Goal: Task Accomplishment & Management: Manage account settings

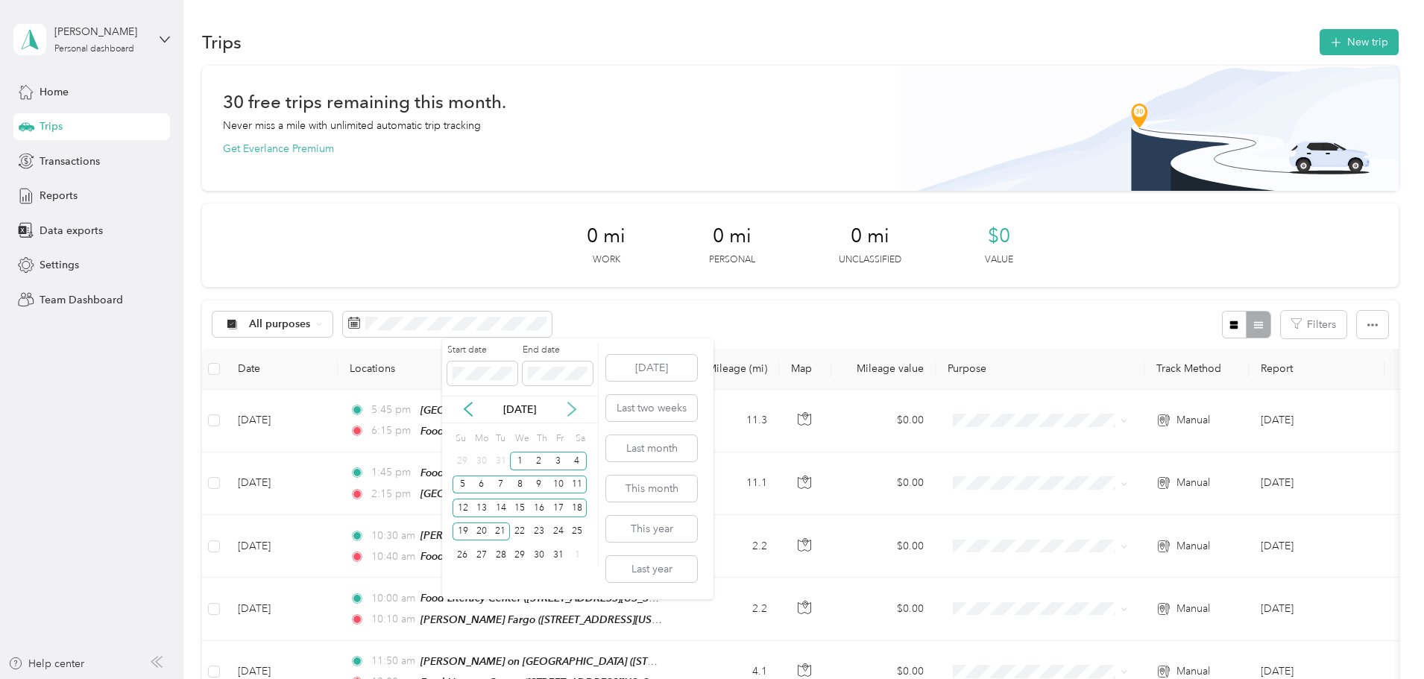
click at [568, 409] on icon at bounding box center [571, 409] width 15 height 15
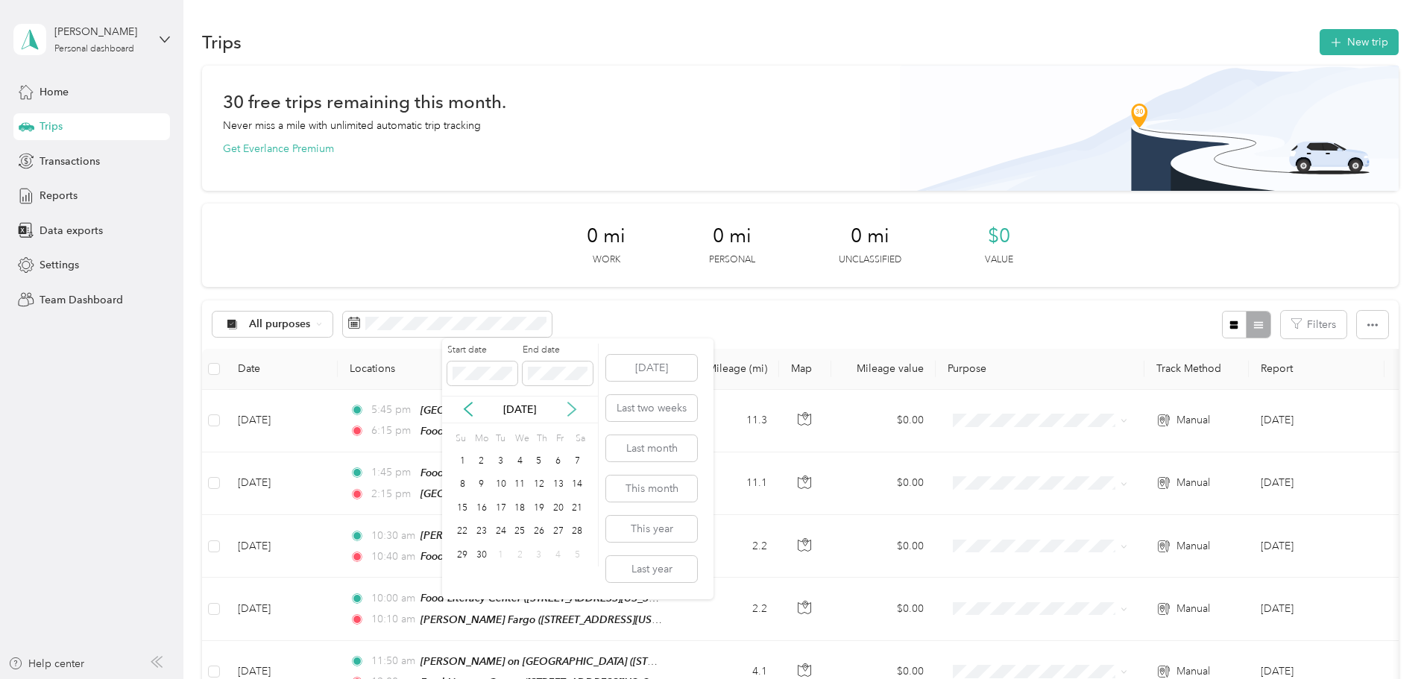
click at [568, 409] on icon at bounding box center [571, 409] width 15 height 15
click at [497, 457] on div "1" at bounding box center [500, 461] width 19 height 19
click at [544, 556] on div "31" at bounding box center [538, 555] width 19 height 19
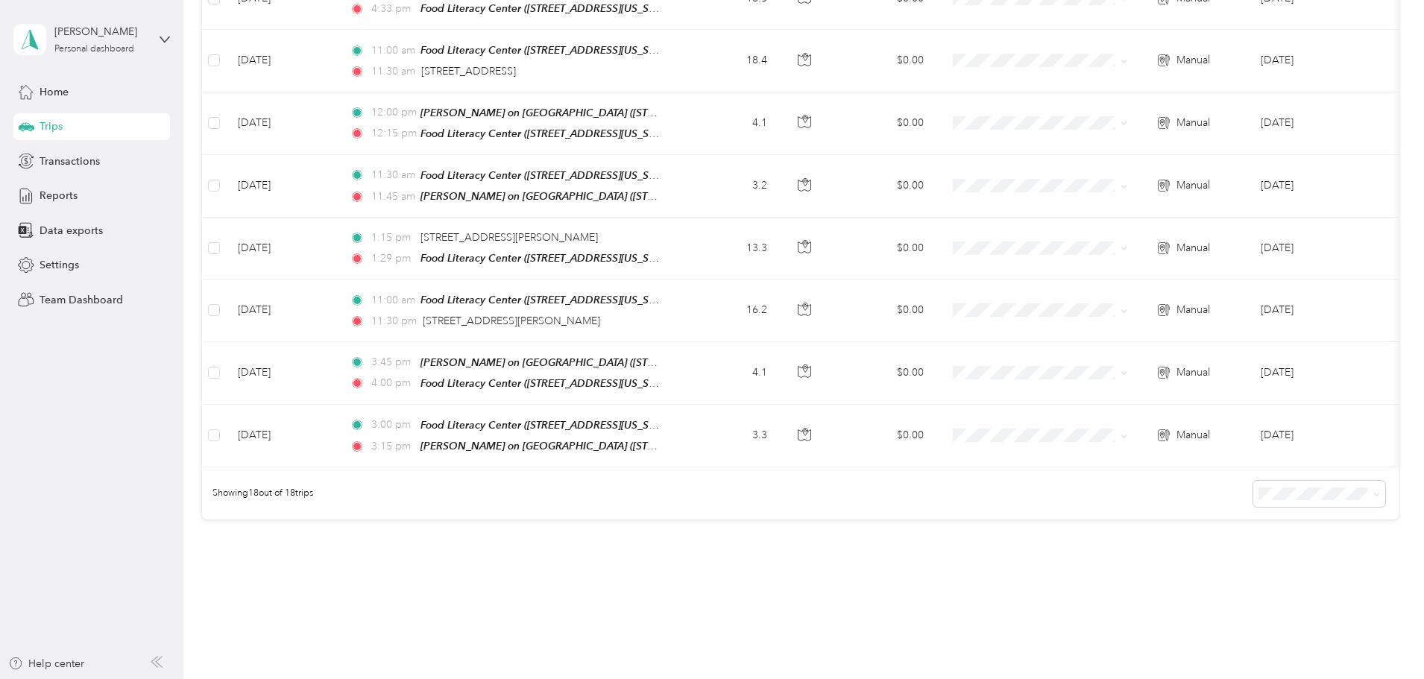
scroll to position [1084, 0]
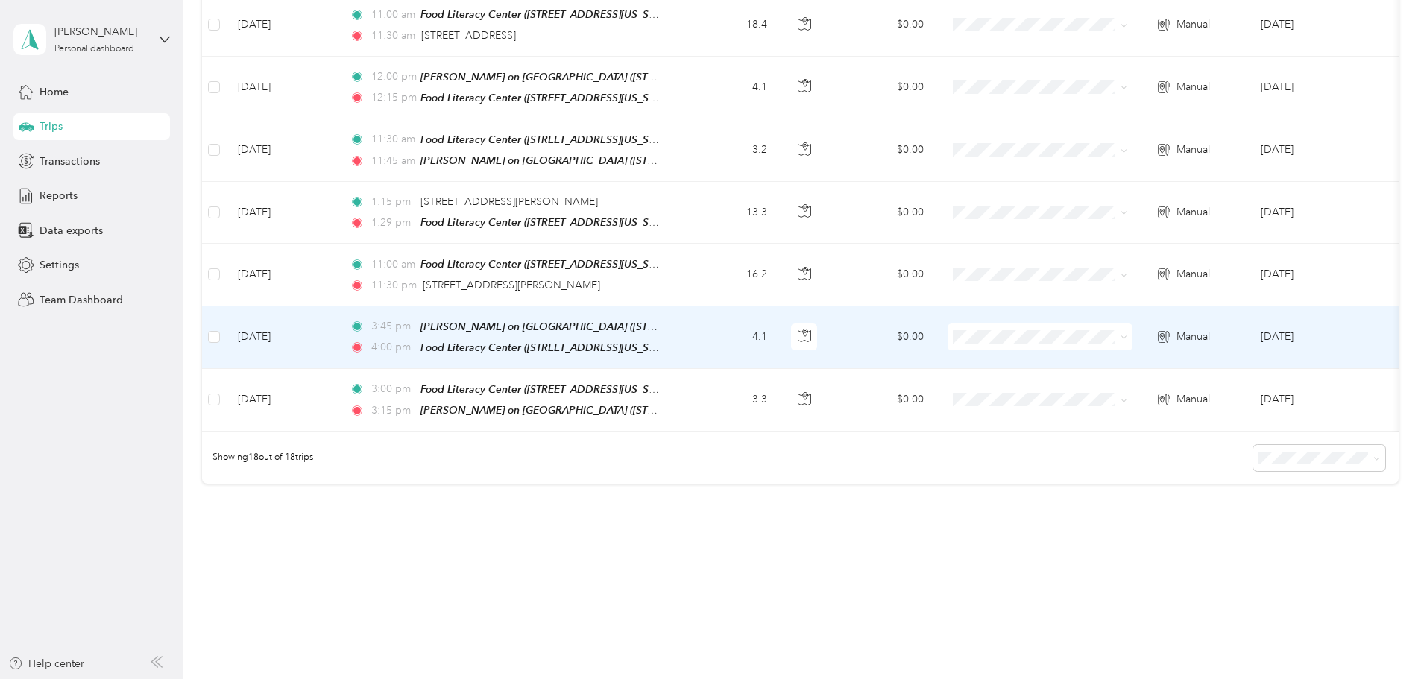
click at [226, 313] on td at bounding box center [214, 337] width 24 height 63
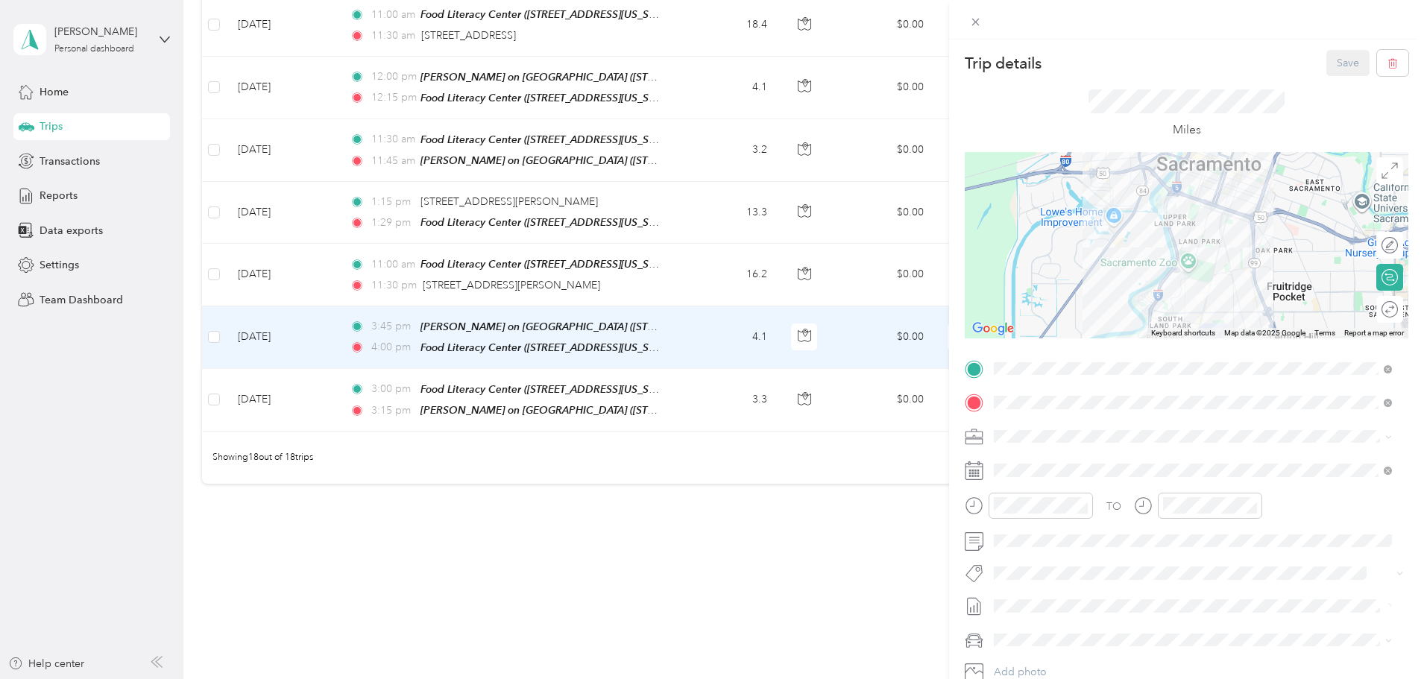
click at [315, 318] on div "Trip details Save This trip cannot be edited because it is either under review,…" at bounding box center [712, 339] width 1424 height 679
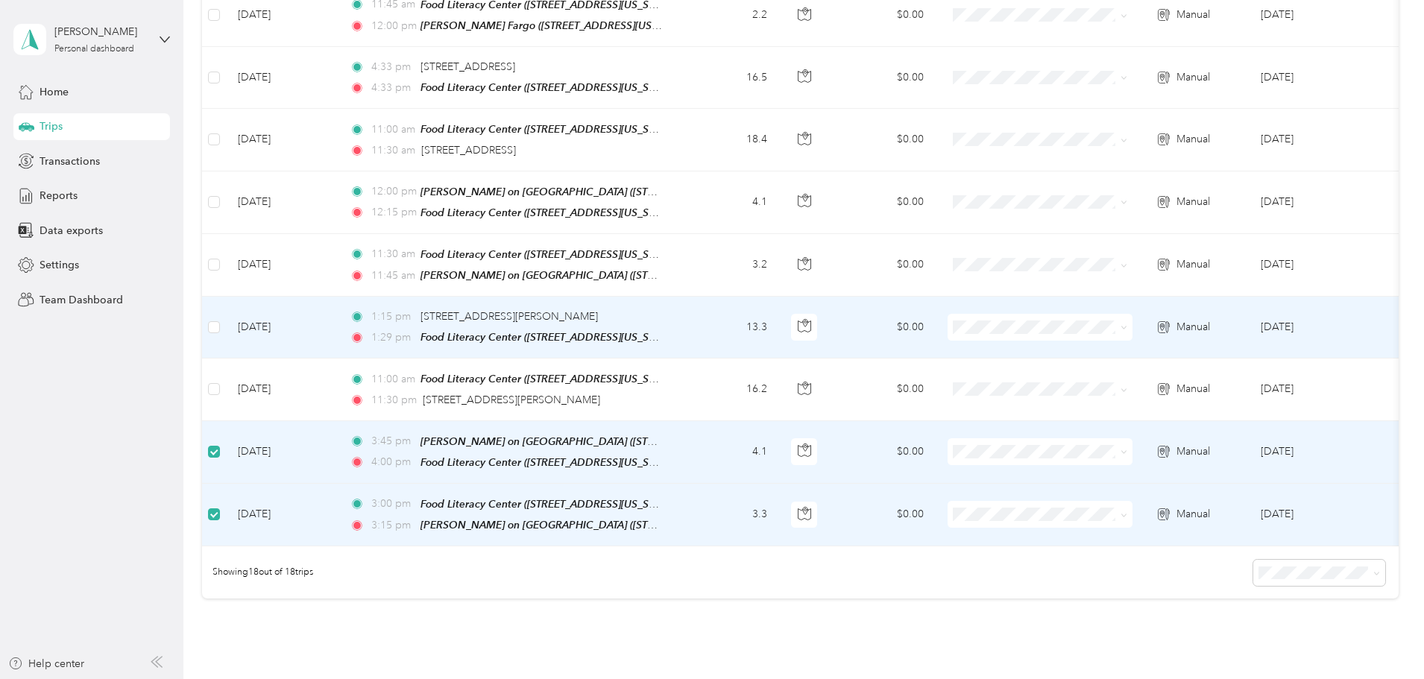
scroll to position [969, 0]
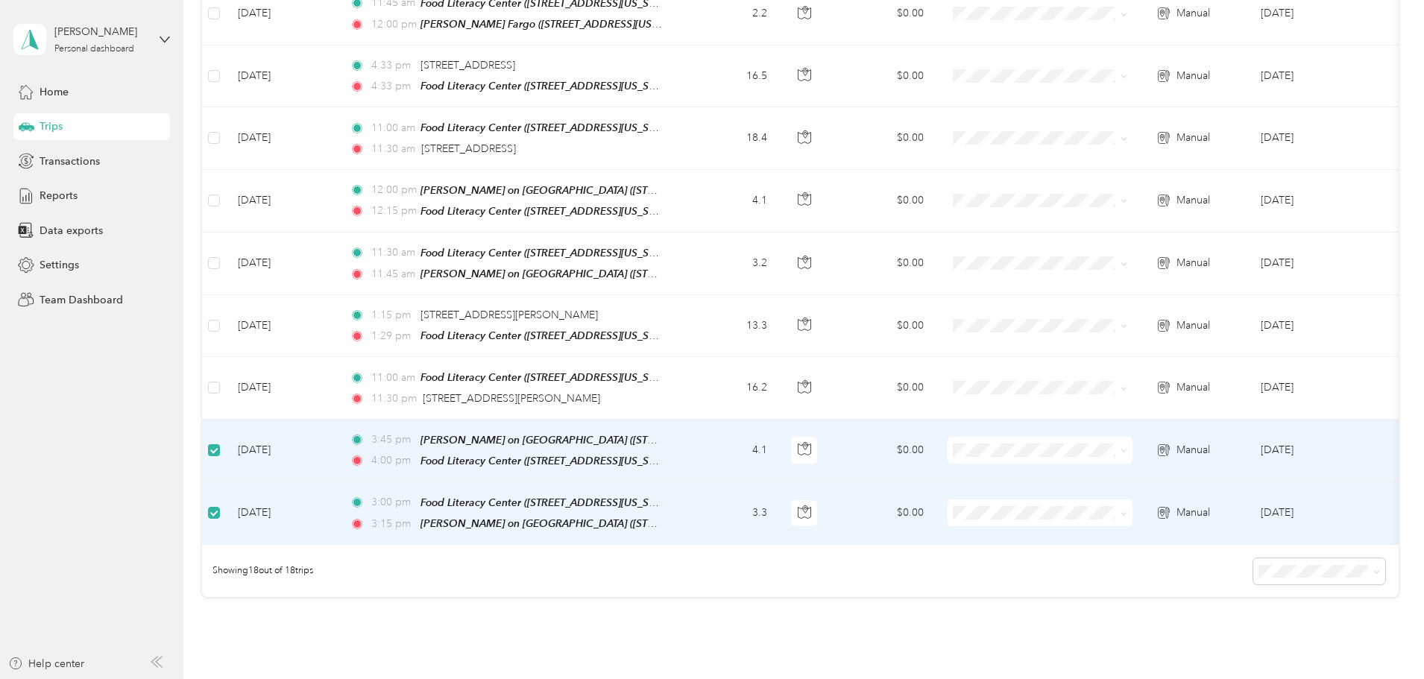
click at [220, 442] on label at bounding box center [214, 450] width 12 height 16
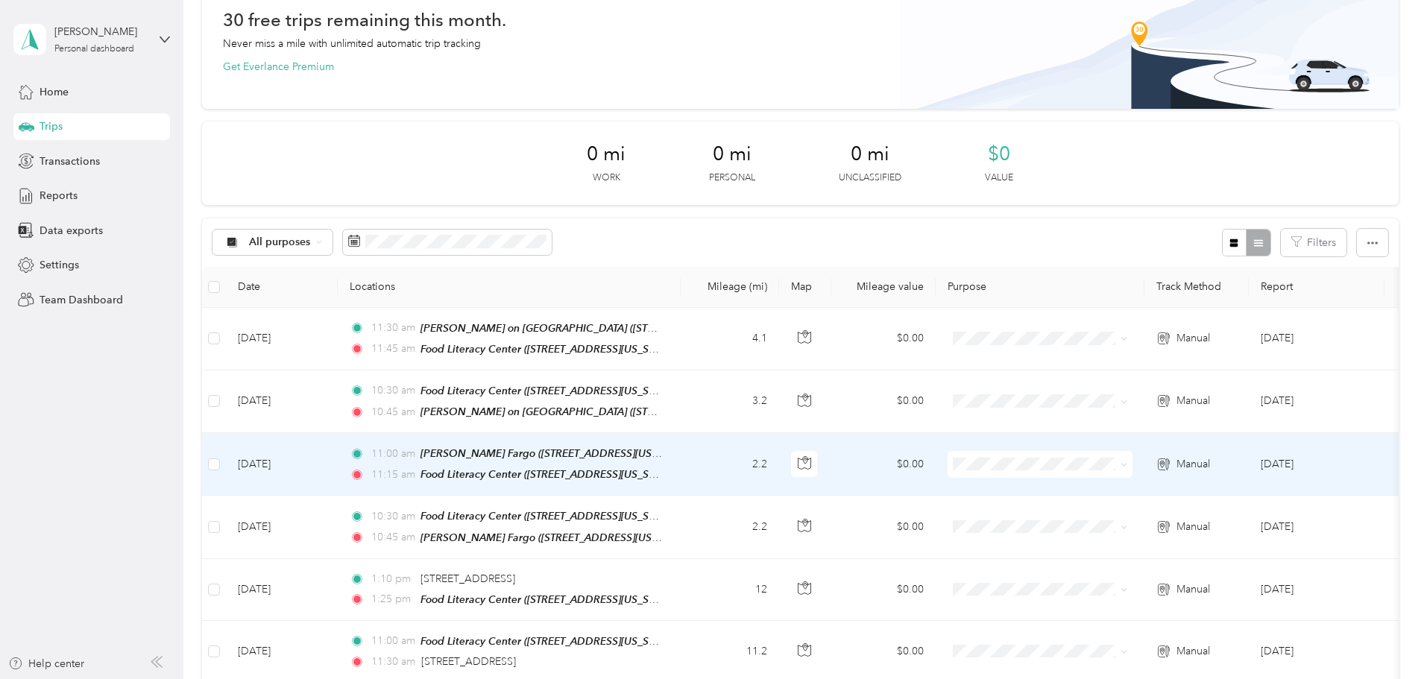
scroll to position [0, 0]
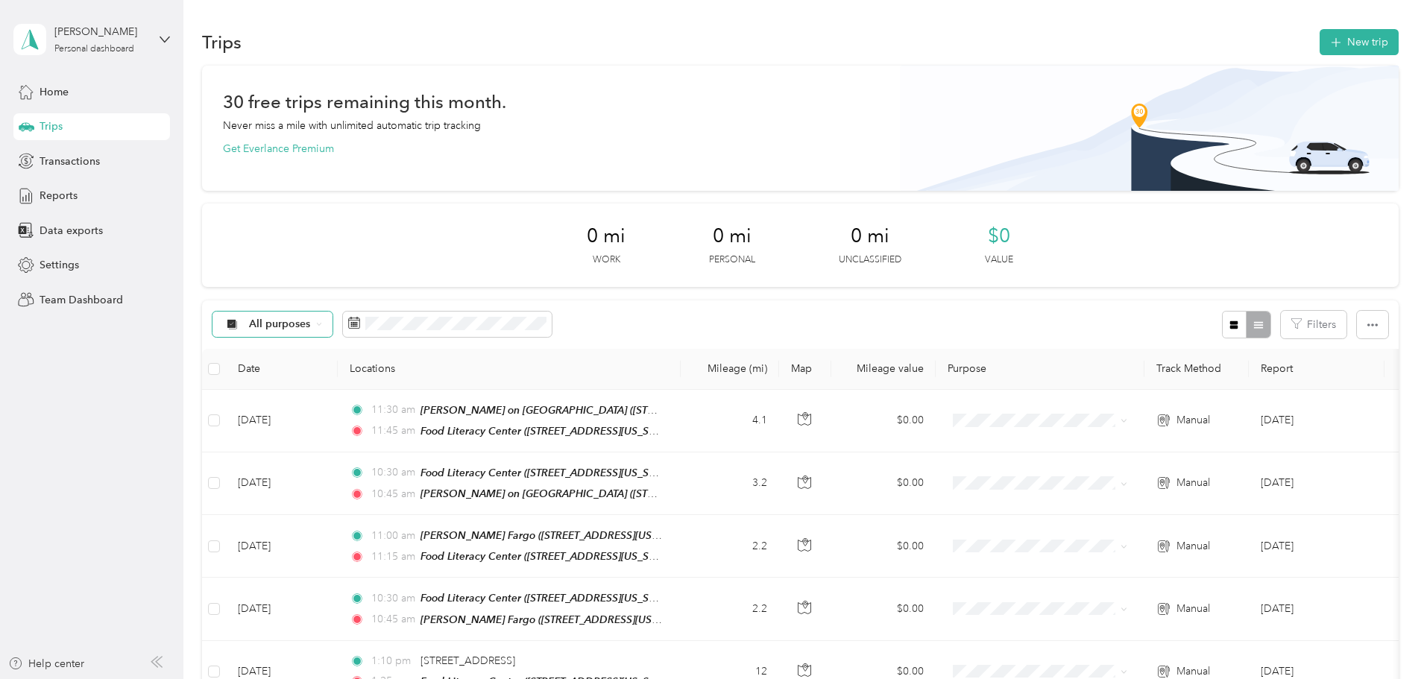
click at [322, 323] on icon at bounding box center [319, 324] width 6 height 6
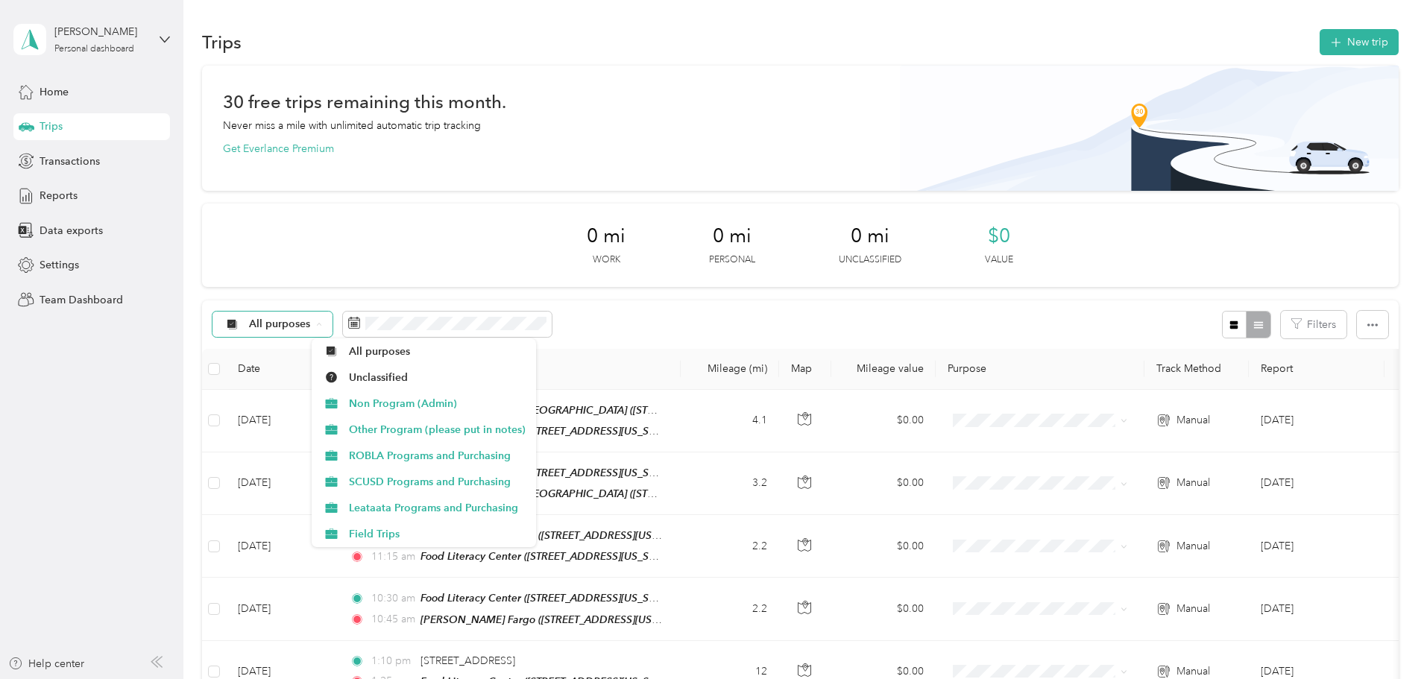
click at [322, 323] on icon at bounding box center [319, 324] width 6 height 6
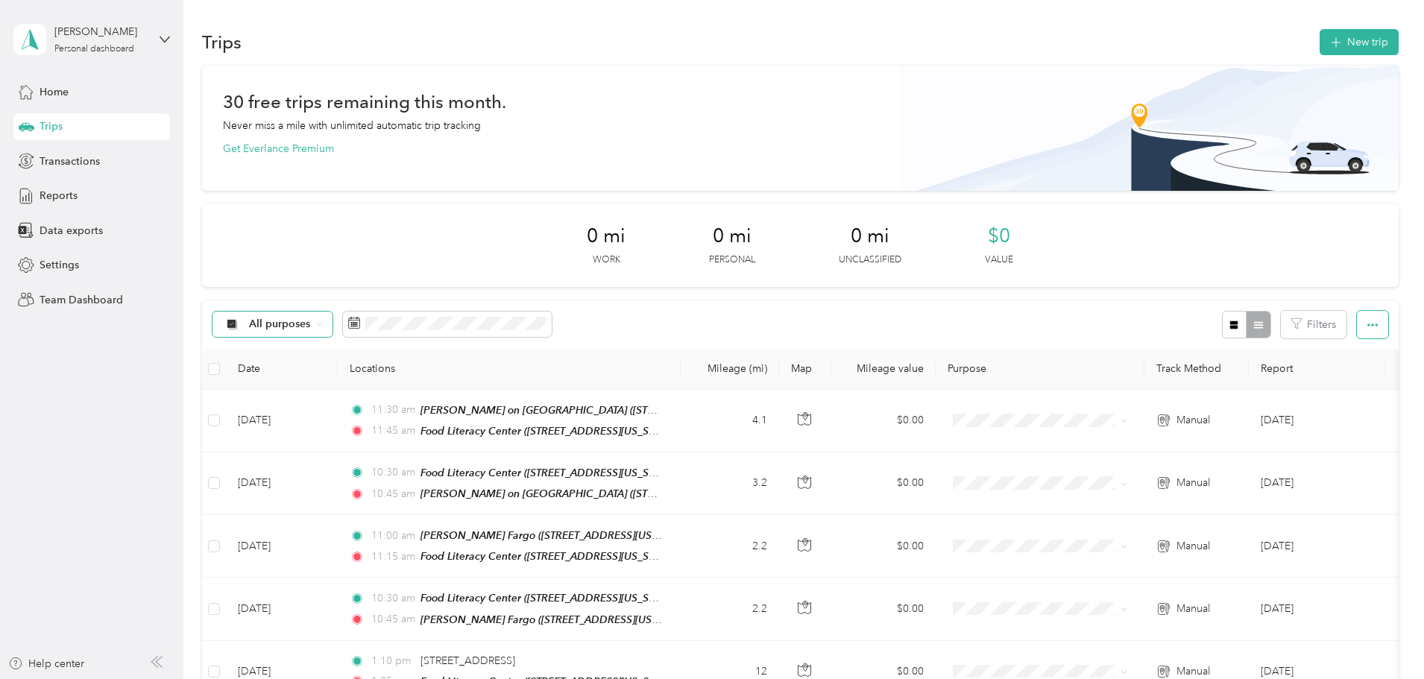
click at [1357, 321] on button "button" at bounding box center [1372, 325] width 31 height 28
click at [1281, 319] on button "Filters" at bounding box center [1314, 325] width 66 height 28
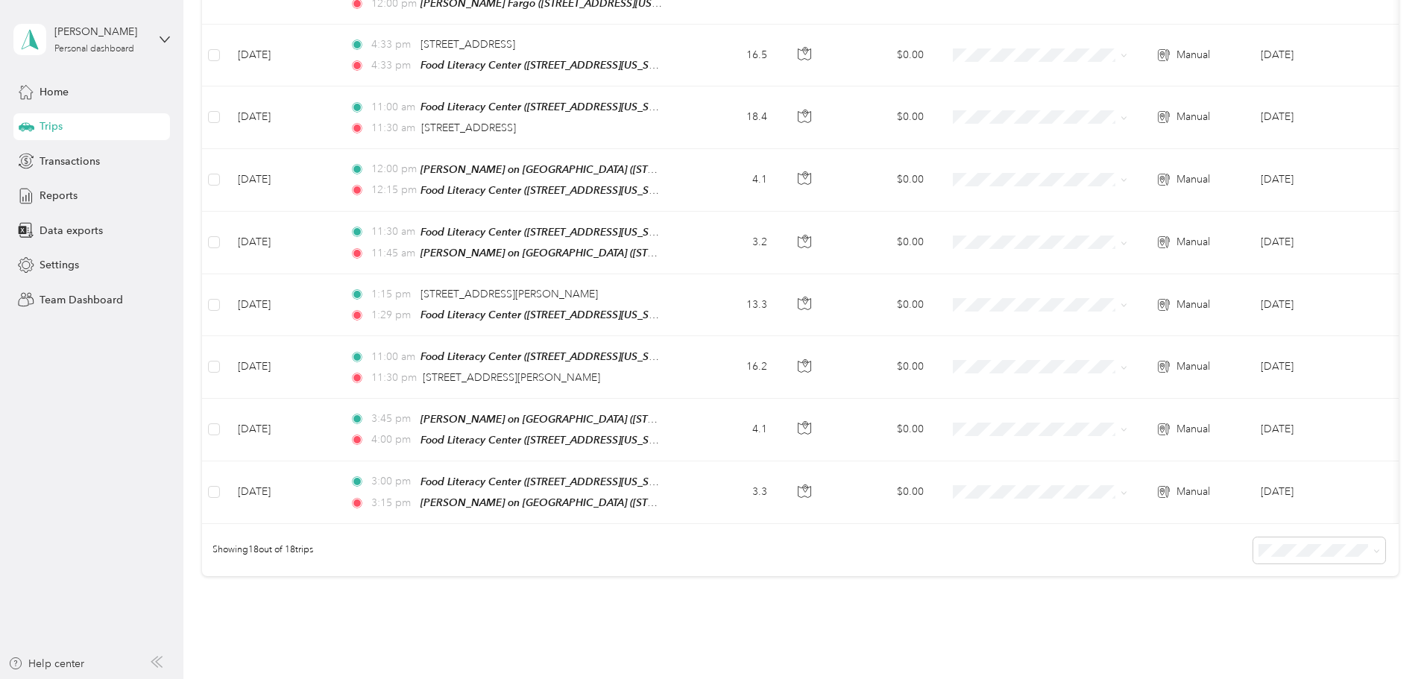
scroll to position [1084, 0]
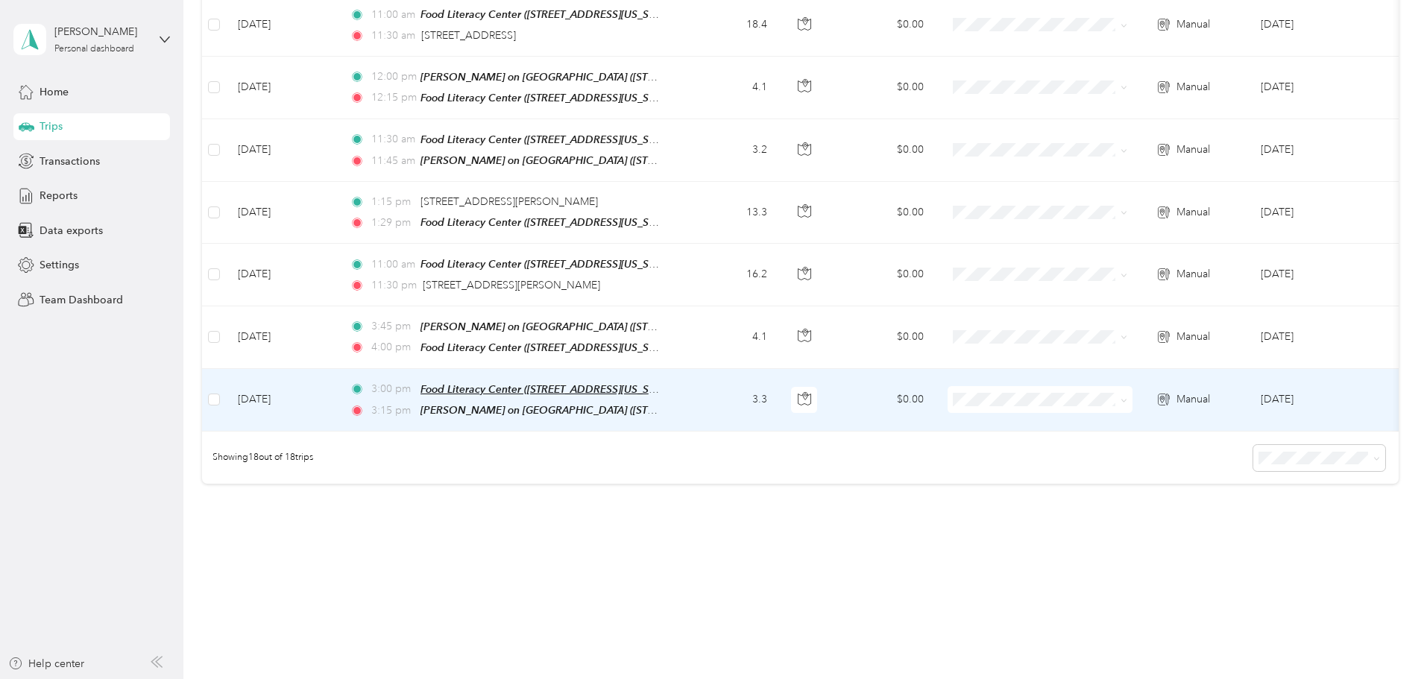
click at [676, 383] on span "Food Literacy Center ([STREET_ADDRESS][US_STATE])" at bounding box center [549, 389] width 256 height 13
click at [779, 371] on td "3.3" at bounding box center [730, 400] width 98 height 63
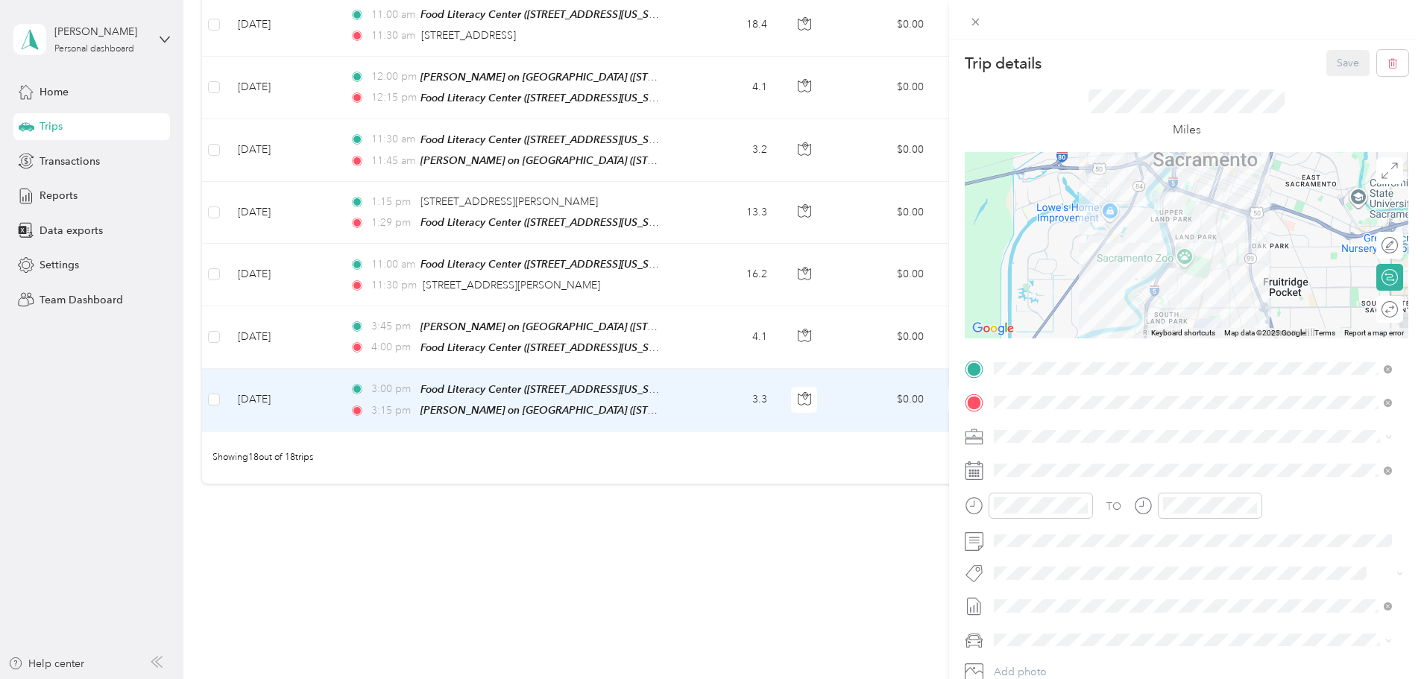
click at [904, 468] on div "Trip details Save This trip cannot be edited because it is either under review,…" at bounding box center [712, 339] width 1424 height 679
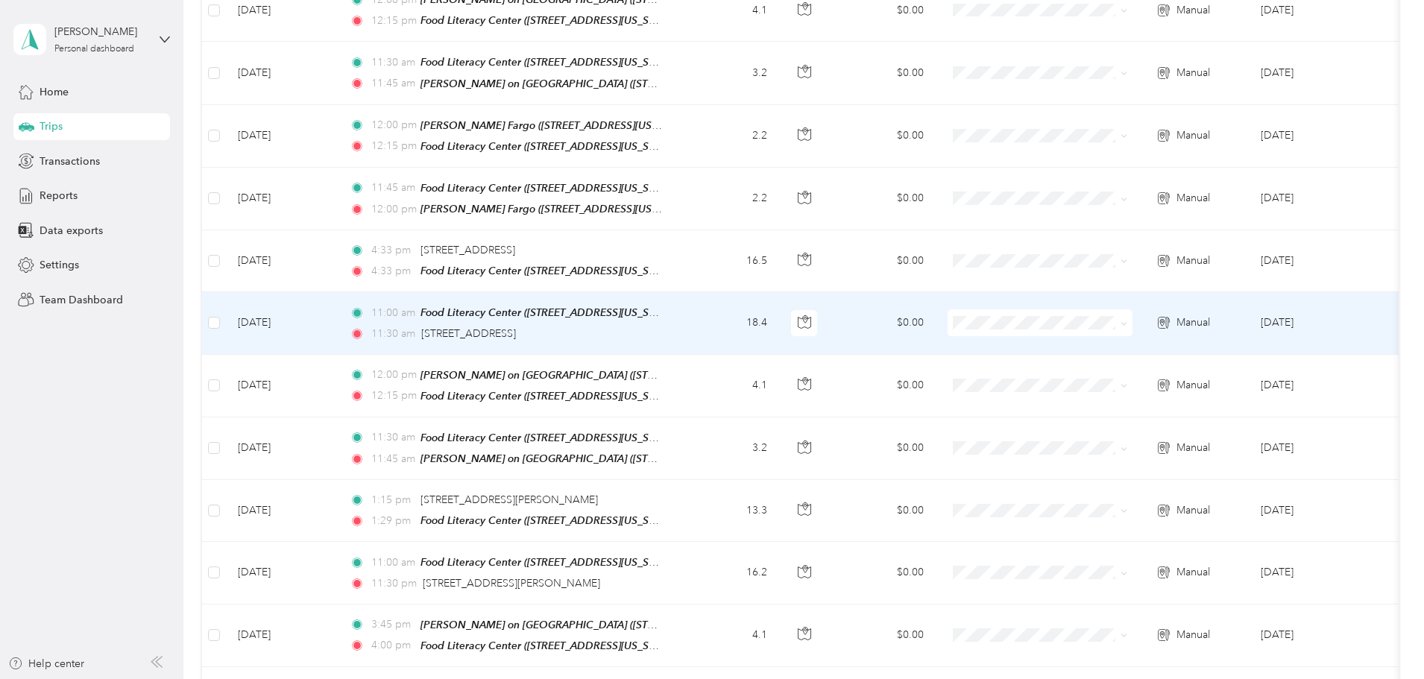
scroll to position [860, 0]
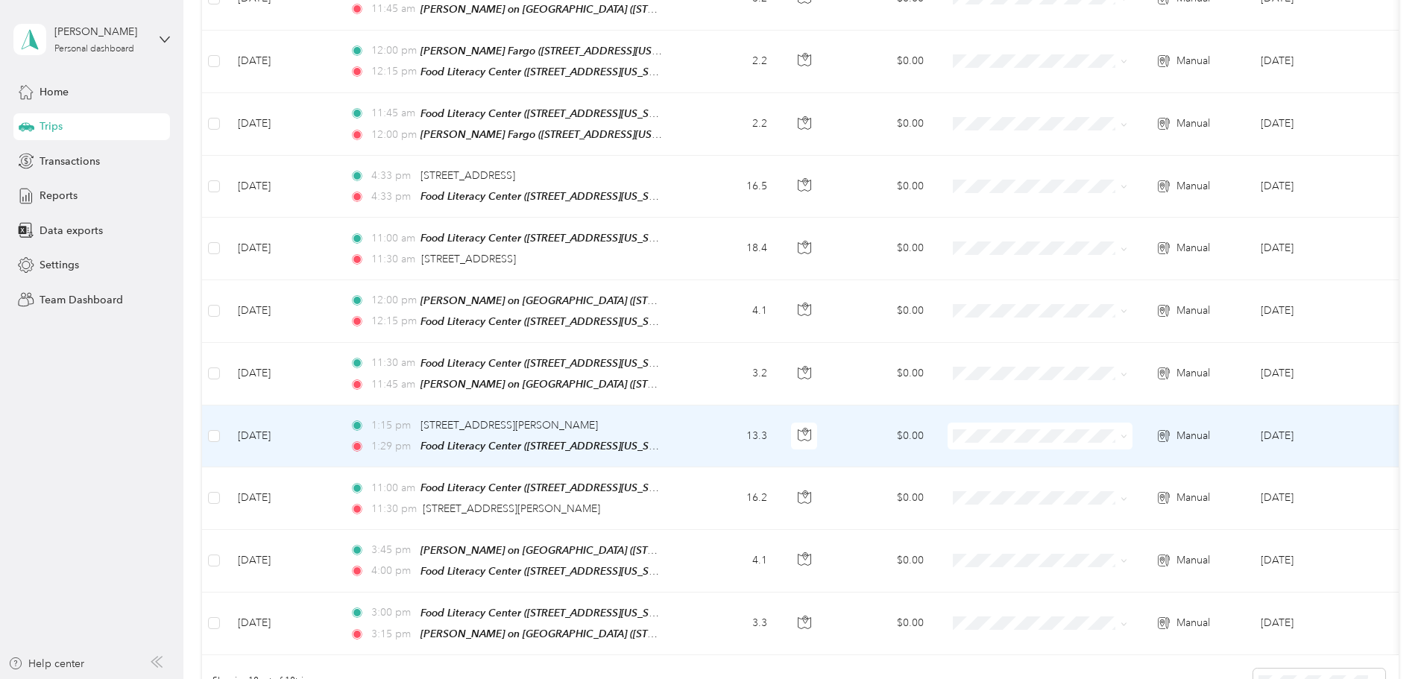
click at [681, 412] on td "1:15 pm [STREET_ADDRESS][PERSON_NAME] 1:29 pm Food [GEOGRAPHIC_DATA] ([STREET_A…" at bounding box center [509, 437] width 343 height 62
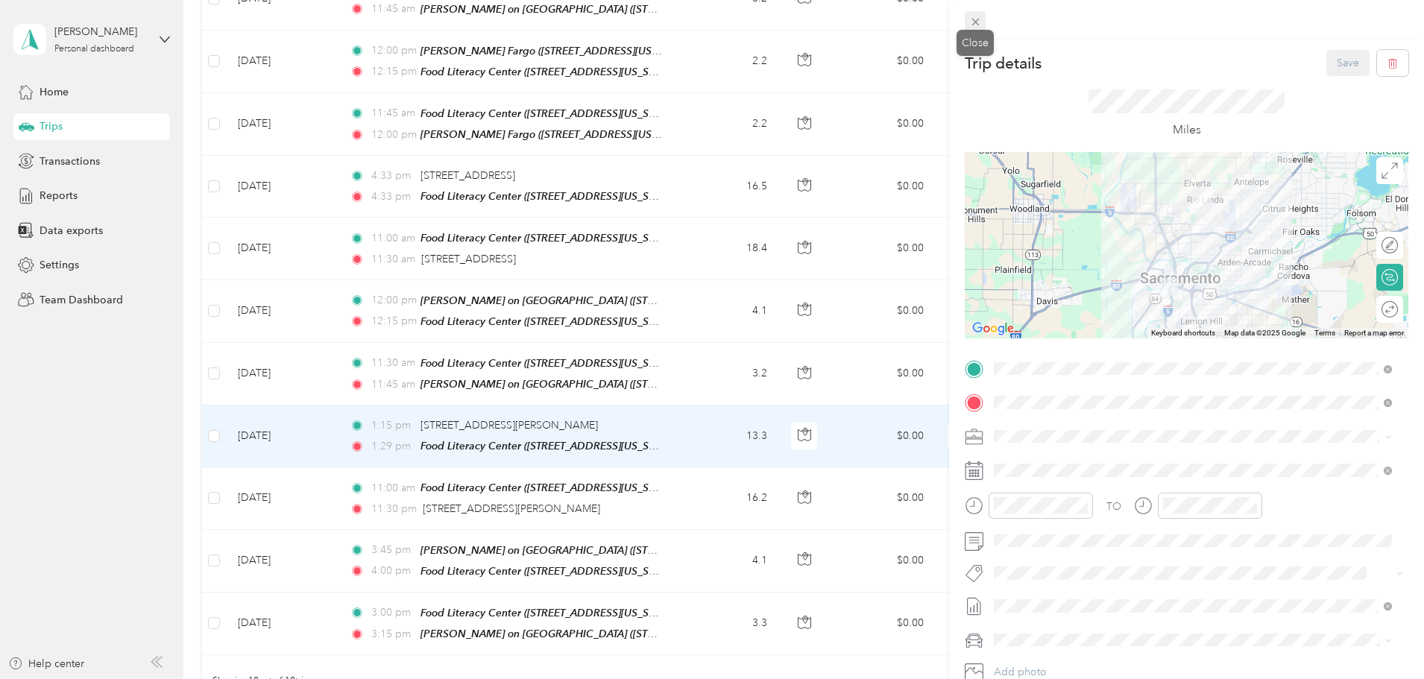
click at [978, 18] on icon at bounding box center [975, 22] width 13 height 13
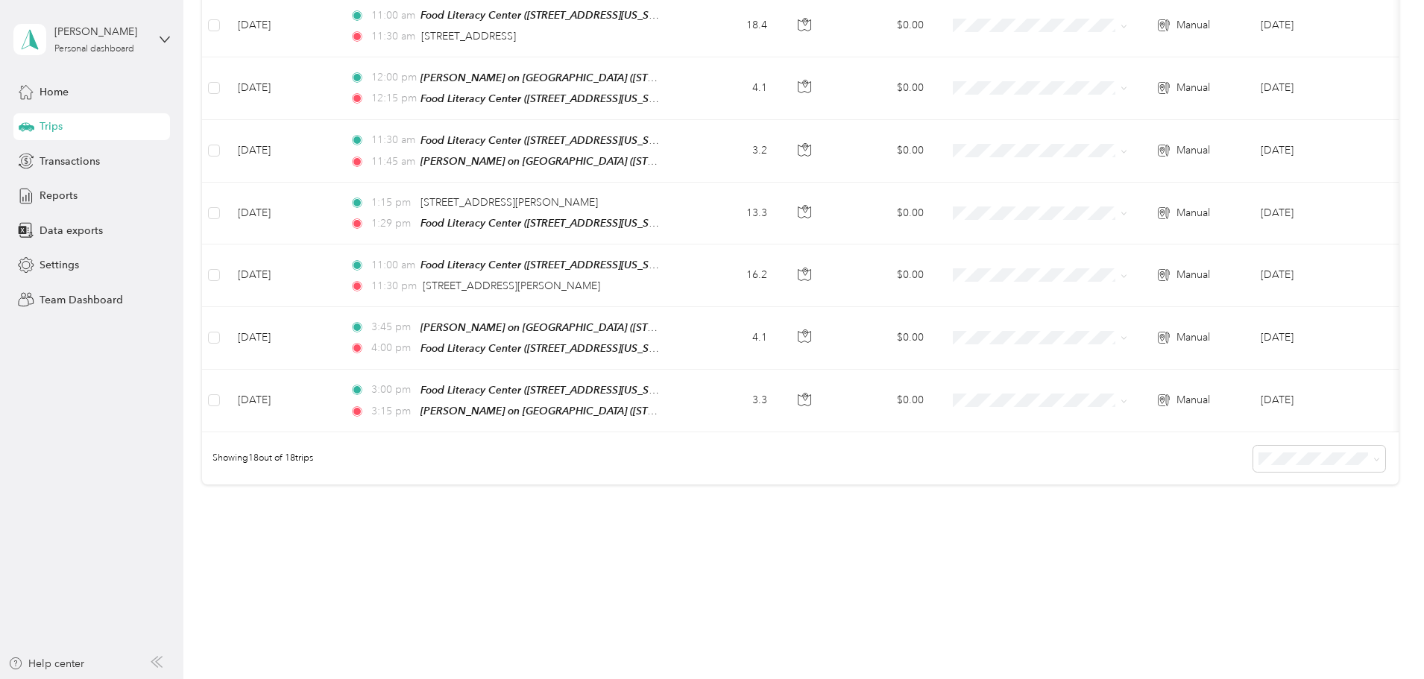
scroll to position [1084, 0]
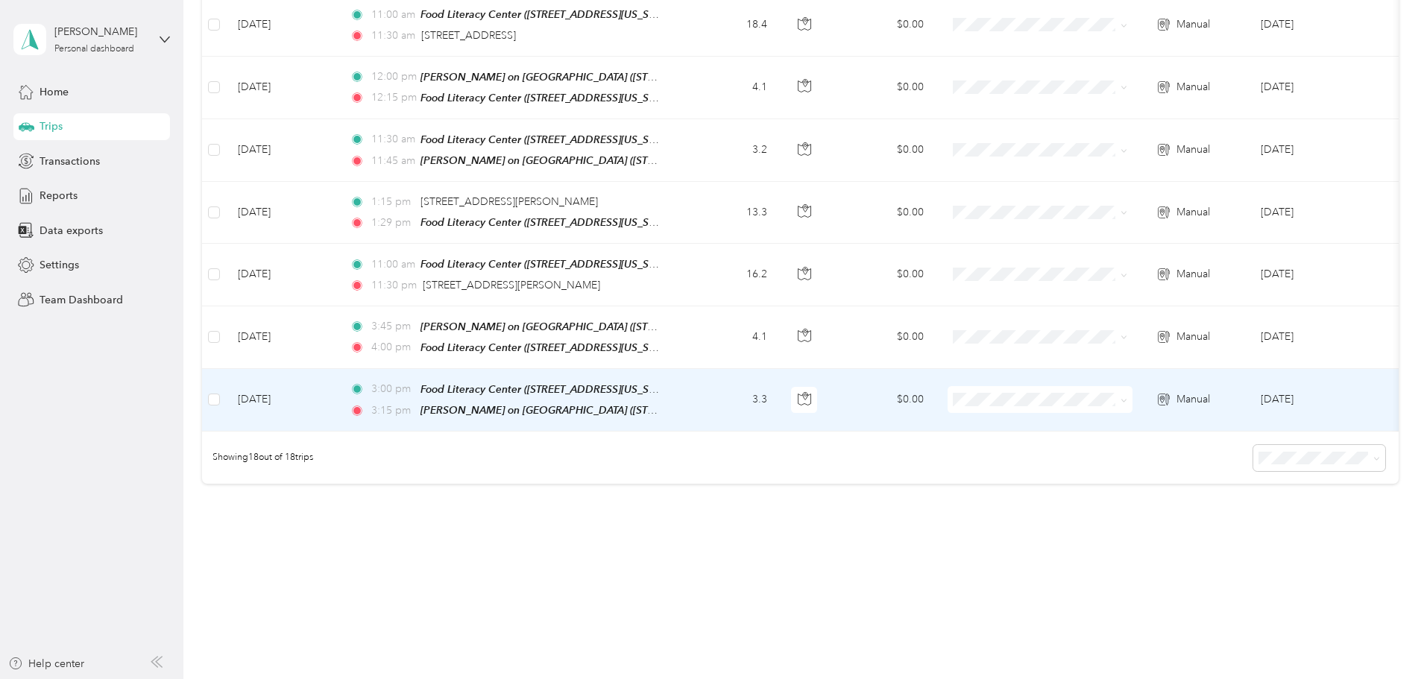
click at [779, 376] on td "3.3" at bounding box center [730, 400] width 98 height 63
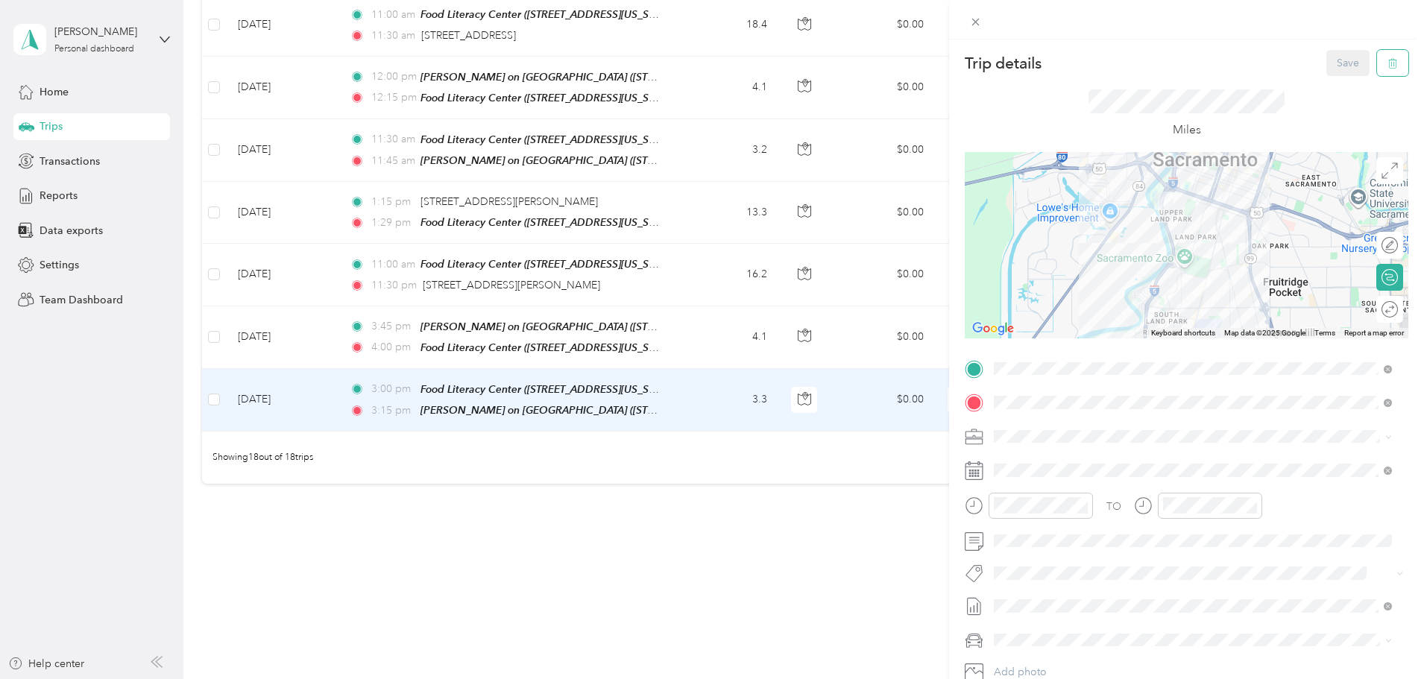
click at [1388, 63] on icon "button" at bounding box center [1393, 63] width 10 height 10
click at [1341, 79] on button "Yes" at bounding box center [1338, 81] width 29 height 24
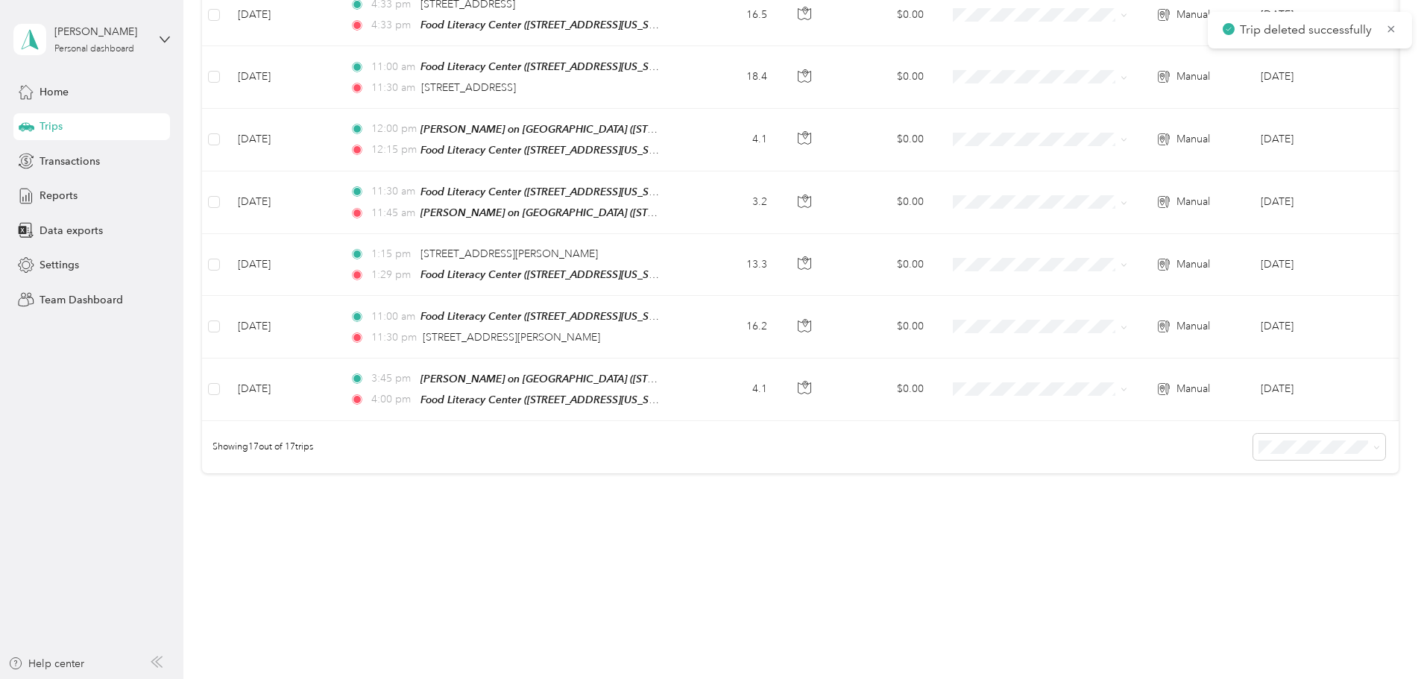
scroll to position [1022, 0]
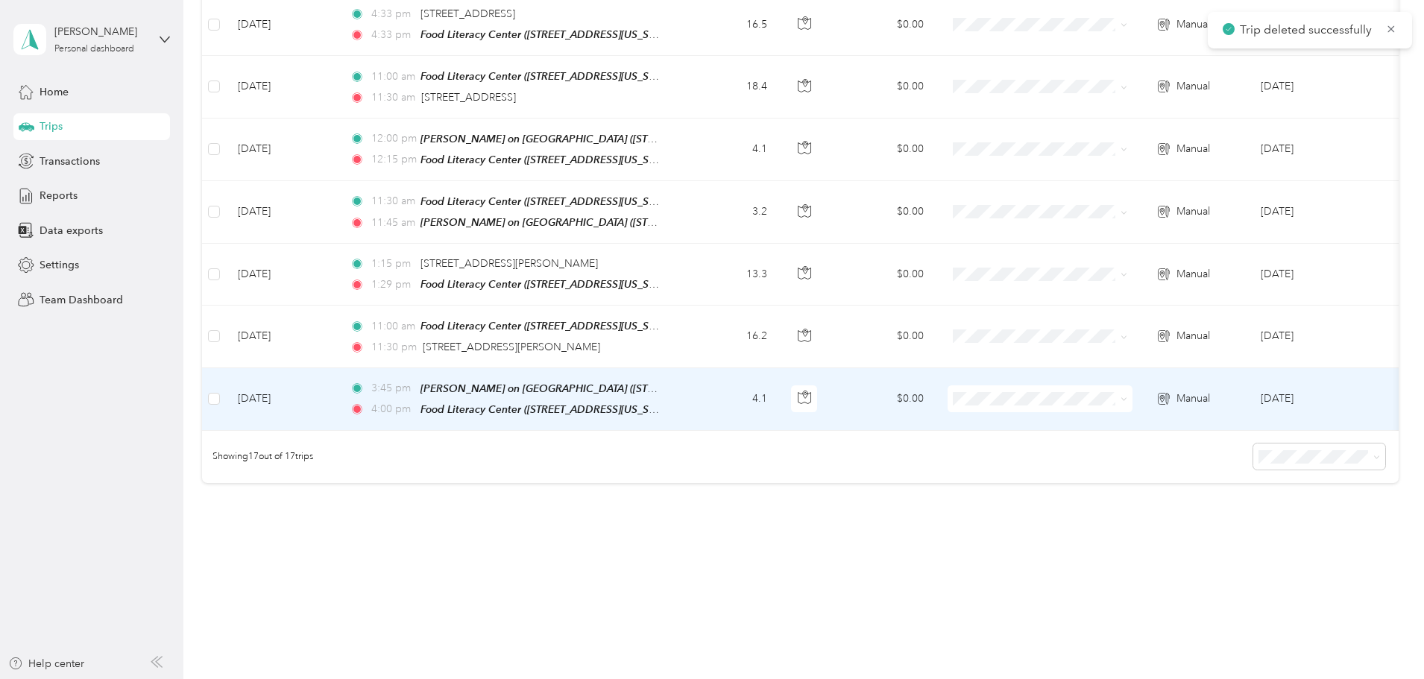
click at [779, 368] on td "4.1" at bounding box center [730, 399] width 98 height 63
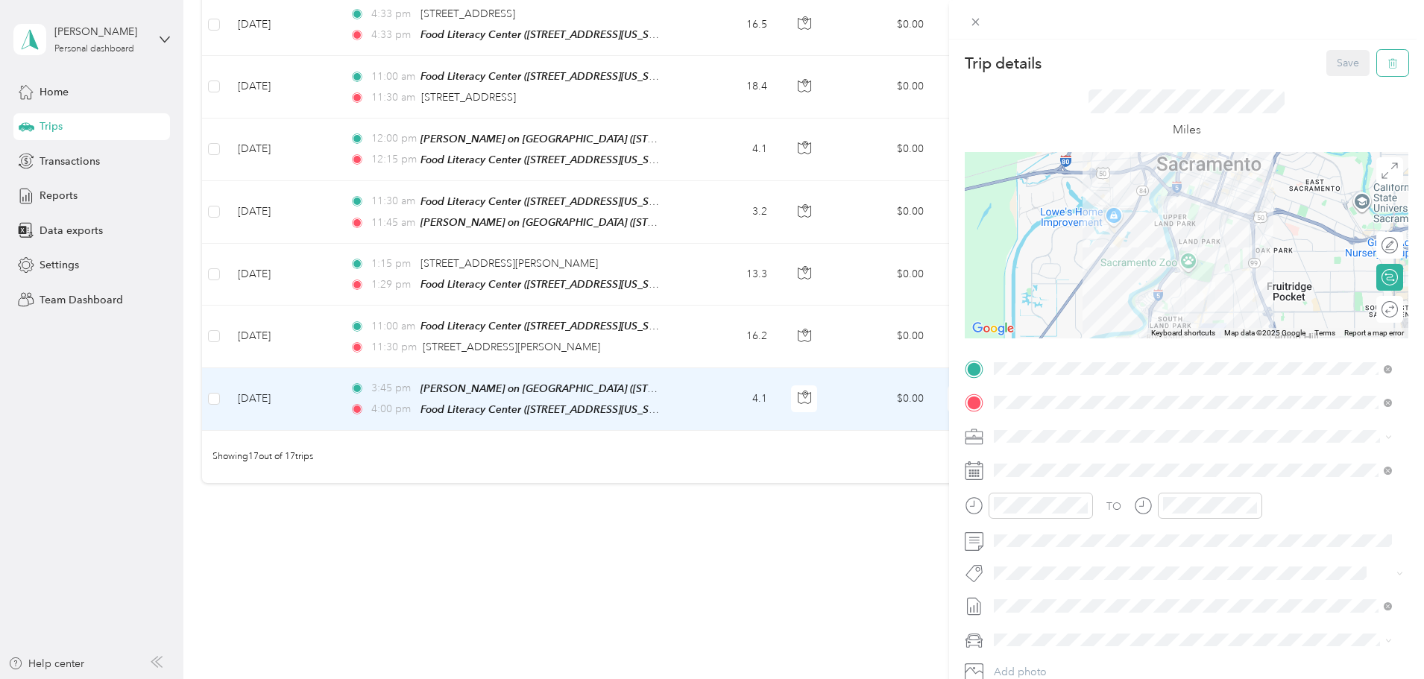
click at [1388, 61] on icon "button" at bounding box center [1393, 63] width 10 height 10
click at [1335, 75] on button "Yes" at bounding box center [1338, 81] width 29 height 24
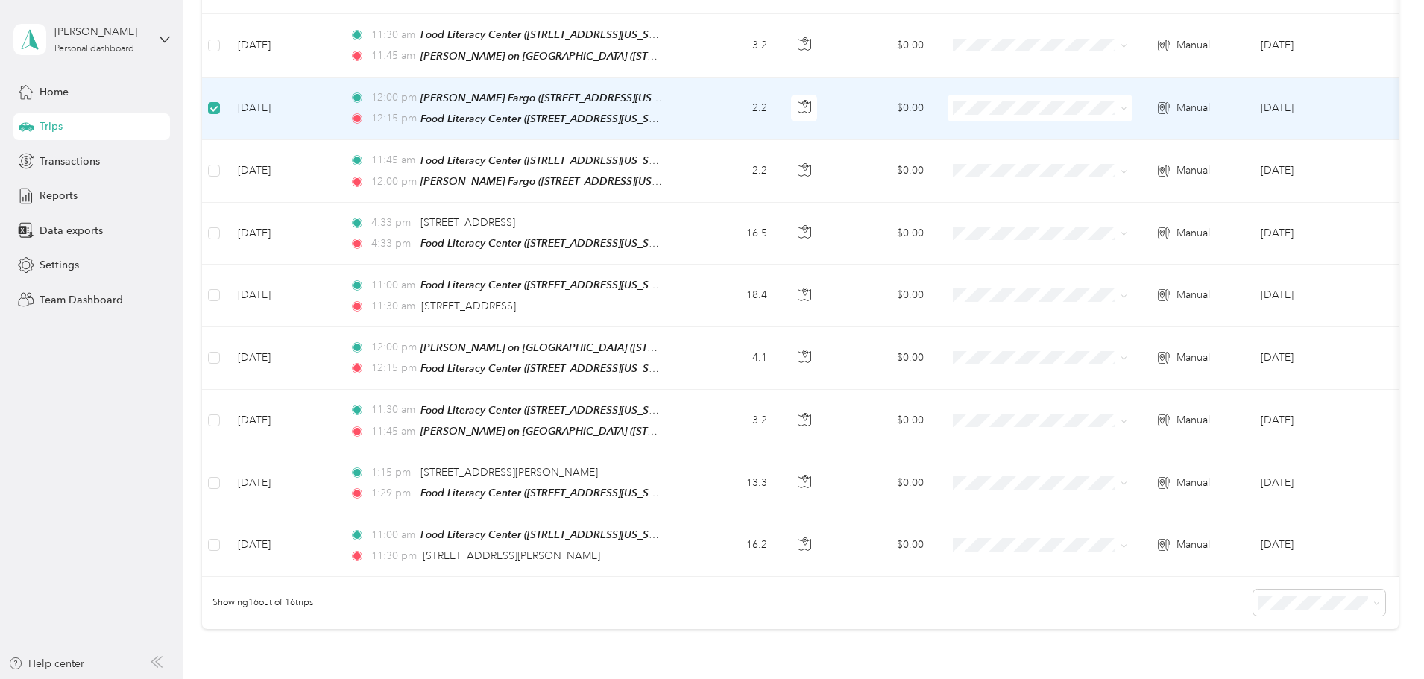
scroll to position [811, 0]
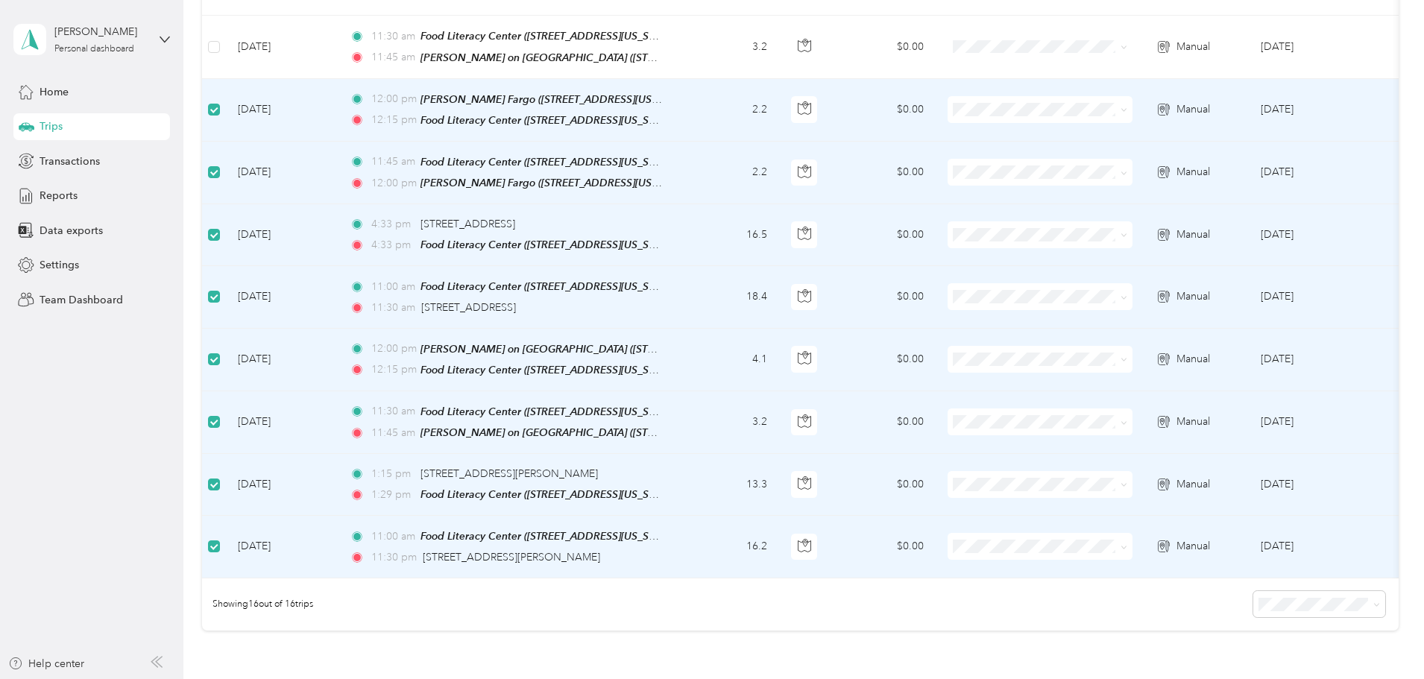
drag, startPoint x: 775, startPoint y: 239, endPoint x: 446, endPoint y: 97, distance: 358.7
click at [446, 97] on td "12:00 pm [PERSON_NAME] Fargo ([STREET_ADDRESS][US_STATE]) 12:15 pm Food [GEOGRA…" at bounding box center [509, 110] width 343 height 63
click at [220, 101] on label at bounding box center [214, 109] width 12 height 16
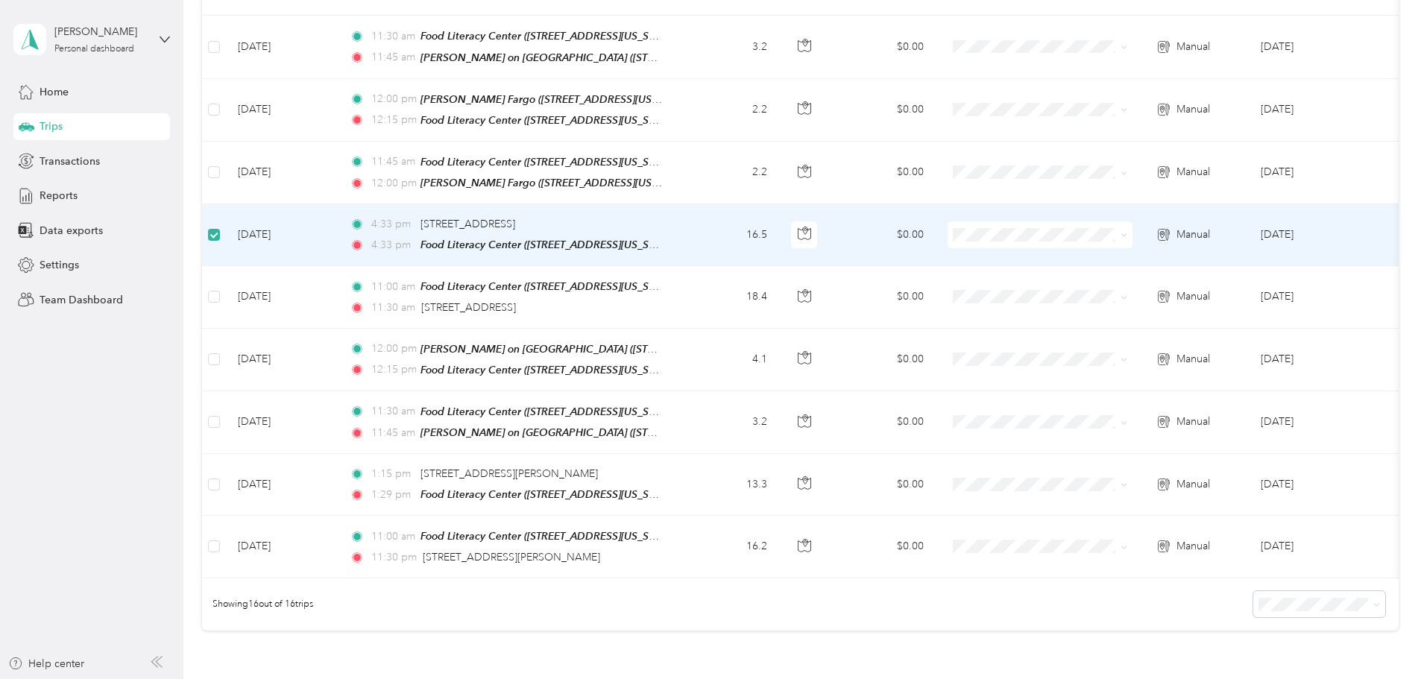
click at [220, 227] on label at bounding box center [214, 235] width 12 height 16
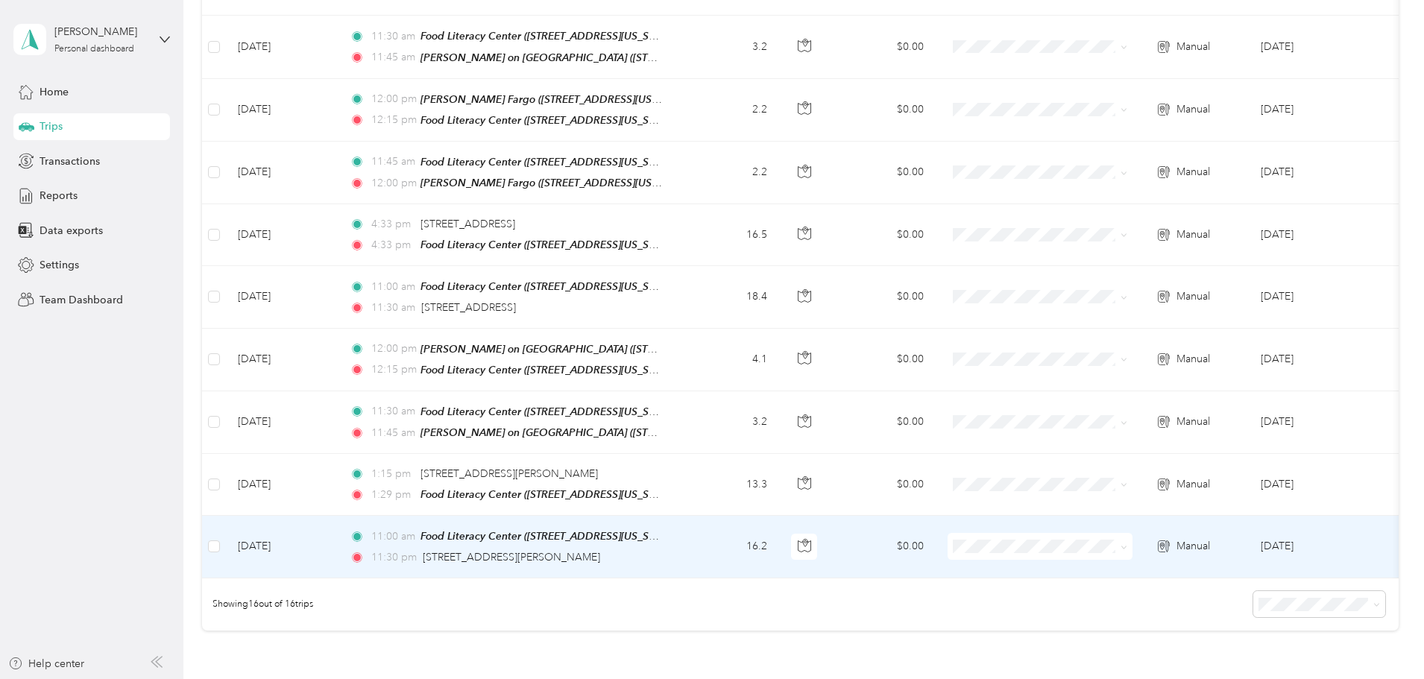
click at [779, 525] on td "16.2" at bounding box center [730, 547] width 98 height 62
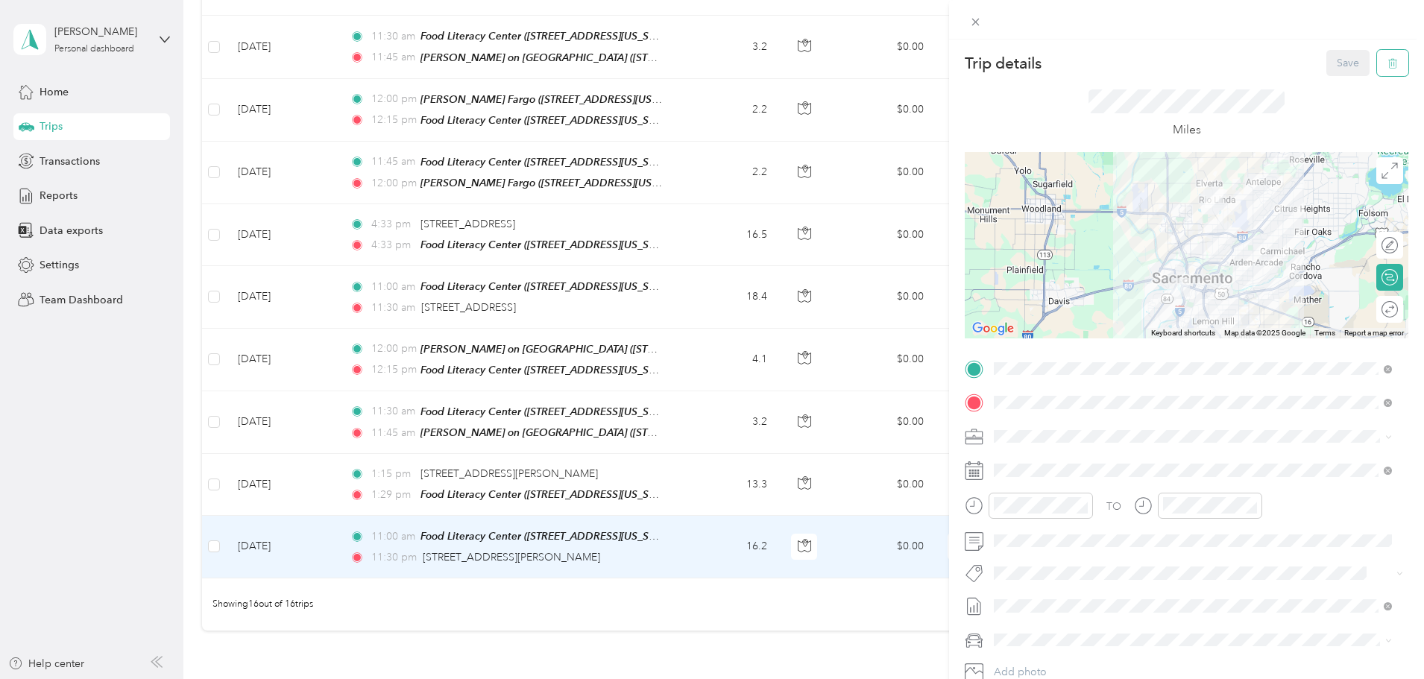
click at [1388, 58] on icon "button" at bounding box center [1393, 63] width 10 height 10
click at [1337, 80] on button "Yes" at bounding box center [1338, 81] width 29 height 24
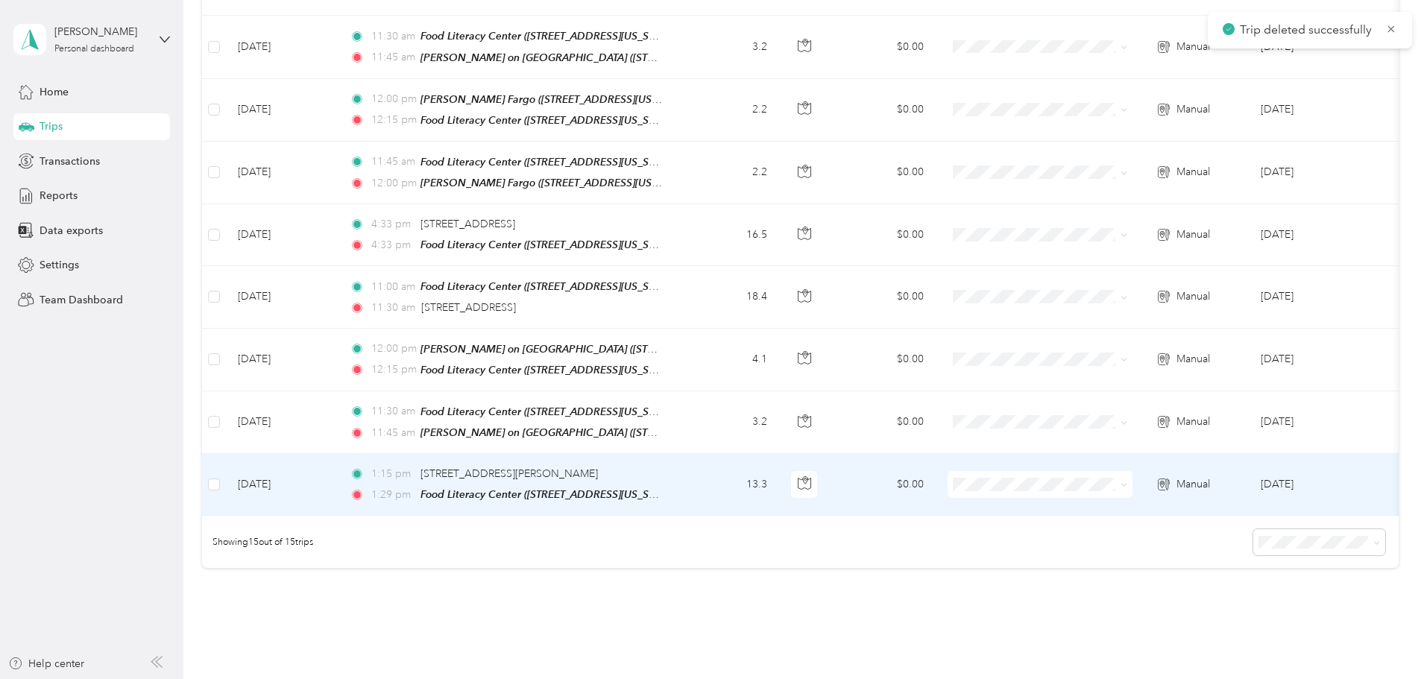
click at [936, 464] on td "$0.00" at bounding box center [883, 485] width 104 height 62
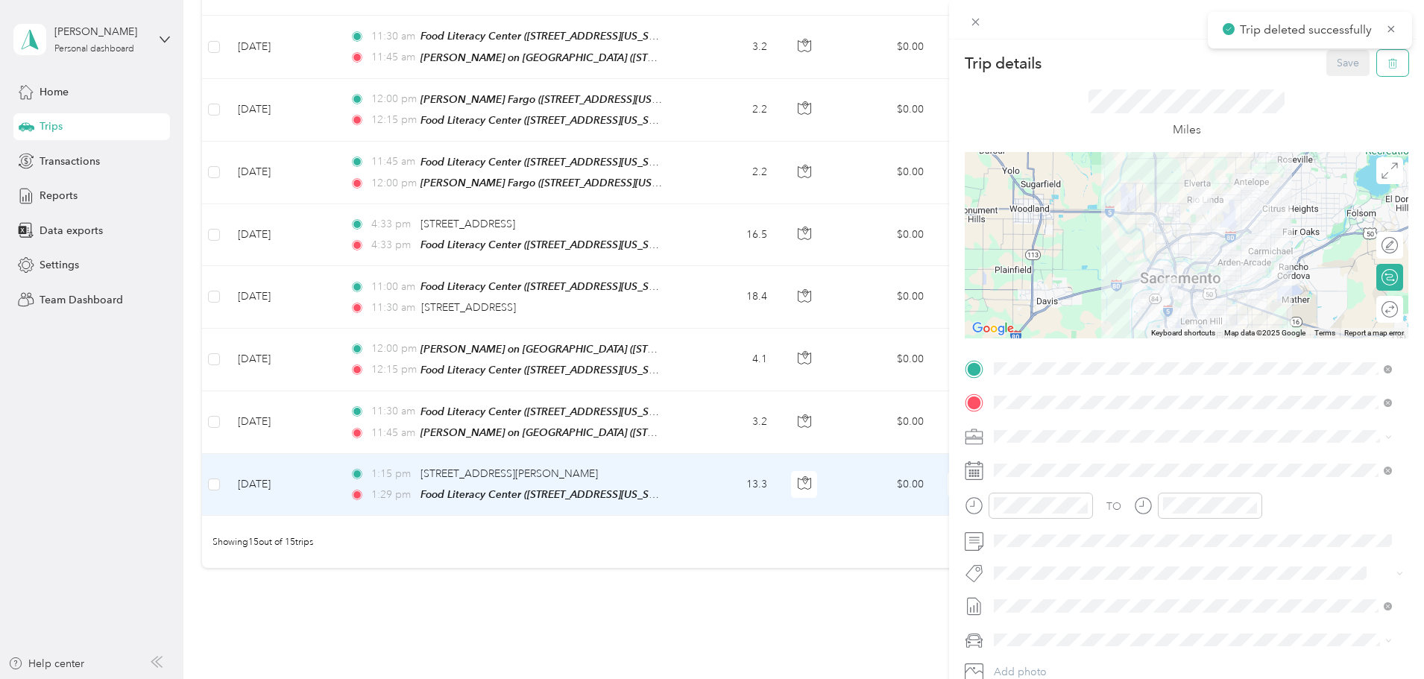
click at [1388, 65] on icon "button" at bounding box center [1393, 63] width 10 height 10
click at [1330, 74] on button "Yes" at bounding box center [1338, 81] width 29 height 24
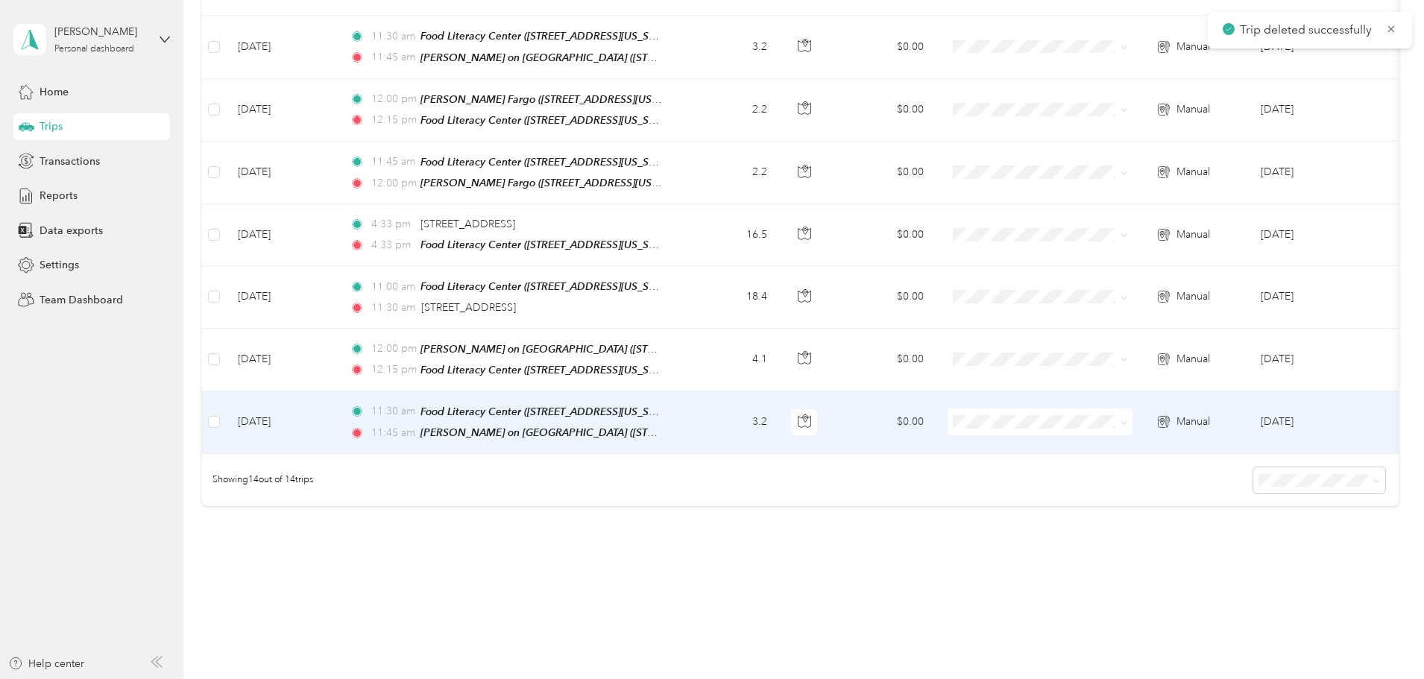
click at [779, 393] on td "3.2" at bounding box center [730, 422] width 98 height 63
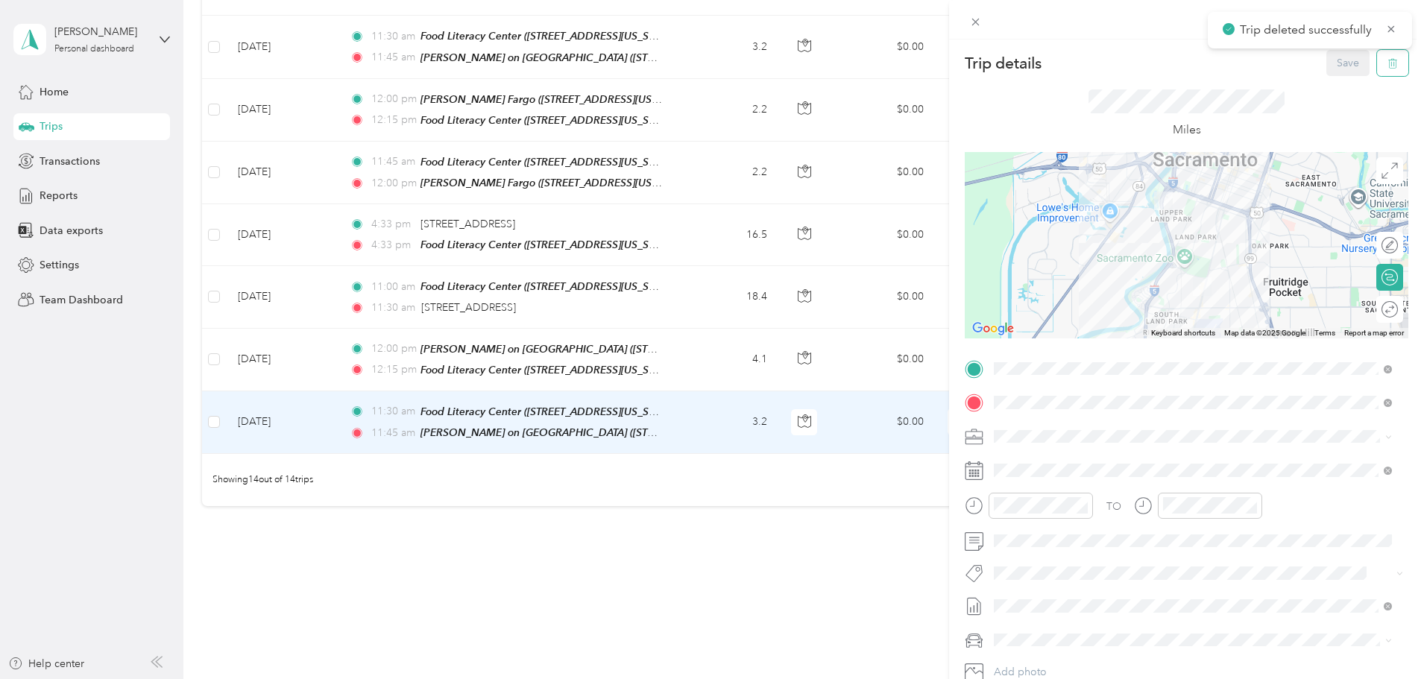
click at [1388, 63] on button "button" at bounding box center [1392, 63] width 31 height 26
click at [1328, 77] on button "Yes" at bounding box center [1338, 81] width 29 height 24
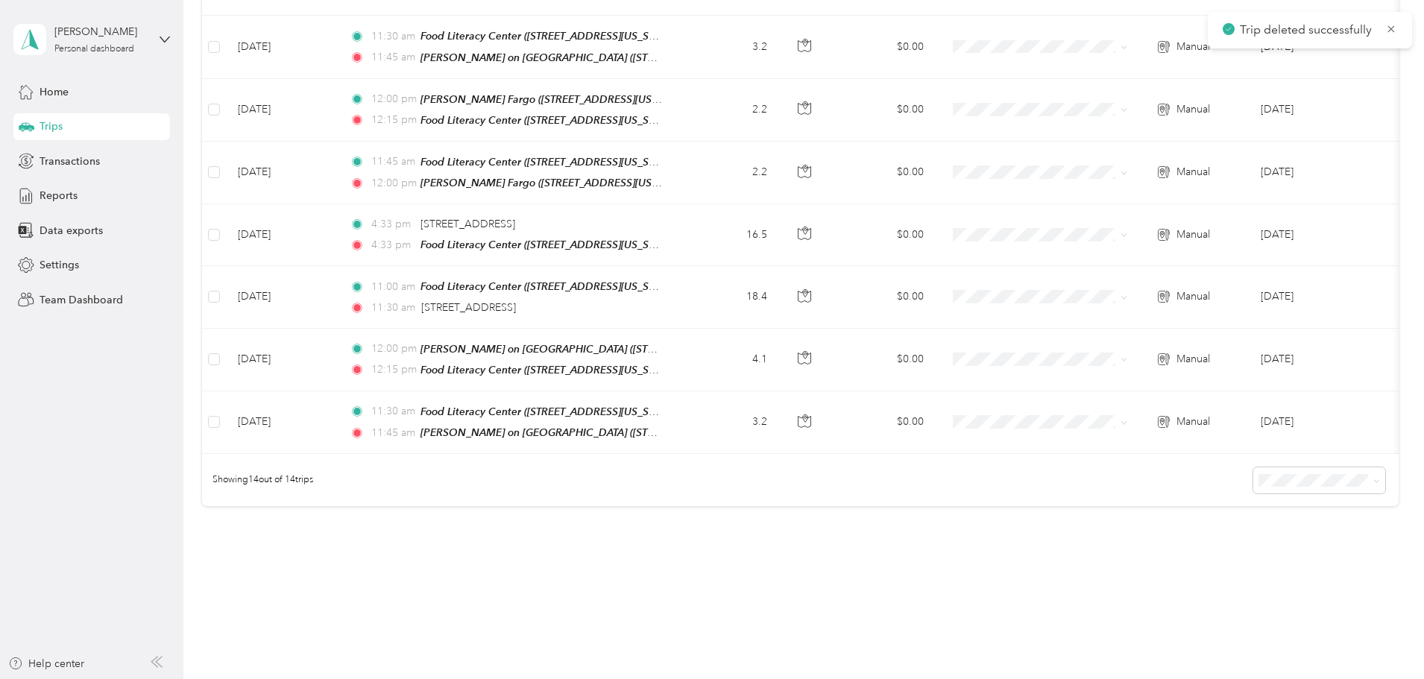
scroll to position [777, 0]
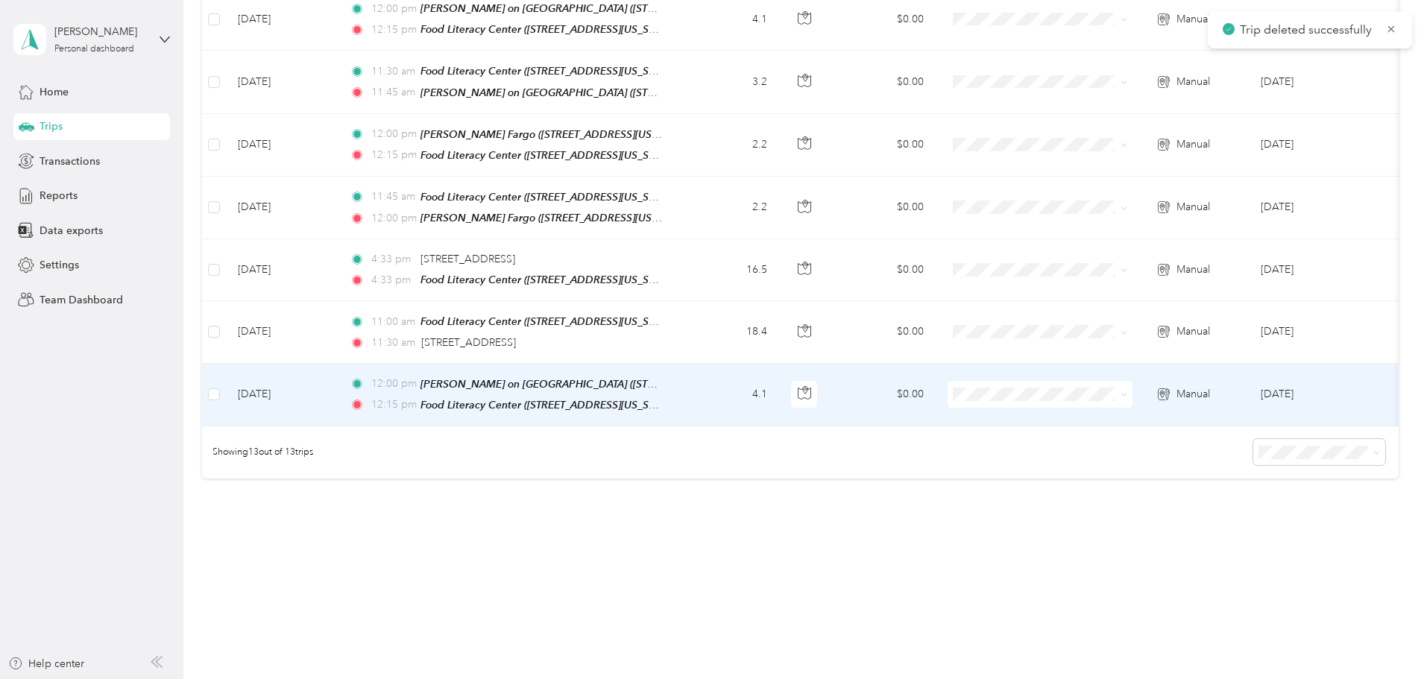
click at [779, 371] on td "4.1" at bounding box center [730, 395] width 98 height 63
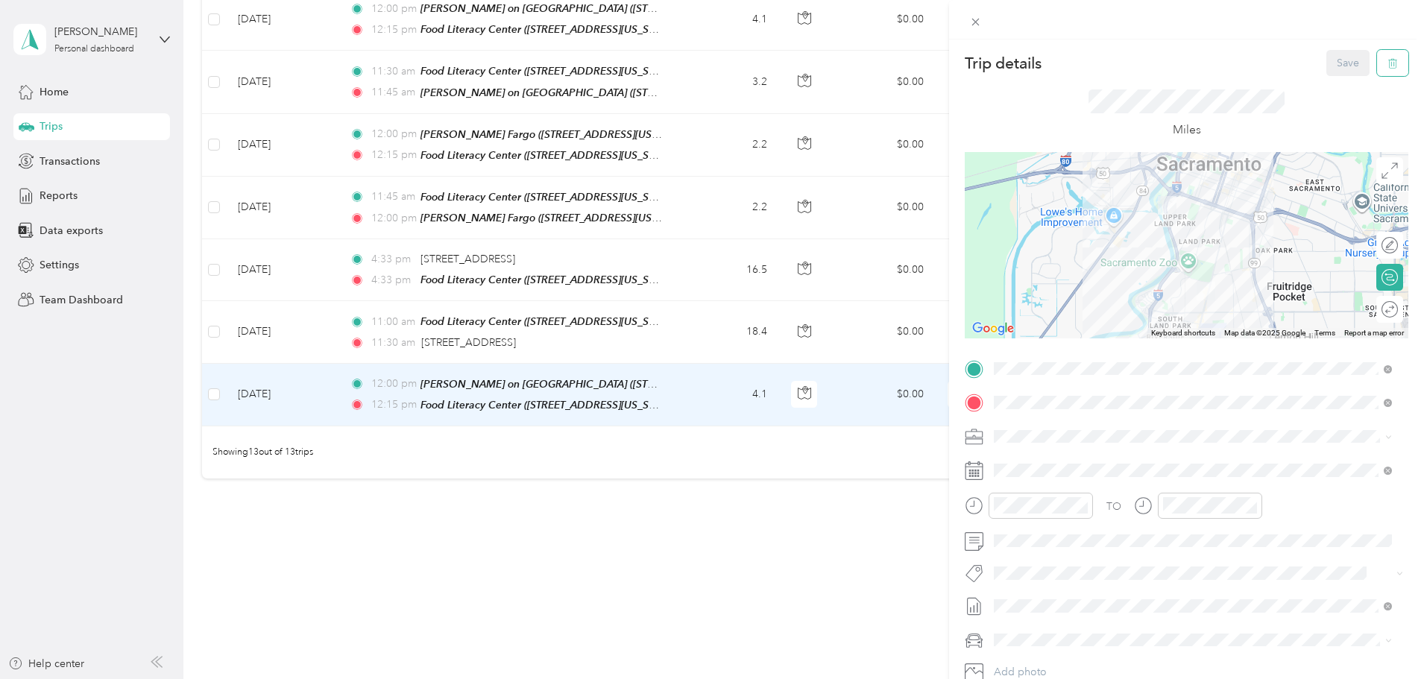
click at [1388, 66] on icon "button" at bounding box center [1393, 63] width 10 height 10
click at [1341, 79] on button "Yes" at bounding box center [1338, 81] width 29 height 24
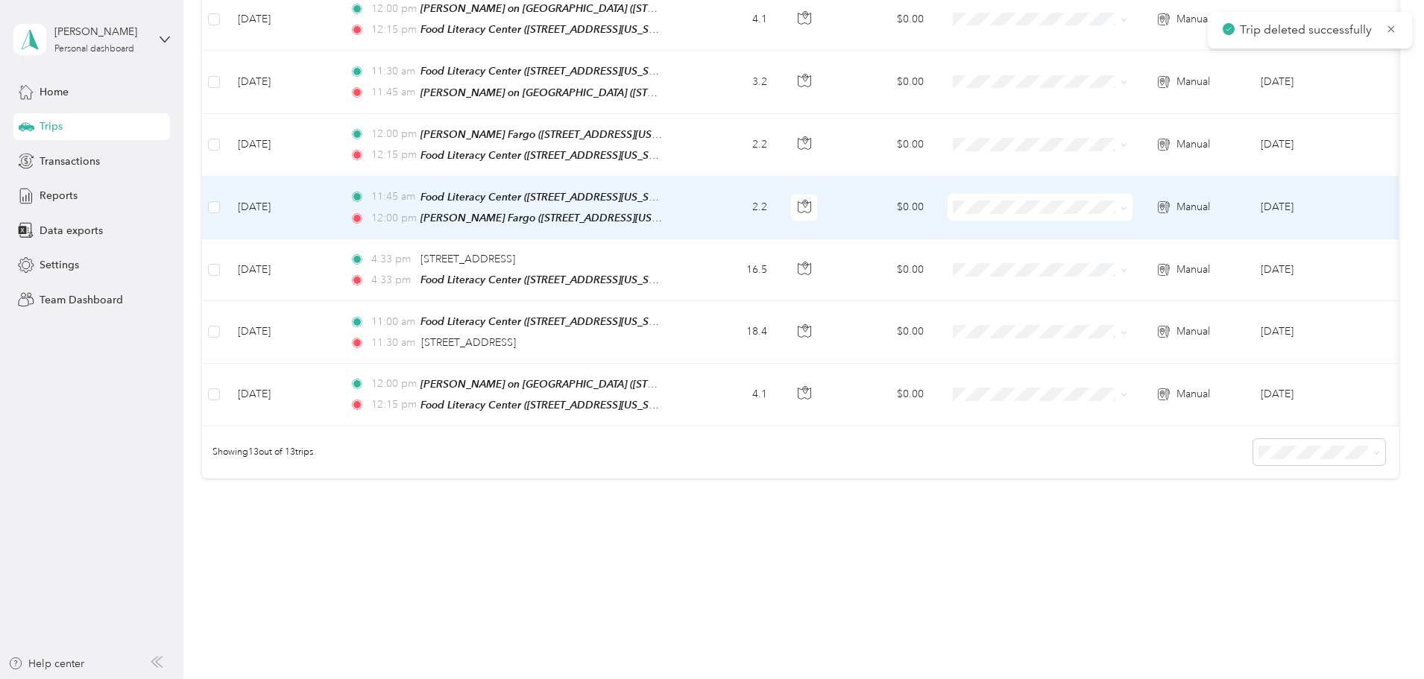
scroll to position [716, 0]
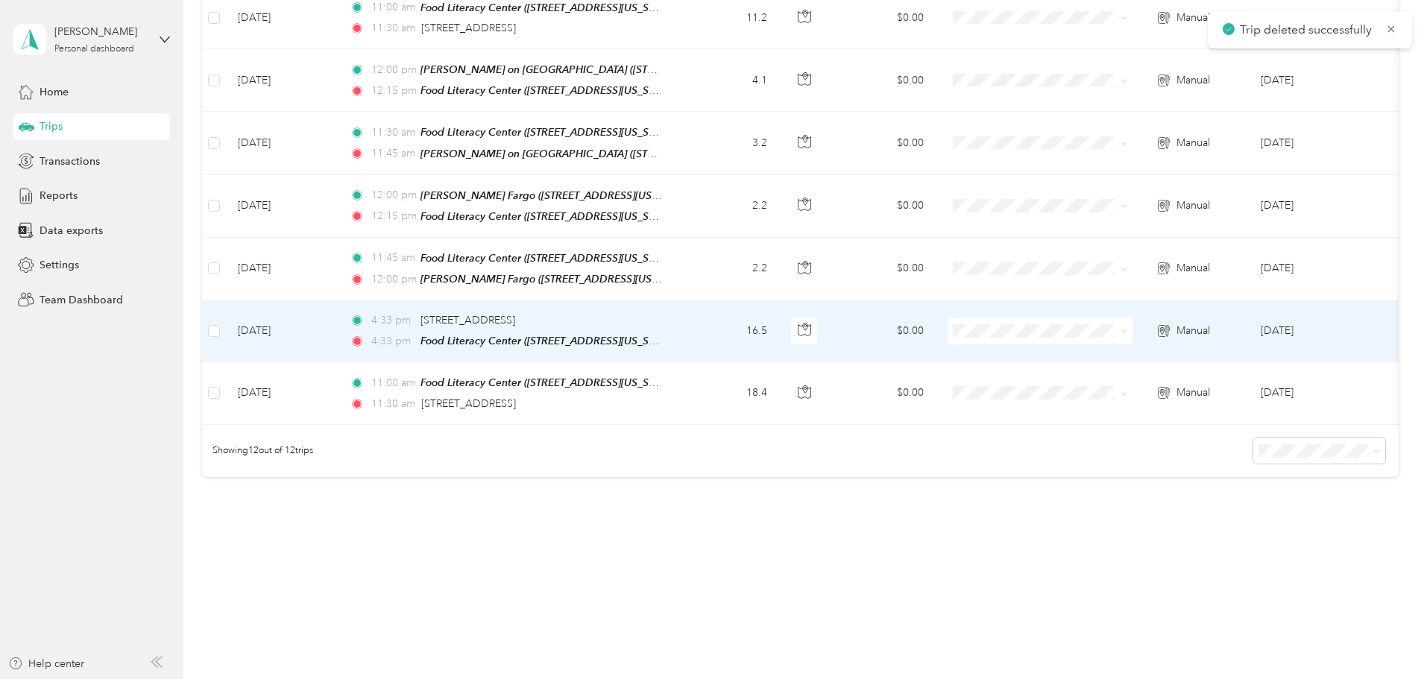
click at [681, 316] on td "4:33 pm [STREET_ADDRESS] 4:33 pm Food [GEOGRAPHIC_DATA] ([STREET_ADDRESS][US_ST…" at bounding box center [509, 332] width 343 height 62
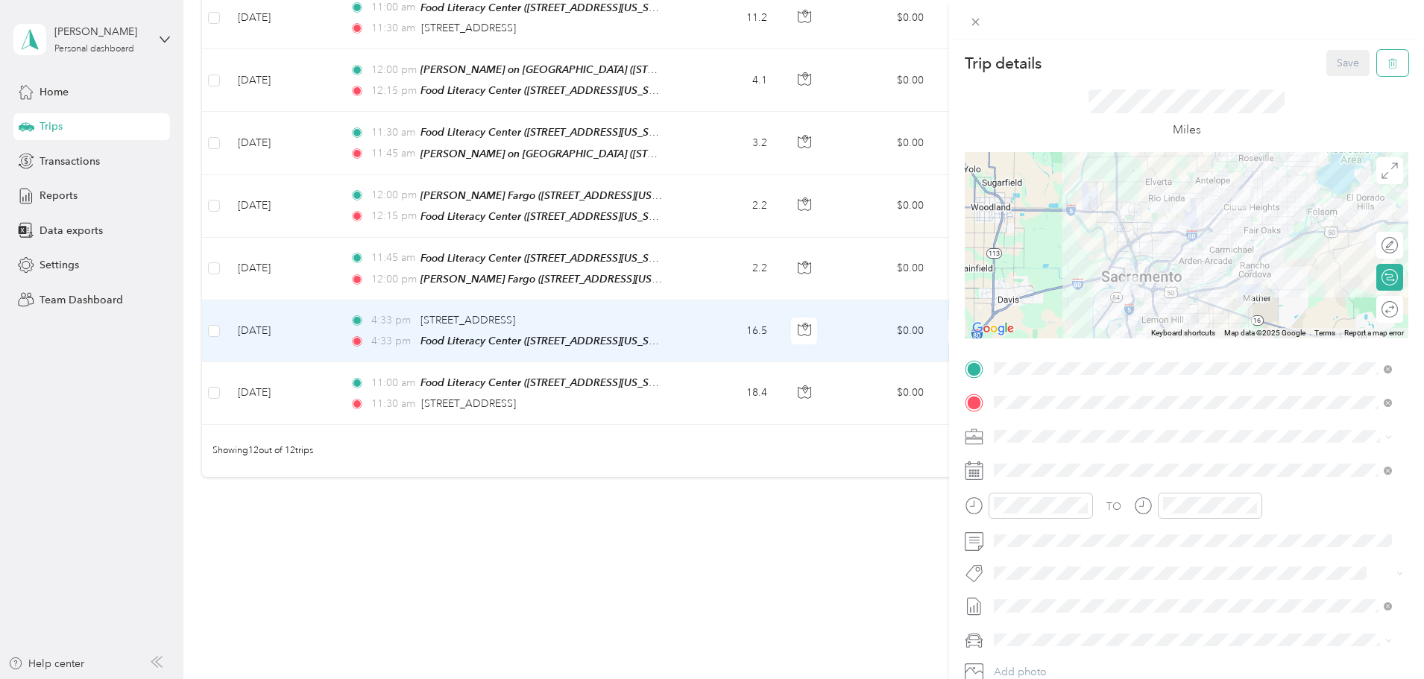
click at [1388, 63] on icon "button" at bounding box center [1393, 63] width 10 height 10
click at [1338, 83] on button "Yes" at bounding box center [1338, 81] width 29 height 24
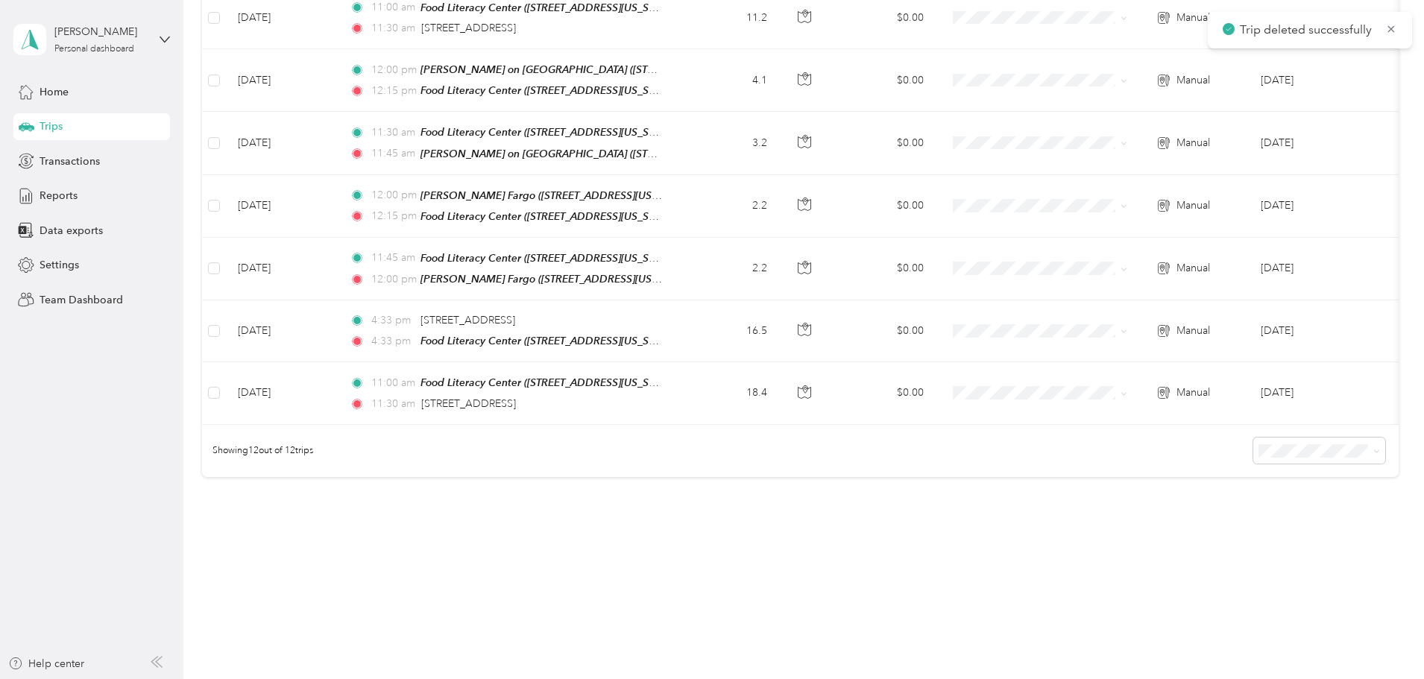
scroll to position [655, 0]
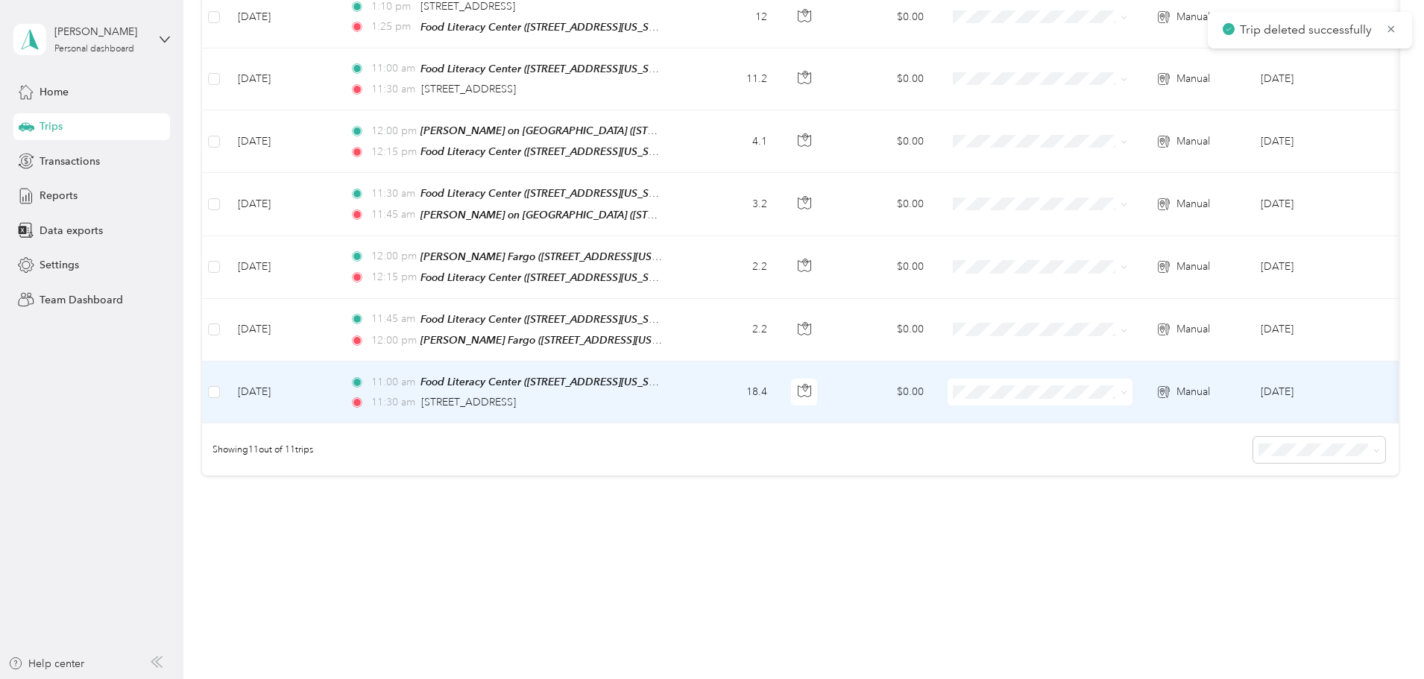
click at [779, 374] on td "18.4" at bounding box center [730, 393] width 98 height 62
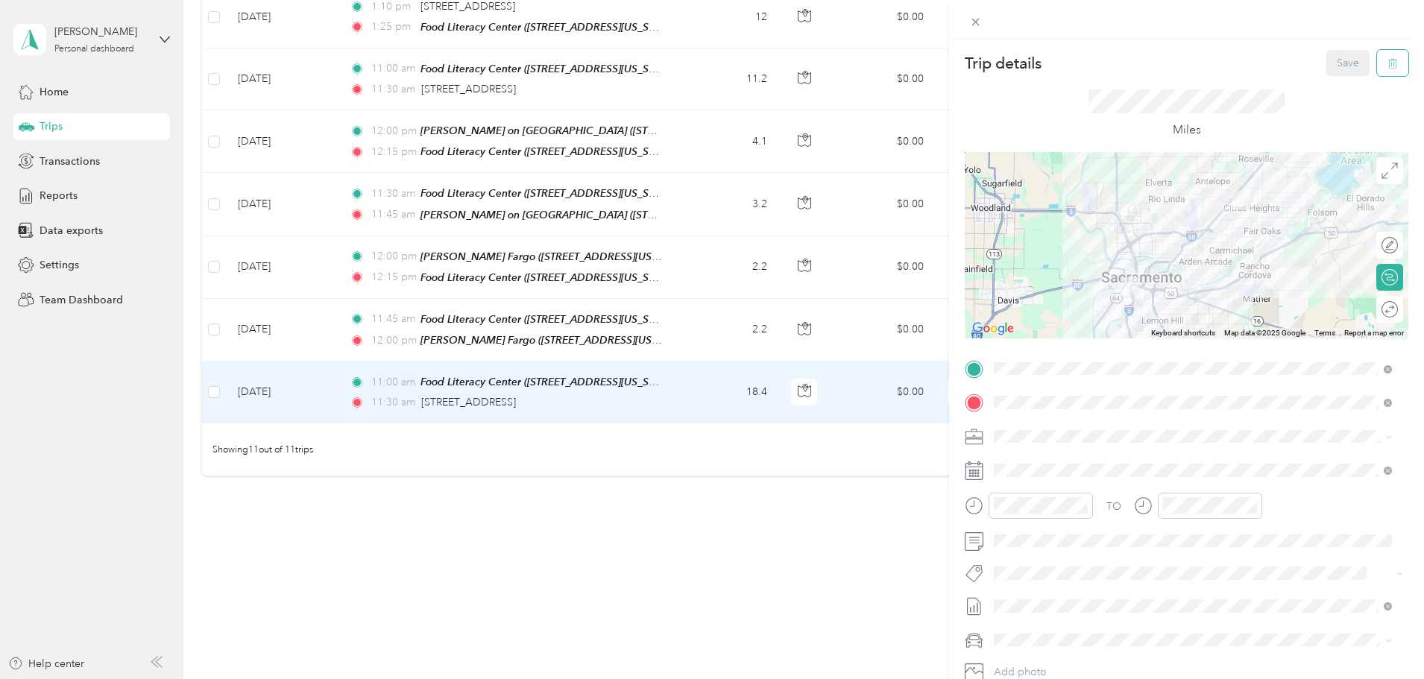
click at [1388, 58] on icon "button" at bounding box center [1393, 63] width 10 height 10
click at [1343, 82] on button "Yes" at bounding box center [1338, 81] width 29 height 24
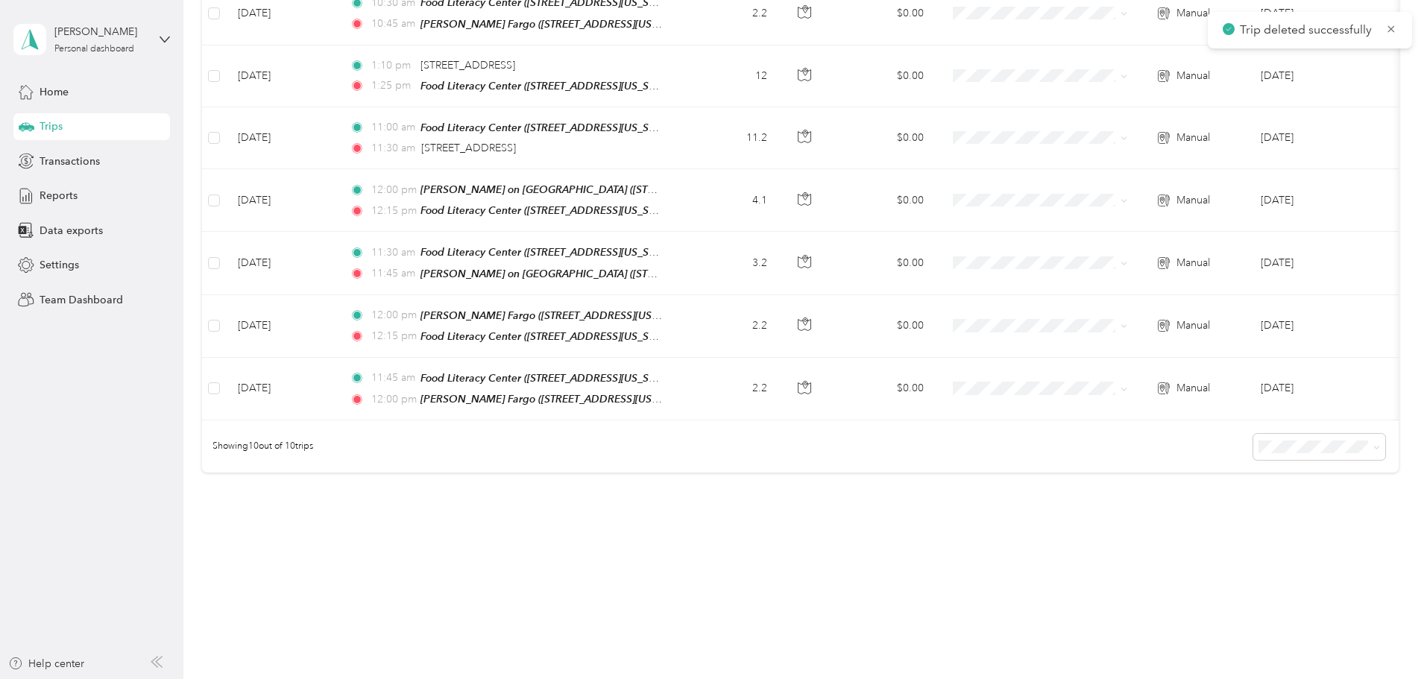
scroll to position [594, 0]
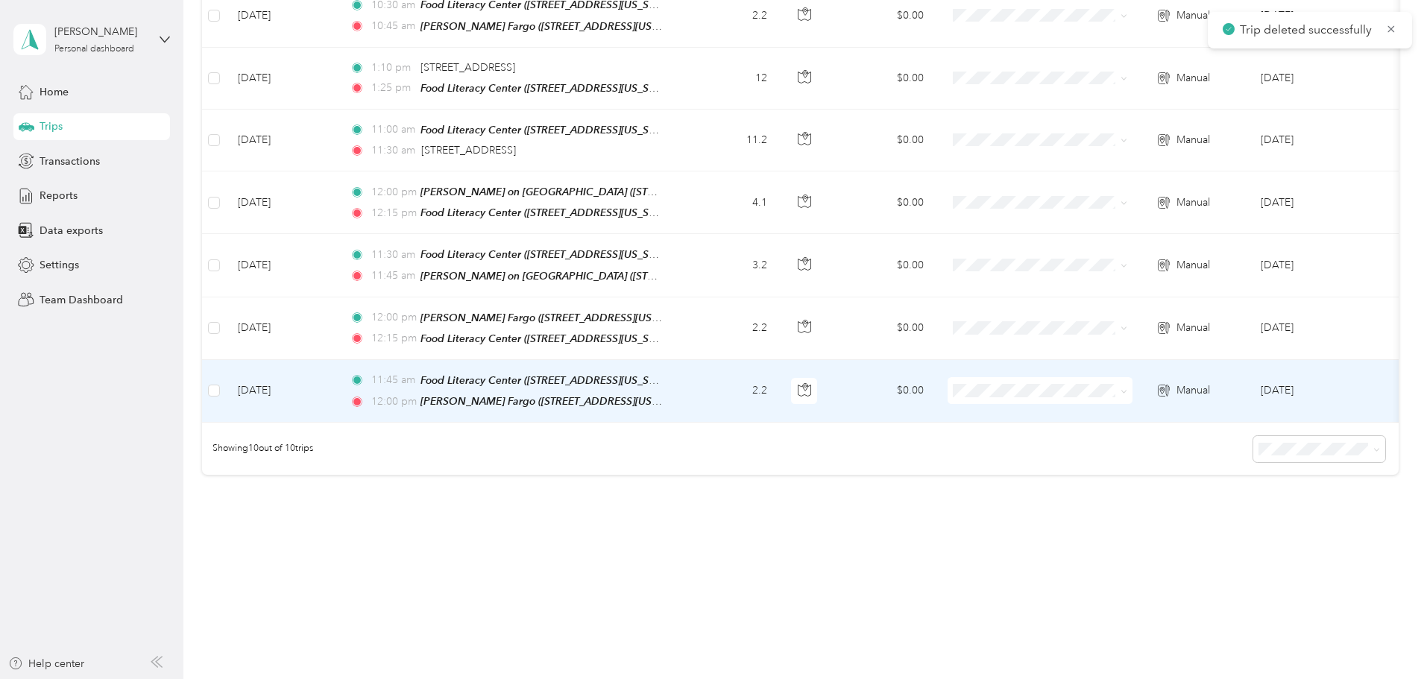
click at [779, 379] on td "2.2" at bounding box center [730, 391] width 98 height 63
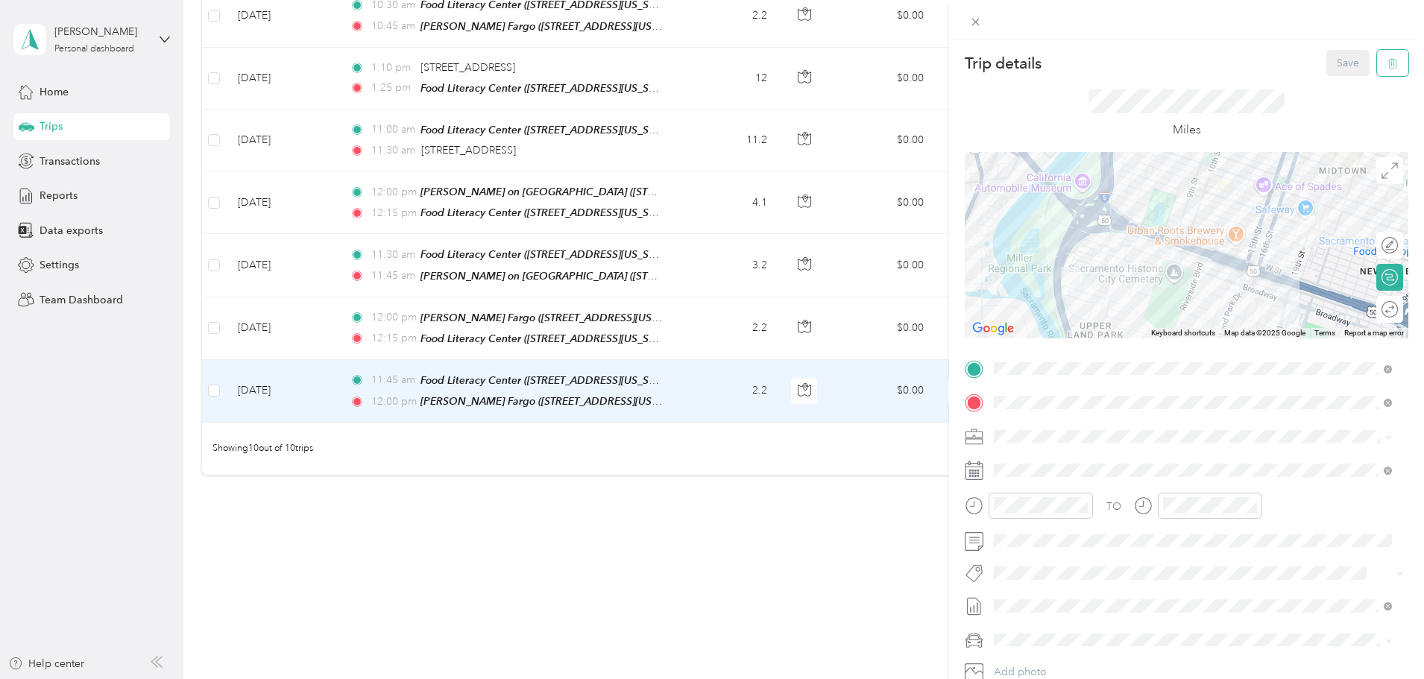
click at [1388, 59] on icon "button" at bounding box center [1393, 63] width 10 height 10
click at [1345, 78] on button "Yes" at bounding box center [1338, 81] width 29 height 24
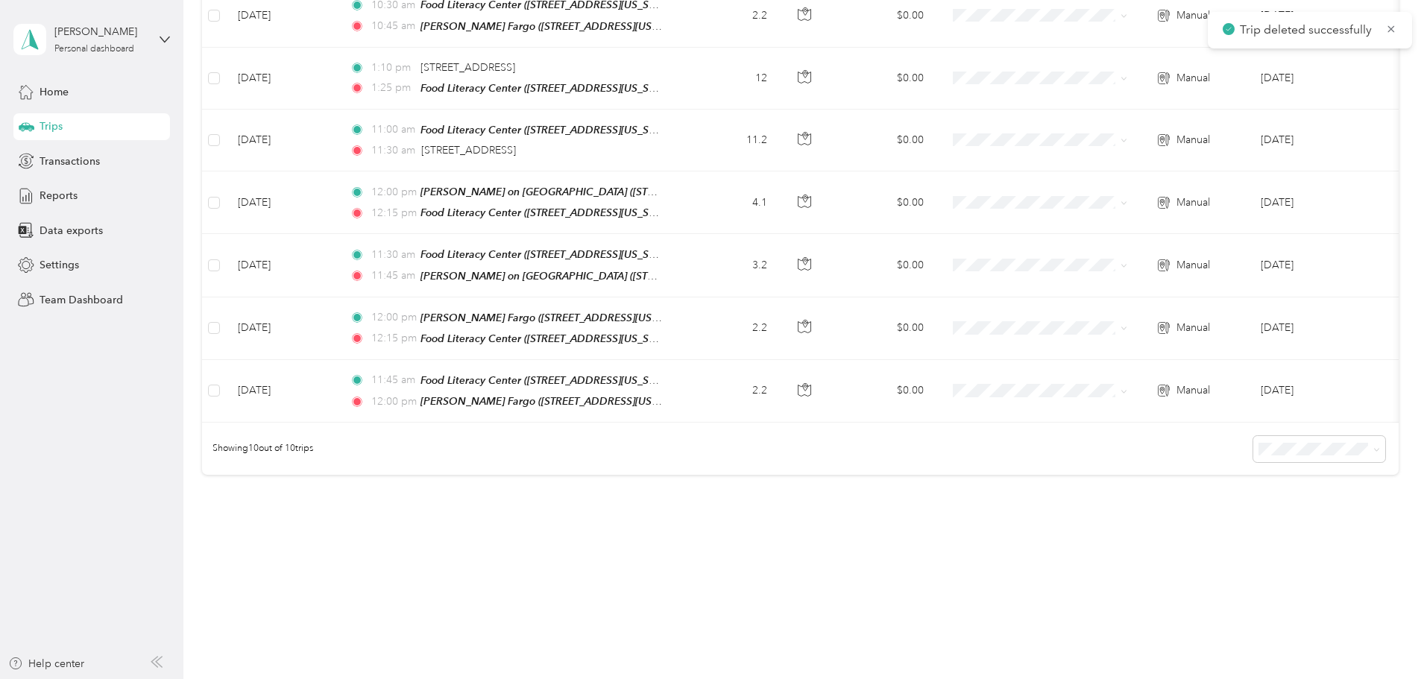
scroll to position [532, 0]
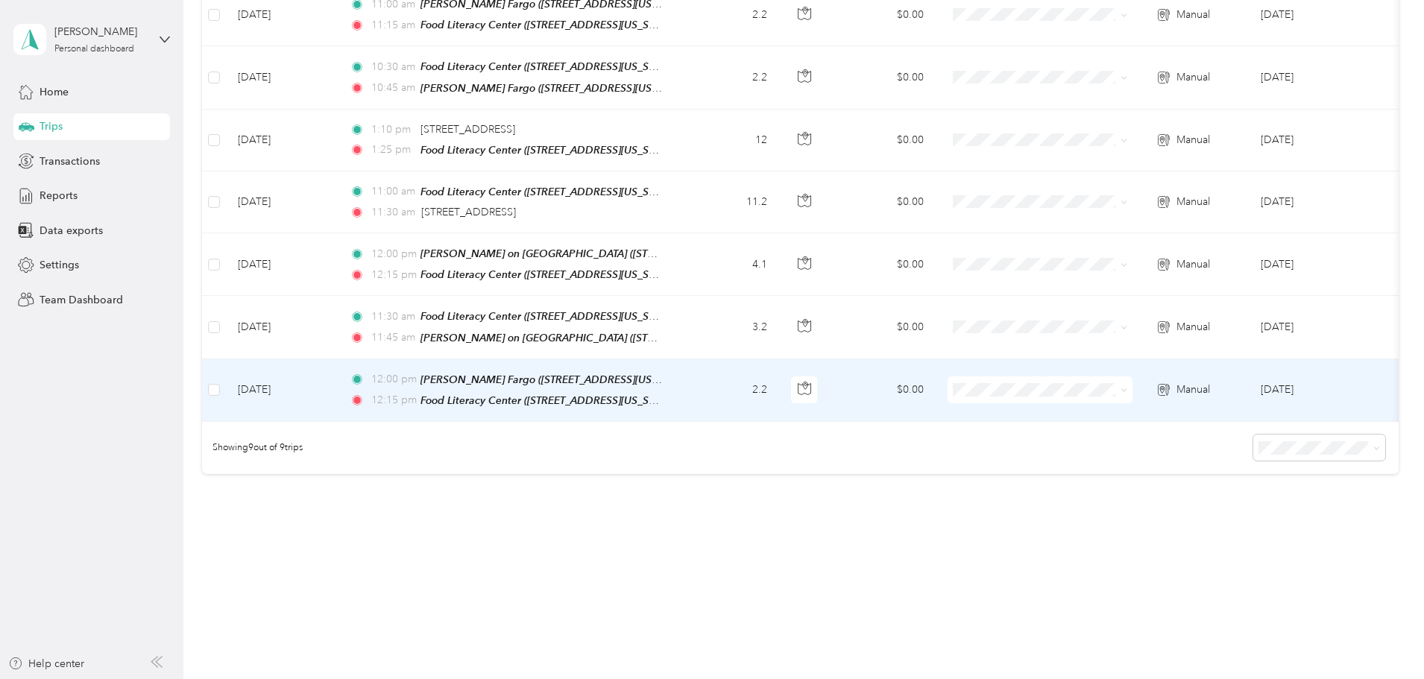
click at [779, 365] on td "2.2" at bounding box center [730, 390] width 98 height 63
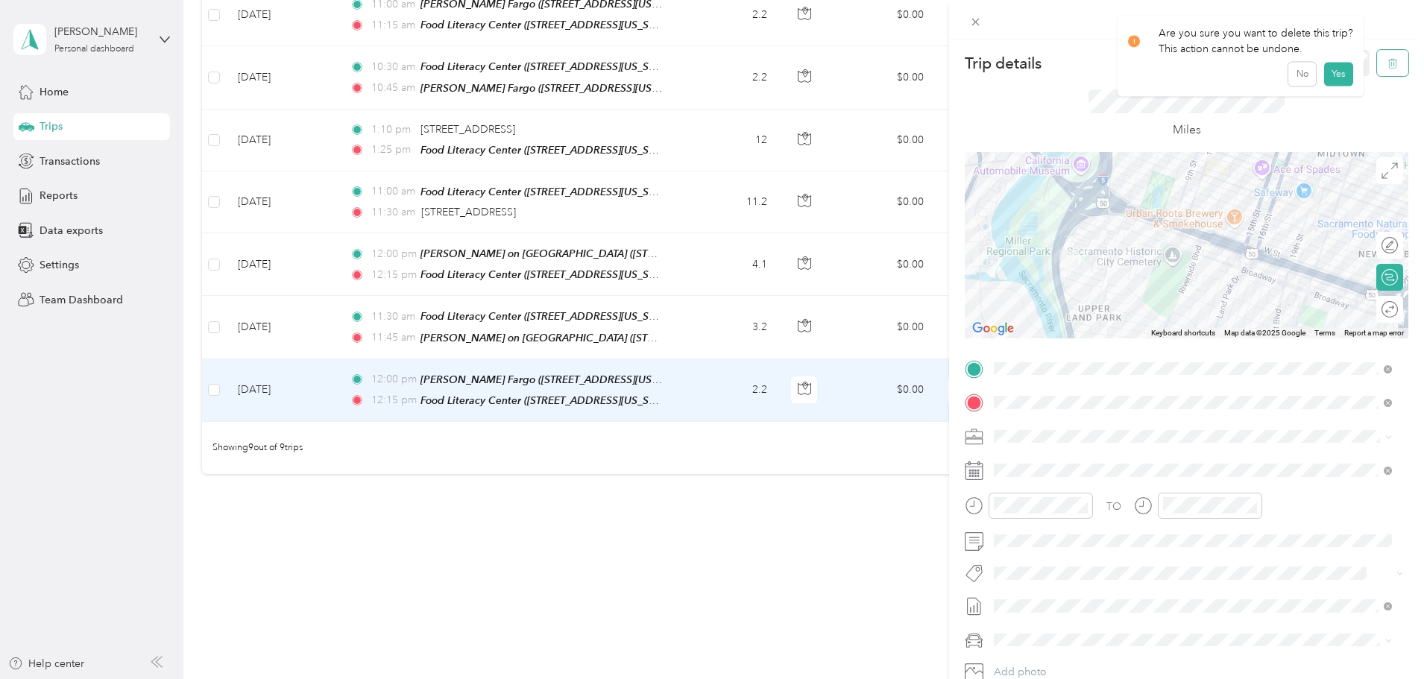
click at [1388, 62] on icon "button" at bounding box center [1393, 63] width 10 height 10
click at [1343, 76] on button "Yes" at bounding box center [1338, 81] width 29 height 24
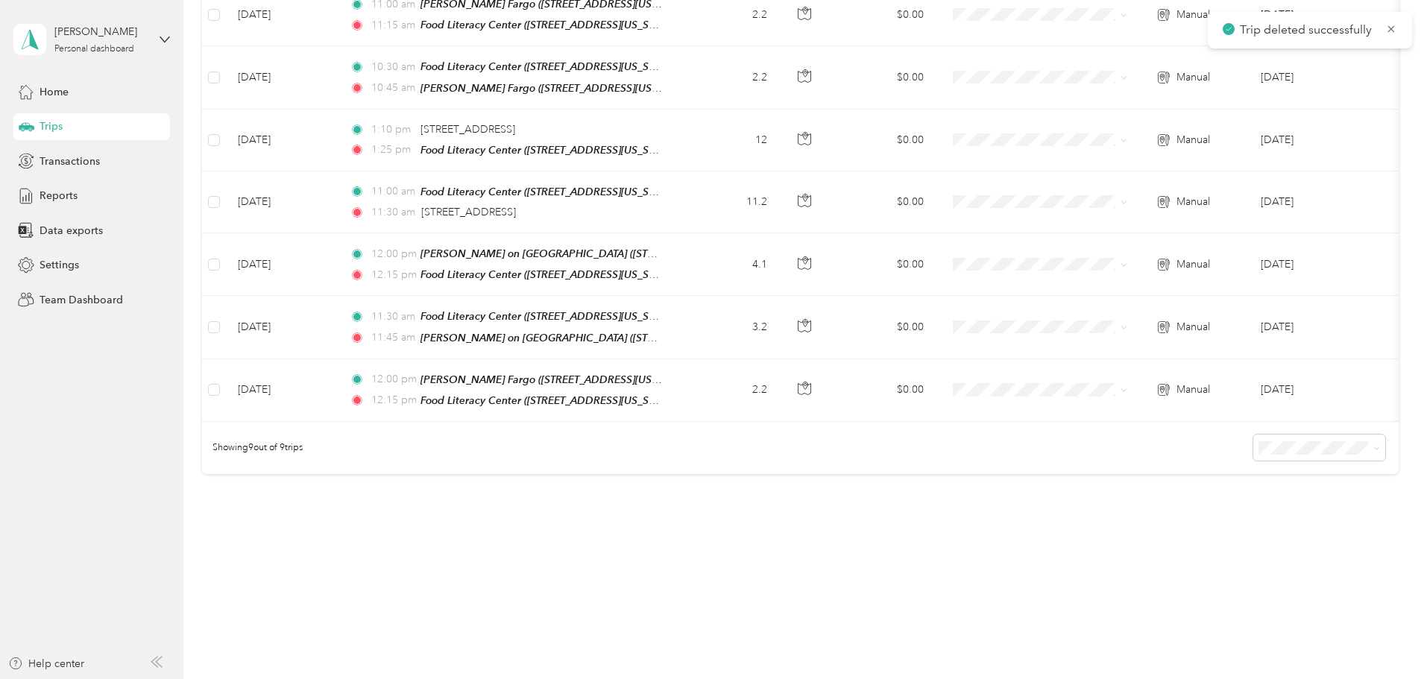
scroll to position [471, 0]
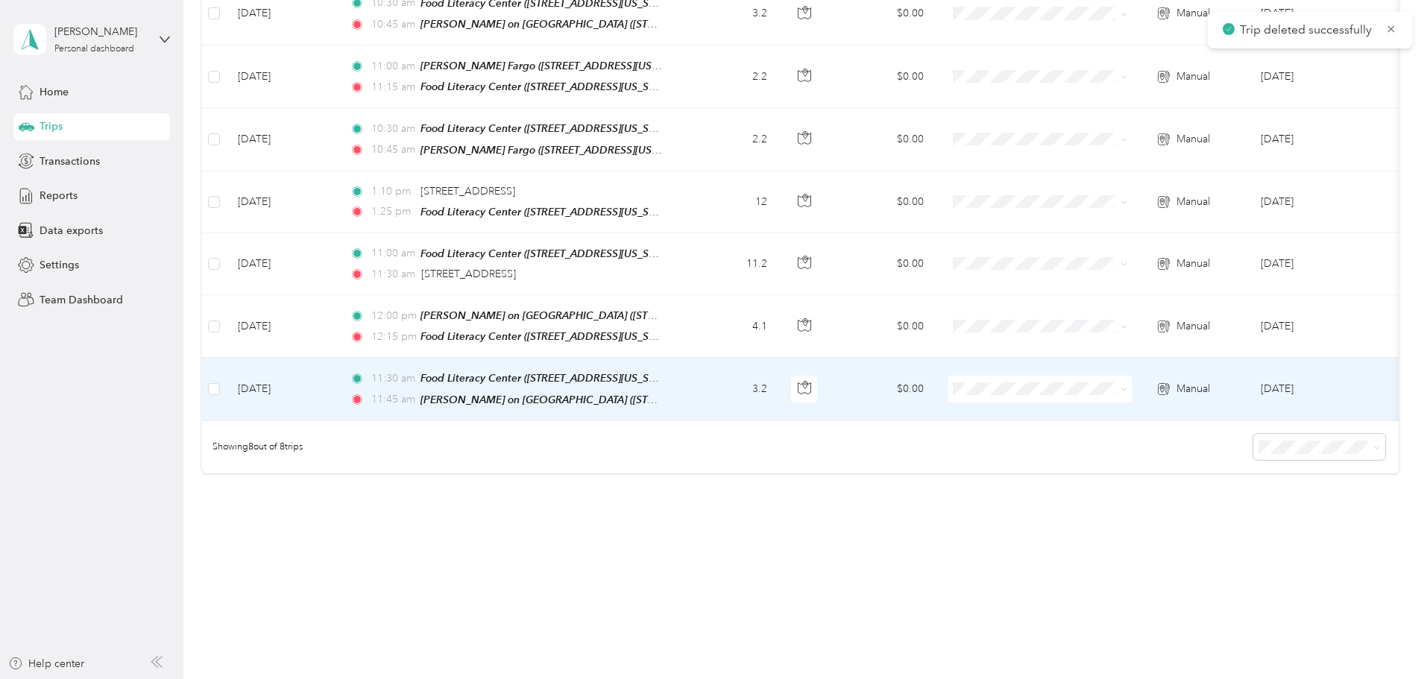
click at [779, 383] on td "3.2" at bounding box center [730, 389] width 98 height 63
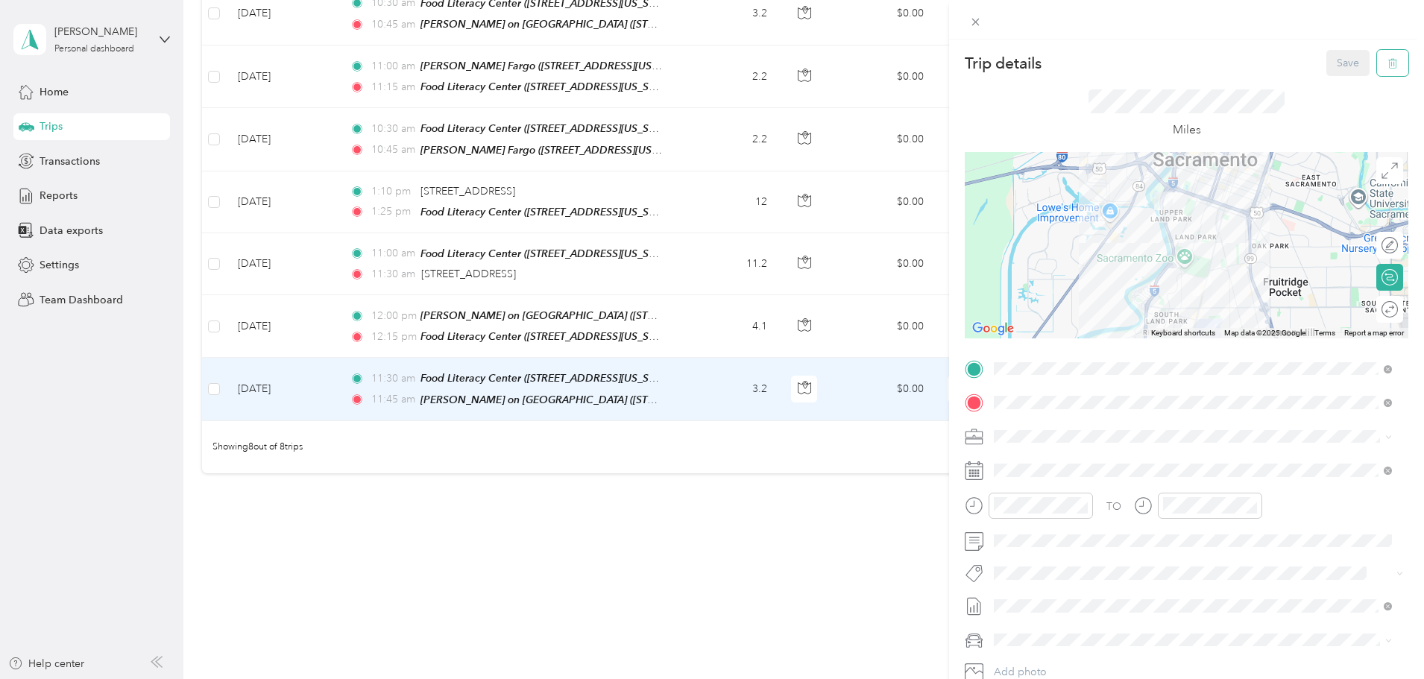
click at [1390, 66] on button "button" at bounding box center [1392, 63] width 31 height 26
click at [1327, 77] on button "Yes" at bounding box center [1338, 81] width 29 height 24
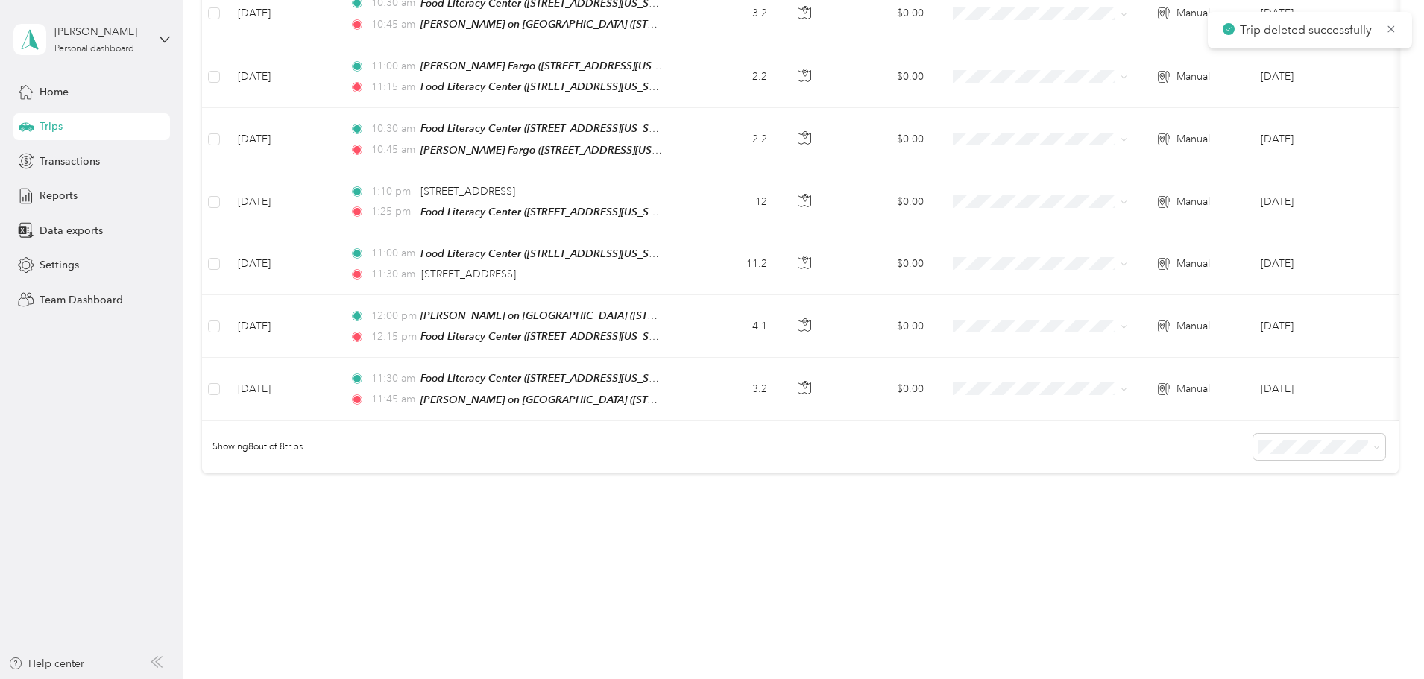
scroll to position [409, 0]
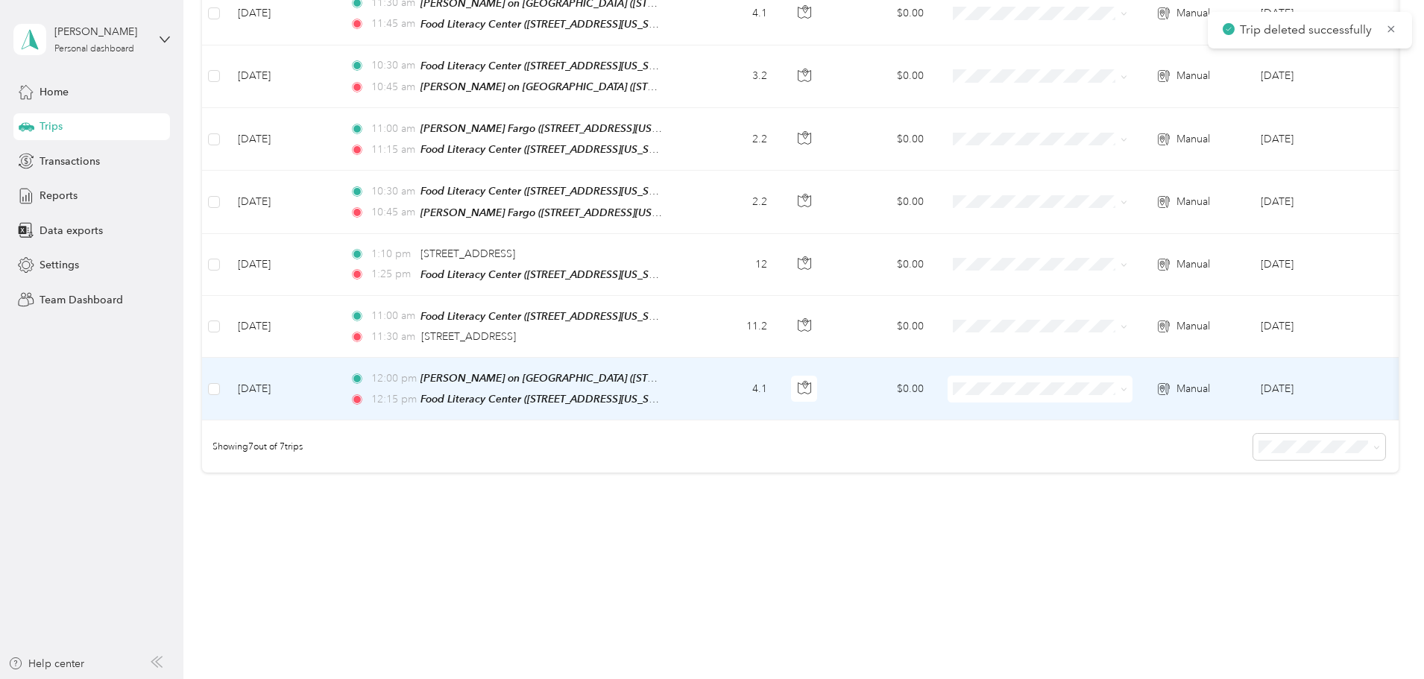
click at [779, 371] on td "4.1" at bounding box center [730, 389] width 98 height 63
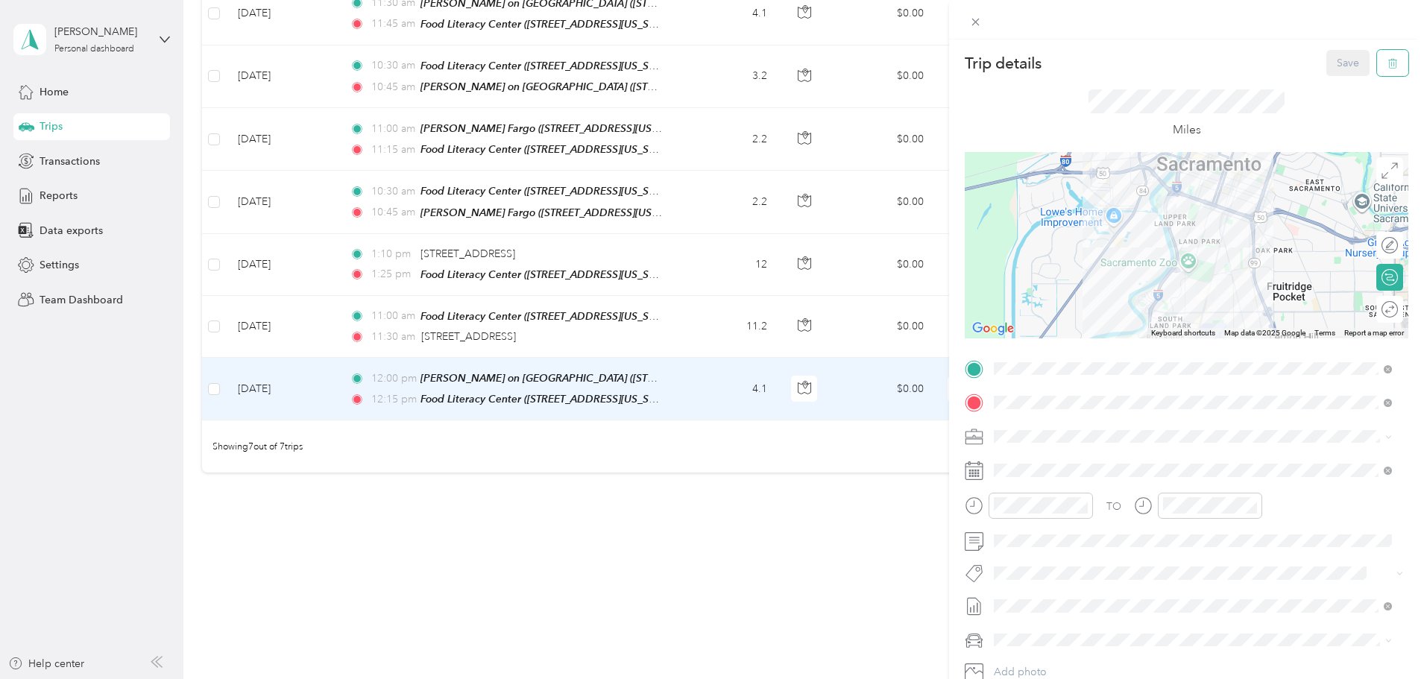
click at [1388, 61] on icon "button" at bounding box center [1393, 63] width 10 height 10
click at [1339, 82] on button "Yes" at bounding box center [1338, 81] width 29 height 24
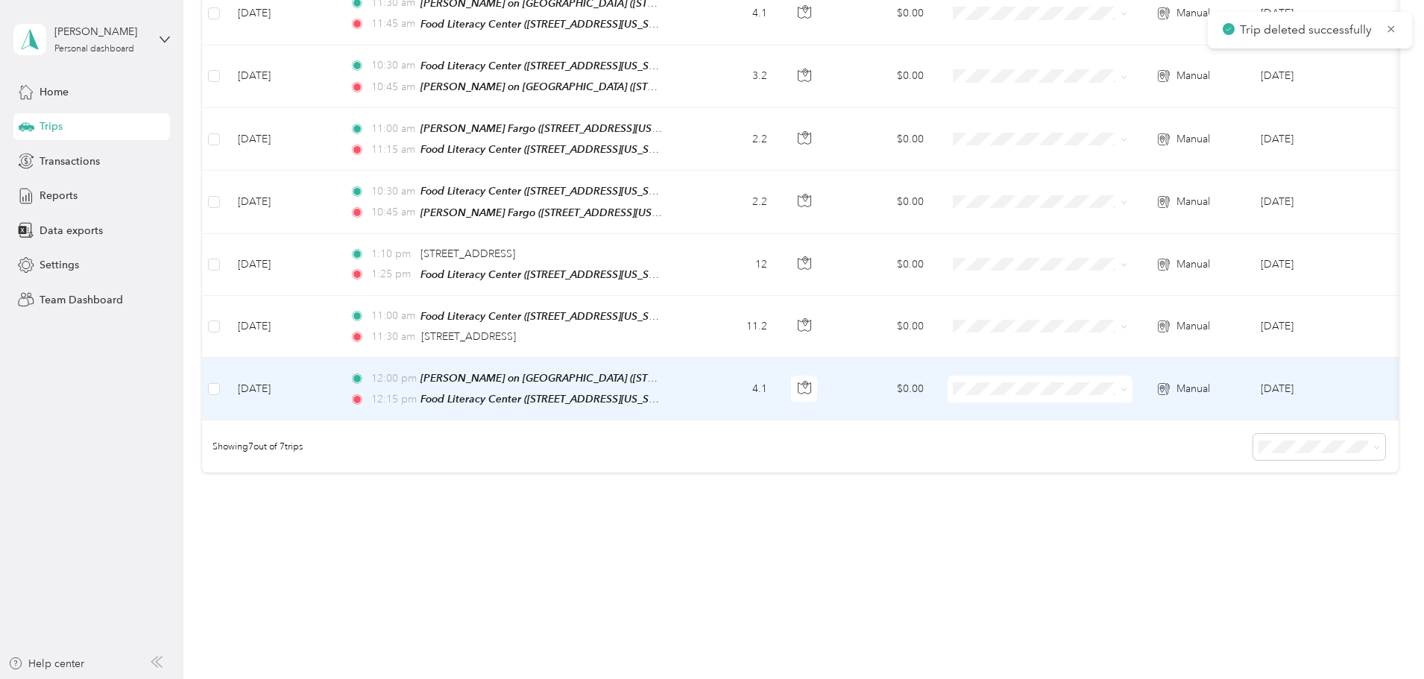
scroll to position [348, 0]
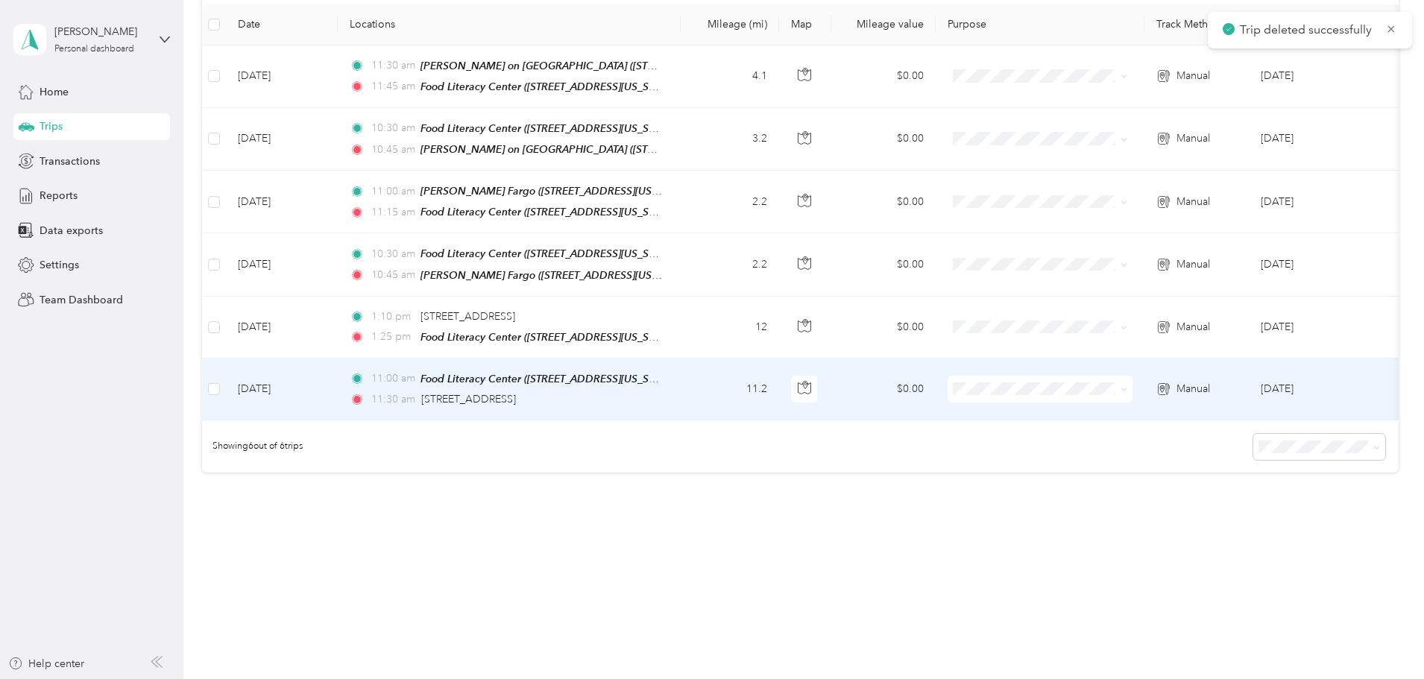
click at [779, 383] on td "11.2" at bounding box center [730, 390] width 98 height 62
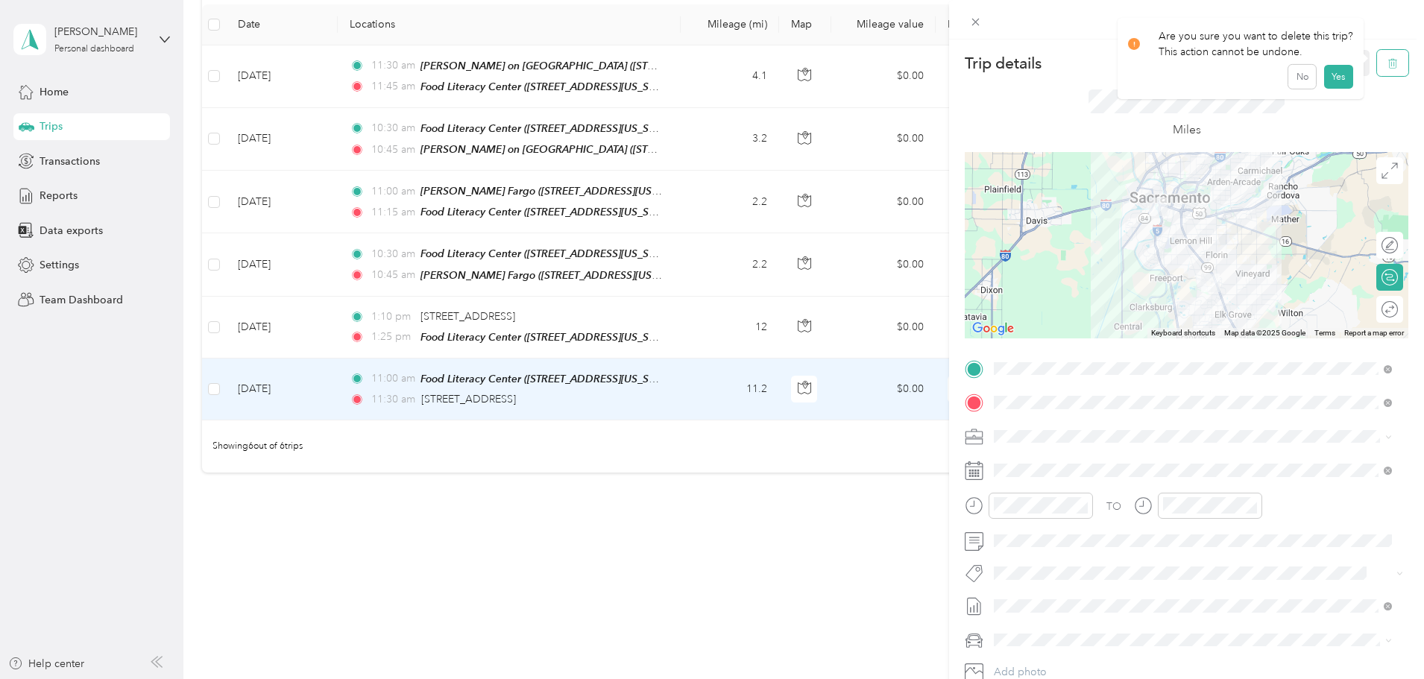
click at [1388, 63] on icon "button" at bounding box center [1393, 63] width 10 height 10
click at [1332, 81] on button "Yes" at bounding box center [1338, 81] width 29 height 24
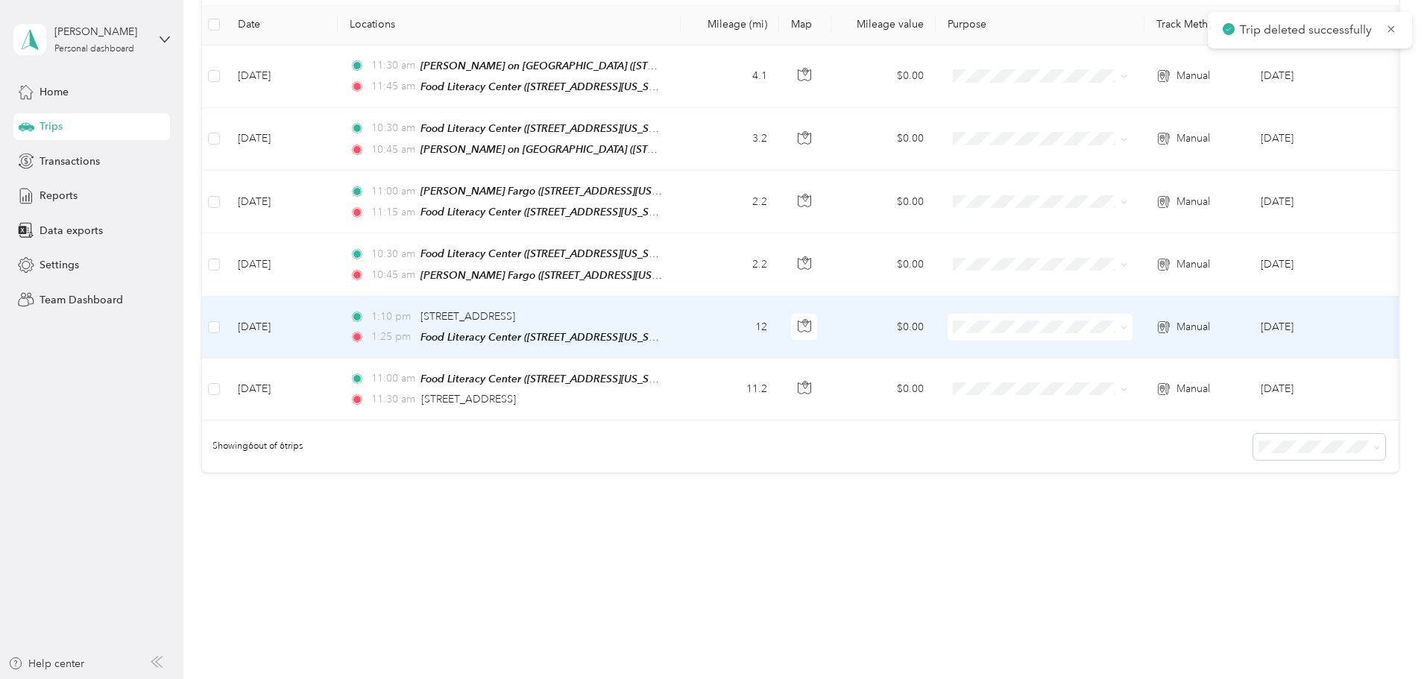
scroll to position [286, 0]
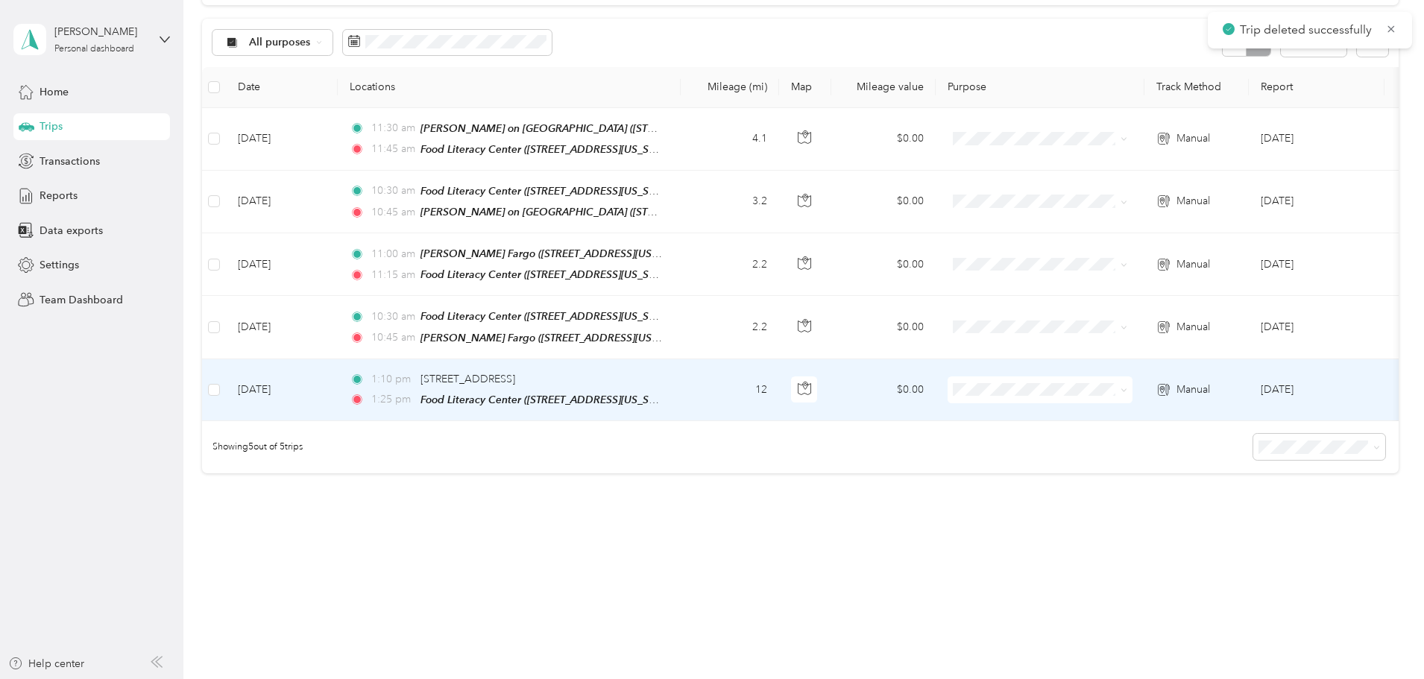
click at [779, 379] on td "12" at bounding box center [730, 390] width 98 height 62
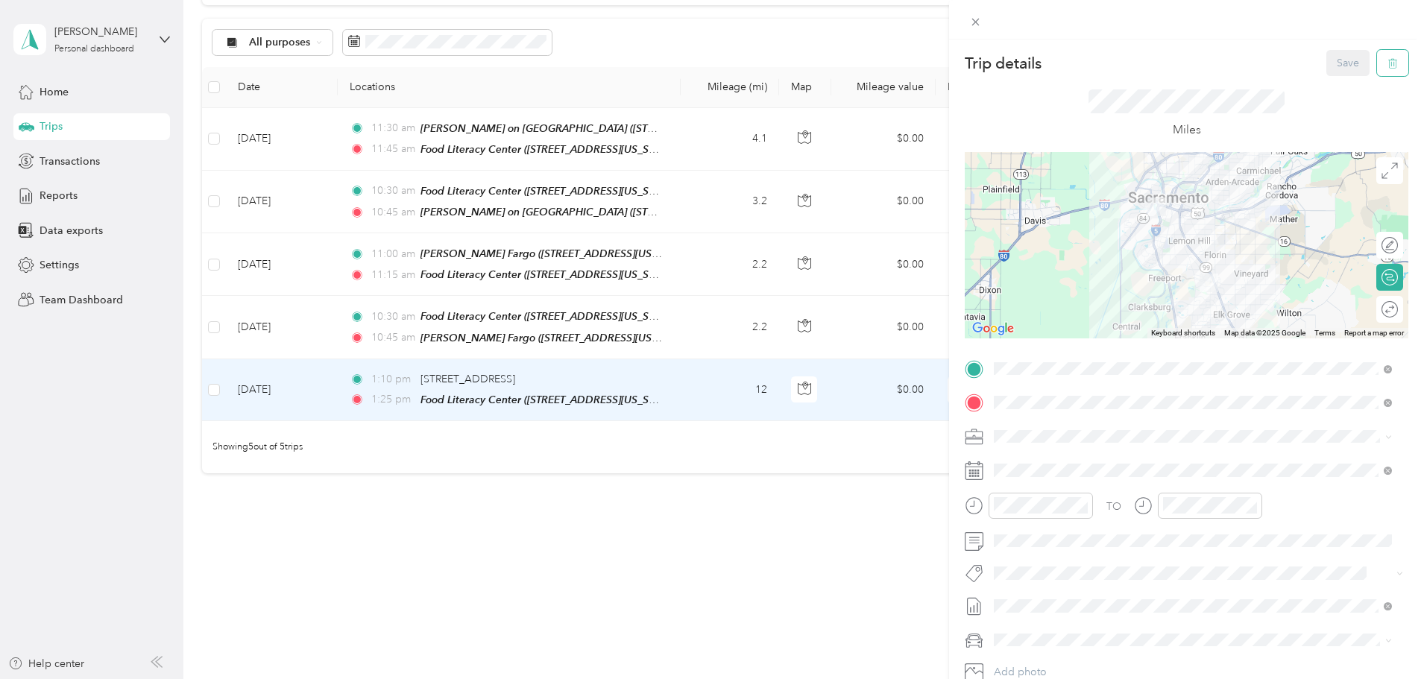
click at [1377, 61] on button "button" at bounding box center [1392, 63] width 31 height 26
click at [1340, 81] on button "Yes" at bounding box center [1338, 81] width 29 height 24
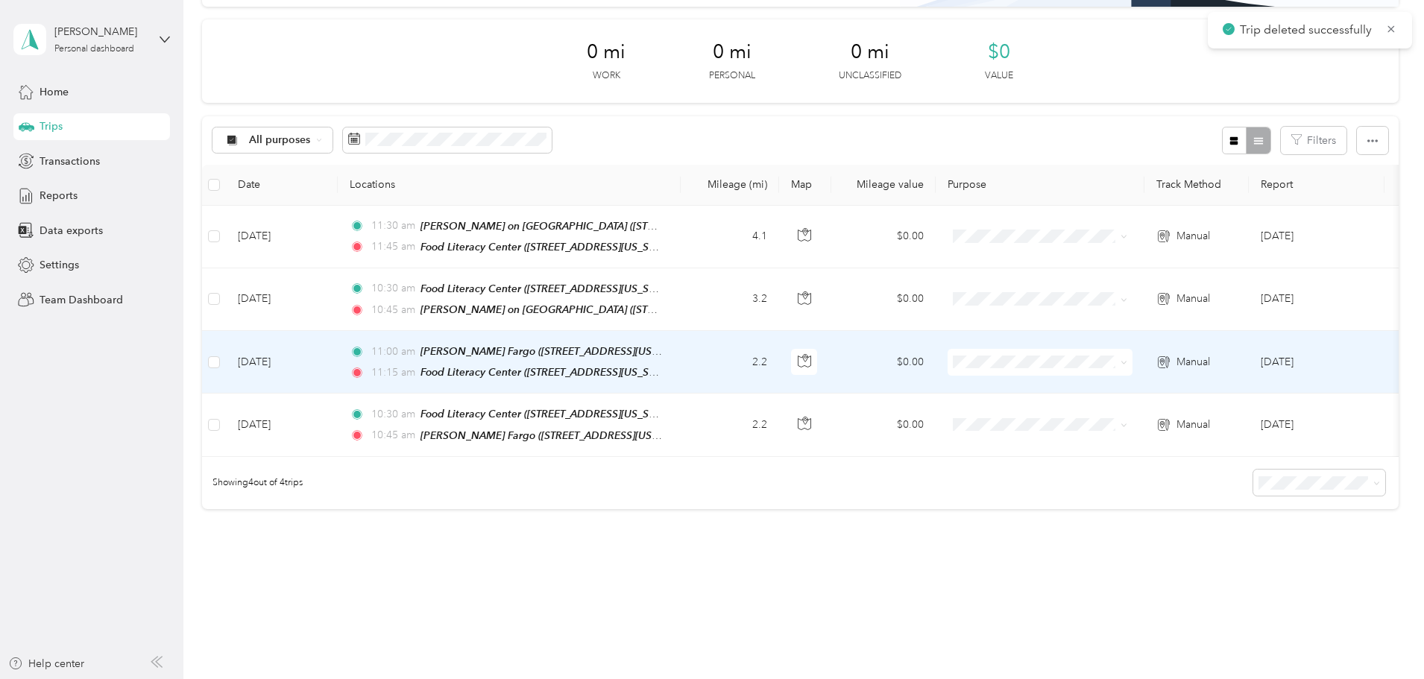
scroll to position [151, 0]
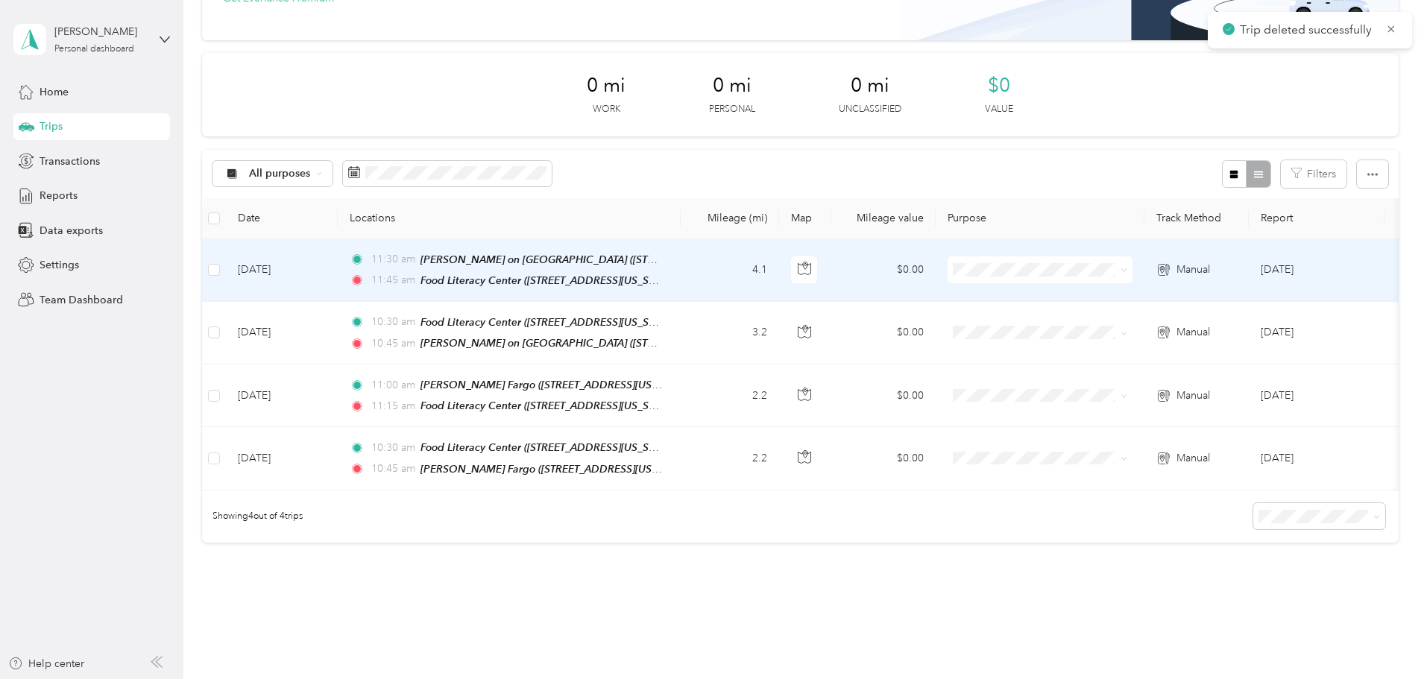
click at [779, 264] on td "4.1" at bounding box center [730, 270] width 98 height 63
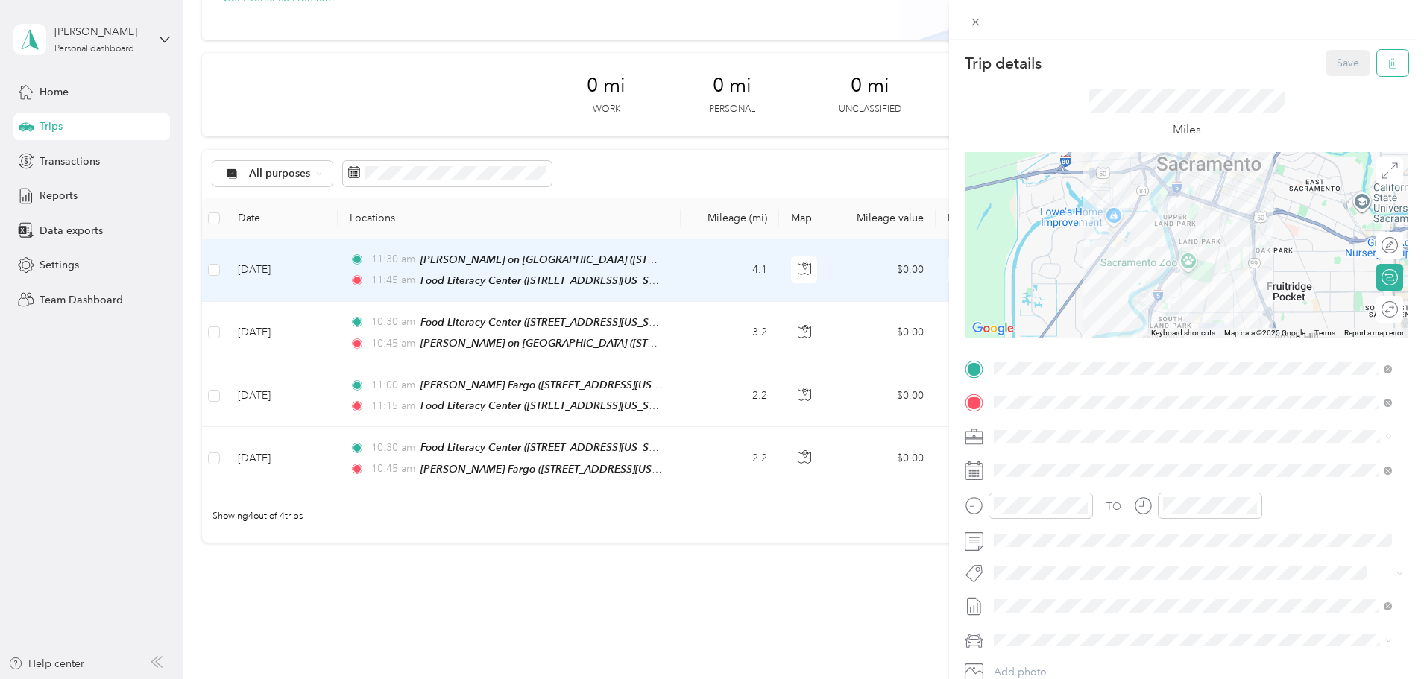
click at [1391, 63] on icon "button" at bounding box center [1391, 64] width 0 height 4
click at [1335, 78] on button "Yes" at bounding box center [1338, 81] width 29 height 24
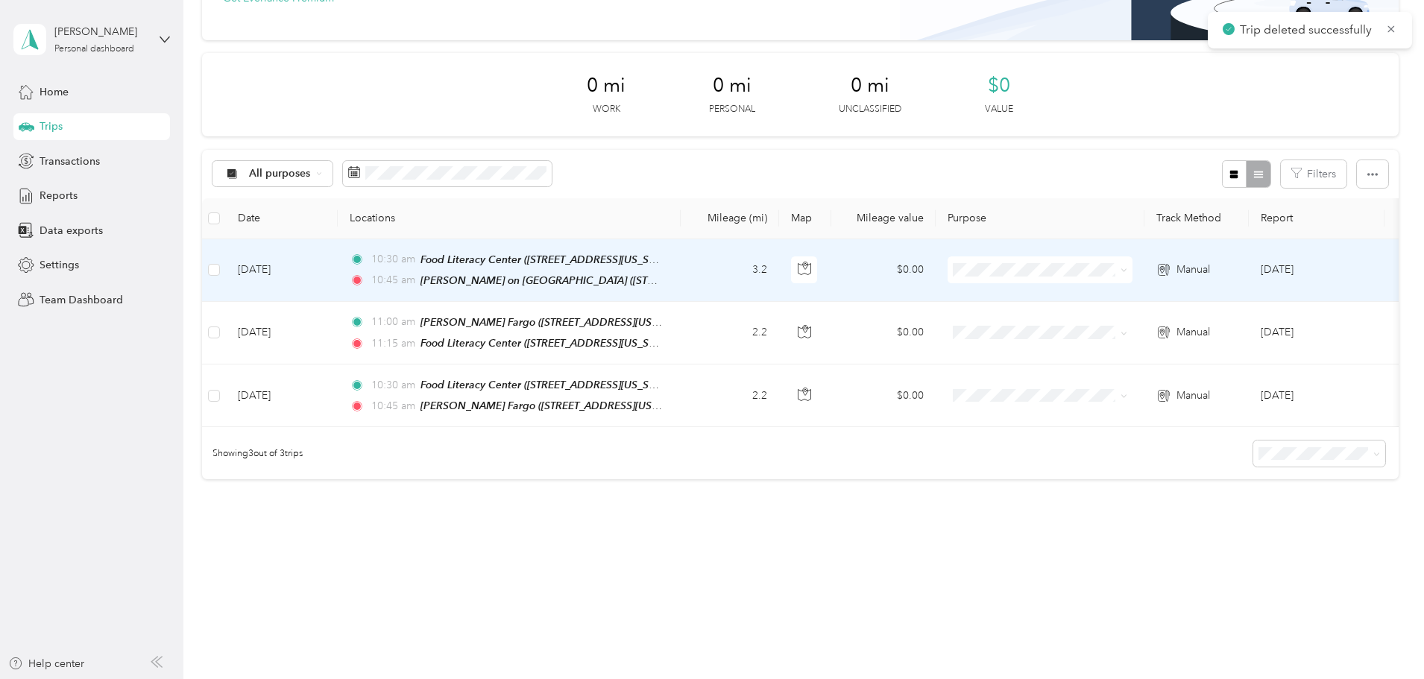
click at [779, 260] on td "3.2" at bounding box center [730, 270] width 98 height 63
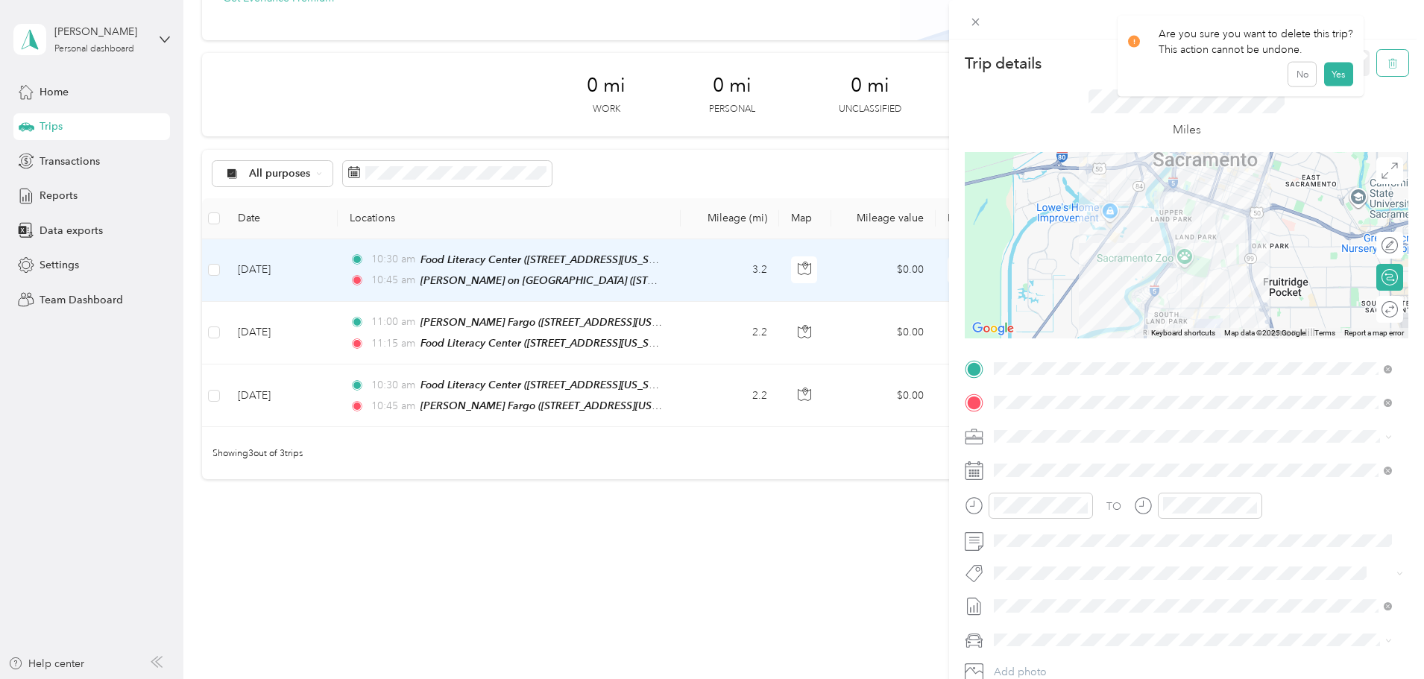
click at [1389, 64] on button "button" at bounding box center [1392, 63] width 31 height 26
click at [1334, 78] on button "Yes" at bounding box center [1338, 81] width 29 height 24
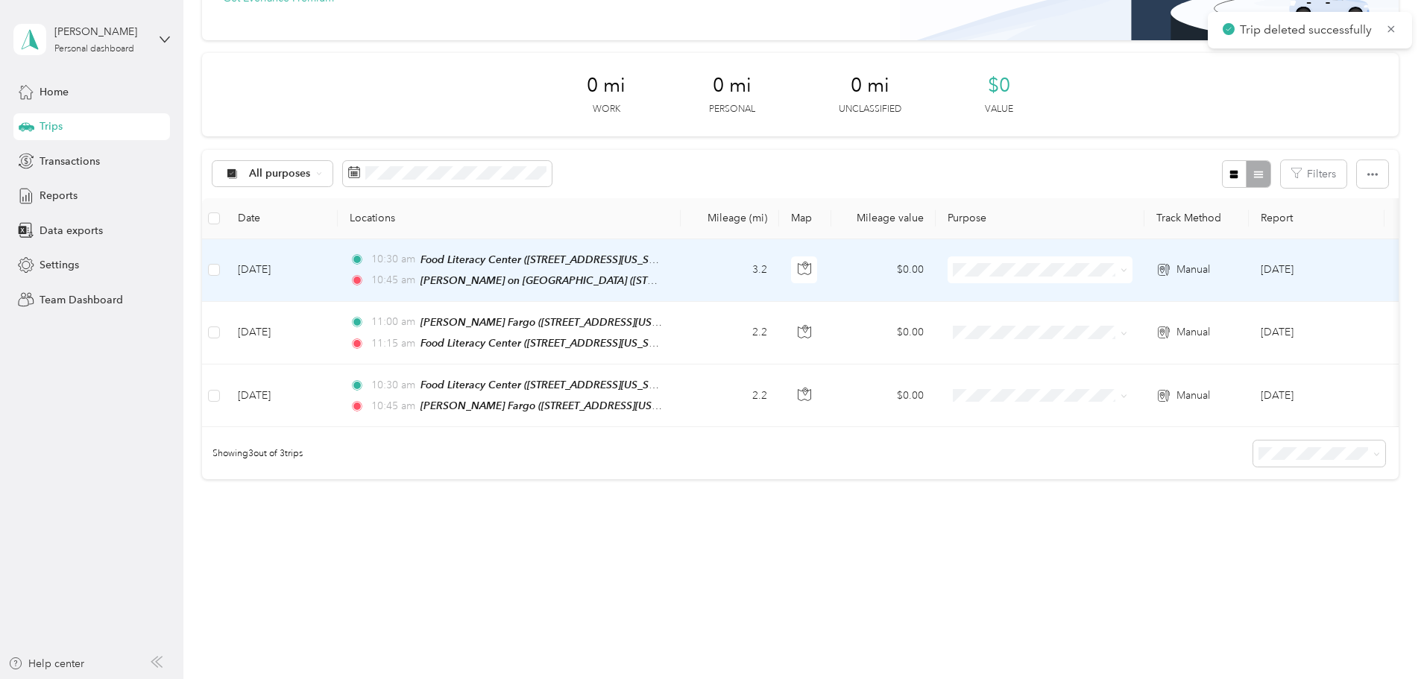
scroll to position [103, 0]
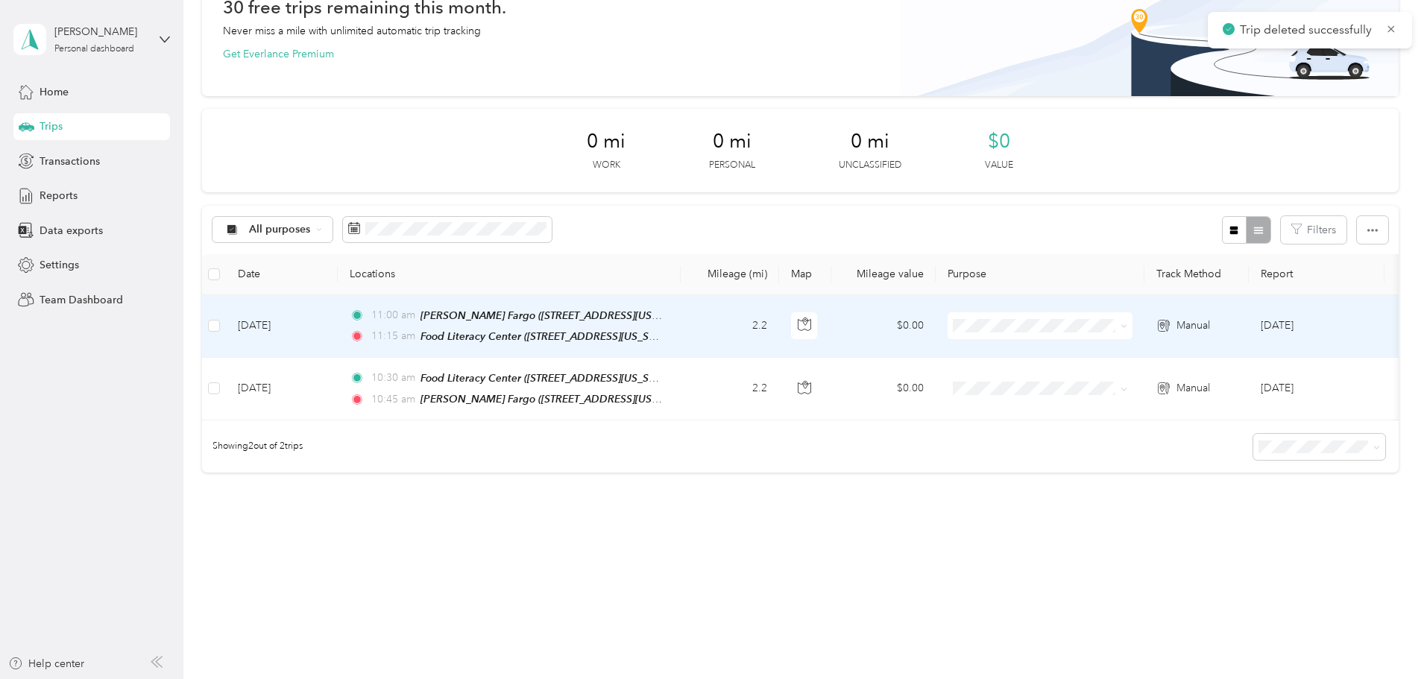
click at [779, 310] on td "2.2" at bounding box center [730, 326] width 98 height 63
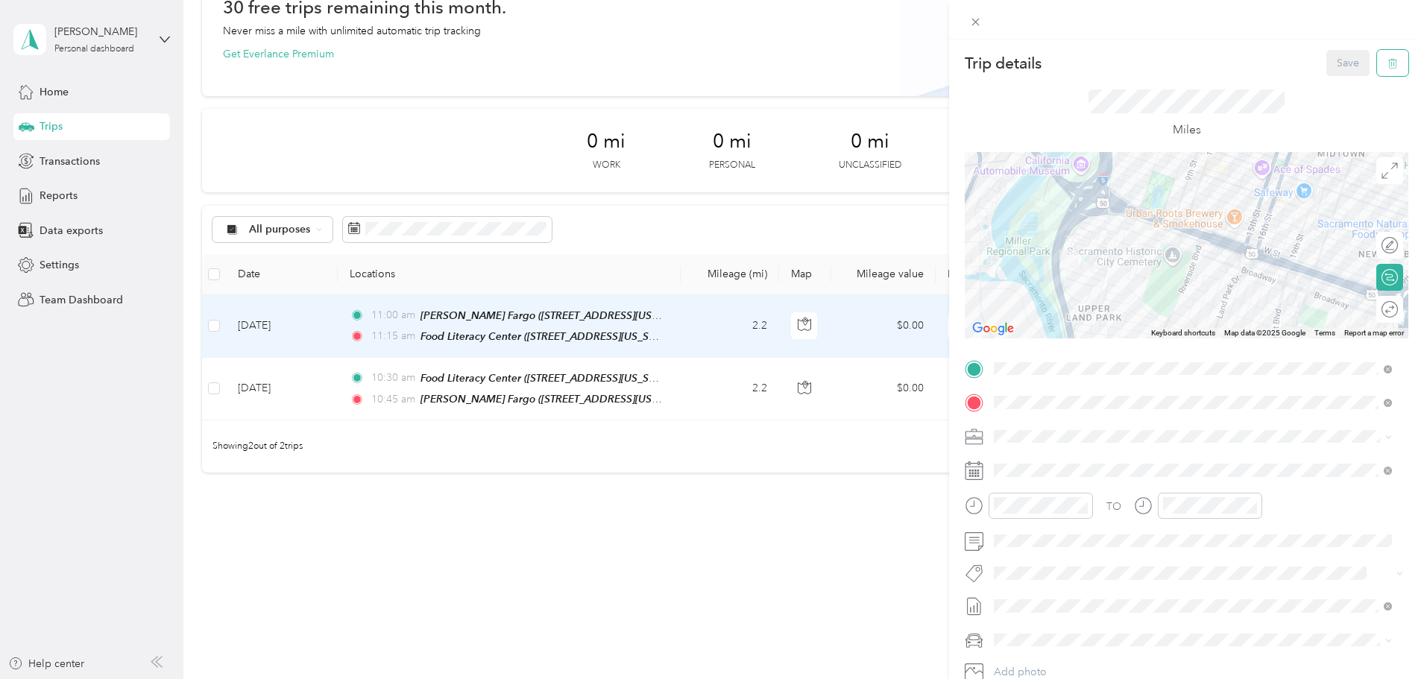
click at [1388, 59] on icon "button" at bounding box center [1393, 63] width 10 height 10
click at [1339, 73] on button "Yes" at bounding box center [1338, 81] width 29 height 24
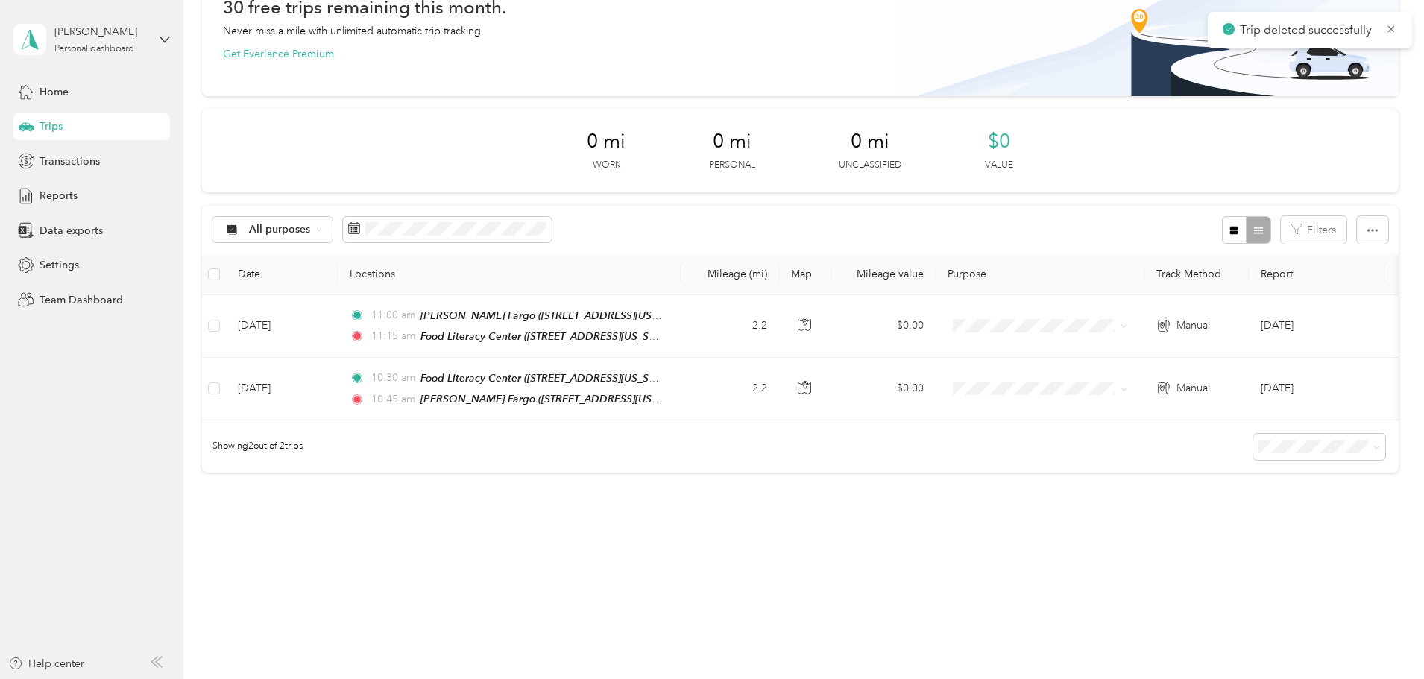
scroll to position [41, 0]
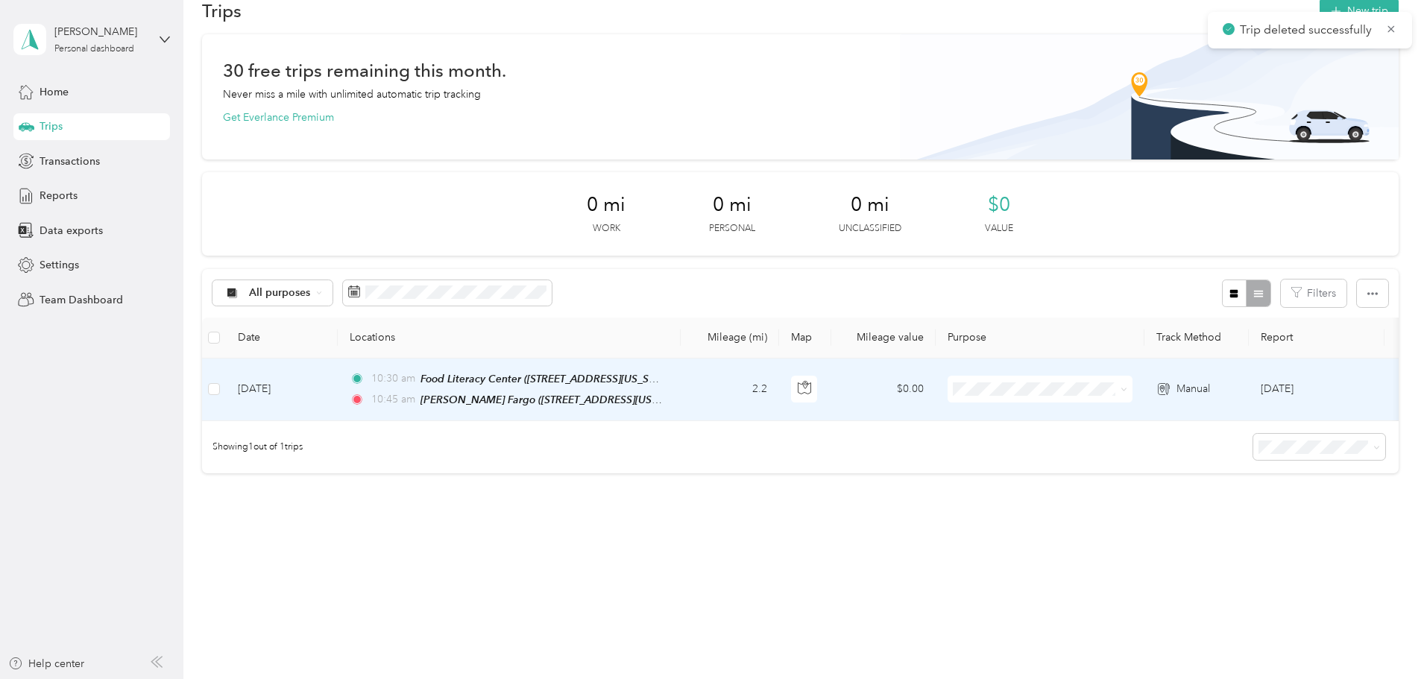
click at [779, 377] on td "2.2" at bounding box center [730, 390] width 98 height 63
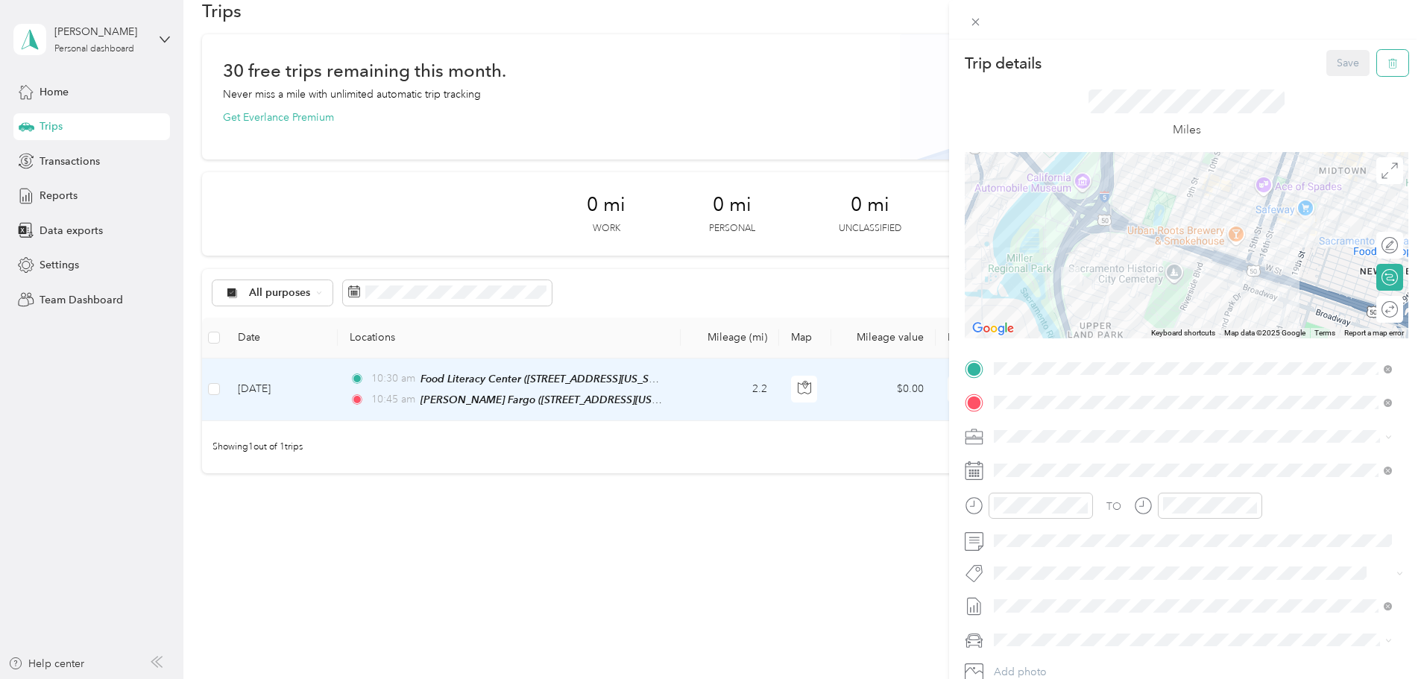
click at [1388, 52] on button "button" at bounding box center [1392, 63] width 31 height 26
click at [1342, 76] on button "Yes" at bounding box center [1338, 81] width 29 height 24
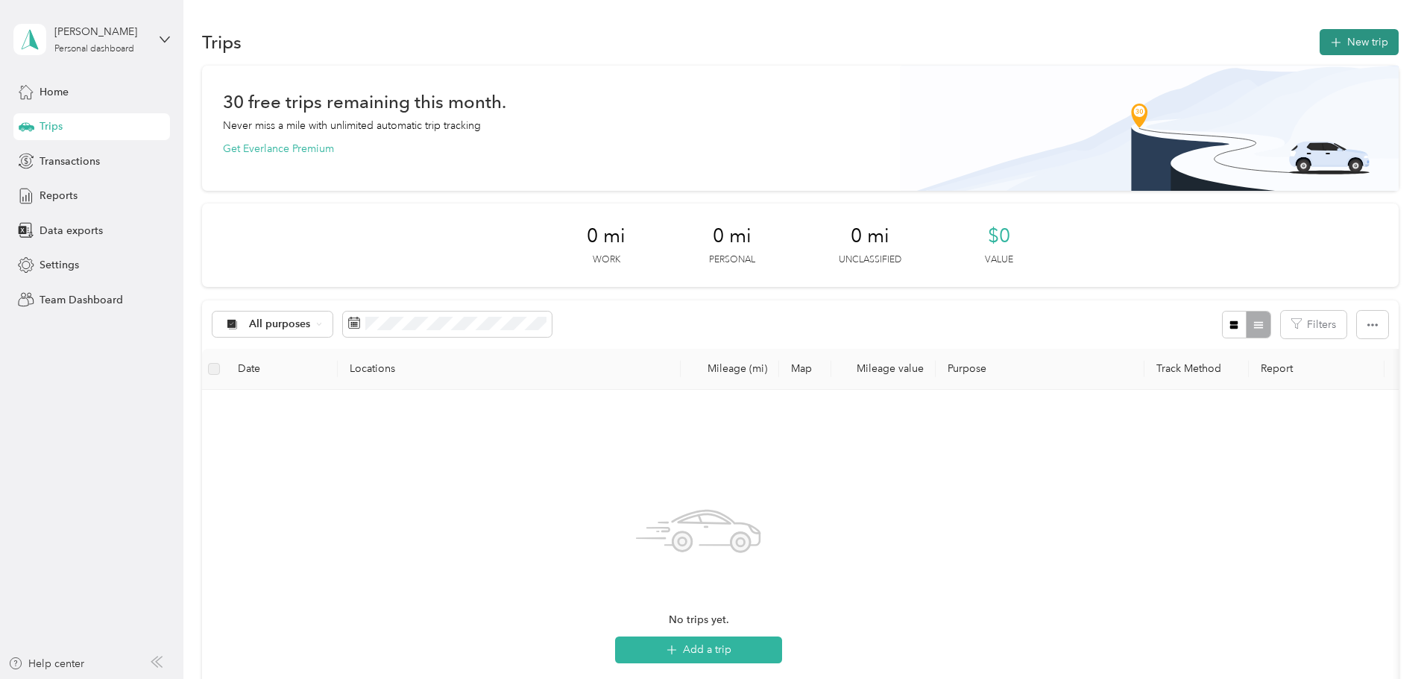
click at [1320, 40] on button "New trip" at bounding box center [1359, 42] width 79 height 26
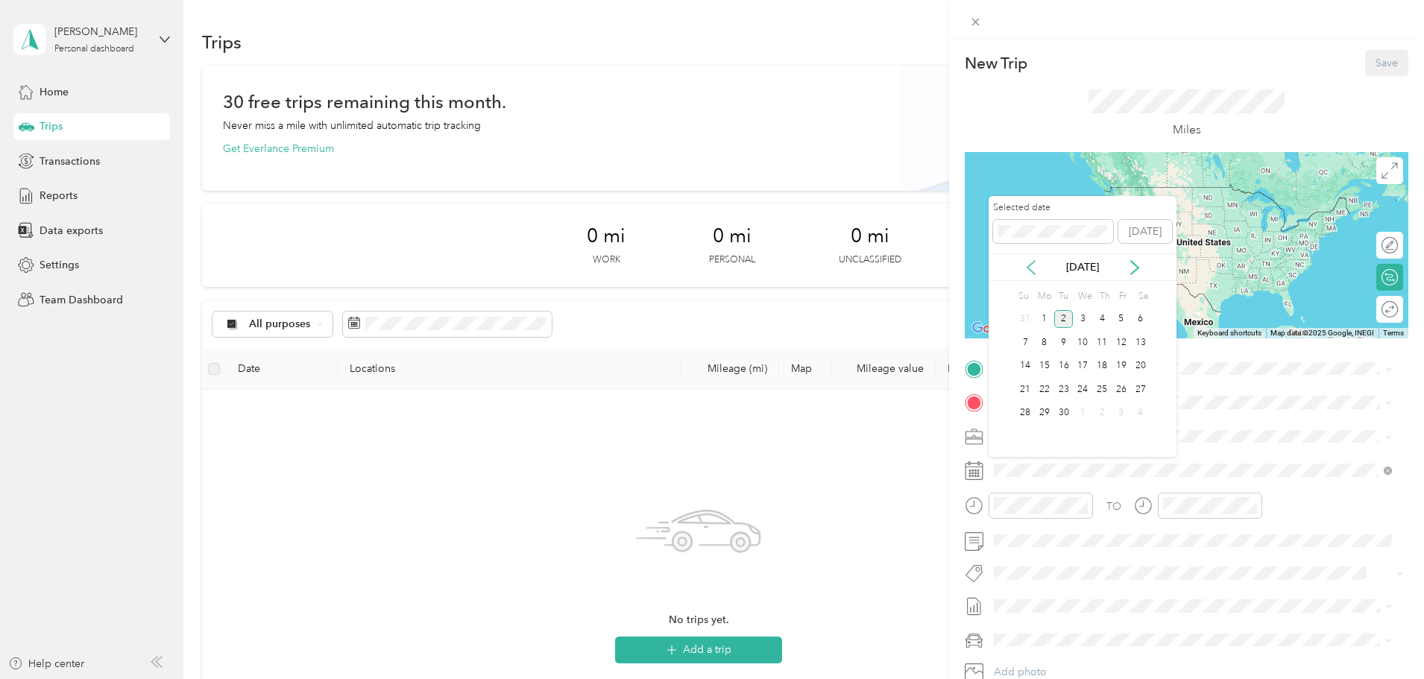
click at [1031, 264] on icon at bounding box center [1031, 267] width 7 height 13
click at [1066, 314] on div "1" at bounding box center [1063, 319] width 19 height 19
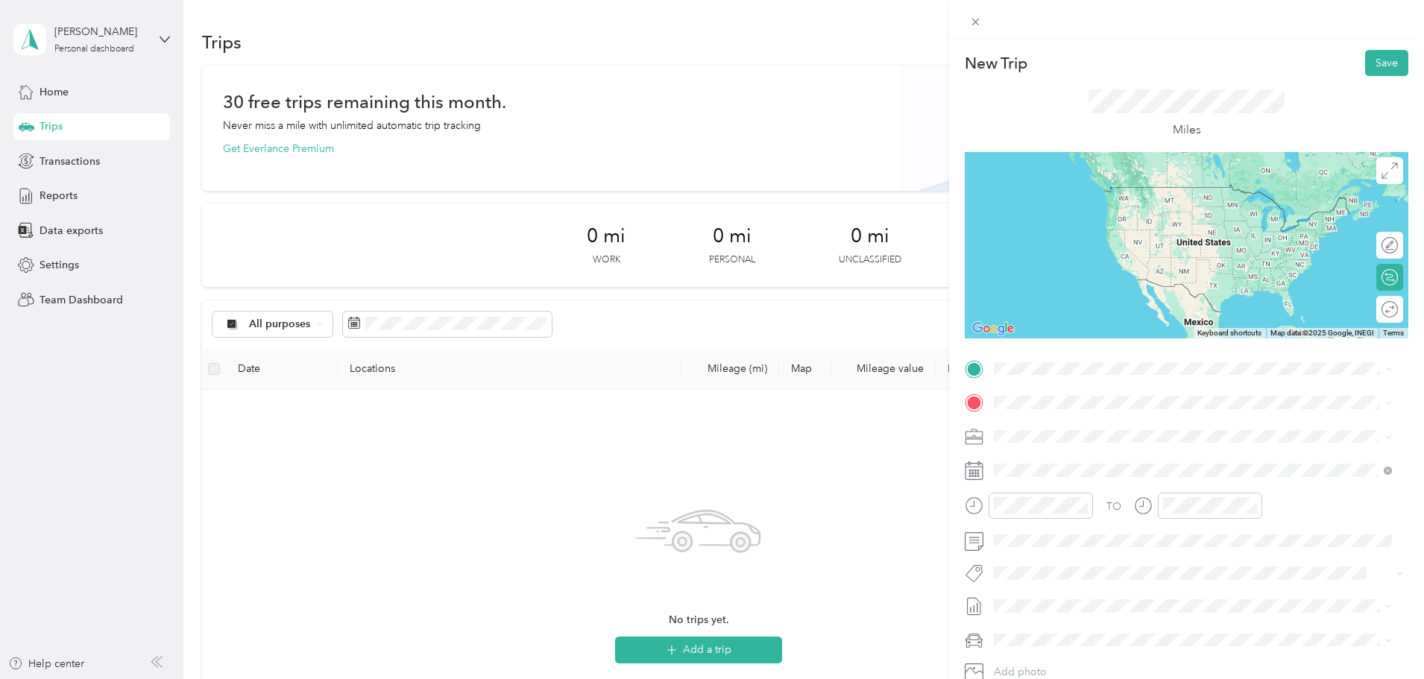
click at [1116, 429] on strong "Food [GEOGRAPHIC_DATA]" at bounding box center [1143, 430] width 139 height 13
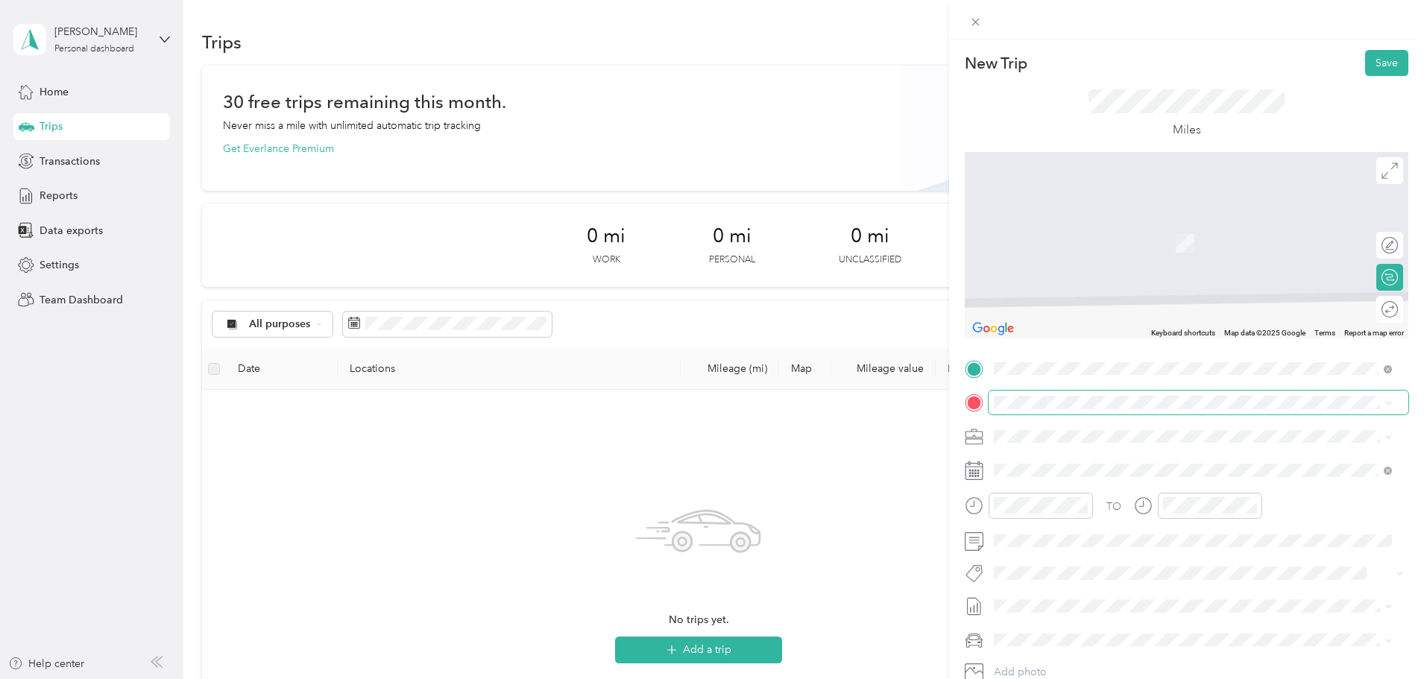
click at [1109, 394] on span at bounding box center [1199, 403] width 420 height 24
click at [1154, 605] on div "TEAM [PERSON_NAME] on [GEOGRAPHIC_DATA][STREET_ADDRESS][US_STATE]" at bounding box center [1193, 622] width 388 height 42
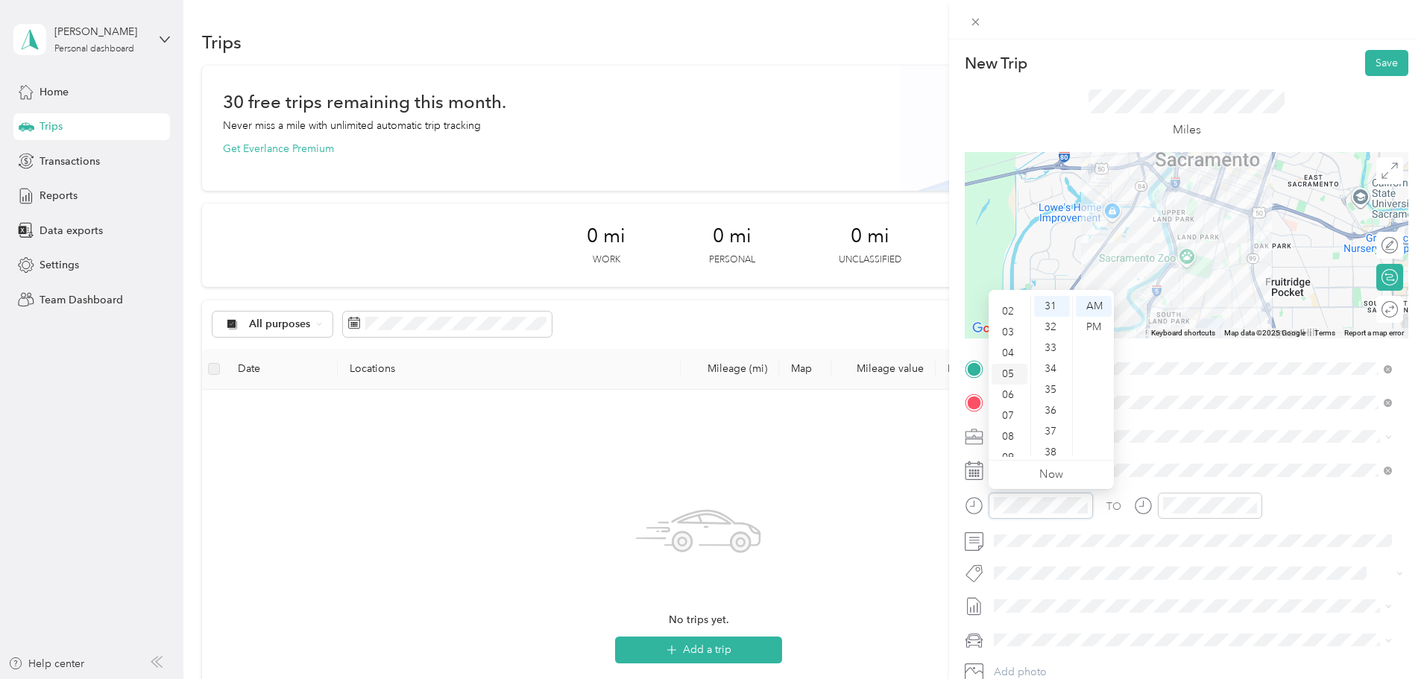
scroll to position [15, 0]
click at [1015, 351] on div "03" at bounding box center [1010, 354] width 36 height 21
click at [1048, 299] on div "00" at bounding box center [1052, 306] width 36 height 21
click at [1092, 325] on div "PM" at bounding box center [1094, 327] width 36 height 21
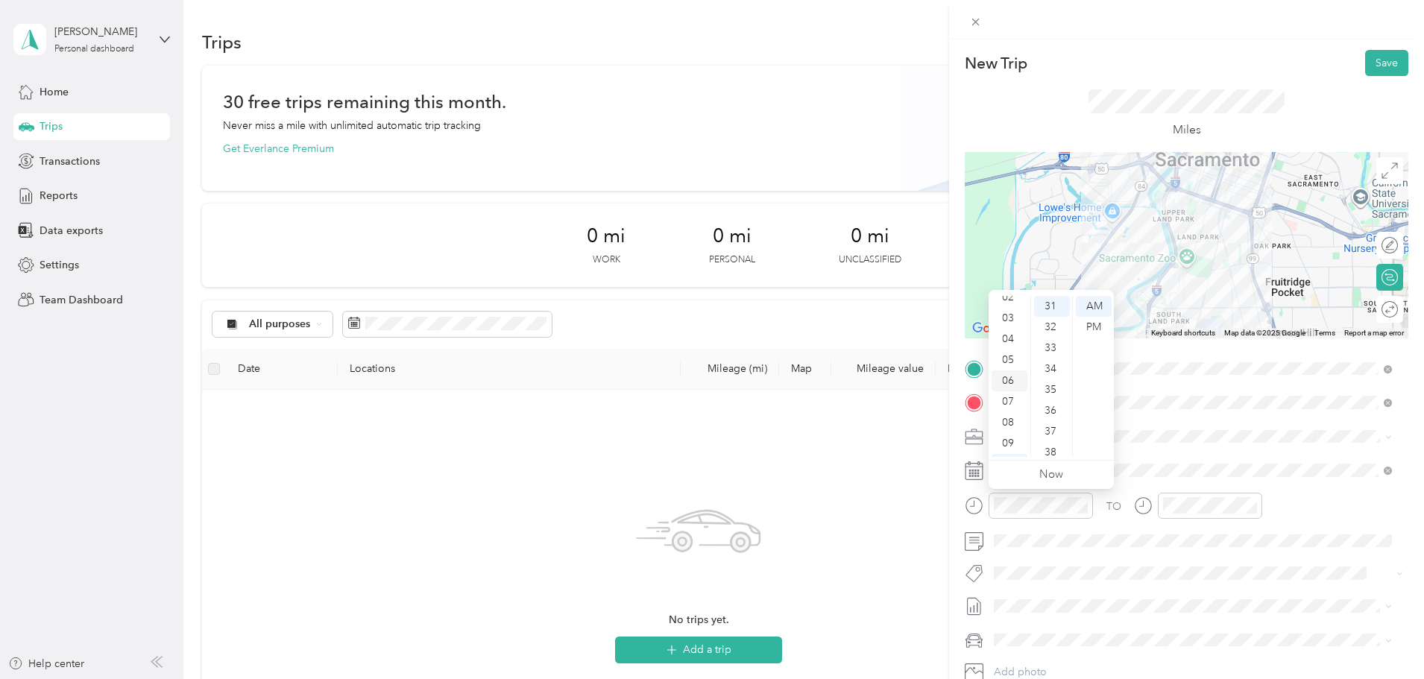
scroll to position [15, 0]
click at [1011, 350] on div "03" at bounding box center [1010, 354] width 36 height 21
click at [1055, 305] on div "00" at bounding box center [1052, 306] width 36 height 21
click at [1089, 321] on div "PM" at bounding box center [1094, 327] width 36 height 21
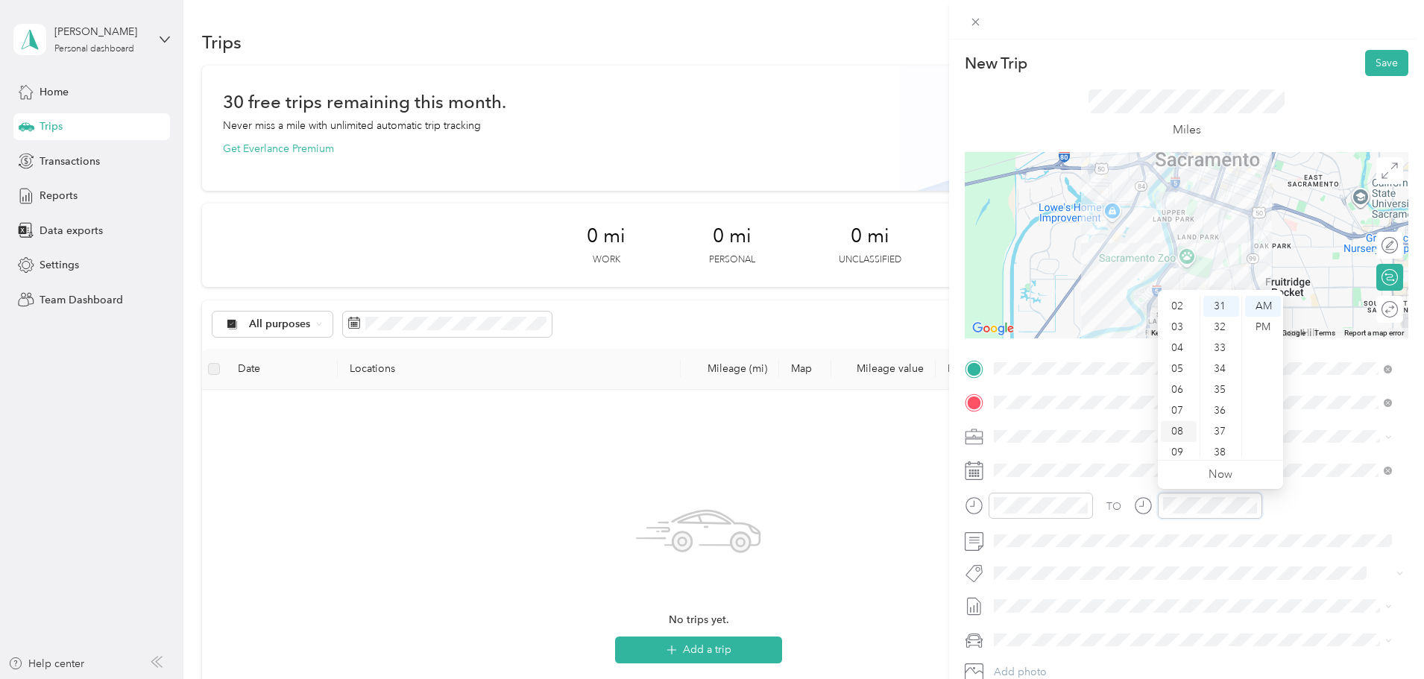
scroll to position [15, 0]
click at [1186, 352] on div "03" at bounding box center [1179, 354] width 36 height 21
click at [1218, 412] on div "15" at bounding box center [1221, 419] width 36 height 21
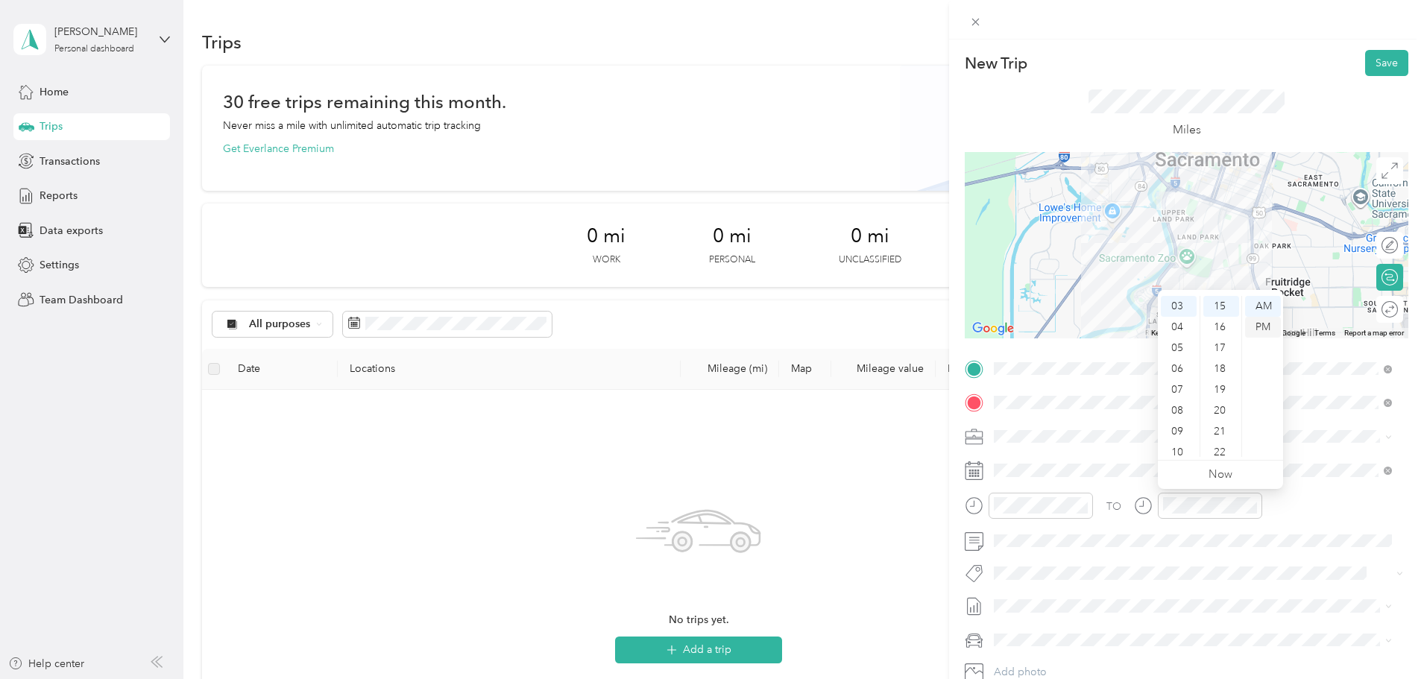
click at [1264, 327] on div "PM" at bounding box center [1263, 327] width 36 height 21
click at [1380, 55] on button "Save" at bounding box center [1386, 63] width 43 height 26
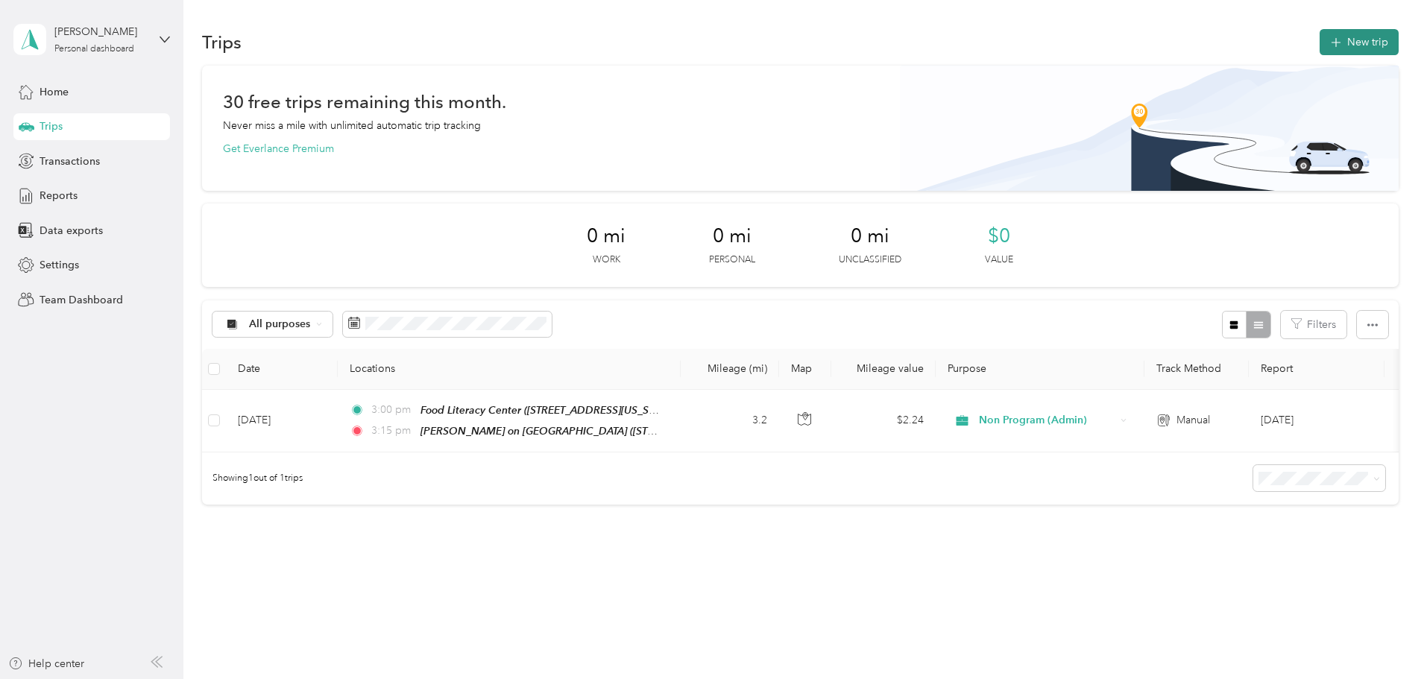
click at [1320, 41] on button "New trip" at bounding box center [1359, 42] width 79 height 26
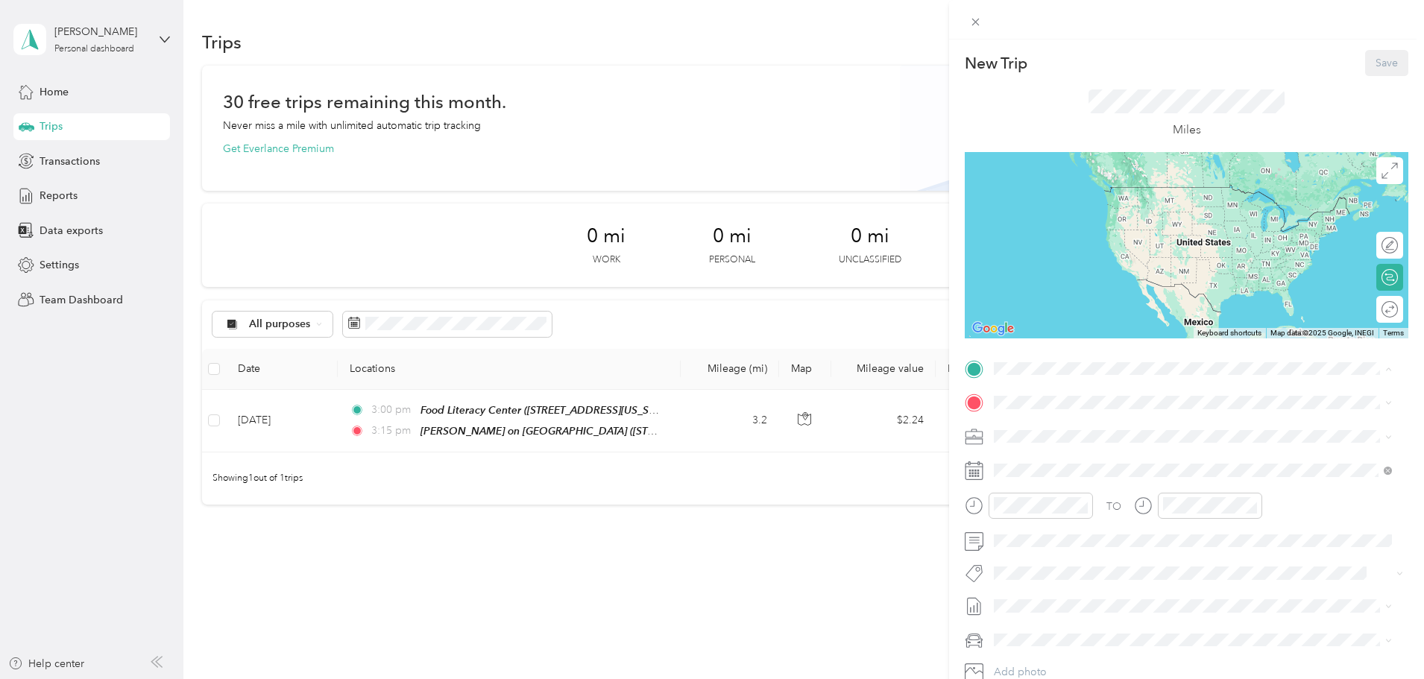
click at [1157, 579] on strong "[PERSON_NAME] on [GEOGRAPHIC_DATA]" at bounding box center [1183, 581] width 218 height 13
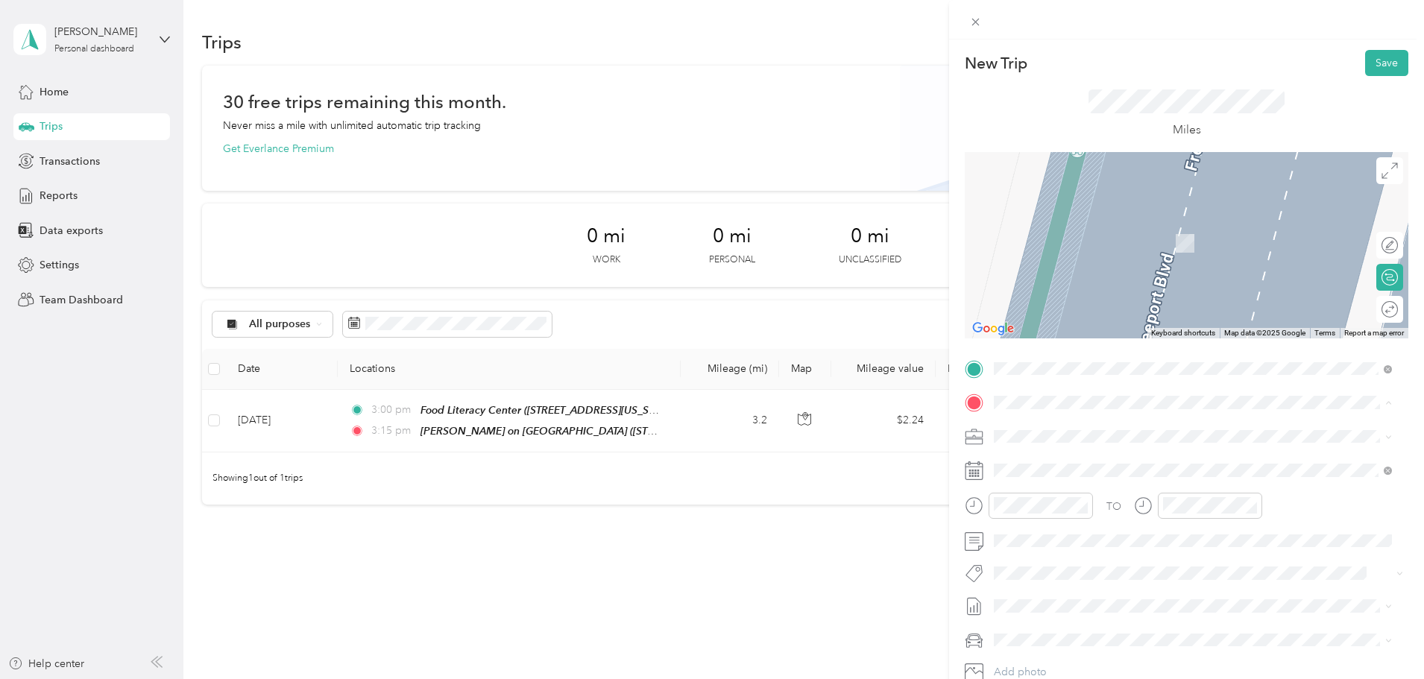
click at [1114, 468] on div "TEAM Food Literacy Center" at bounding box center [1117, 464] width 191 height 19
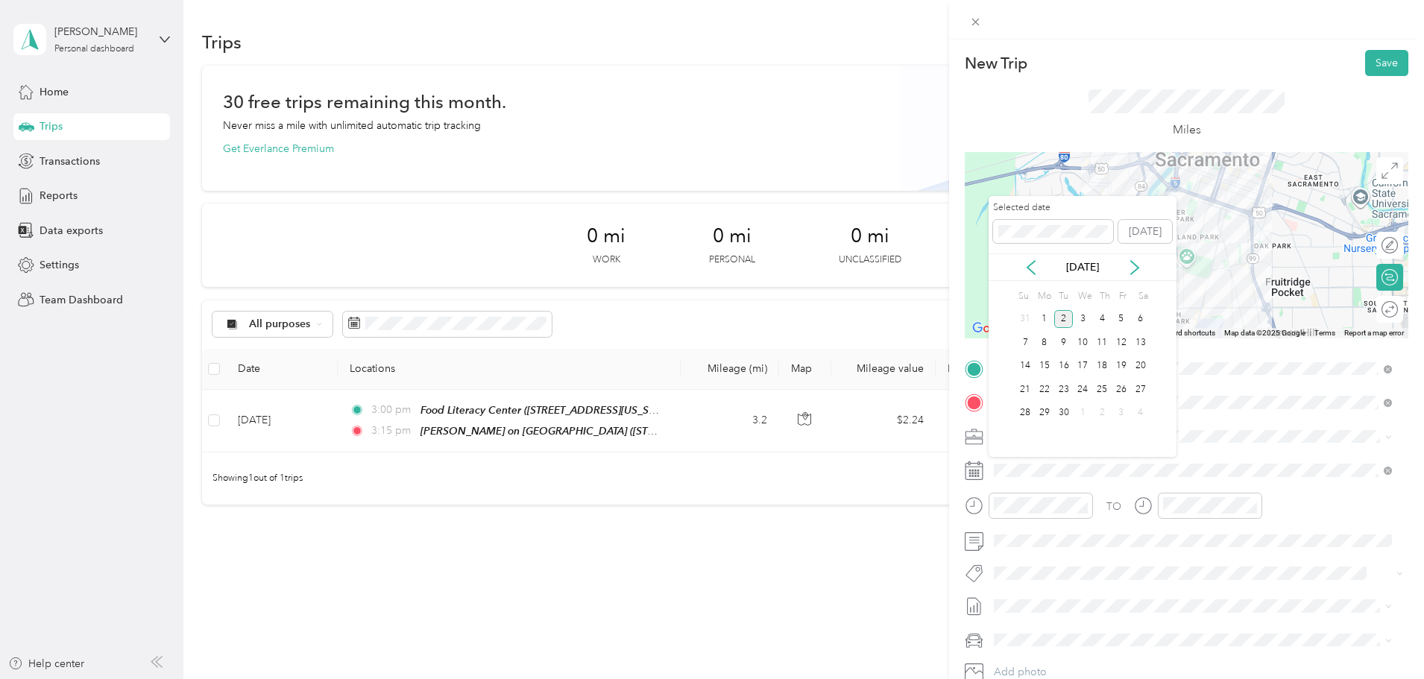
click at [1042, 279] on div "[DATE]" at bounding box center [1083, 268] width 188 height 28
click at [1038, 271] on icon at bounding box center [1031, 267] width 15 height 15
click at [1068, 320] on div "1" at bounding box center [1063, 319] width 19 height 19
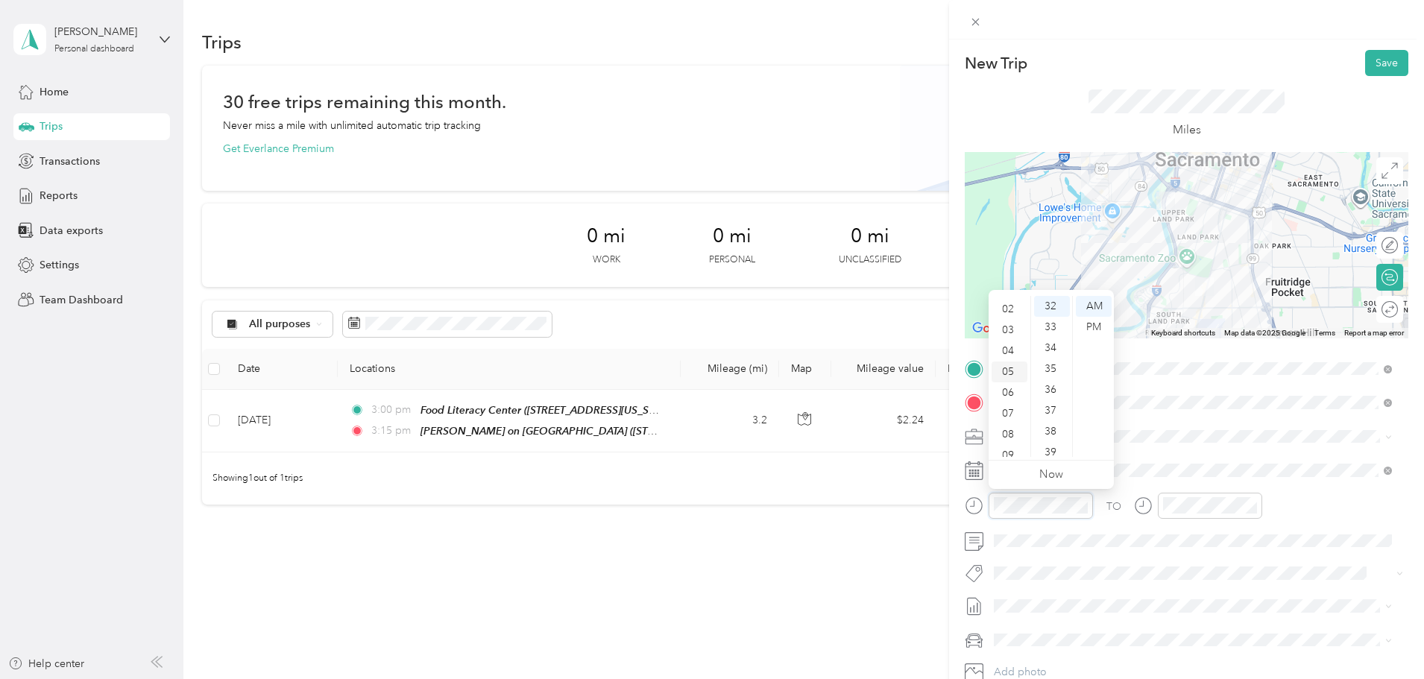
scroll to position [15, 0]
click at [1010, 352] on div "03" at bounding box center [1010, 354] width 36 height 21
click at [1054, 426] on div "45" at bounding box center [1052, 428] width 36 height 21
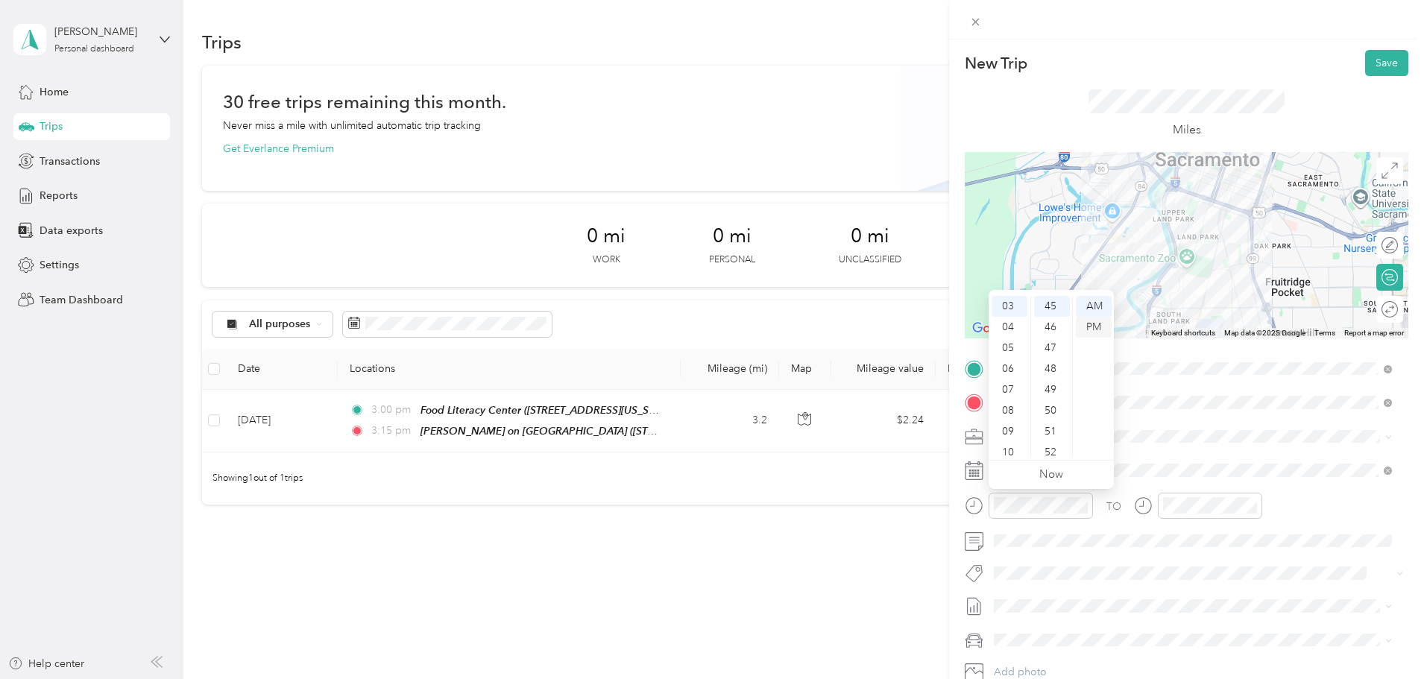
click at [1087, 325] on div "PM" at bounding box center [1094, 327] width 36 height 21
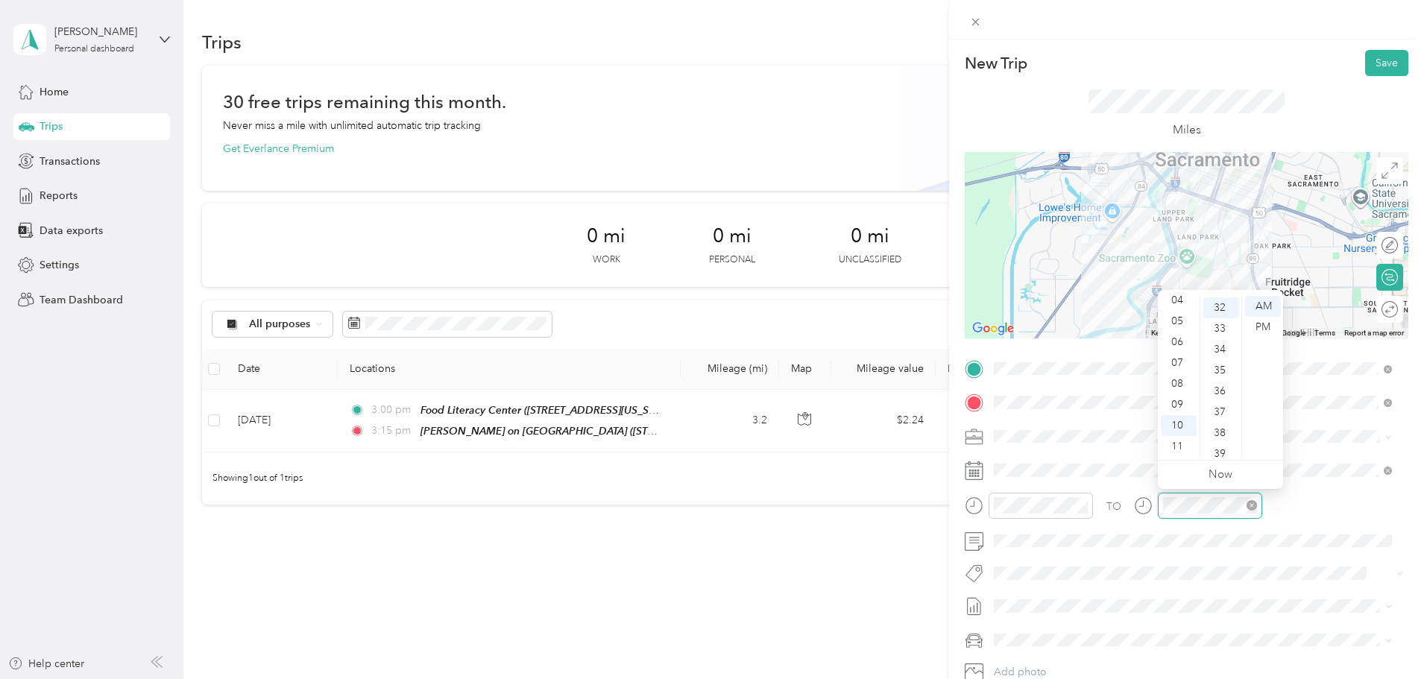
scroll to position [668, 0]
click at [1180, 298] on div "04" at bounding box center [1179, 300] width 36 height 21
click at [1218, 298] on div "00" at bounding box center [1221, 306] width 36 height 21
click at [1259, 324] on div "PM" at bounding box center [1263, 327] width 36 height 21
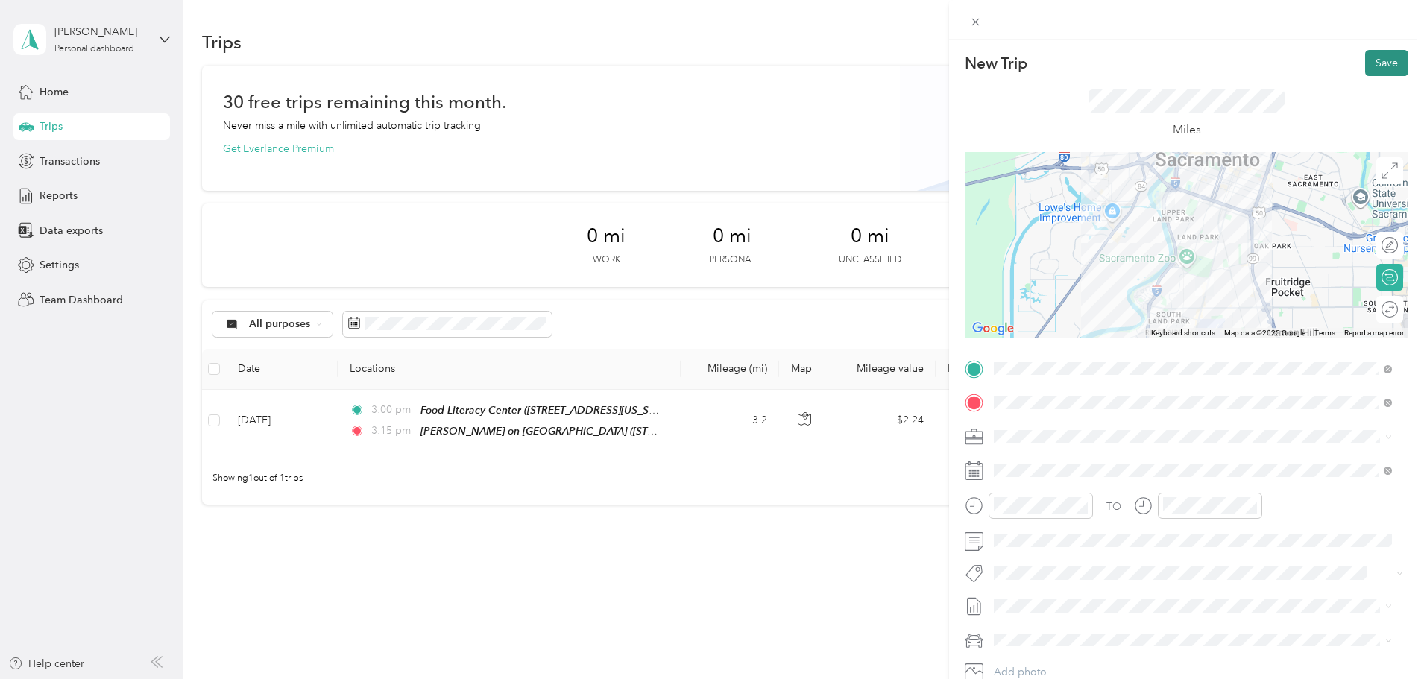
click at [1376, 62] on button "Save" at bounding box center [1386, 63] width 43 height 26
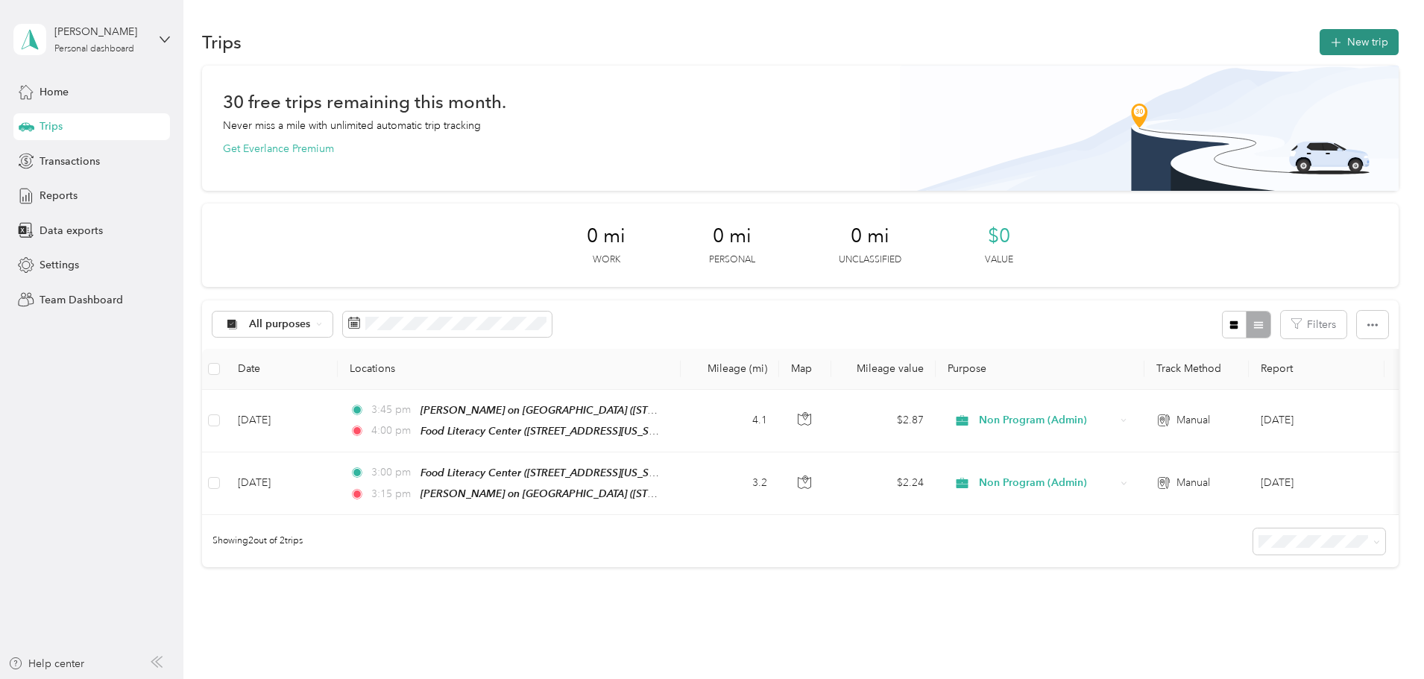
click at [1320, 38] on button "New trip" at bounding box center [1359, 42] width 79 height 26
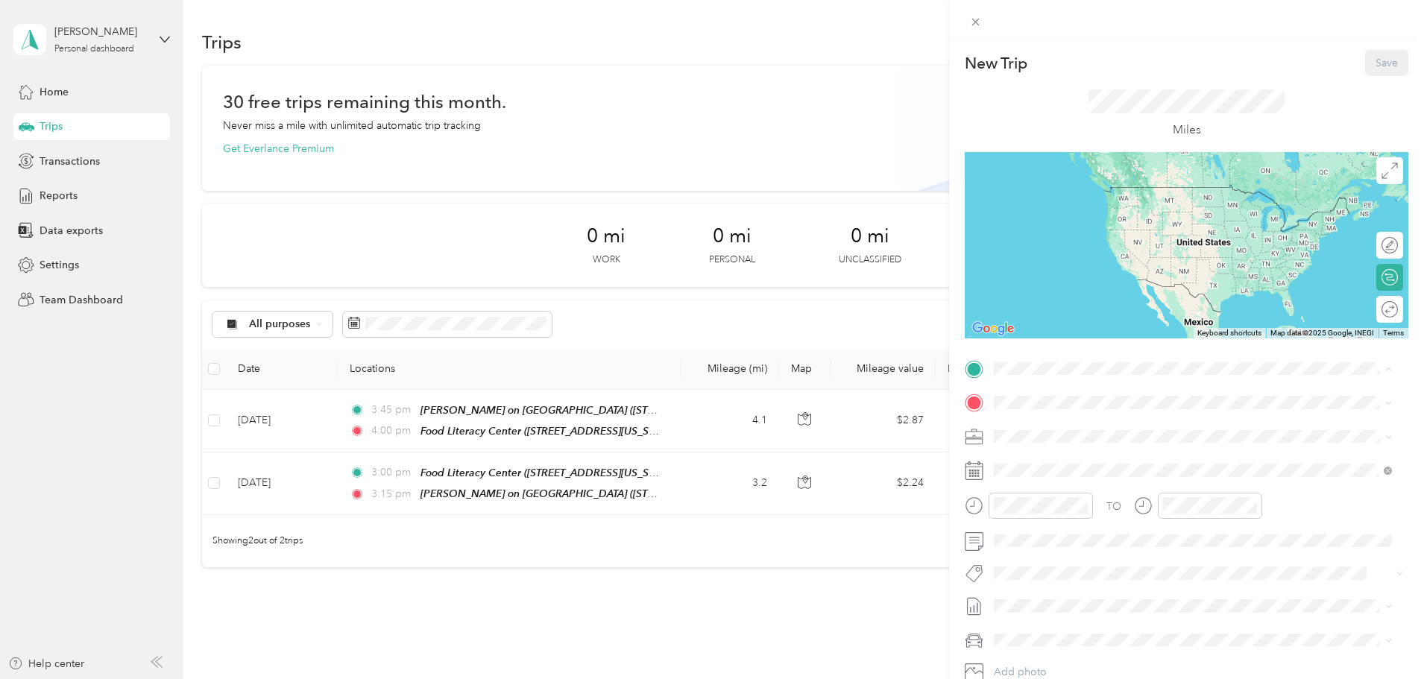
click at [1125, 444] on span "[STREET_ADDRESS][US_STATE]" at bounding box center [1096, 450] width 149 height 13
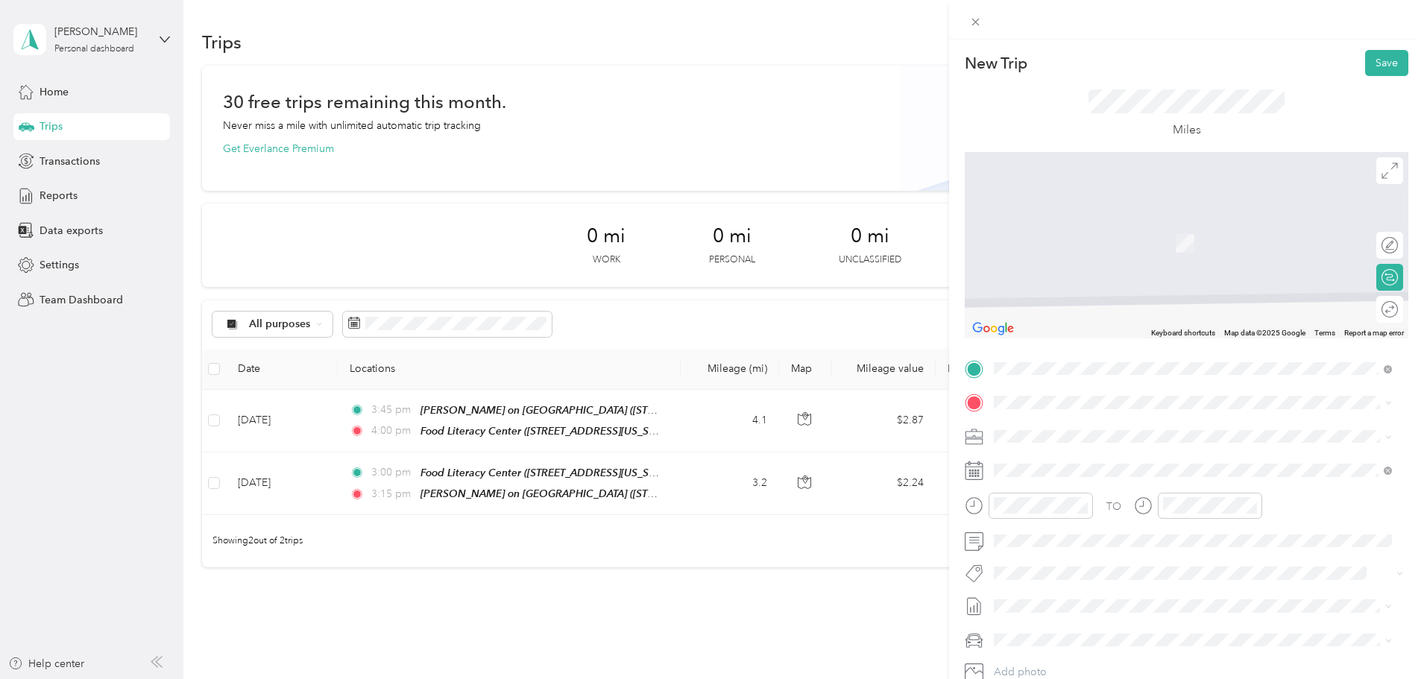
click at [1095, 459] on span "[STREET_ADDRESS][US_STATE]" at bounding box center [1096, 451] width 149 height 13
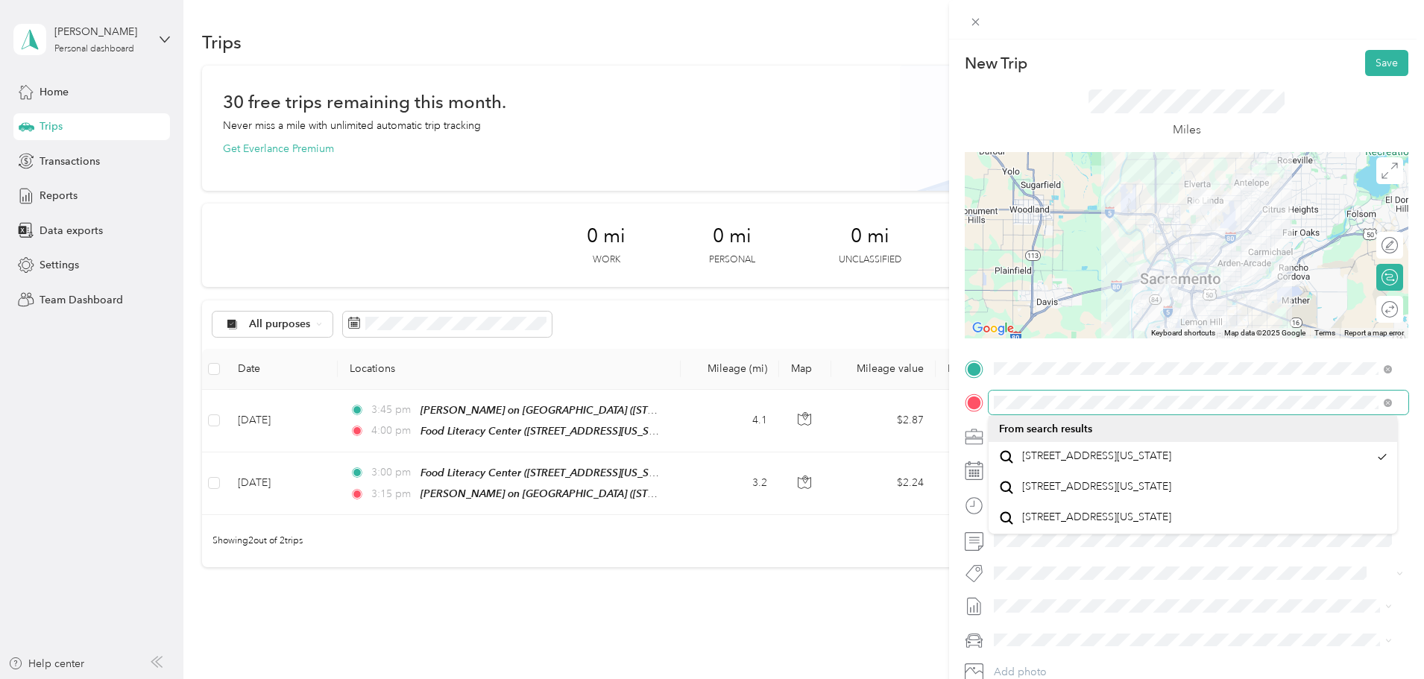
click at [987, 411] on div at bounding box center [1187, 403] width 444 height 24
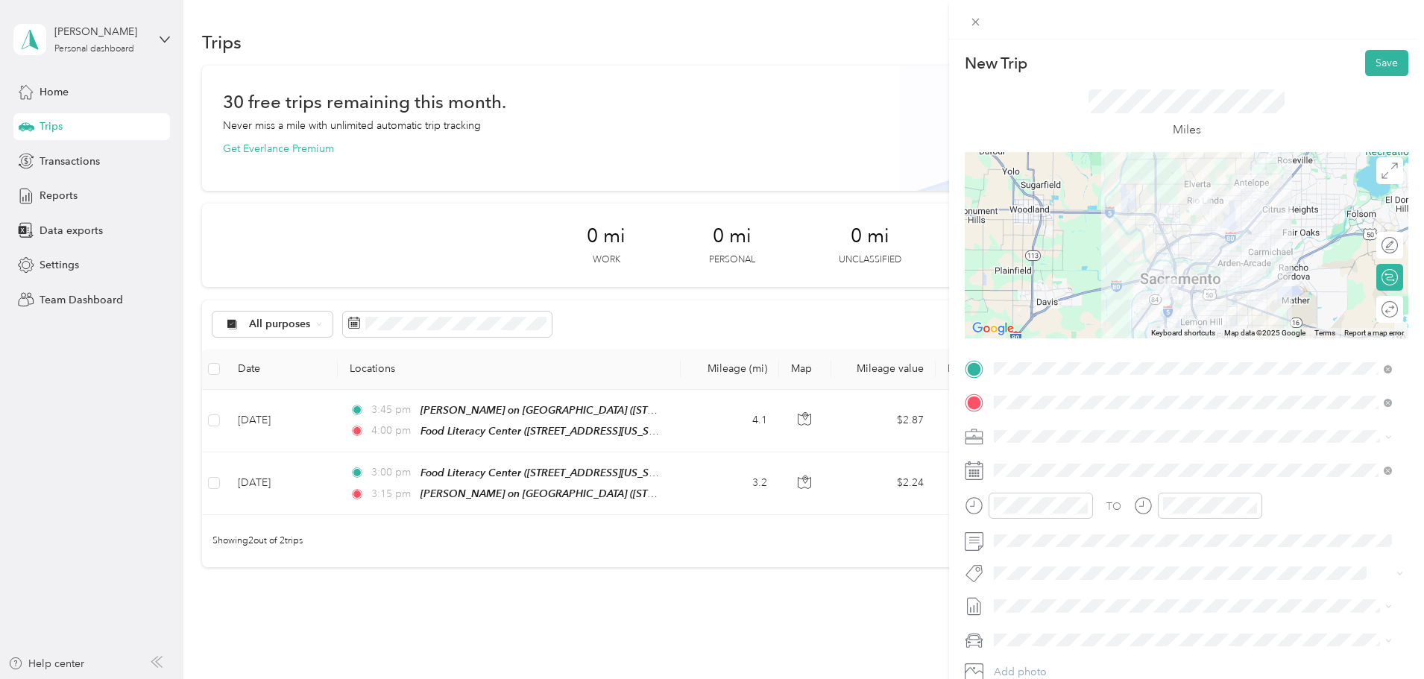
click at [1204, 623] on div "TO Add photo" at bounding box center [1187, 537] width 444 height 360
click at [1016, 444] on div "11" at bounding box center [1010, 446] width 36 height 21
click at [1049, 303] on ul "00 01 02 03 04 05 06 07 08 09 10 11 12 13 14 15 16 17 18 19 20 21 22 23 24 25 2…" at bounding box center [1052, 376] width 42 height 161
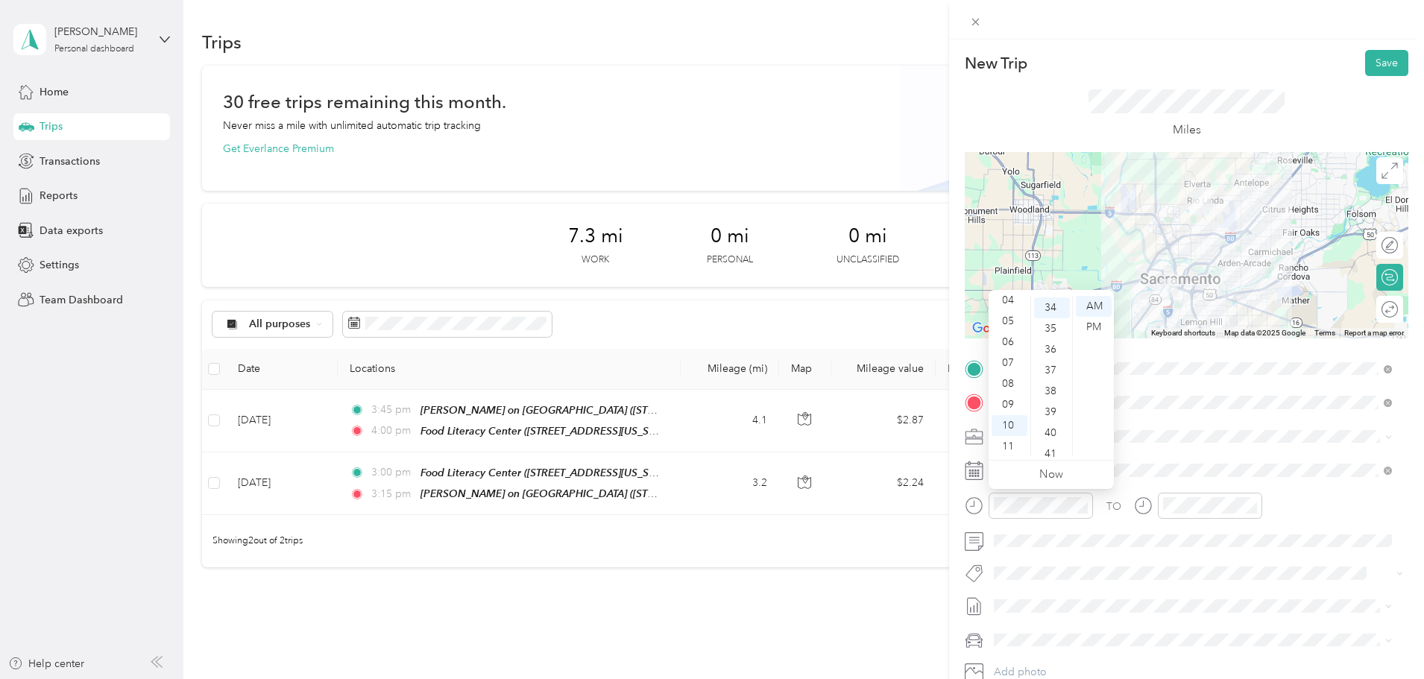
scroll to position [710, 0]
click at [1012, 446] on div "11" at bounding box center [1010, 446] width 36 height 21
click at [1054, 298] on div "00" at bounding box center [1052, 306] width 36 height 21
click at [1010, 440] on div "11" at bounding box center [1010, 446] width 36 height 21
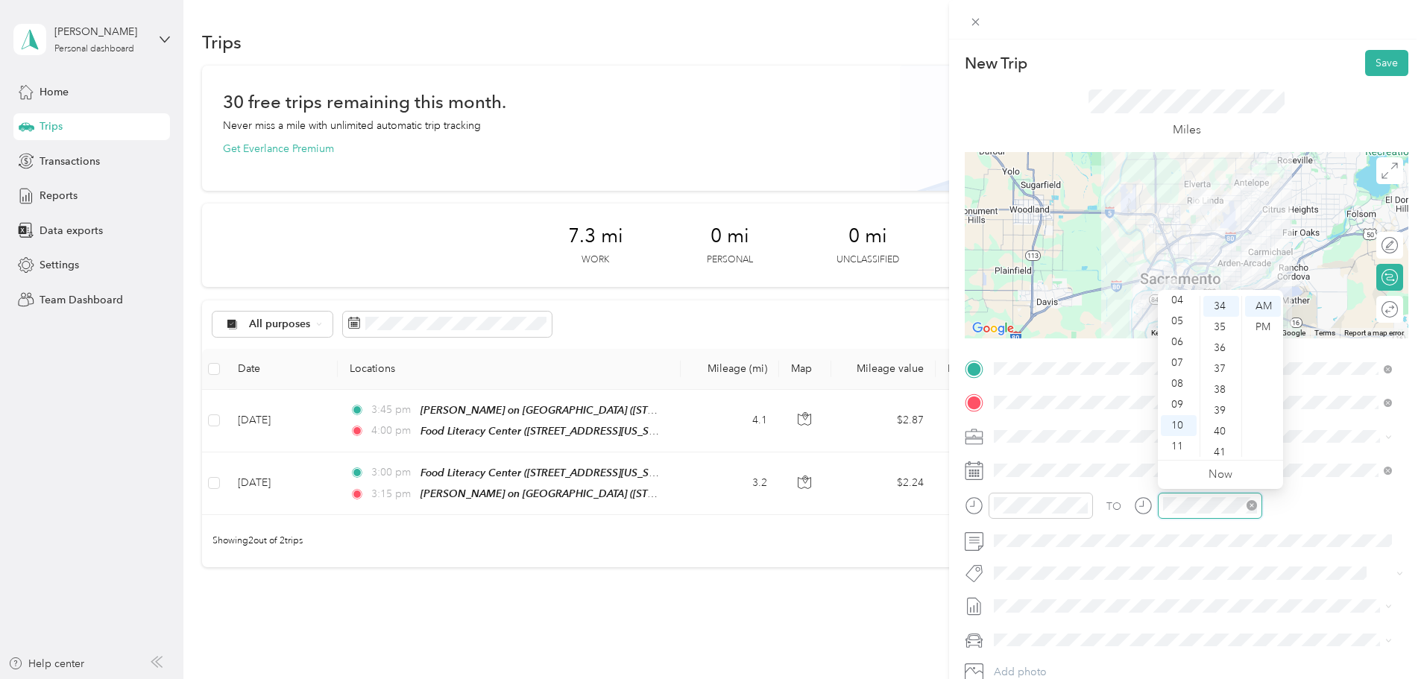
scroll to position [710, 0]
click at [1177, 447] on div "11" at bounding box center [1179, 446] width 36 height 21
click at [1224, 351] on div "15" at bounding box center [1221, 357] width 36 height 21
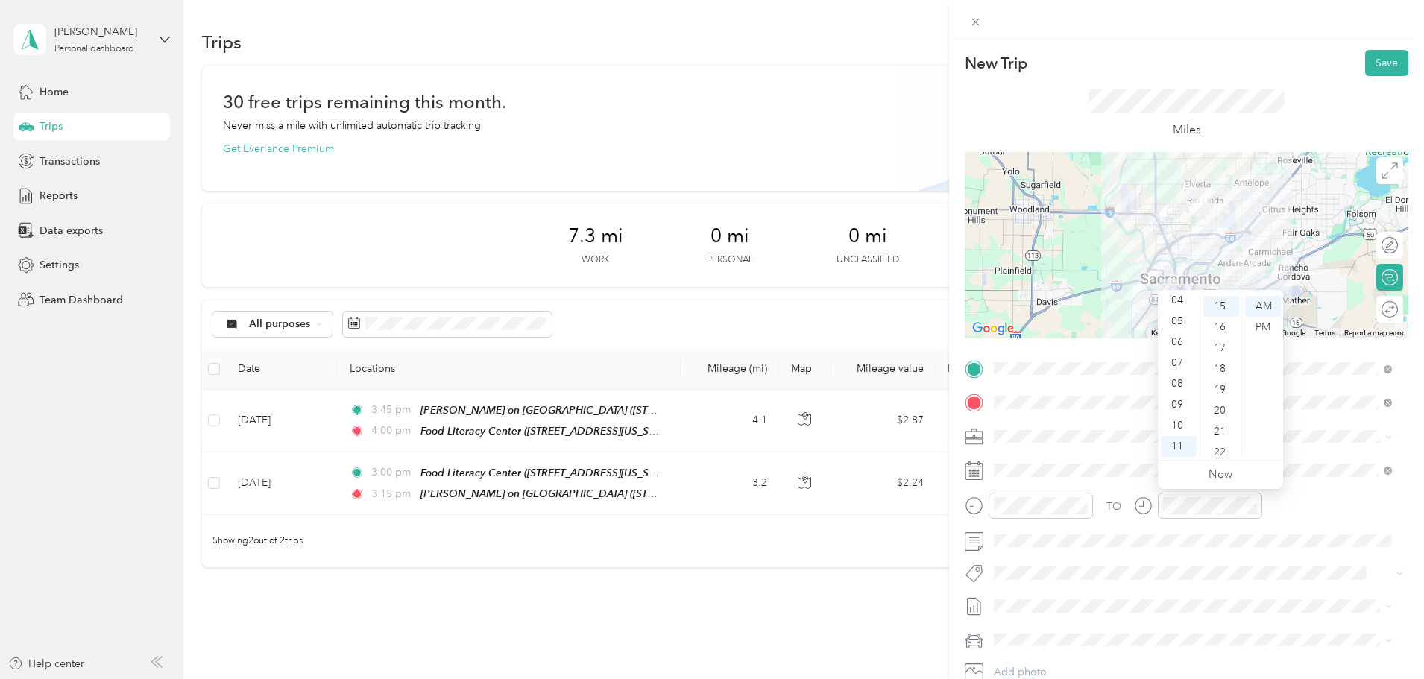
click at [1306, 524] on div "TO" at bounding box center [1187, 511] width 444 height 37
click at [1375, 60] on button "Save" at bounding box center [1386, 63] width 43 height 26
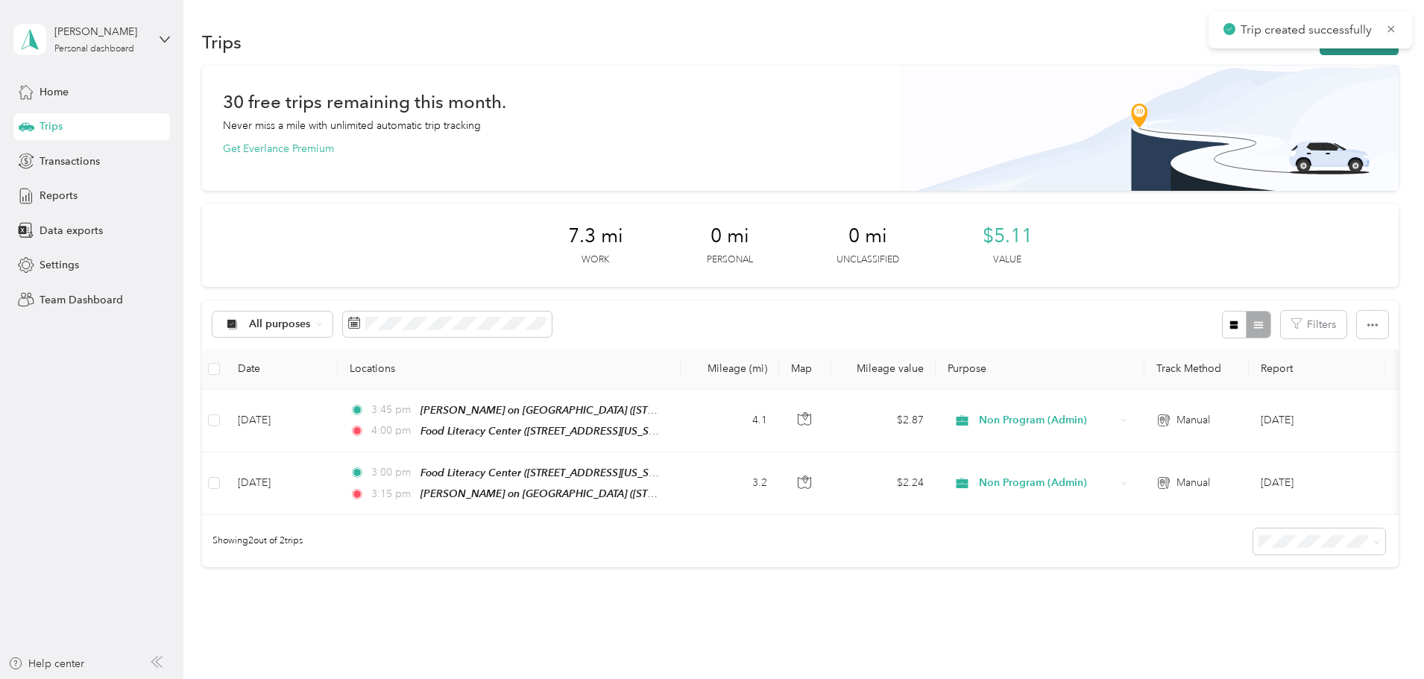
click at [1320, 50] on button "New trip" at bounding box center [1359, 42] width 79 height 26
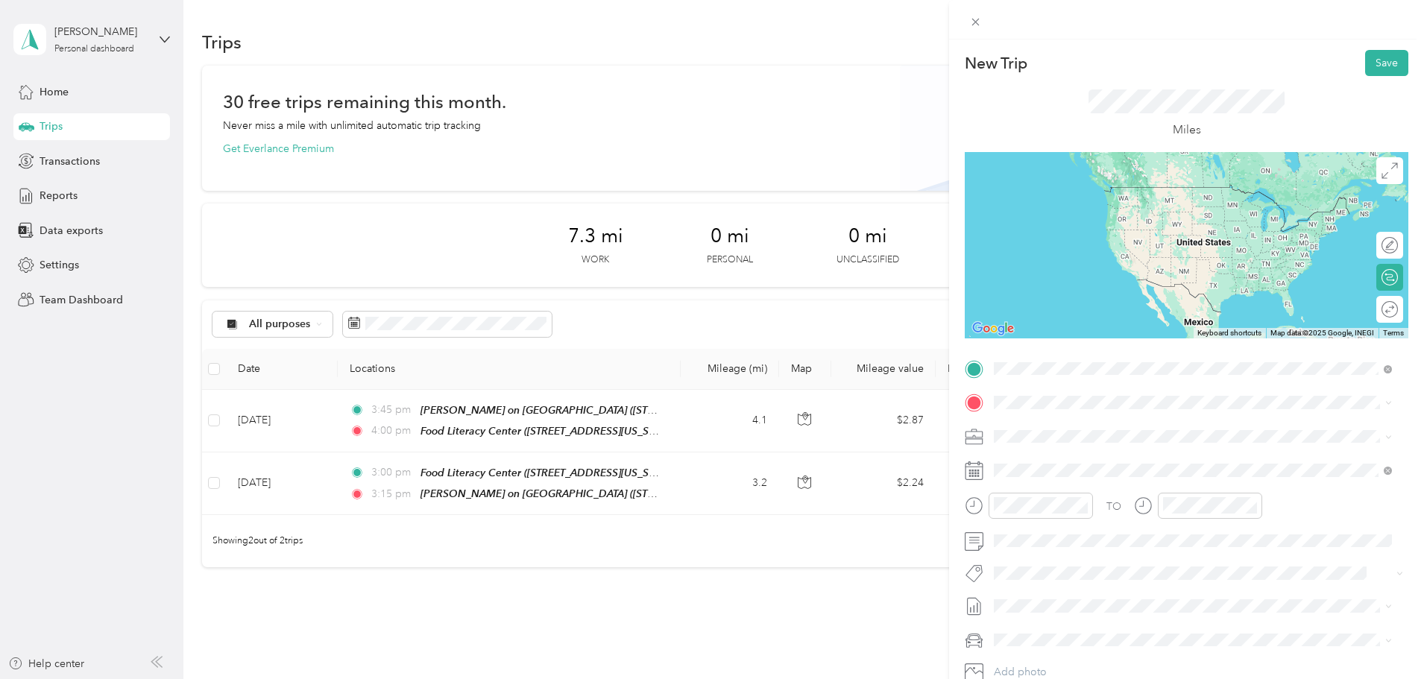
click at [1148, 418] on span "[STREET_ADDRESS][US_STATE]" at bounding box center [1096, 422] width 149 height 13
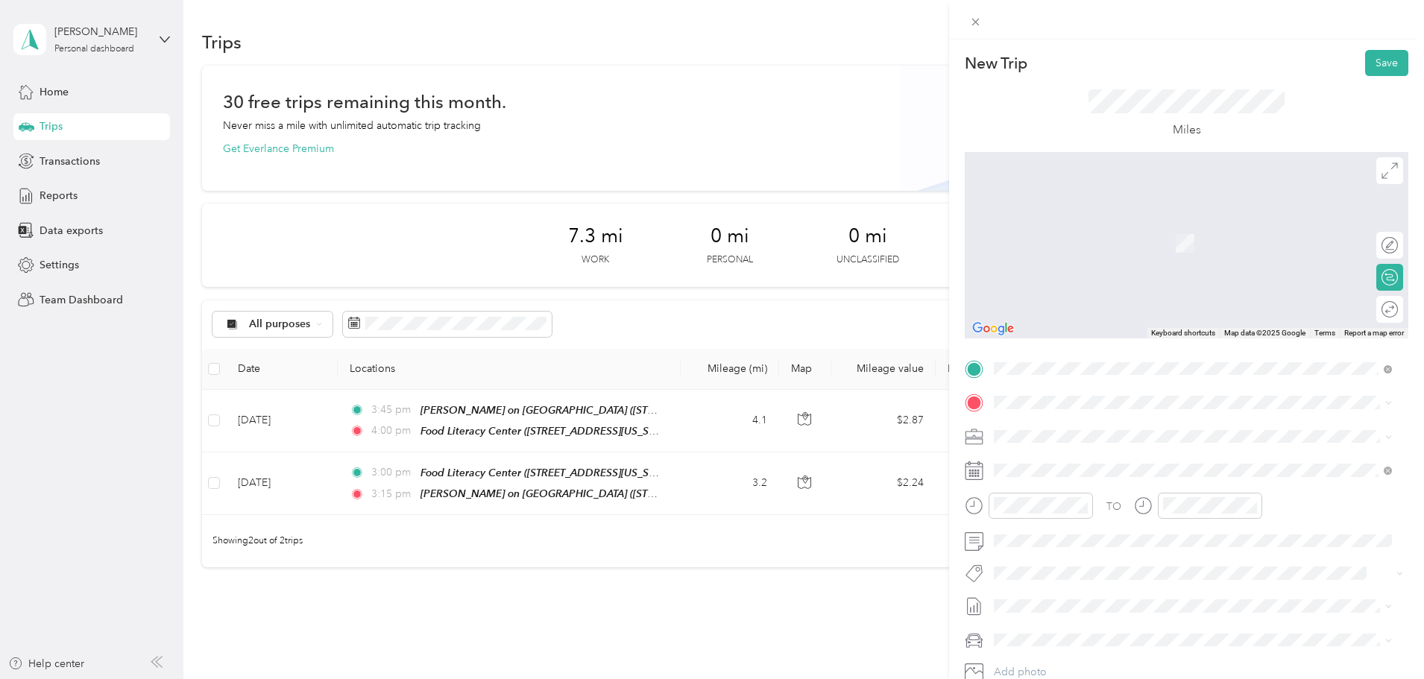
click at [1146, 468] on strong "Food [GEOGRAPHIC_DATA]" at bounding box center [1143, 464] width 139 height 13
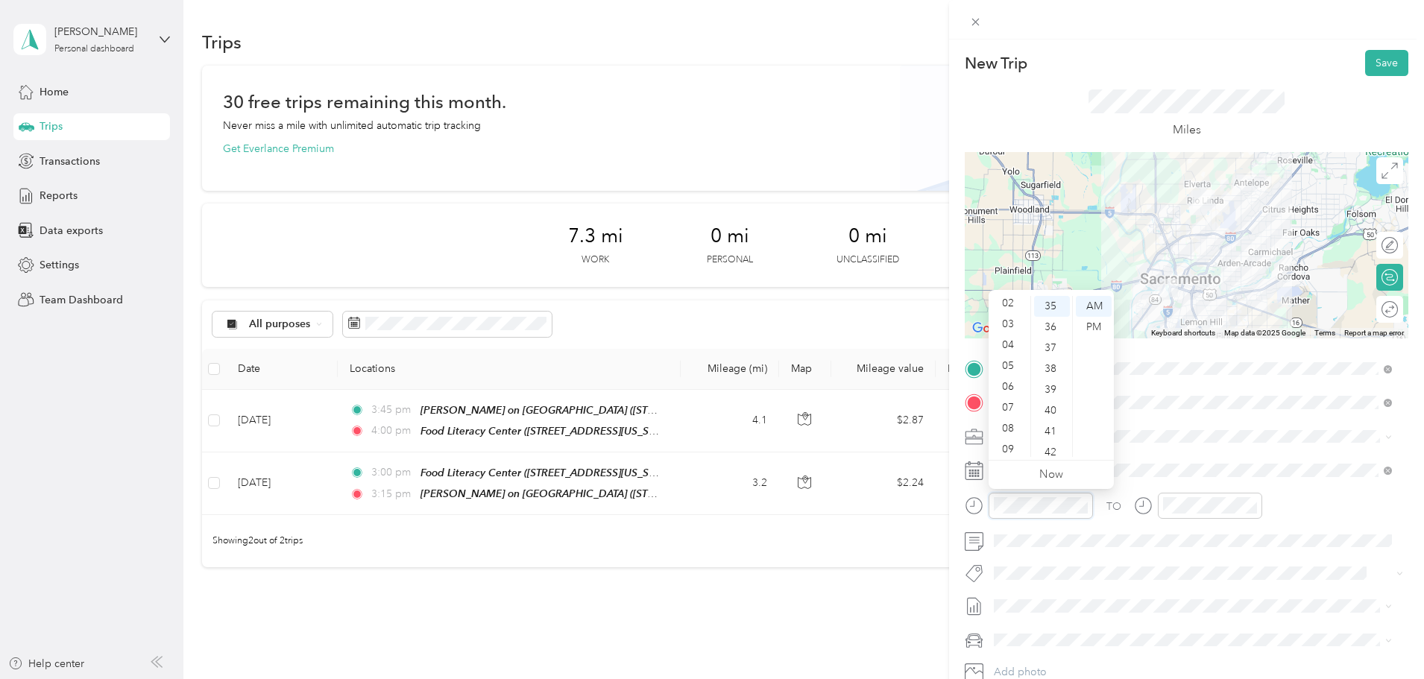
scroll to position [0, 0]
click at [1016, 302] on div "12" at bounding box center [1010, 306] width 36 height 21
click at [1011, 323] on div "01" at bounding box center [1010, 327] width 36 height 21
click at [1050, 391] on div "15" at bounding box center [1052, 396] width 36 height 21
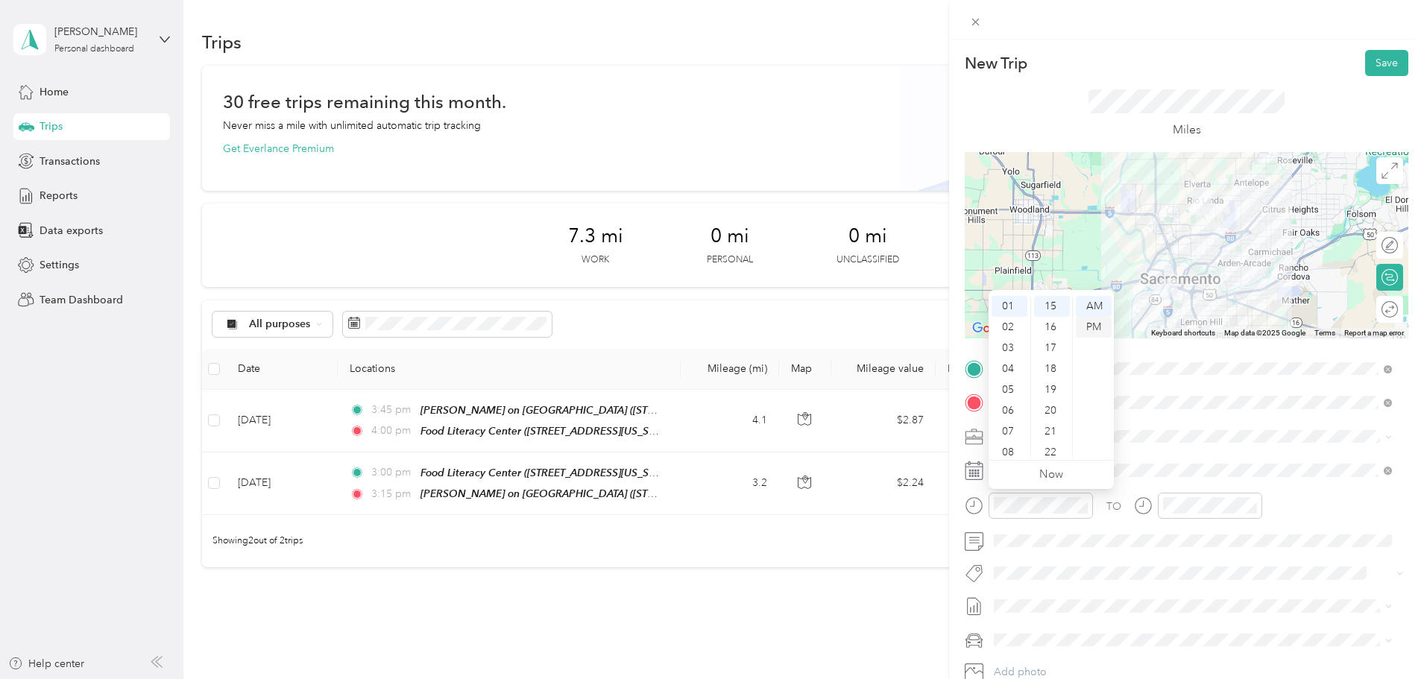
click at [1091, 325] on div "PM" at bounding box center [1094, 327] width 36 height 21
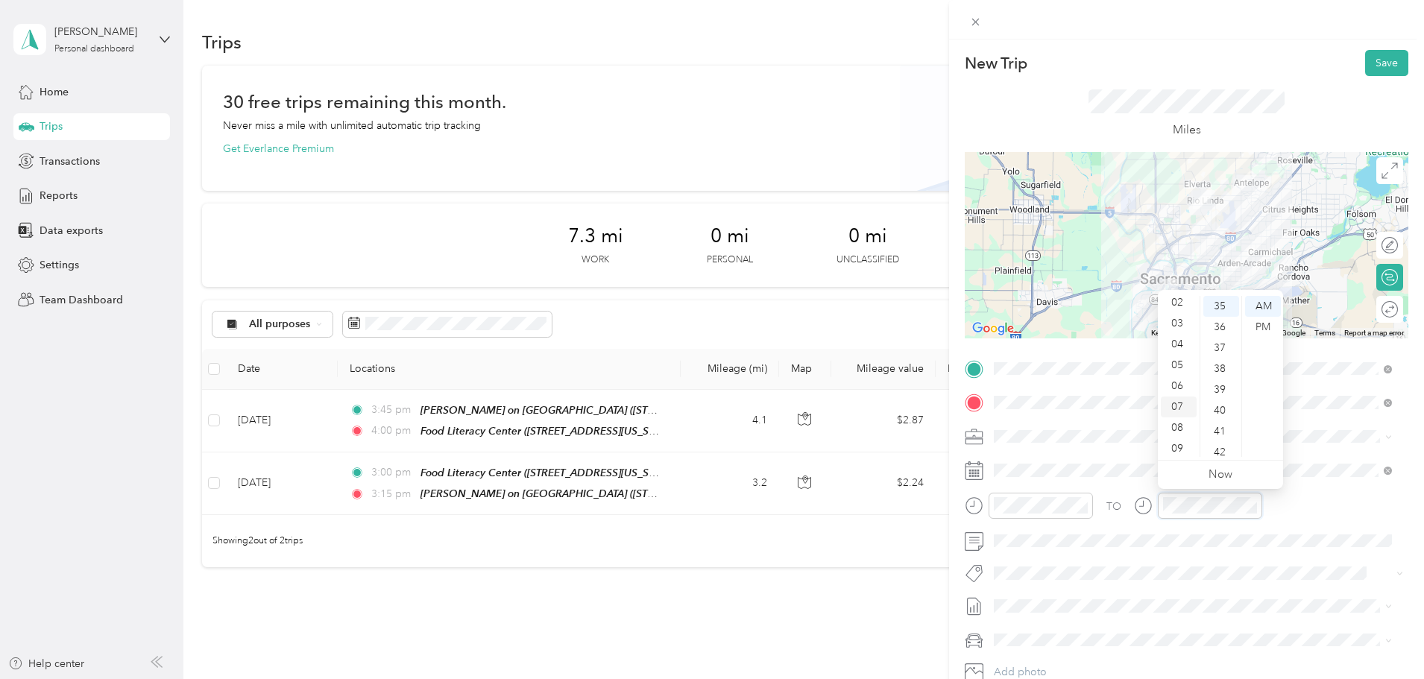
scroll to position [0, 0]
click at [1185, 321] on div "01" at bounding box center [1179, 327] width 36 height 21
click at [1218, 342] on div "30" at bounding box center [1221, 351] width 36 height 21
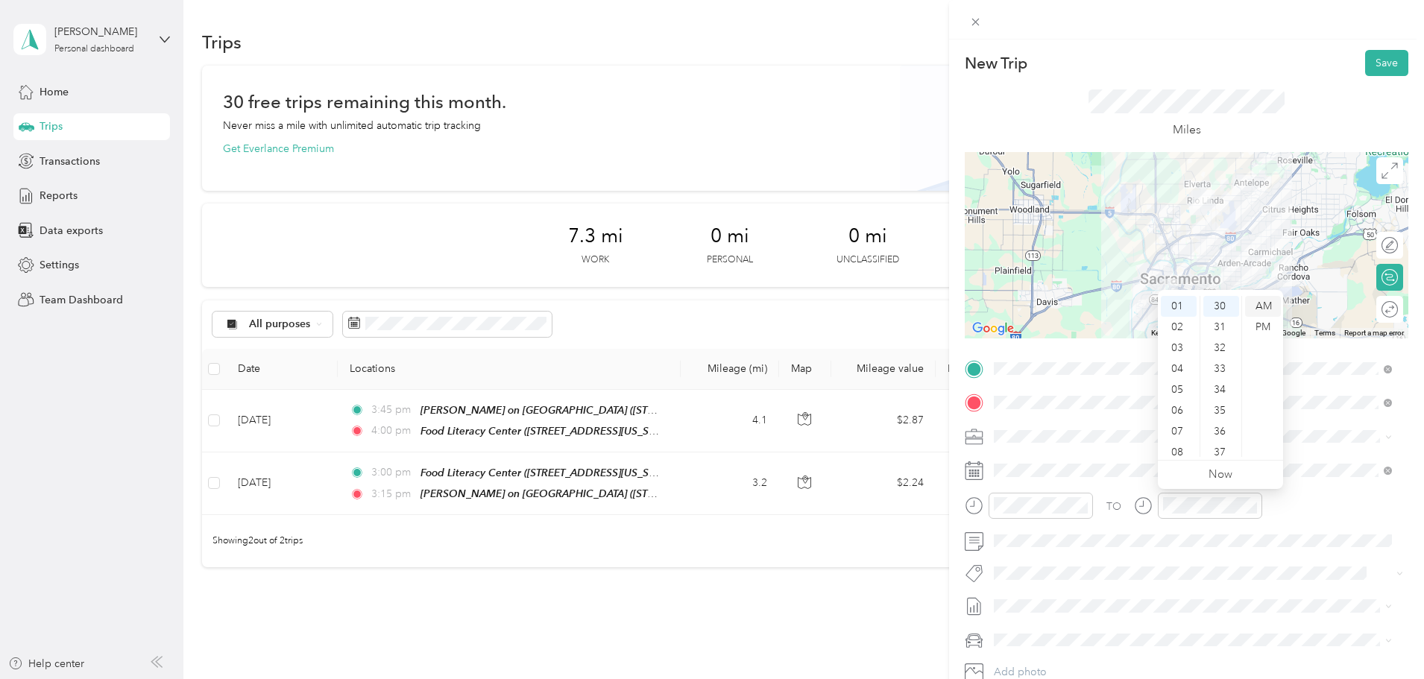
click at [1250, 316] on div "AM" at bounding box center [1263, 306] width 36 height 21
click at [1262, 325] on div "PM" at bounding box center [1263, 327] width 36 height 21
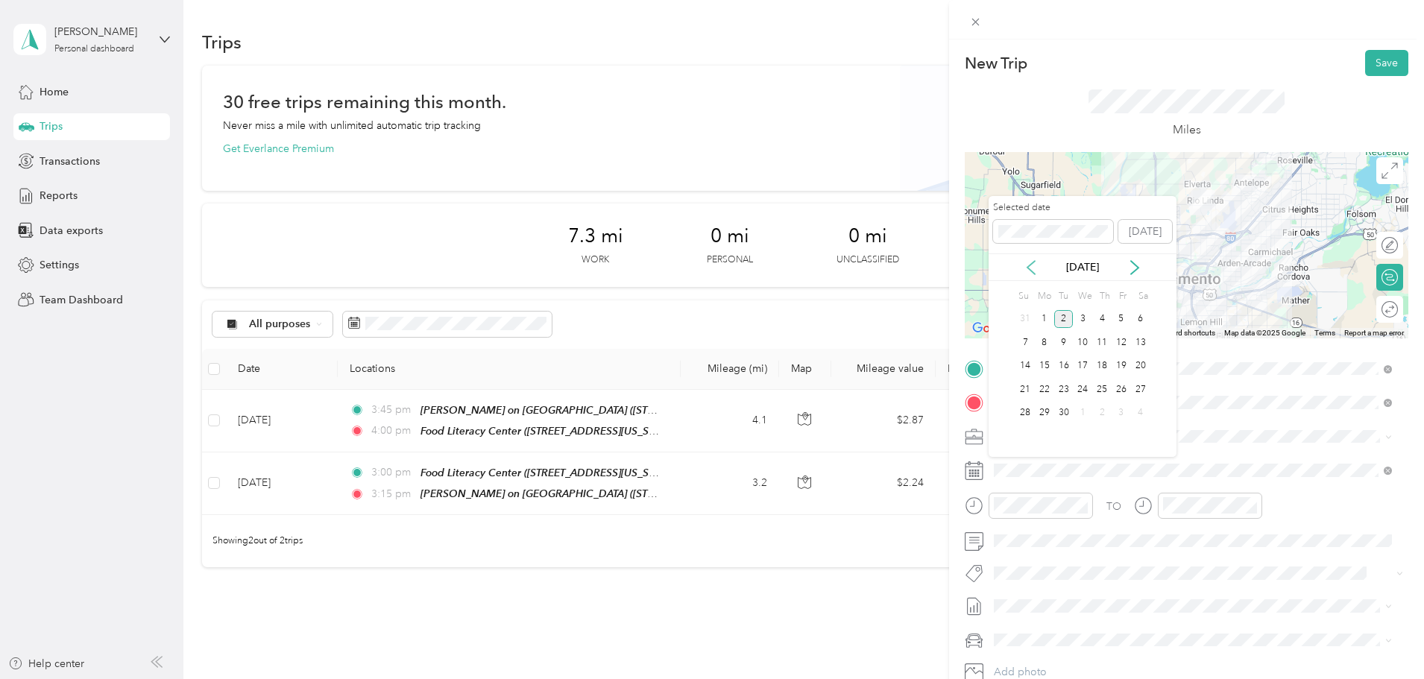
click at [1031, 269] on icon at bounding box center [1031, 267] width 15 height 15
click at [1106, 317] on div "3" at bounding box center [1101, 319] width 19 height 19
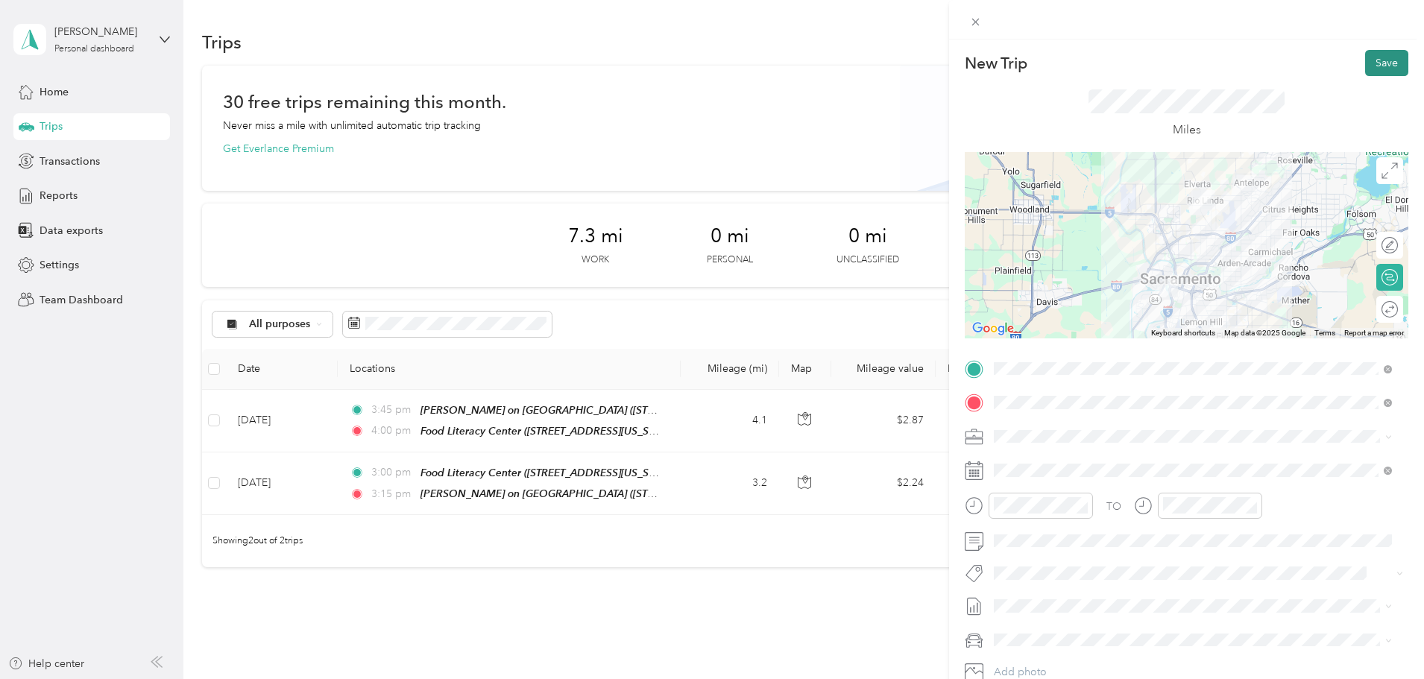
click at [1377, 57] on button "Save" at bounding box center [1386, 63] width 43 height 26
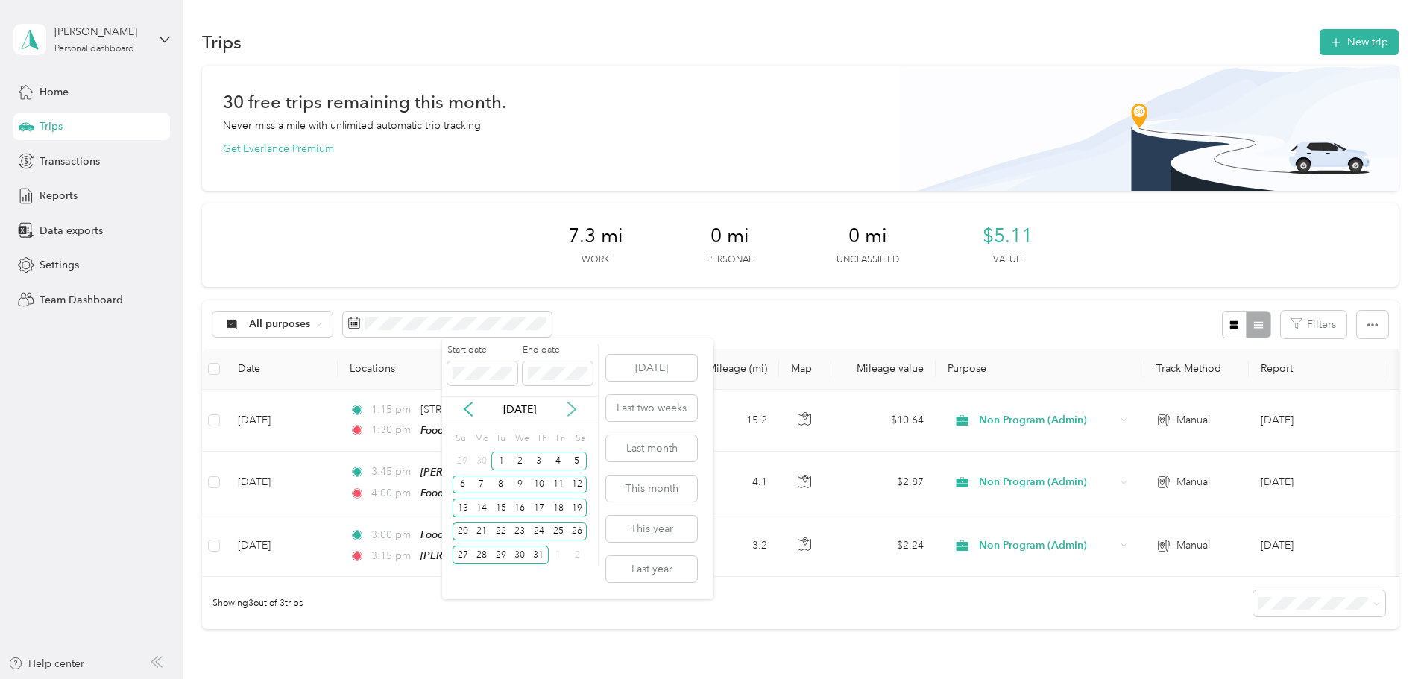
click at [573, 411] on icon at bounding box center [571, 409] width 7 height 13
click at [479, 459] on div "1" at bounding box center [481, 461] width 19 height 19
click at [500, 558] on div "30" at bounding box center [500, 555] width 19 height 19
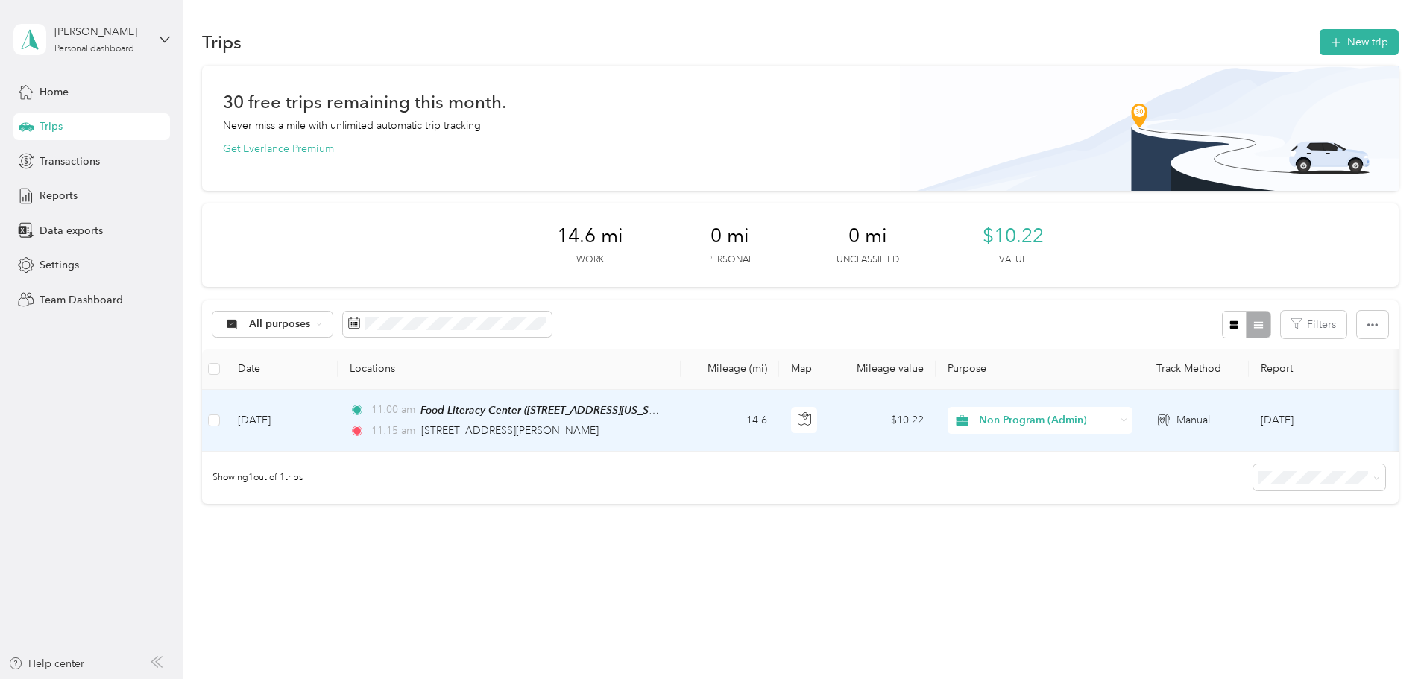
click at [663, 423] on div "11:15 am [STREET_ADDRESS][PERSON_NAME]" at bounding box center [506, 431] width 313 height 16
click at [751, 679] on div at bounding box center [708, 679] width 1417 height 0
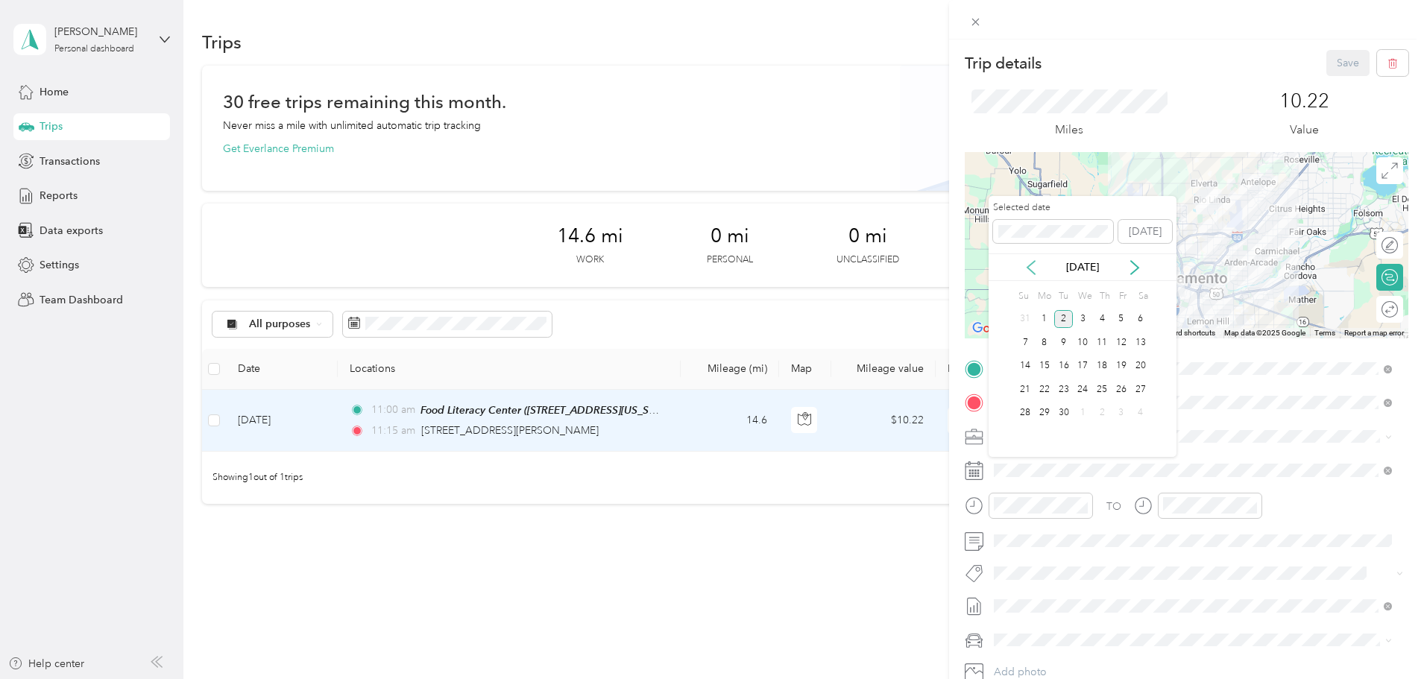
click at [1036, 270] on icon at bounding box center [1031, 267] width 15 height 15
click at [1102, 324] on div "3" at bounding box center [1101, 319] width 19 height 19
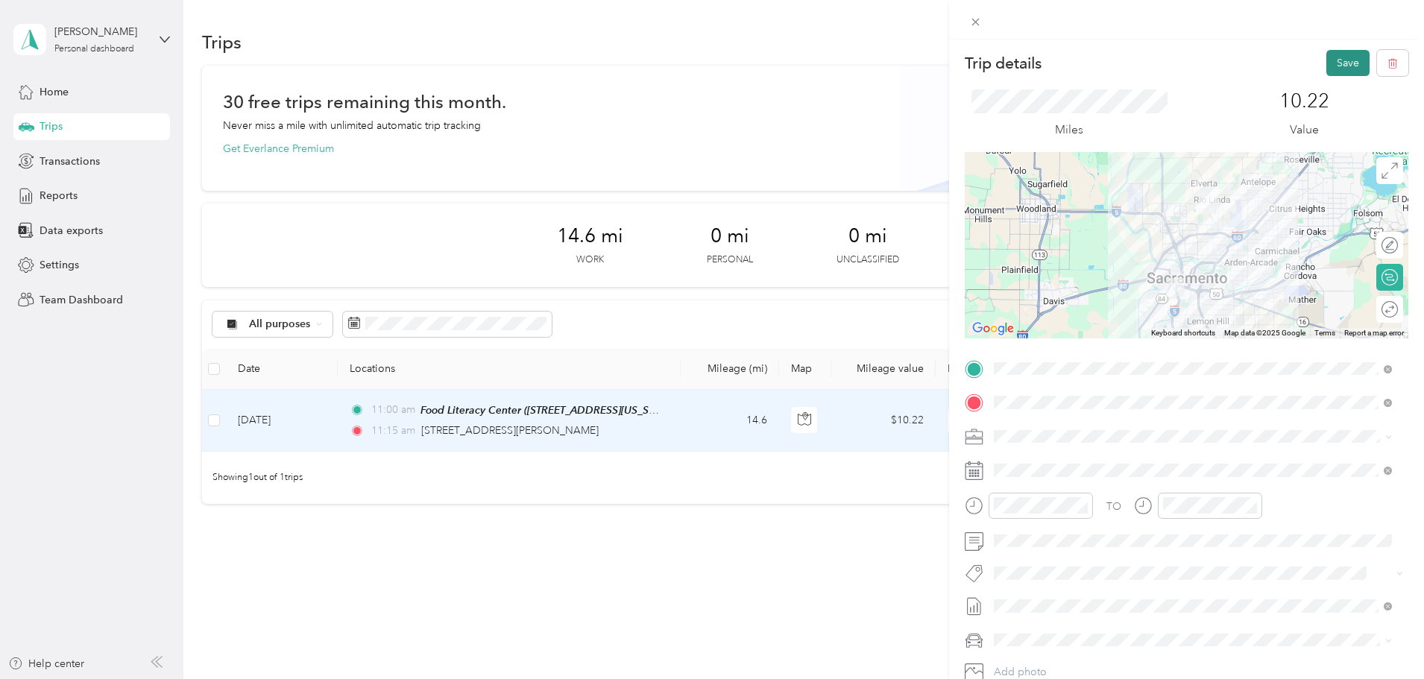
click at [1334, 60] on button "Save" at bounding box center [1348, 63] width 43 height 26
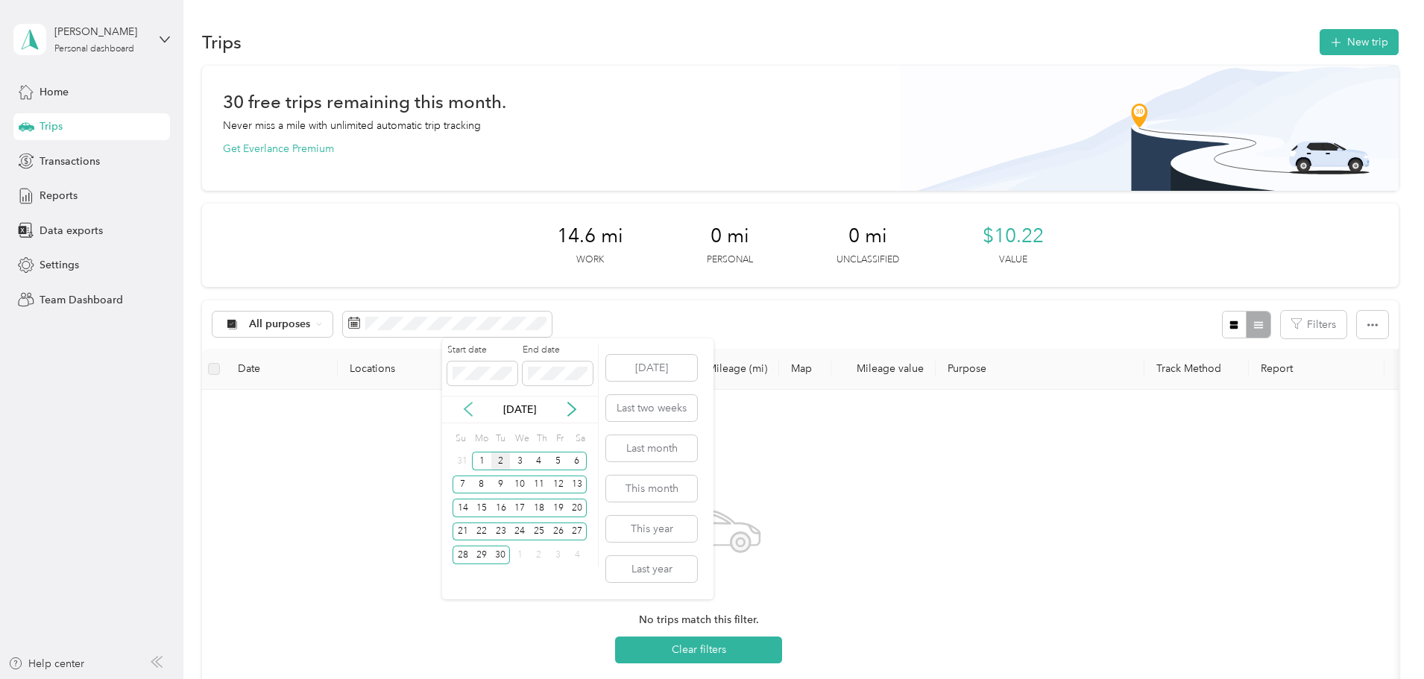
click at [466, 409] on icon at bounding box center [468, 409] width 7 height 13
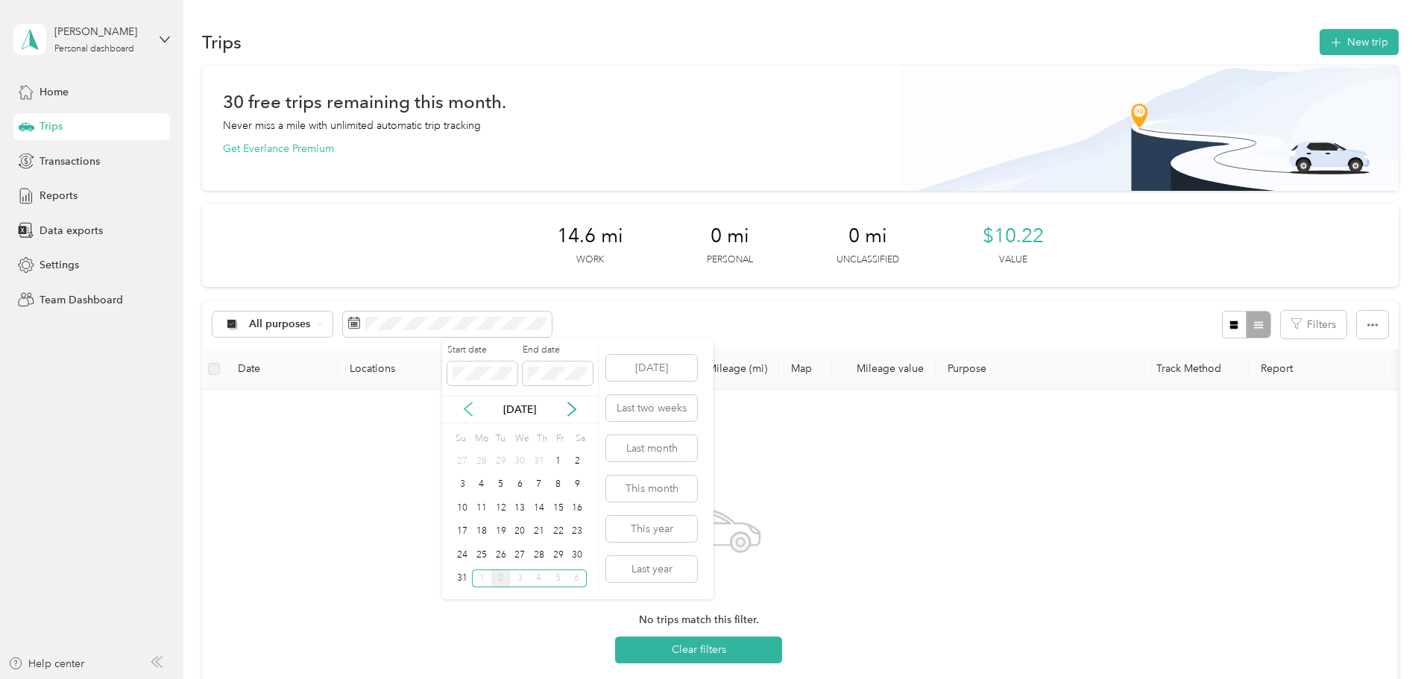
click at [466, 409] on icon at bounding box center [468, 409] width 7 height 13
click at [499, 458] on div "1" at bounding box center [500, 461] width 19 height 19
click at [539, 555] on div "31" at bounding box center [538, 555] width 19 height 19
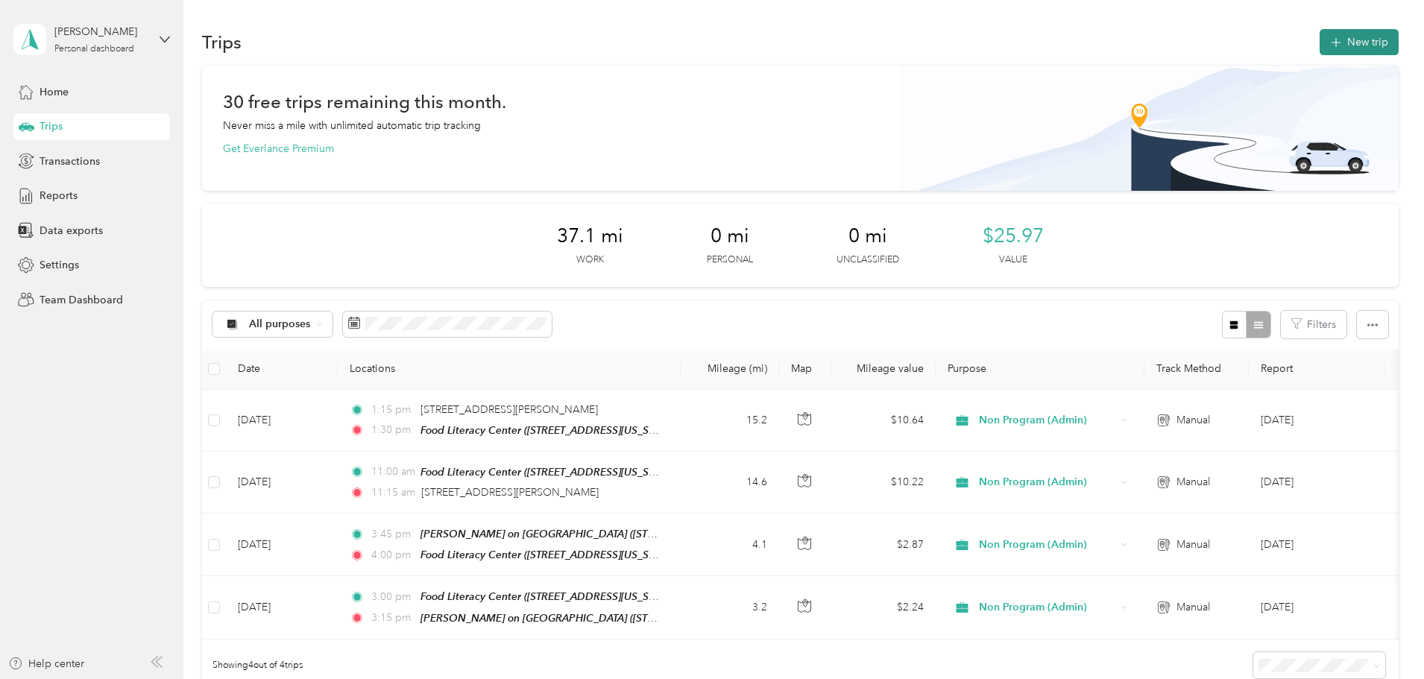
click at [1320, 40] on button "New trip" at bounding box center [1359, 42] width 79 height 26
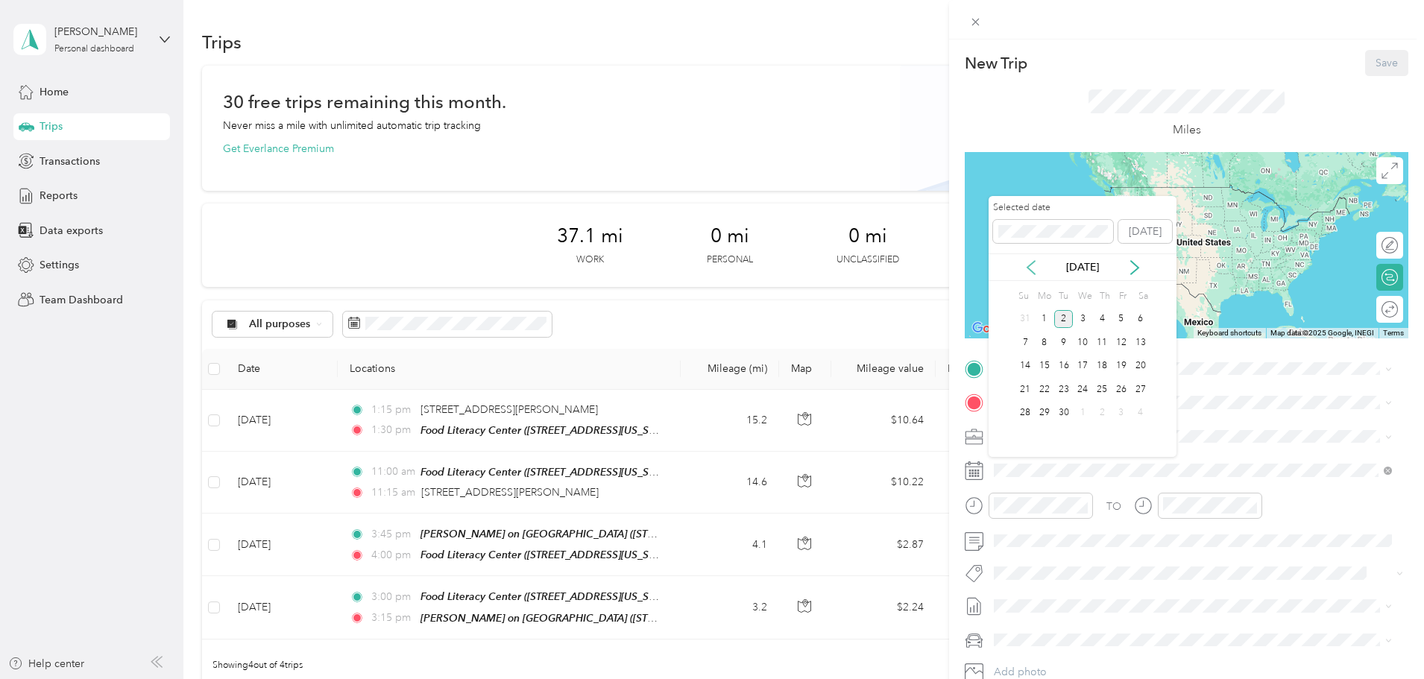
click at [1025, 268] on icon at bounding box center [1031, 267] width 15 height 15
click at [1045, 344] on div "7" at bounding box center [1044, 342] width 19 height 19
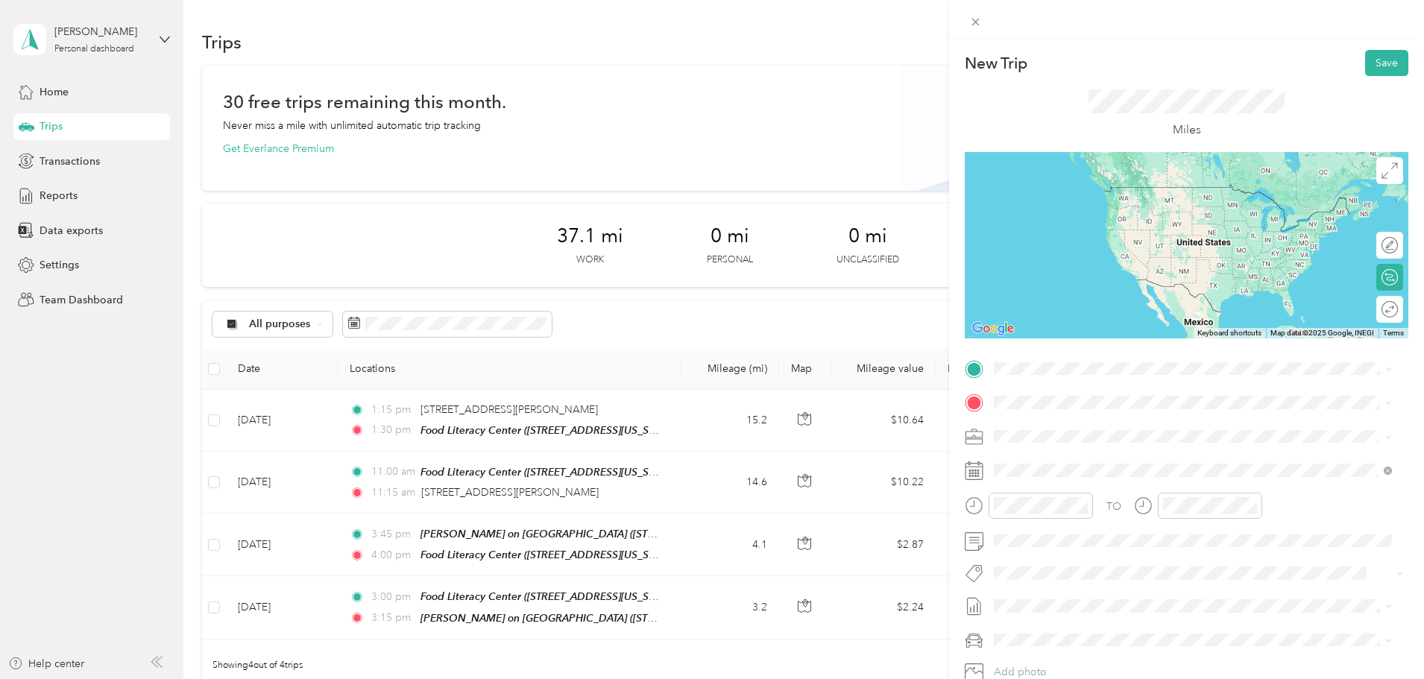
click at [1127, 431] on strong "Food [GEOGRAPHIC_DATA]" at bounding box center [1143, 427] width 139 height 13
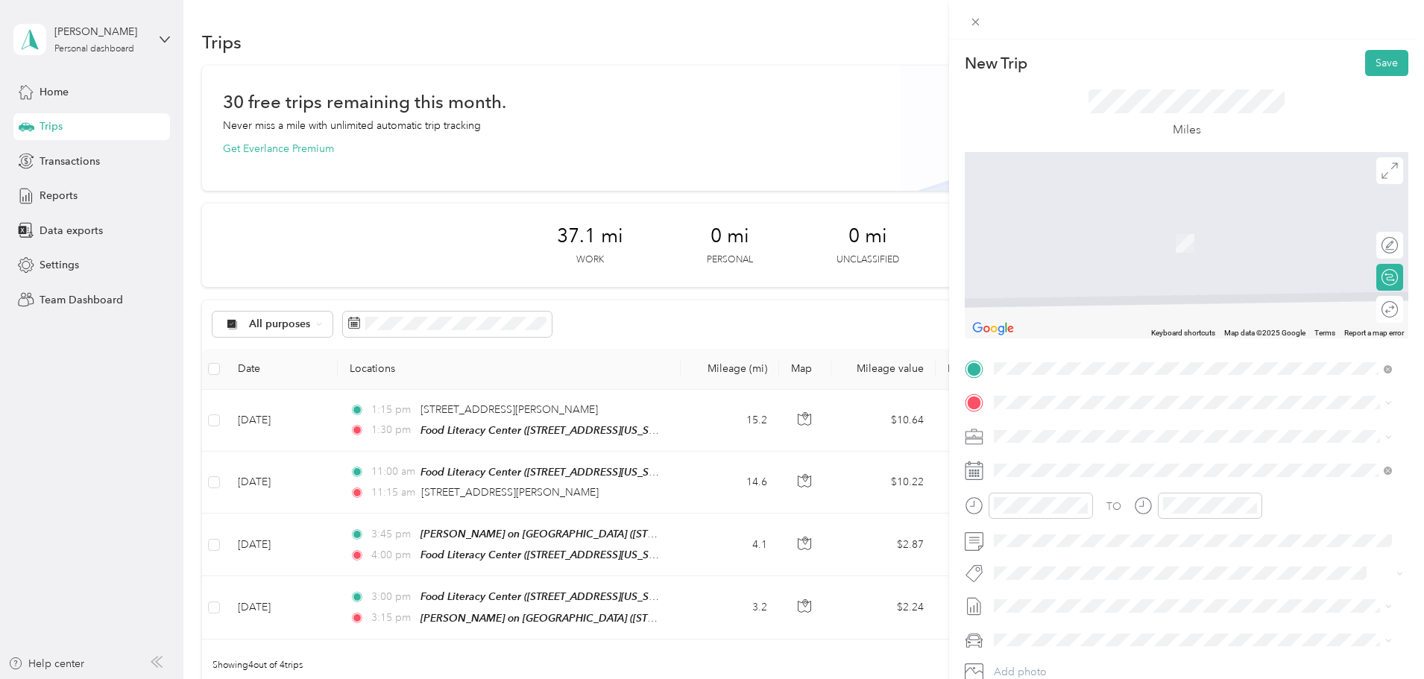
click at [1116, 390] on div "TO Add photo" at bounding box center [1187, 537] width 444 height 360
click at [1116, 394] on span at bounding box center [1199, 403] width 420 height 24
click at [1130, 605] on div "TEAM [PERSON_NAME] on [GEOGRAPHIC_DATA][STREET_ADDRESS][US_STATE]" at bounding box center [1193, 625] width 388 height 42
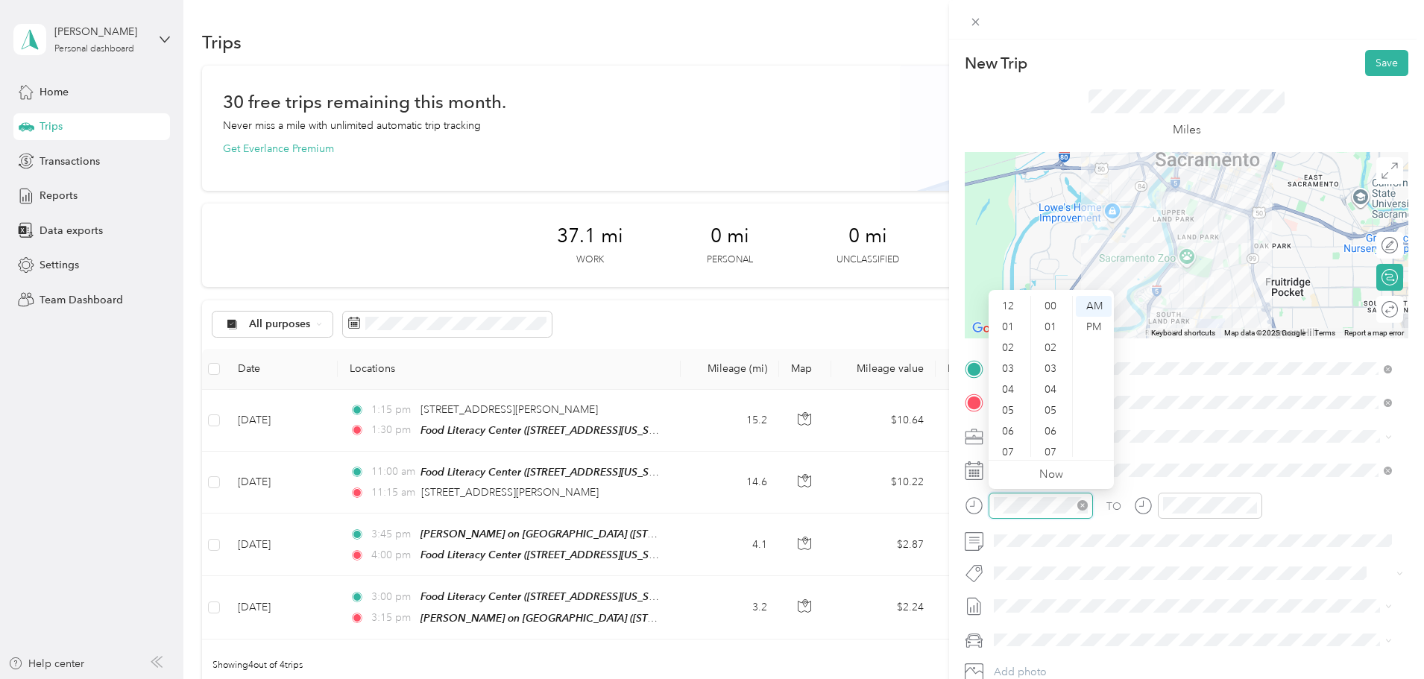
scroll to position [89, 0]
click at [1018, 444] on div "11" at bounding box center [1010, 446] width 36 height 21
click at [1056, 360] on div "30" at bounding box center [1052, 363] width 36 height 21
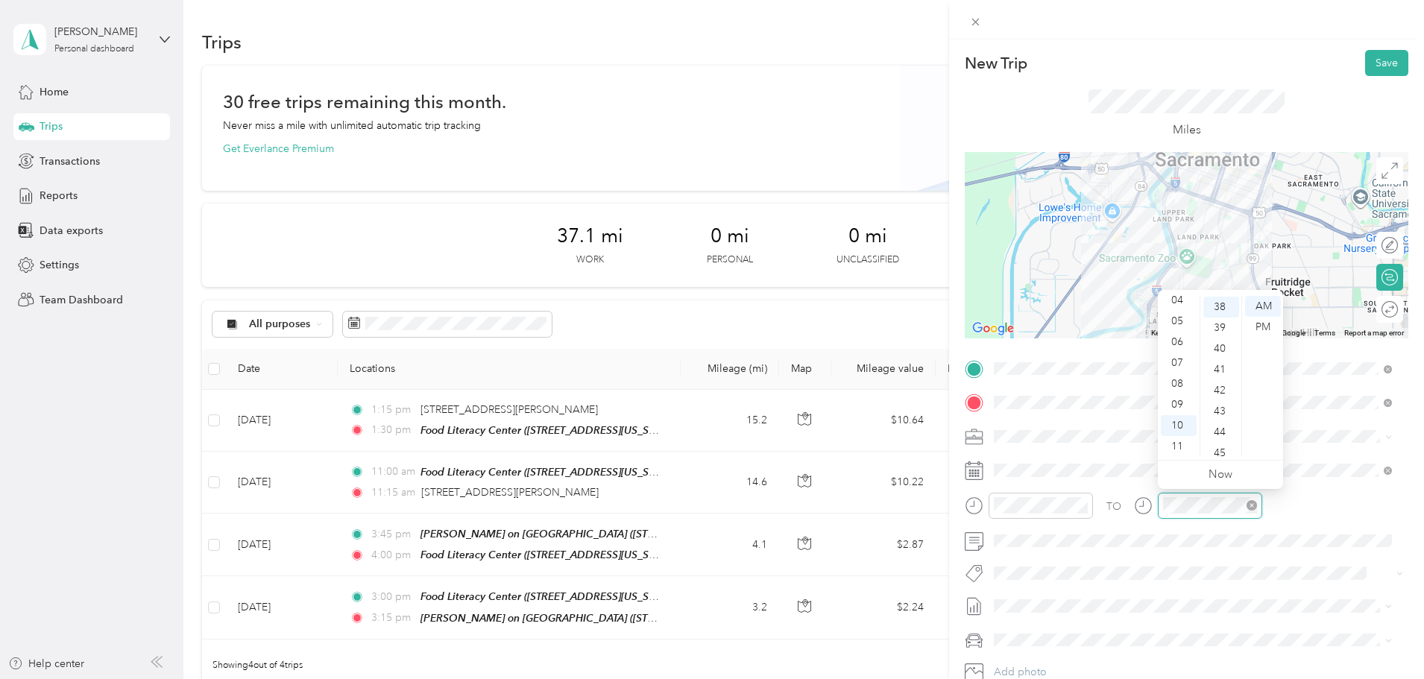
scroll to position [793, 0]
click at [1174, 447] on div "11" at bounding box center [1179, 446] width 36 height 21
click at [1217, 445] on div "45" at bounding box center [1221, 452] width 36 height 21
click at [1371, 60] on button "Save" at bounding box center [1386, 63] width 43 height 26
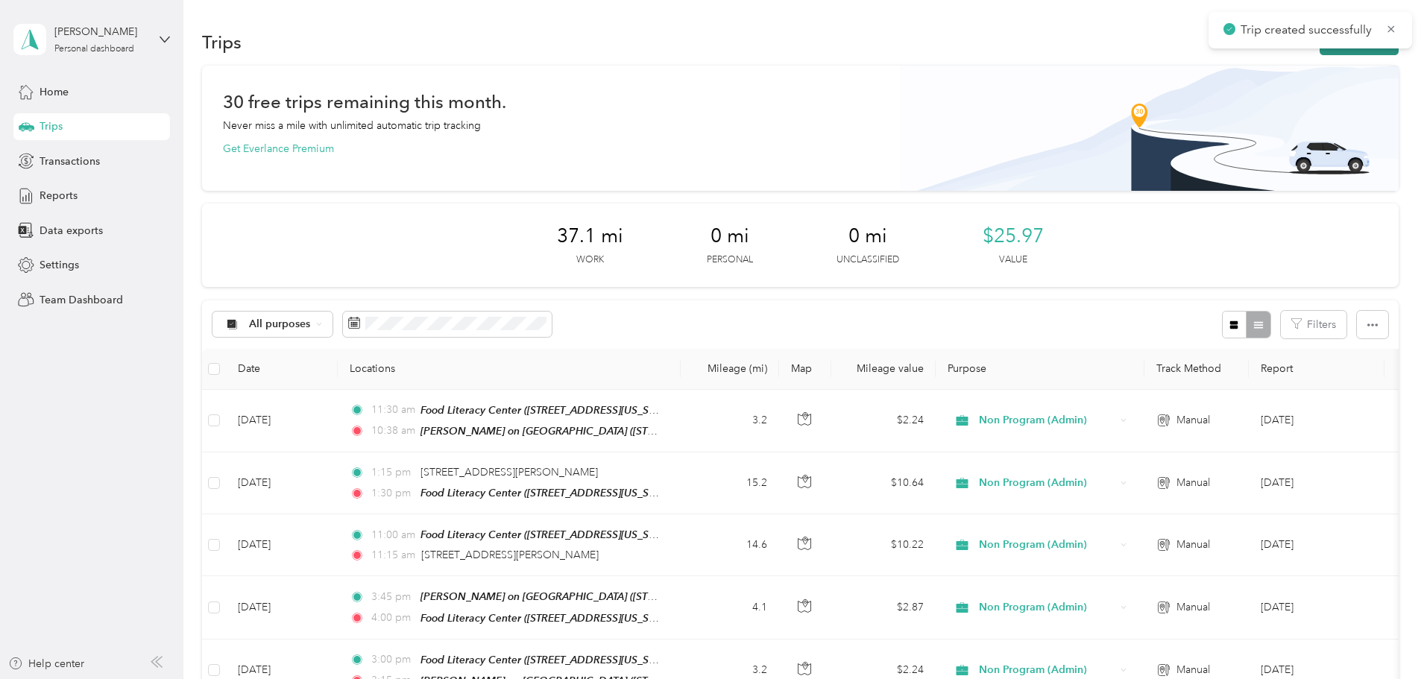
click at [1320, 51] on button "New trip" at bounding box center [1359, 42] width 79 height 26
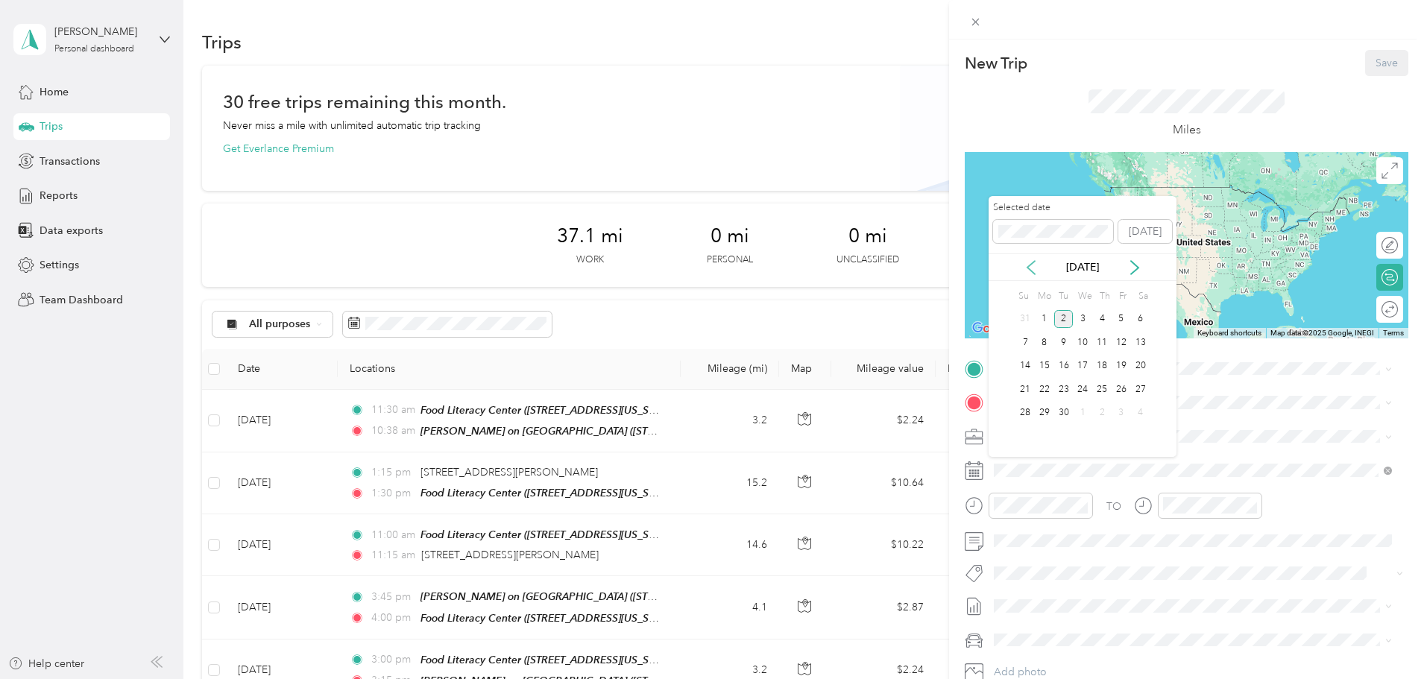
click at [1031, 271] on icon at bounding box center [1031, 267] width 7 height 13
click at [1049, 342] on div "7" at bounding box center [1044, 342] width 19 height 19
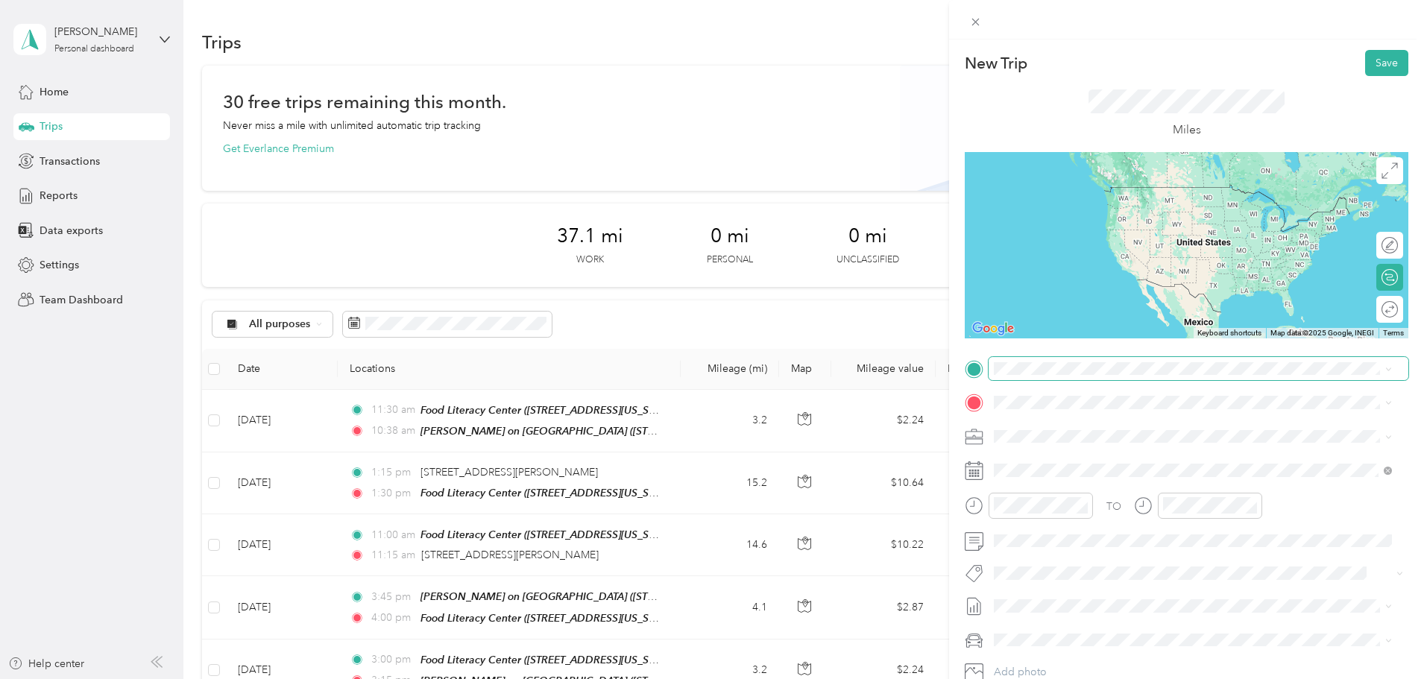
click at [1101, 360] on span at bounding box center [1199, 369] width 420 height 24
click at [1163, 576] on strong "[PERSON_NAME] on [GEOGRAPHIC_DATA]" at bounding box center [1183, 581] width 218 height 13
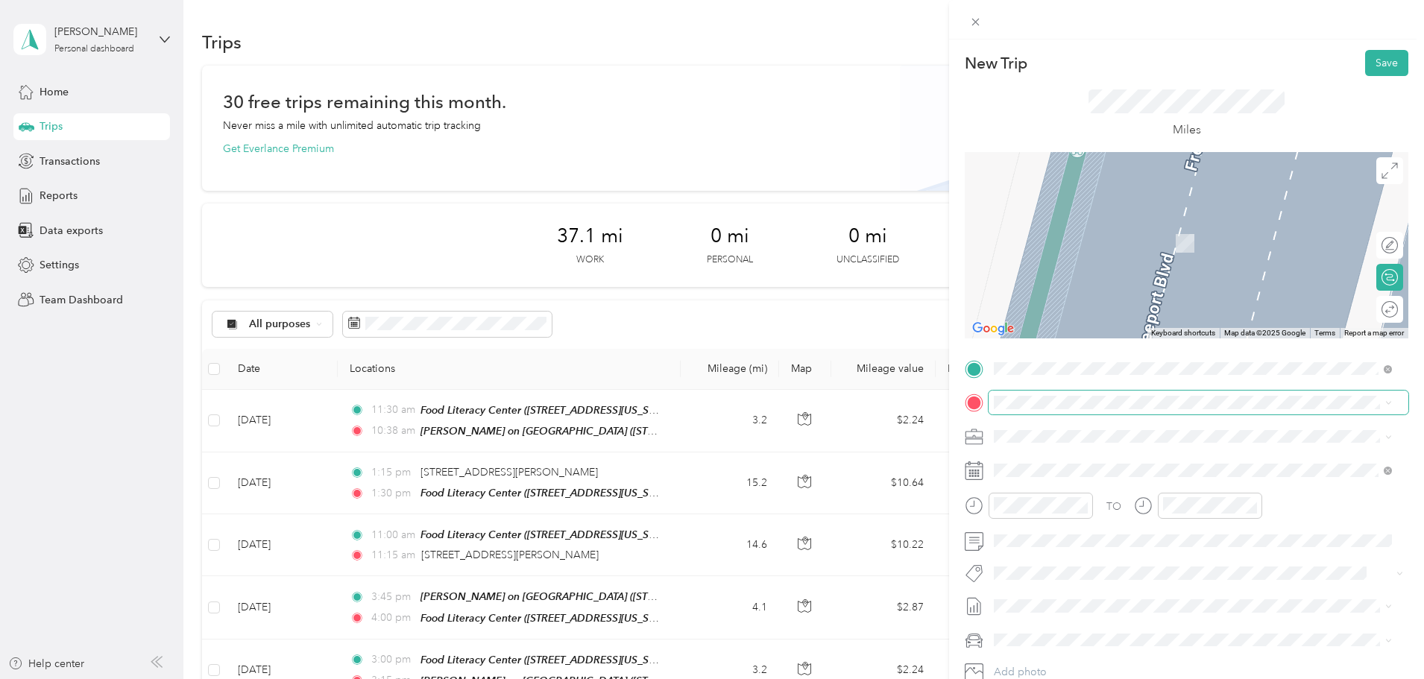
click at [1122, 394] on span at bounding box center [1199, 403] width 420 height 24
click at [1127, 467] on div "TEAM Food Literacy Center" at bounding box center [1117, 464] width 191 height 19
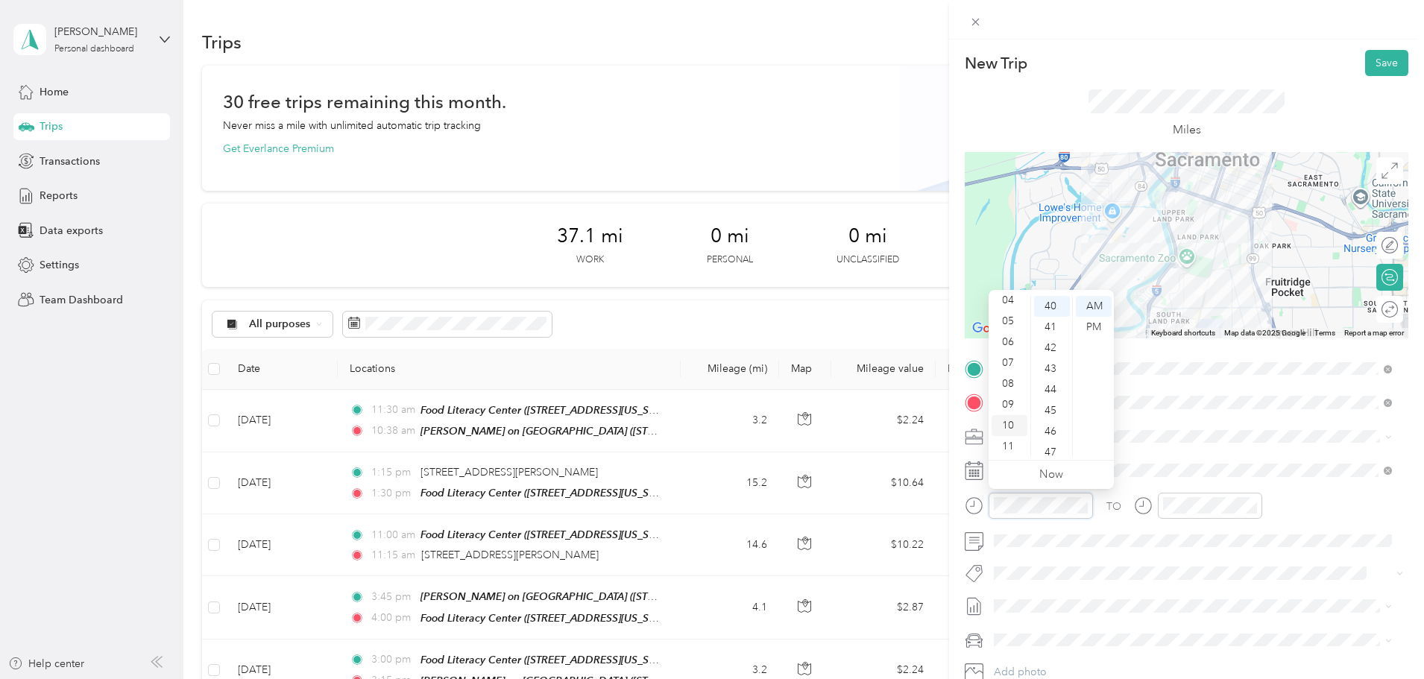
scroll to position [0, 0]
click at [1016, 297] on div "12" at bounding box center [1010, 306] width 36 height 21
click at [1051, 301] on div "15" at bounding box center [1052, 306] width 36 height 21
click at [1097, 329] on div "PM" at bounding box center [1094, 327] width 36 height 21
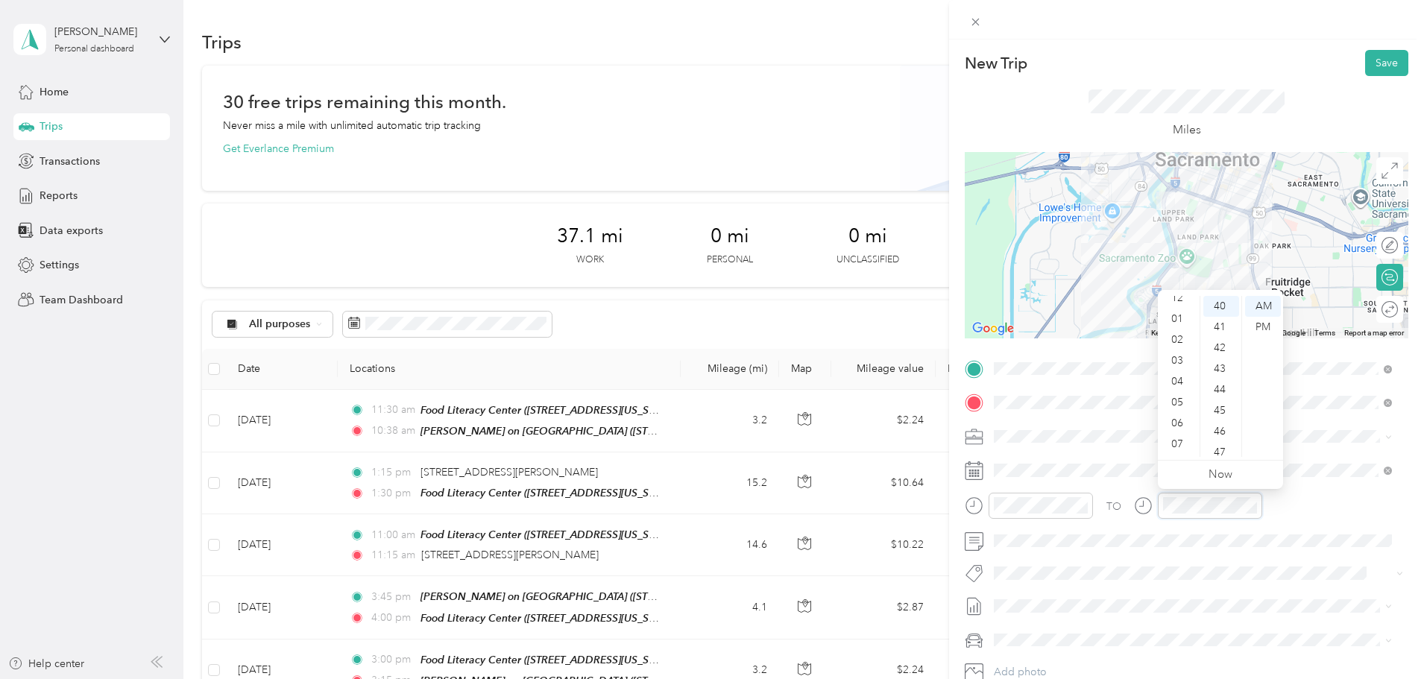
scroll to position [0, 0]
click at [1180, 300] on div "12" at bounding box center [1179, 306] width 36 height 21
click at [1223, 316] on div "30" at bounding box center [1221, 321] width 36 height 21
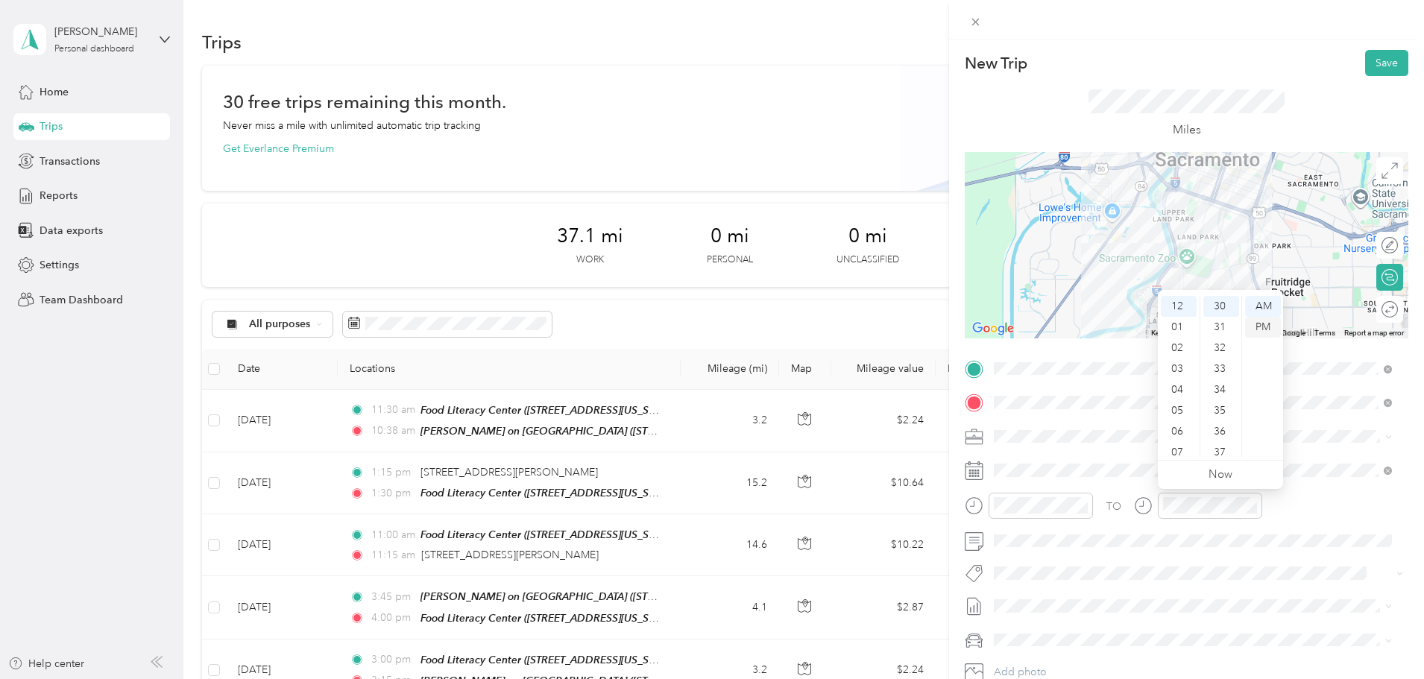
click at [1265, 325] on div "PM" at bounding box center [1263, 327] width 36 height 21
click at [1374, 61] on button "Save" at bounding box center [1386, 63] width 43 height 26
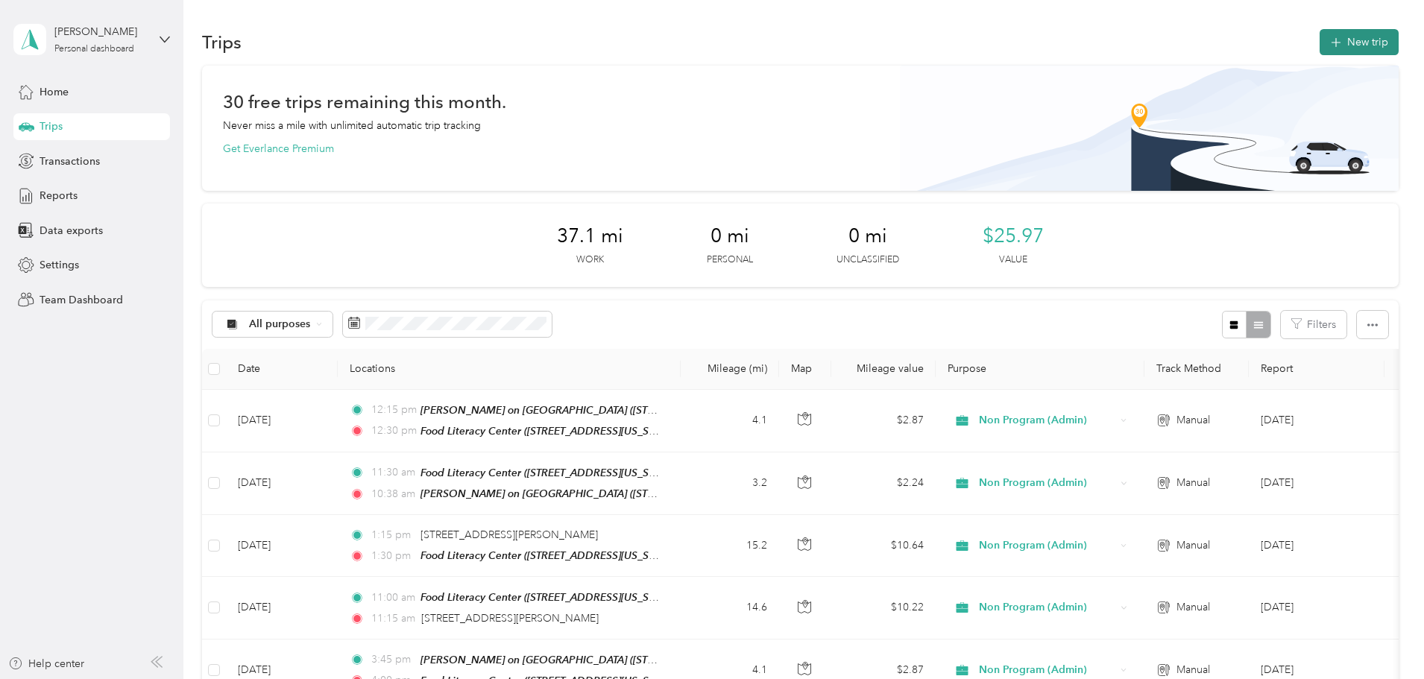
click at [1320, 35] on button "New trip" at bounding box center [1359, 42] width 79 height 26
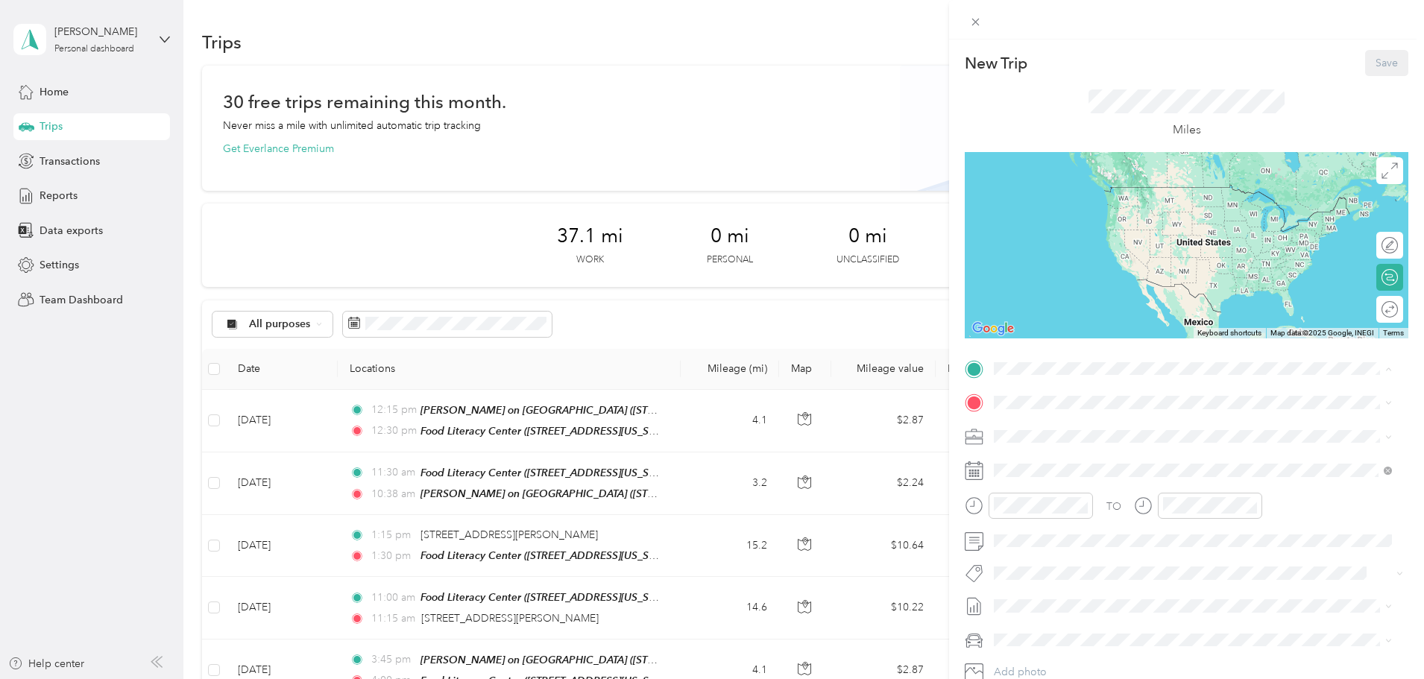
click at [1086, 424] on strong "Food [GEOGRAPHIC_DATA]" at bounding box center [1143, 430] width 139 height 13
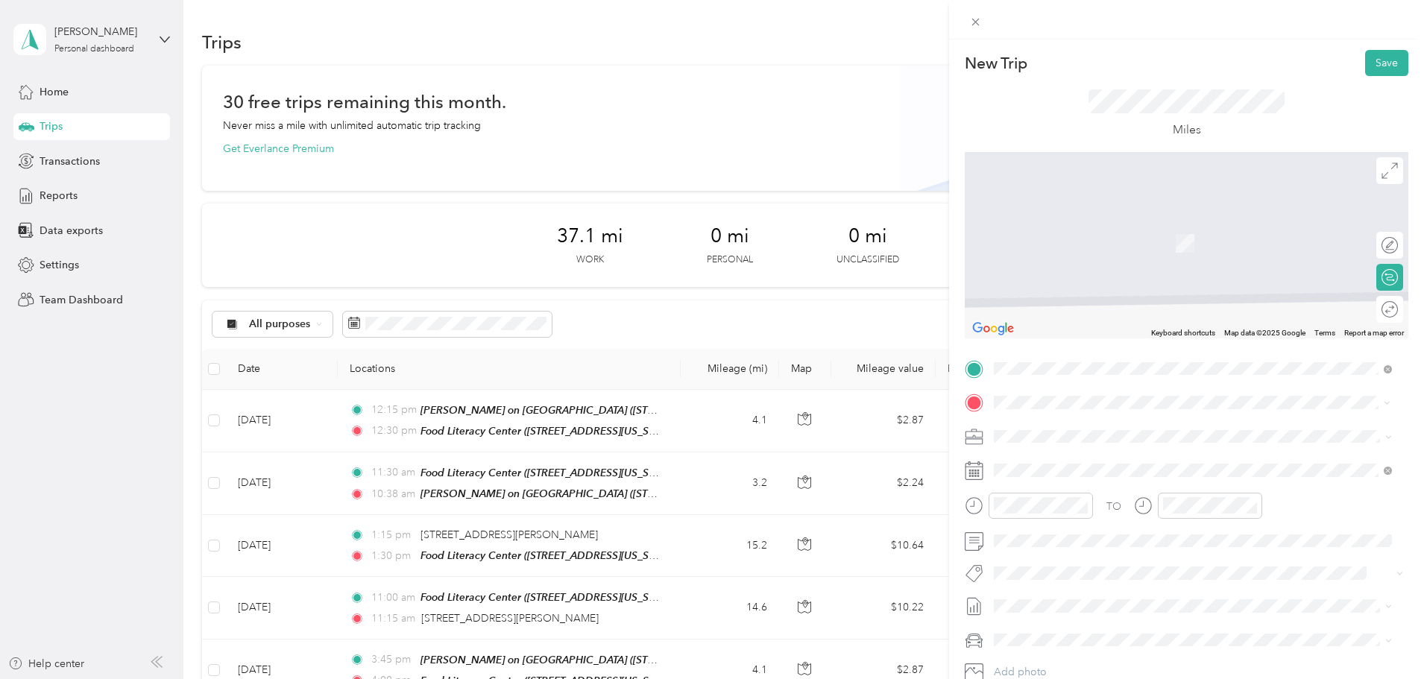
click at [1086, 463] on span "[STREET_ADDRESS][US_STATE]" at bounding box center [1096, 456] width 149 height 13
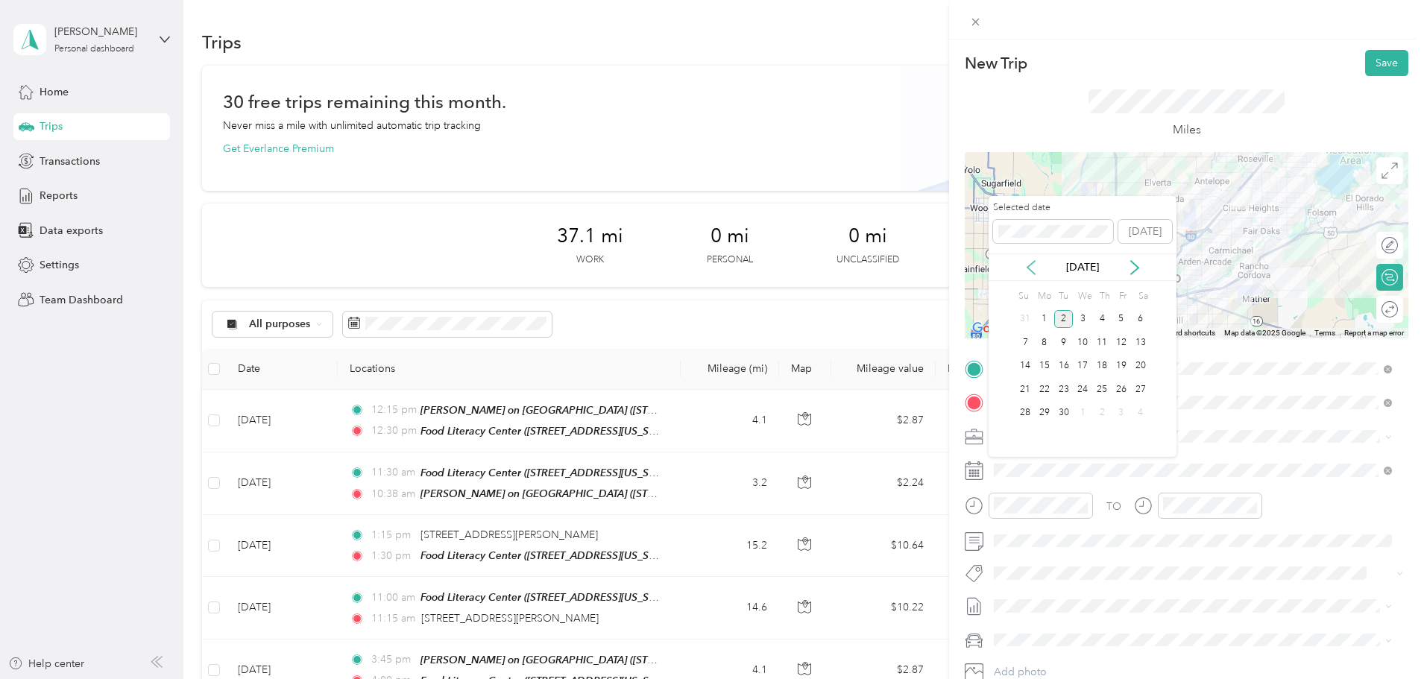
click at [1030, 268] on icon at bounding box center [1031, 267] width 7 height 13
click at [1102, 338] on div "10" at bounding box center [1101, 342] width 19 height 19
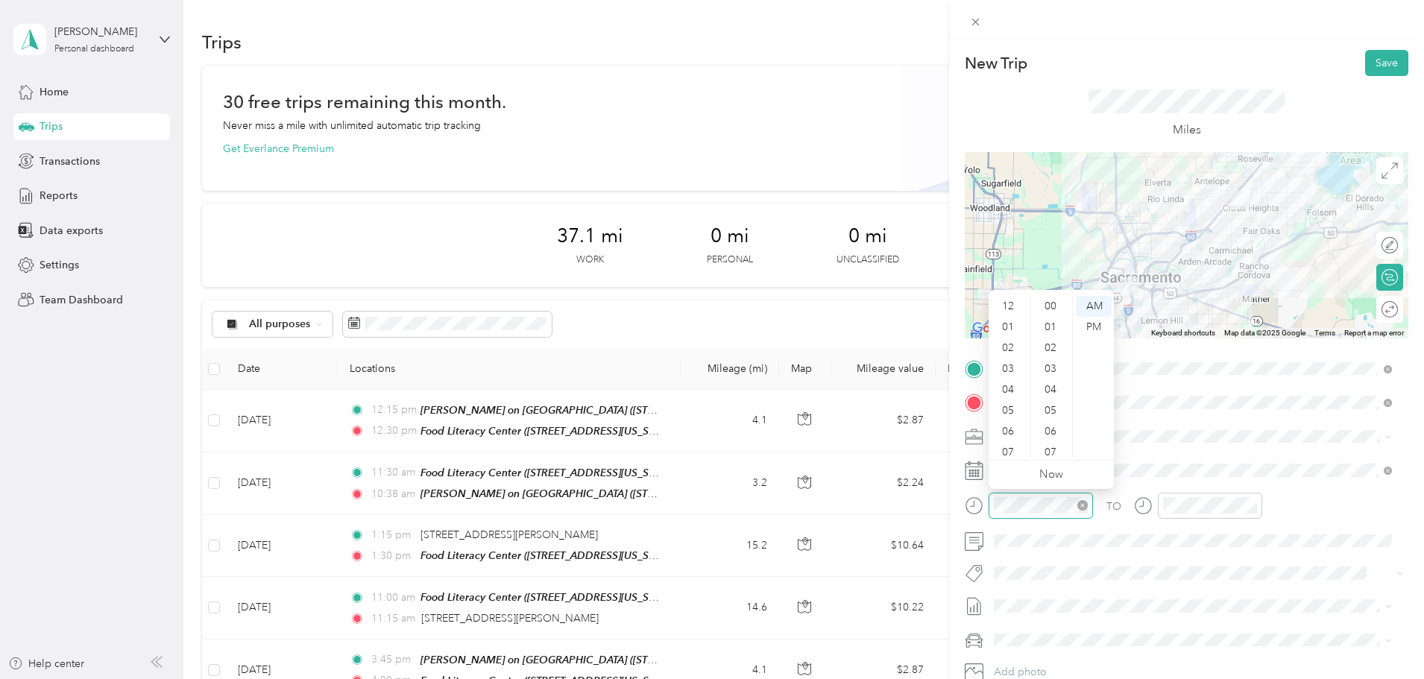
scroll to position [89, 0]
click at [1016, 447] on div "11" at bounding box center [1010, 446] width 36 height 21
click at [1052, 302] on div "00" at bounding box center [1052, 306] width 36 height 21
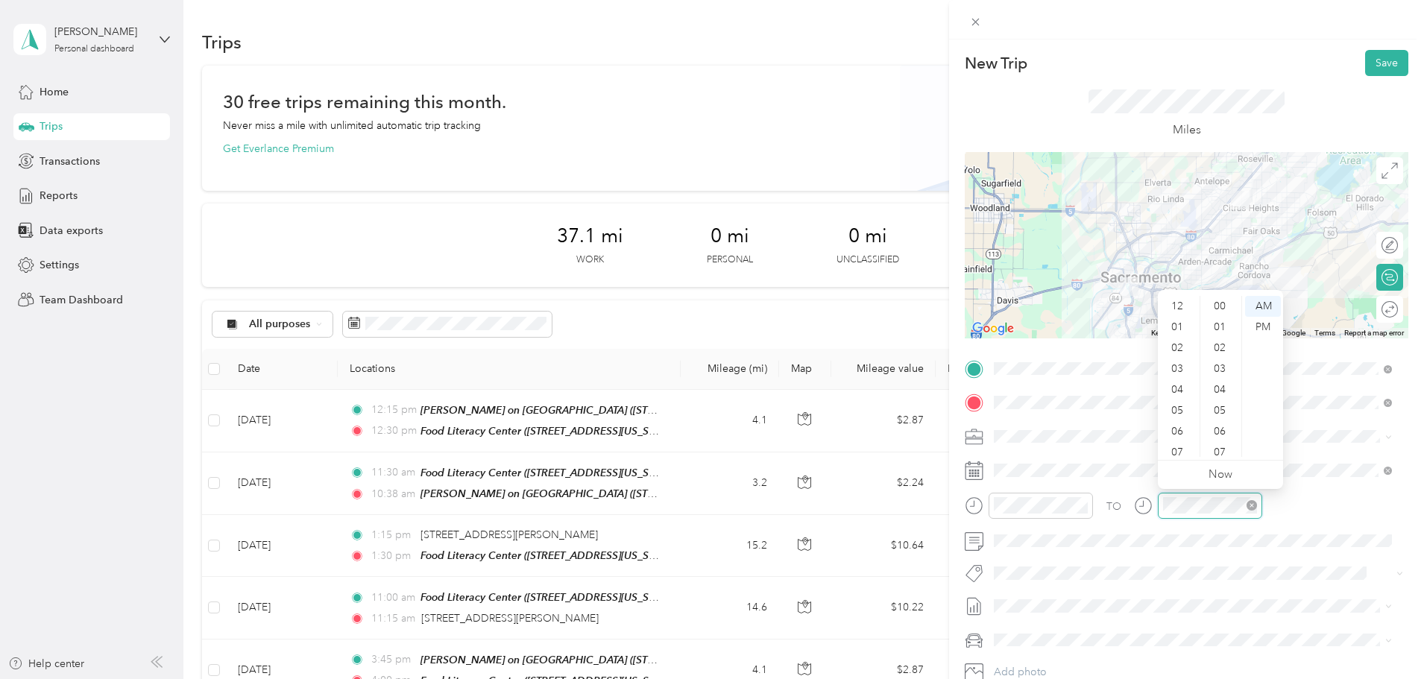
scroll to position [89, 0]
click at [1186, 447] on div "11" at bounding box center [1179, 446] width 36 height 21
click at [1223, 312] on div "20" at bounding box center [1221, 315] width 36 height 21
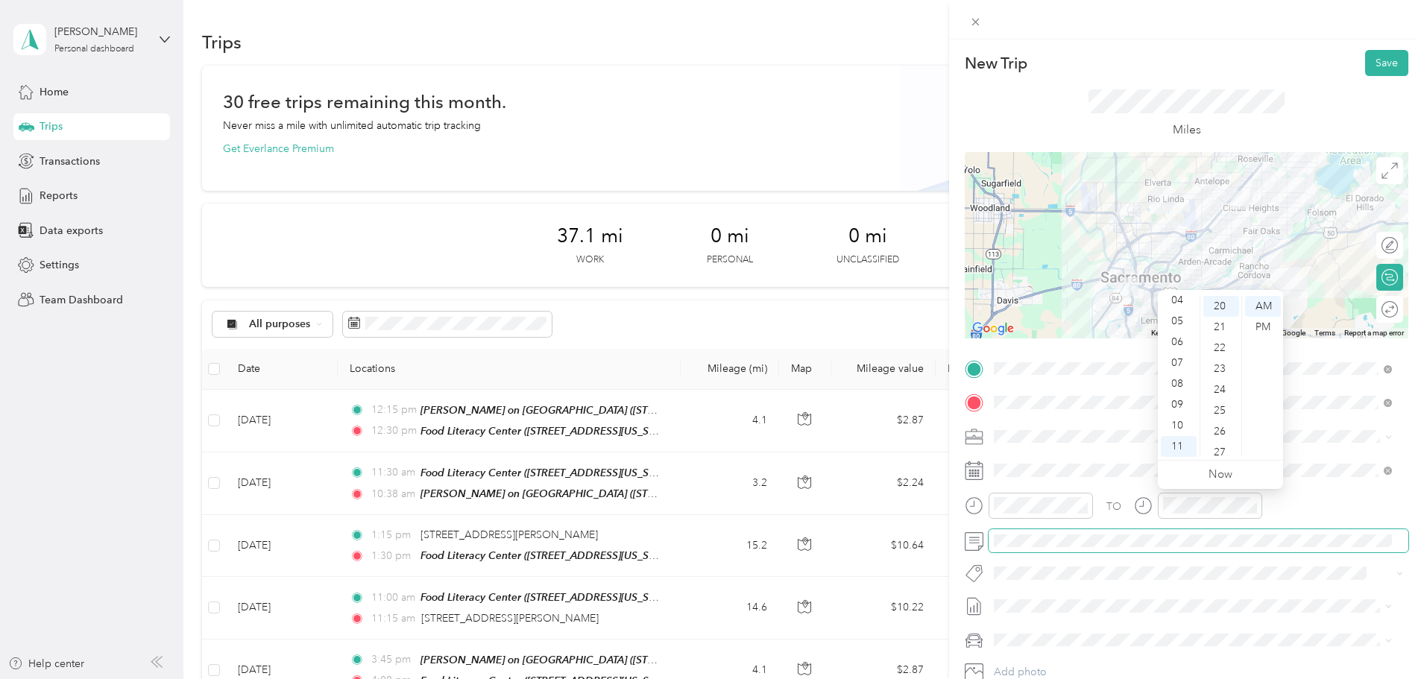
click at [1100, 531] on span at bounding box center [1199, 541] width 420 height 24
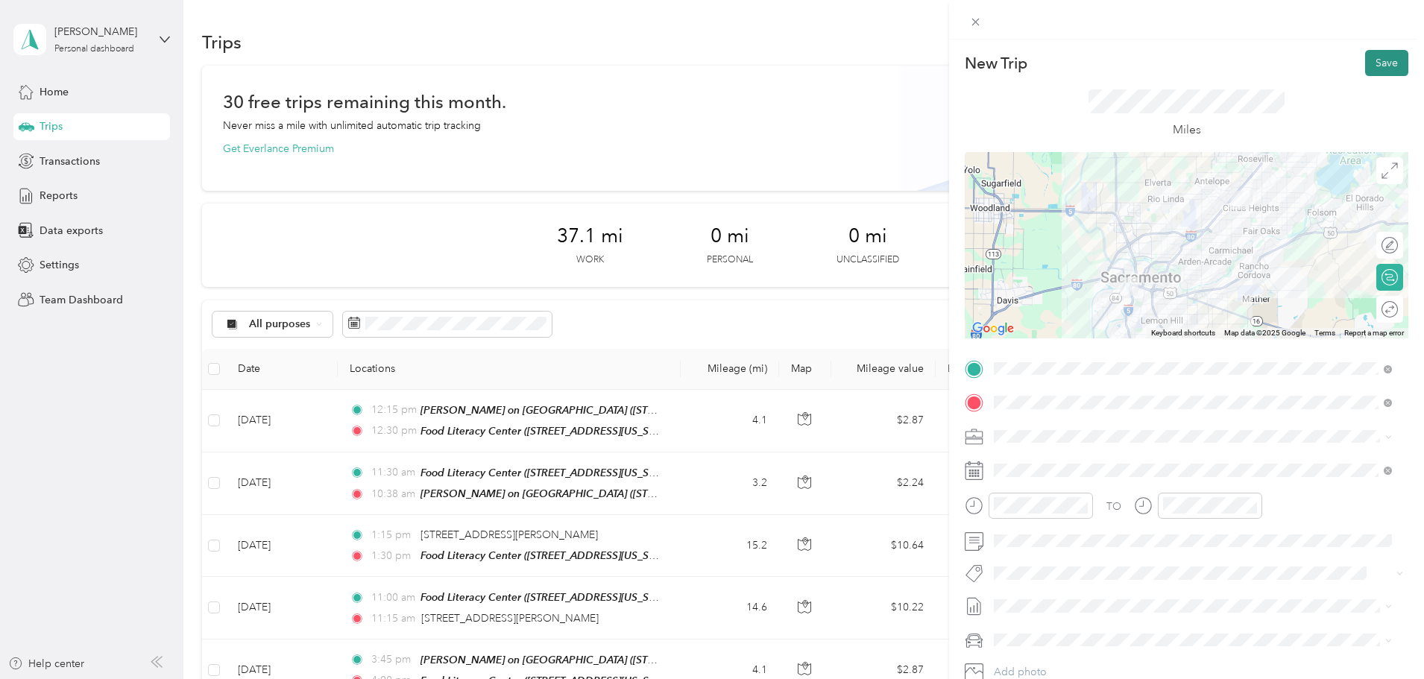
click at [1373, 61] on button "Save" at bounding box center [1386, 63] width 43 height 26
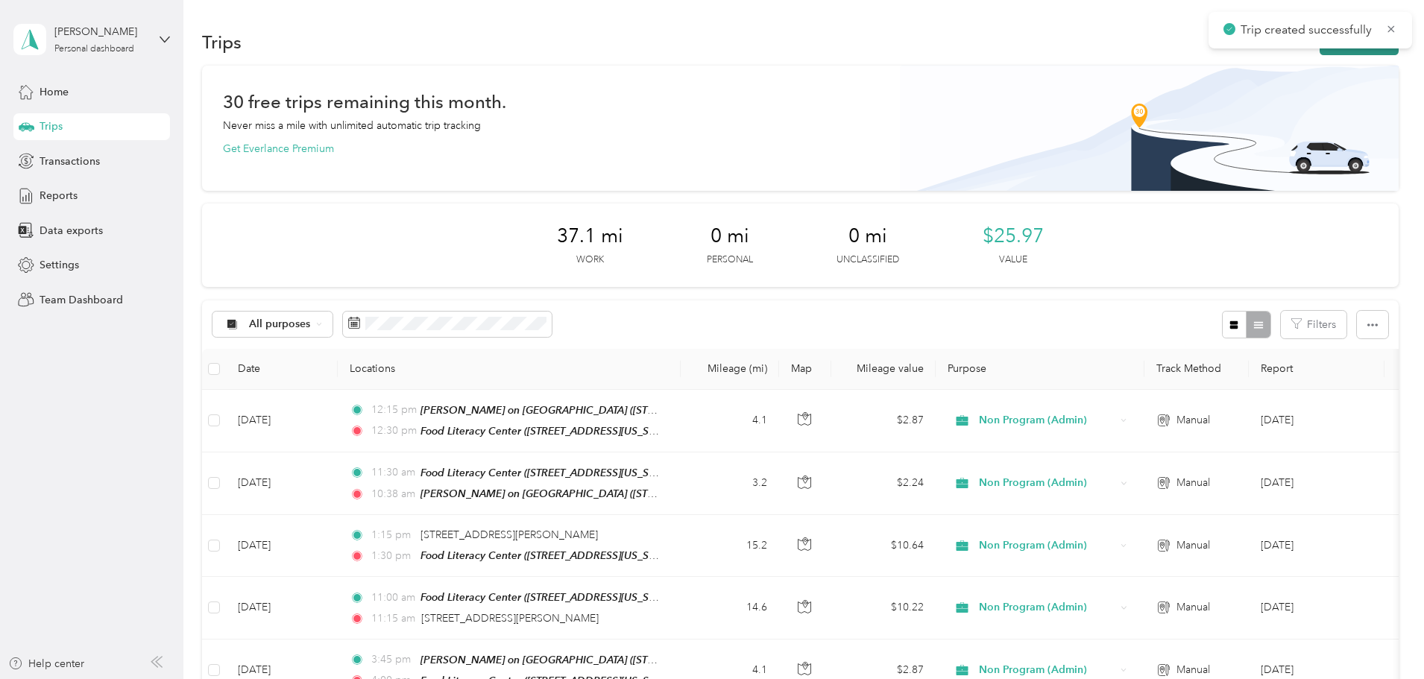
click at [1320, 49] on button "New trip" at bounding box center [1359, 42] width 79 height 26
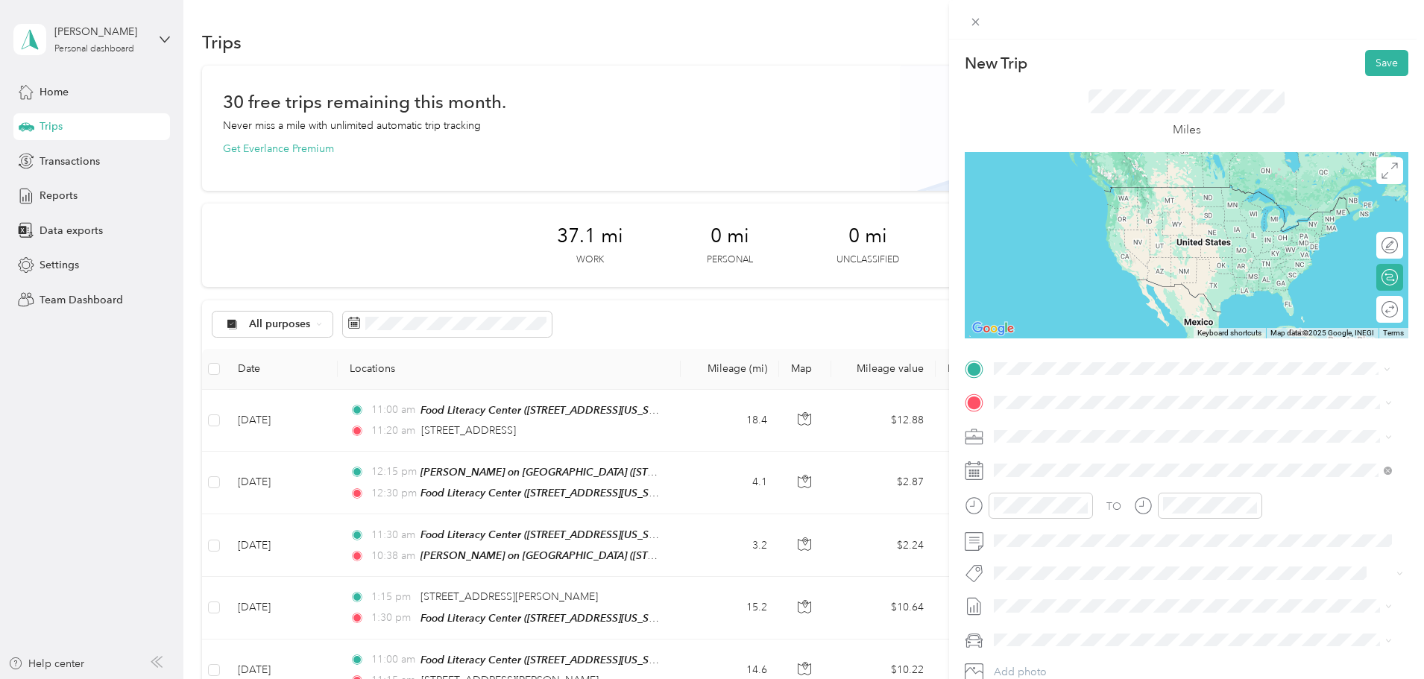
click at [1072, 460] on span "[STREET_ADDRESS][US_STATE]" at bounding box center [1096, 453] width 149 height 13
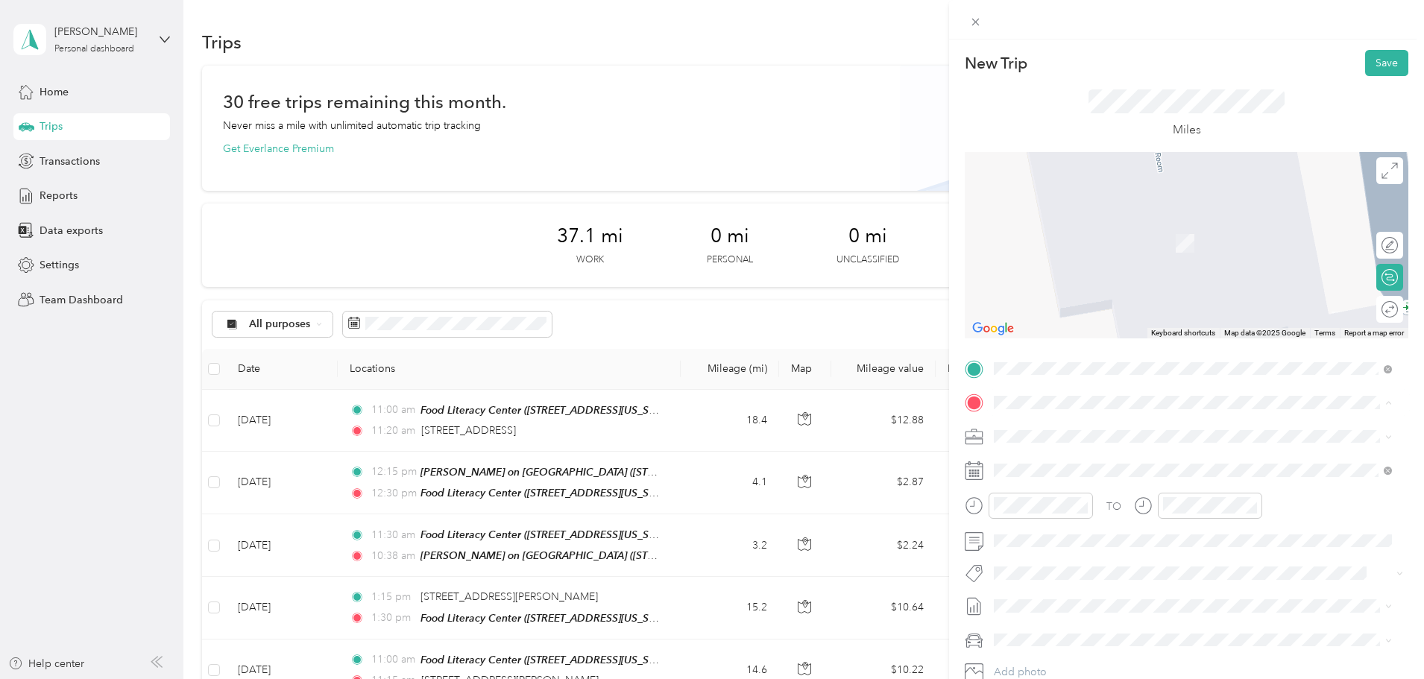
click at [1119, 472] on div "TEAM Food Literacy Center [STREET_ADDRESS][US_STATE]" at bounding box center [1117, 473] width 191 height 37
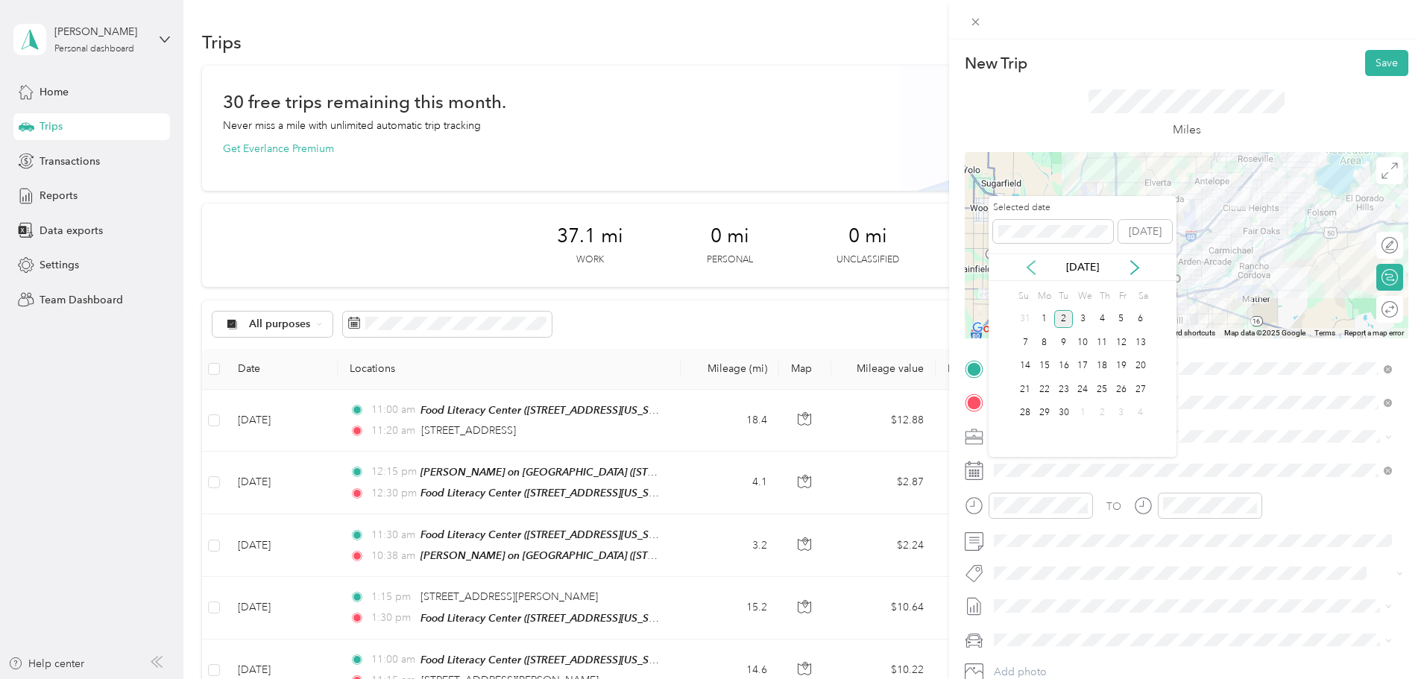
click at [1036, 265] on icon at bounding box center [1031, 267] width 15 height 15
click at [1104, 342] on div "10" at bounding box center [1101, 342] width 19 height 19
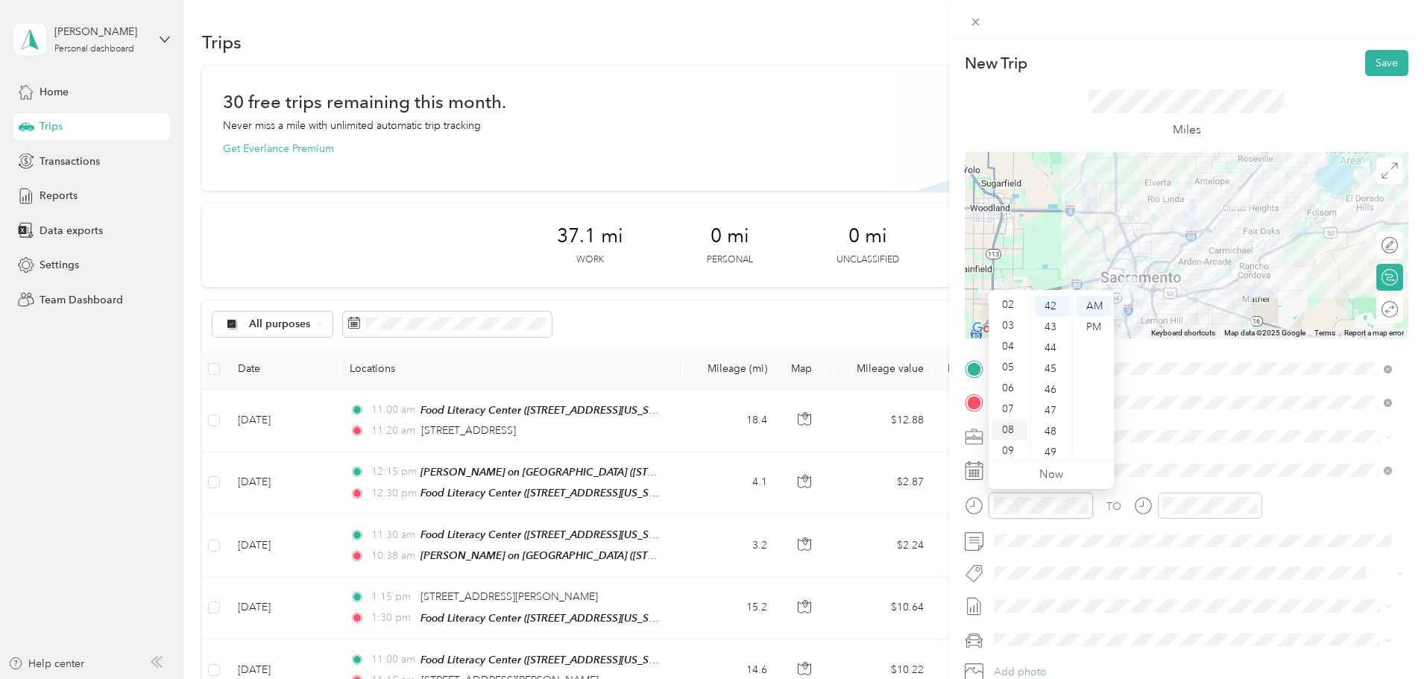
scroll to position [0, 0]
click at [1007, 324] on div "01" at bounding box center [1010, 327] width 36 height 21
click at [1048, 335] on div "15" at bounding box center [1052, 339] width 36 height 21
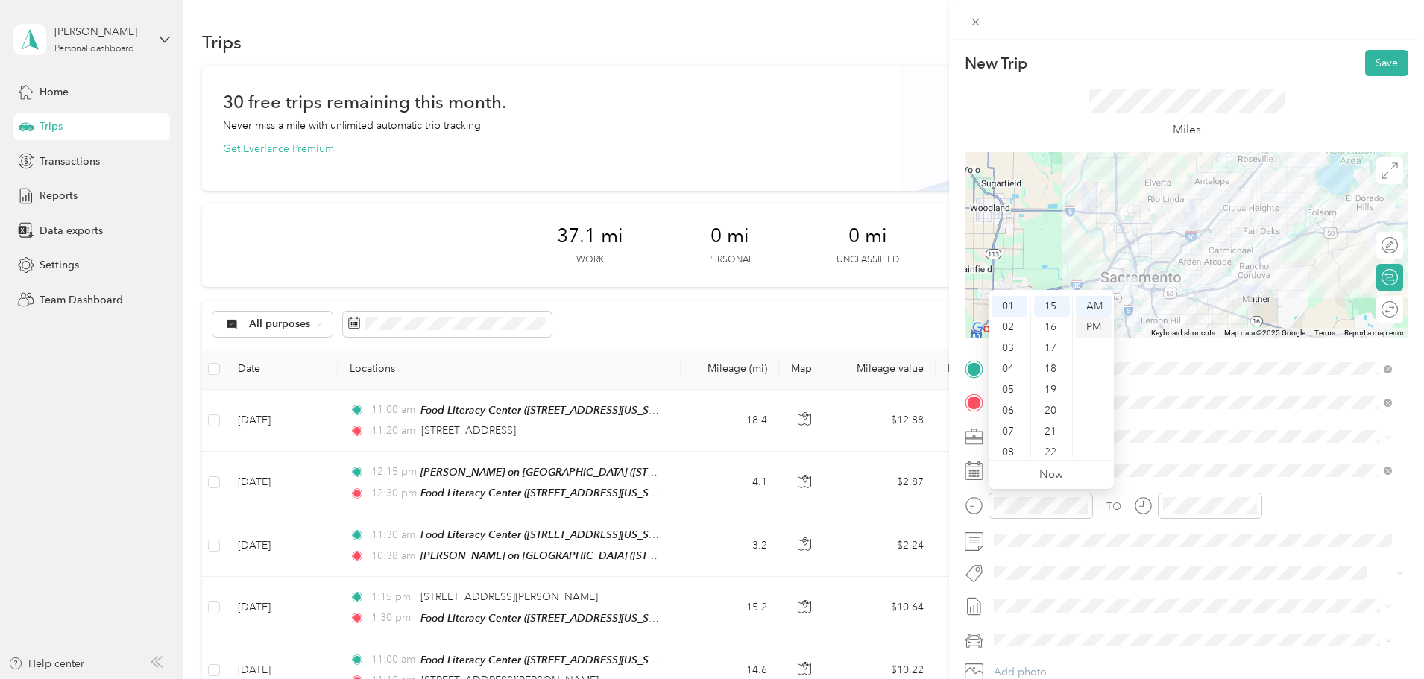
click at [1092, 321] on div "PM" at bounding box center [1094, 327] width 36 height 21
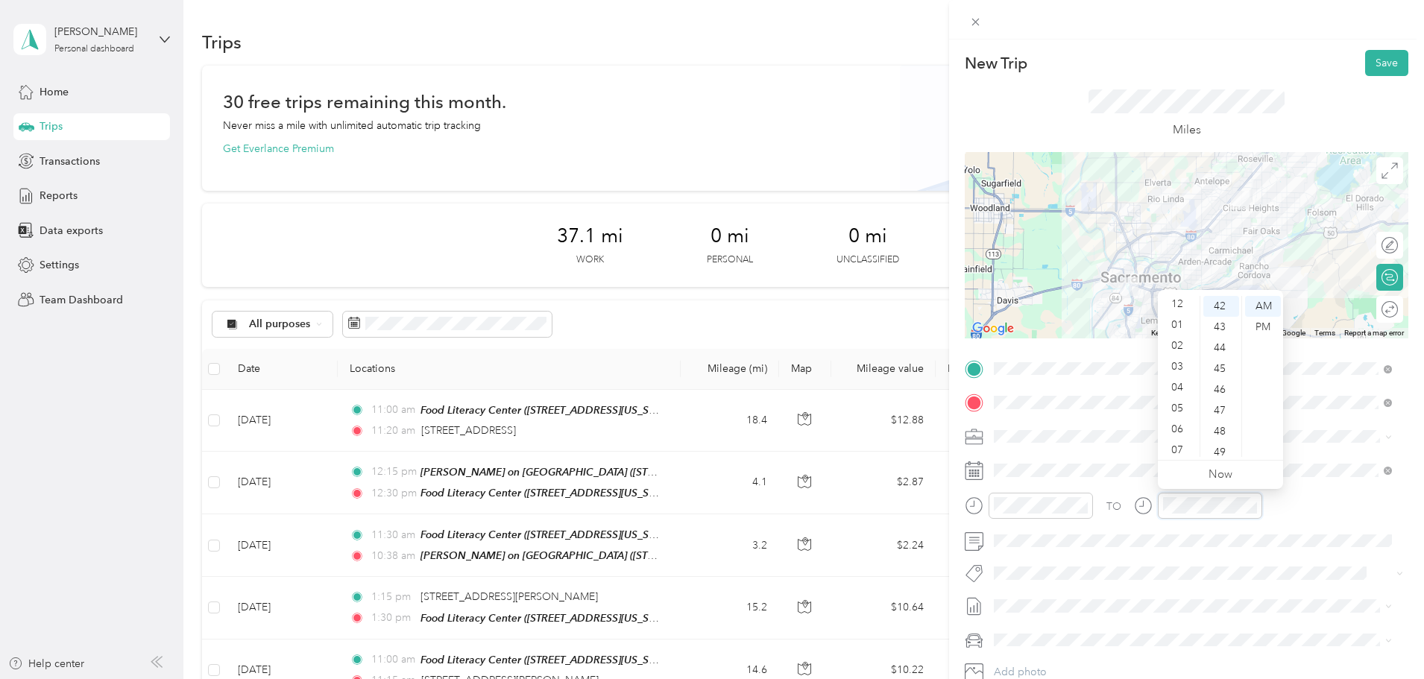
scroll to position [0, 0]
click at [1180, 324] on div "01" at bounding box center [1179, 327] width 36 height 21
click at [1221, 346] on div "30" at bounding box center [1221, 354] width 36 height 21
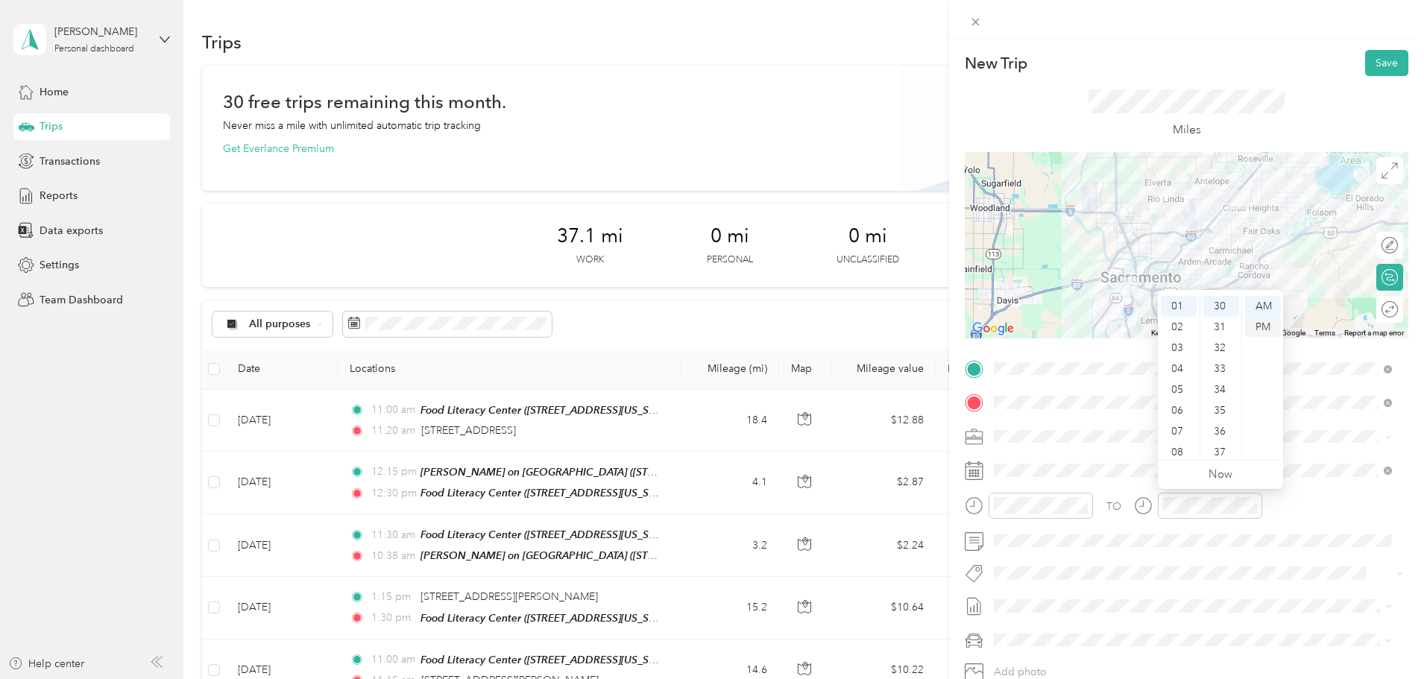
click at [1259, 319] on div "PM" at bounding box center [1263, 327] width 36 height 21
click at [1374, 57] on button "Save" at bounding box center [1386, 63] width 43 height 26
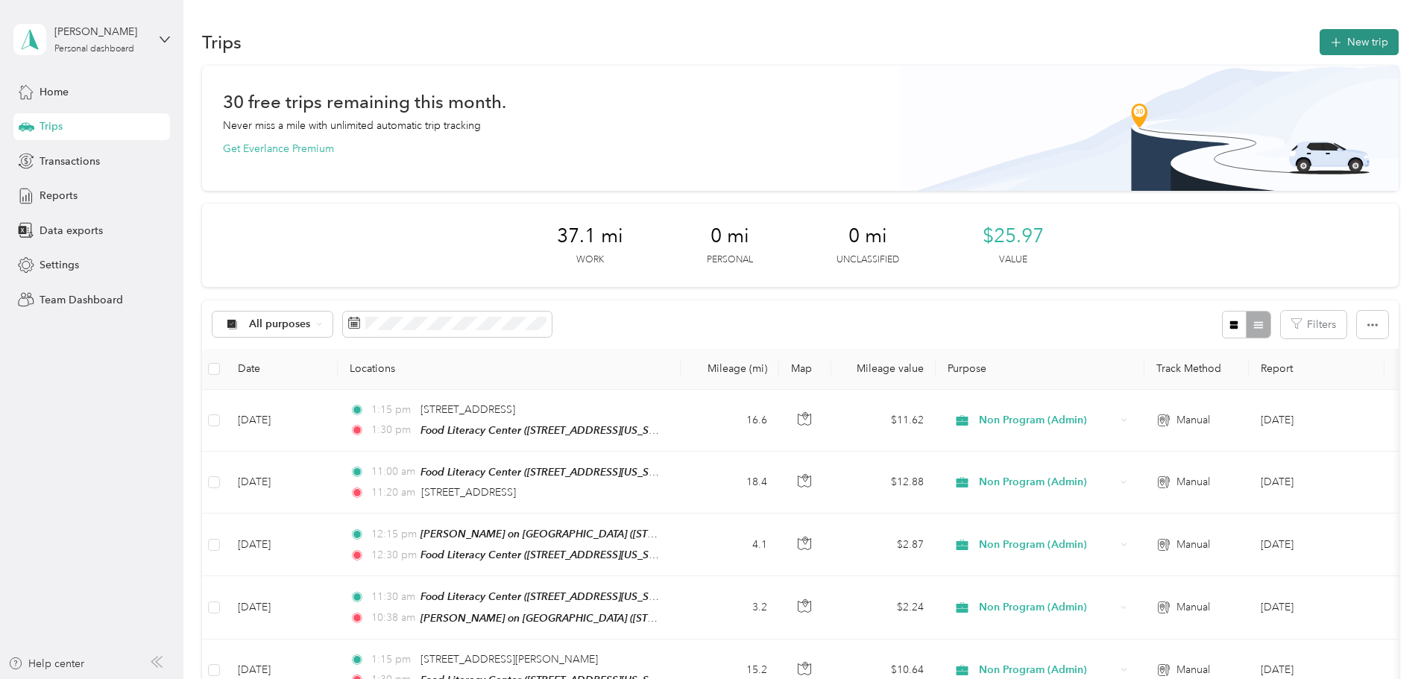
click at [1320, 40] on button "New trip" at bounding box center [1359, 42] width 79 height 26
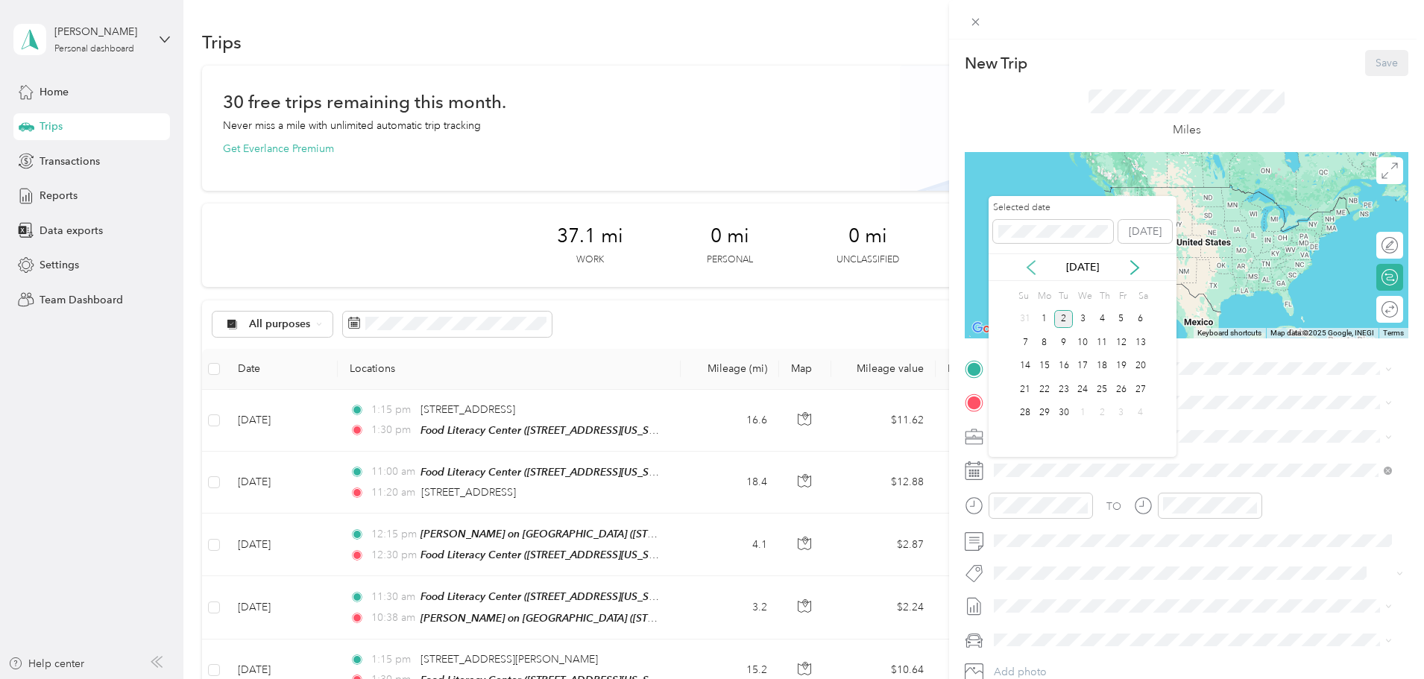
click at [1037, 265] on icon at bounding box center [1031, 267] width 15 height 15
click at [1123, 342] on div "11" at bounding box center [1121, 342] width 19 height 19
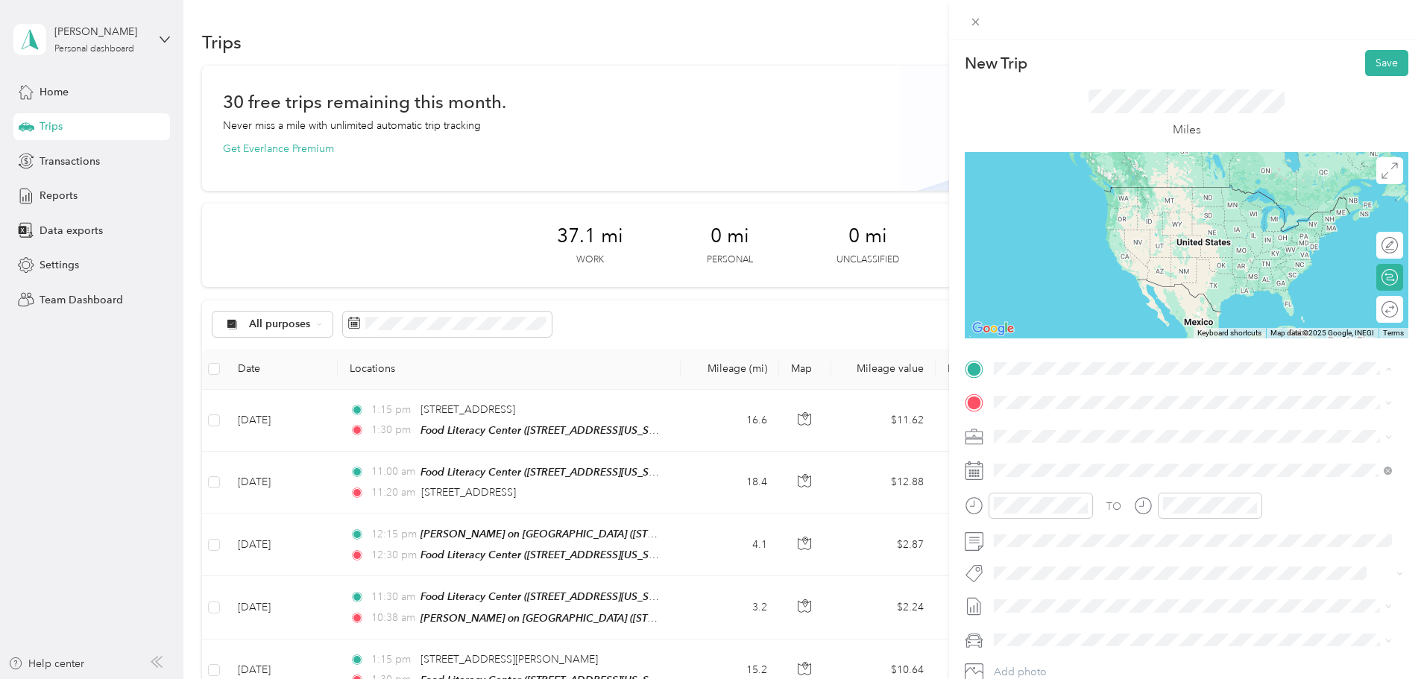
click at [1117, 423] on div "TEAM Food Literacy Center" at bounding box center [1117, 430] width 191 height 19
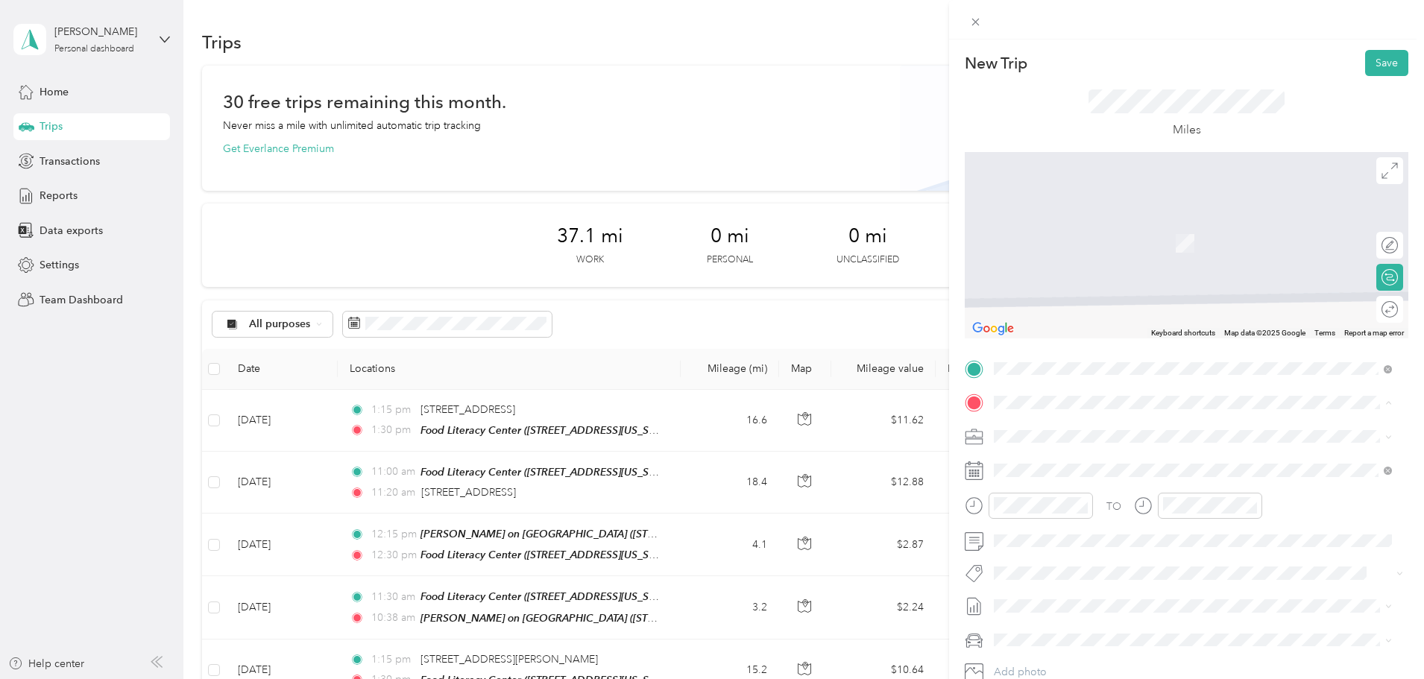
click at [1109, 513] on div "[PERSON_NAME] Fargo" at bounding box center [1096, 513] width 149 height 13
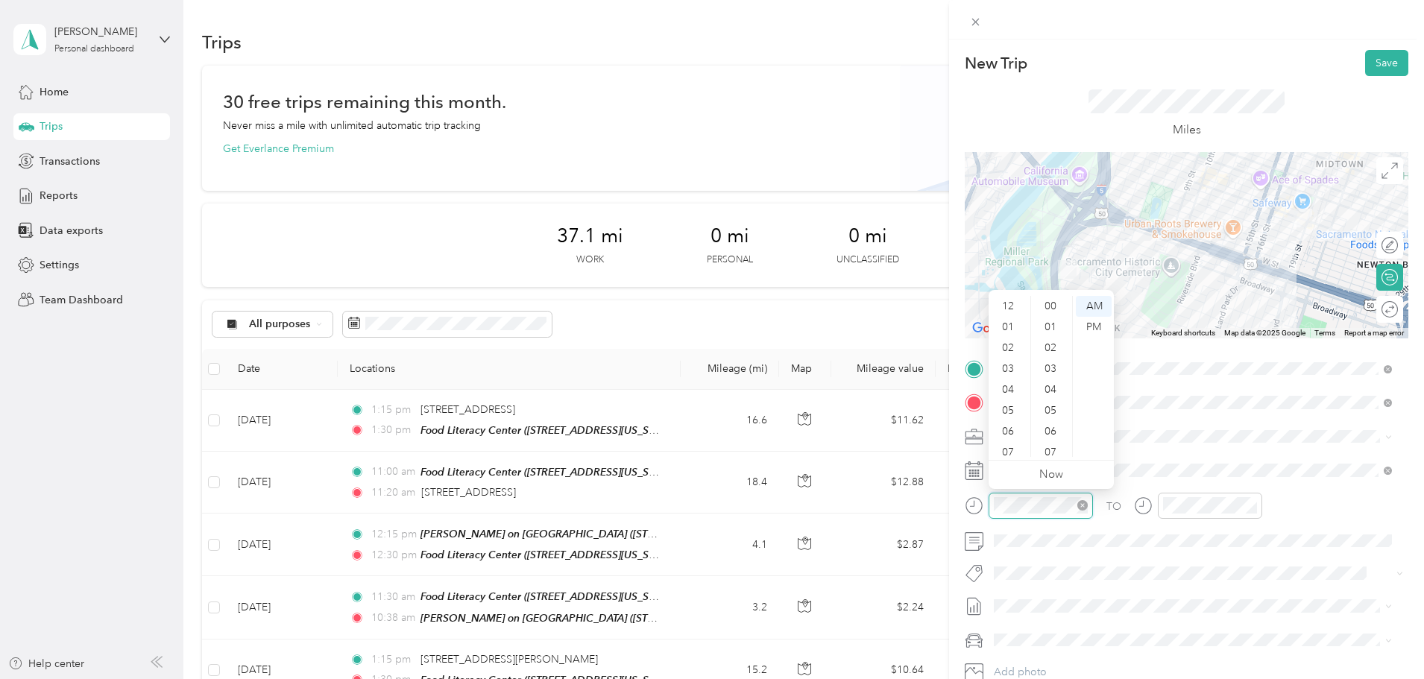
scroll to position [89, 0]
click at [1016, 444] on div "11" at bounding box center [1010, 446] width 36 height 21
click at [1051, 332] on div "30" at bounding box center [1052, 333] width 36 height 21
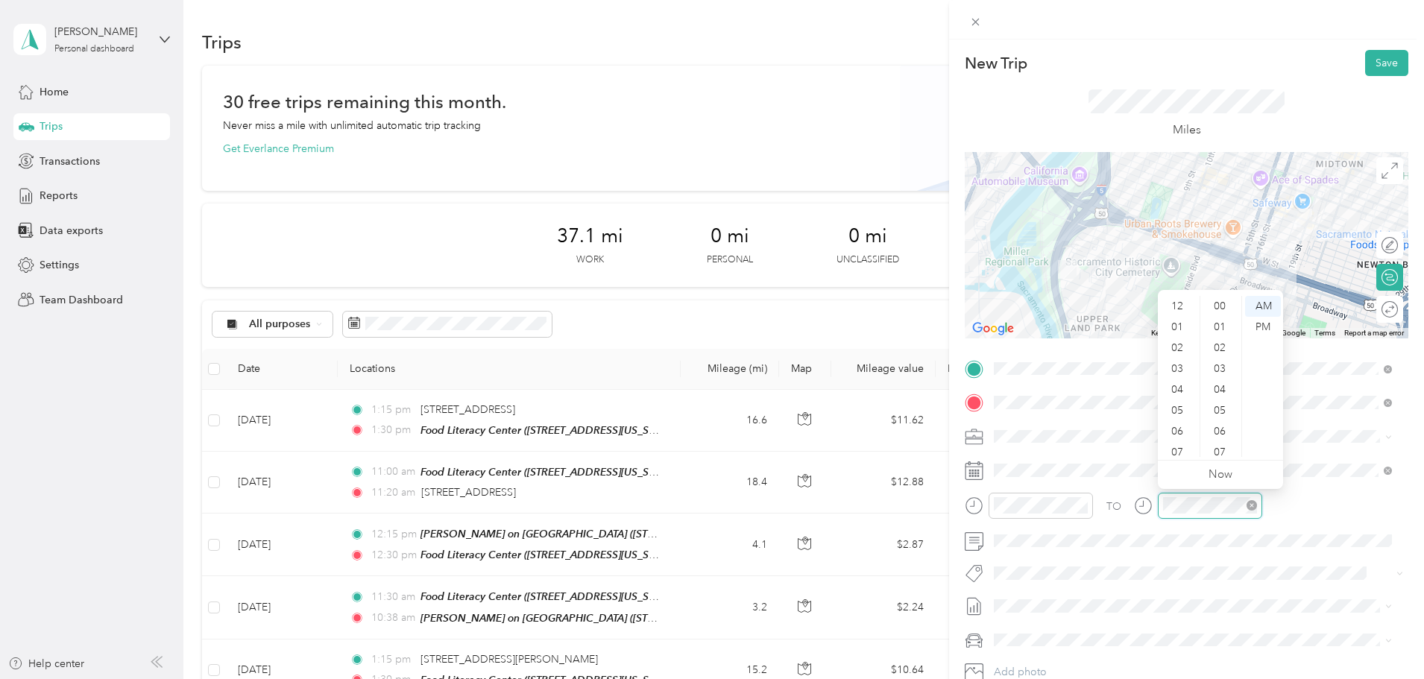
scroll to position [89, 0]
click at [1183, 444] on div "11" at bounding box center [1179, 446] width 36 height 21
click at [1221, 344] on div "45" at bounding box center [1221, 348] width 36 height 21
click at [1379, 64] on button "Save" at bounding box center [1386, 63] width 43 height 26
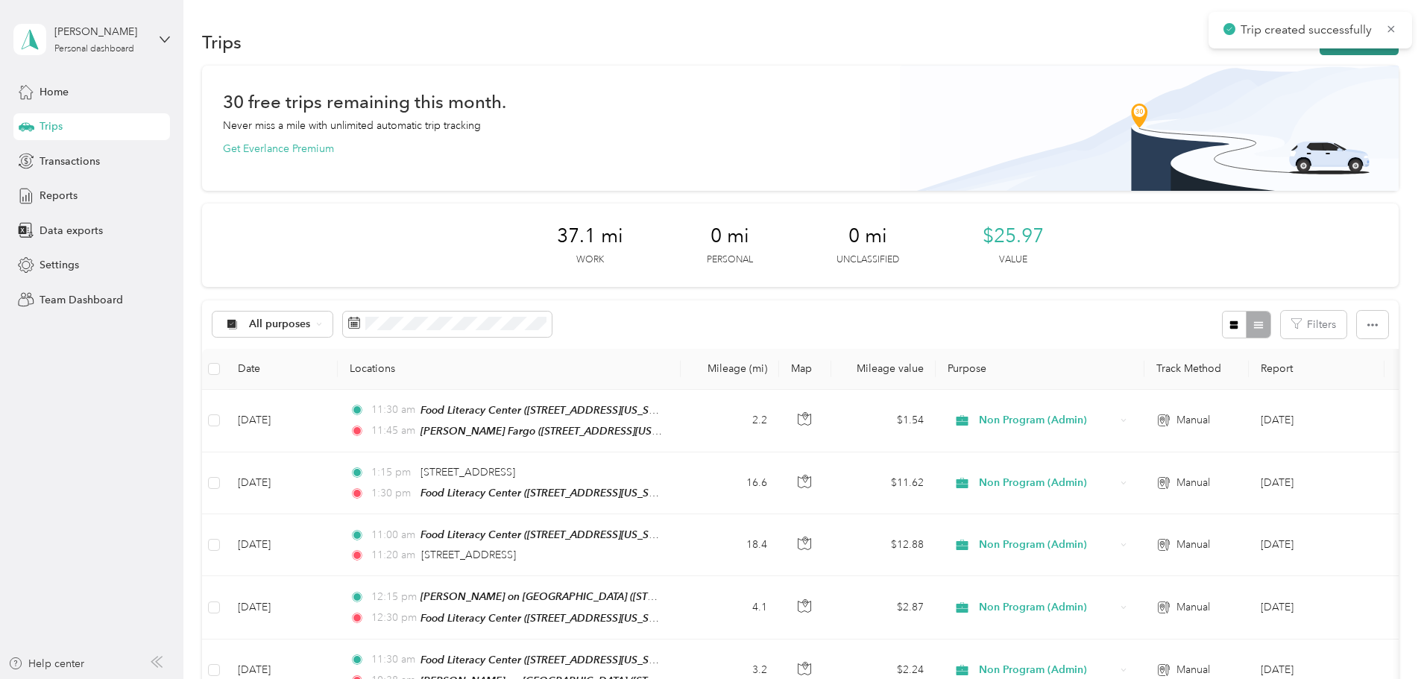
click at [1320, 48] on button "New trip" at bounding box center [1359, 42] width 79 height 26
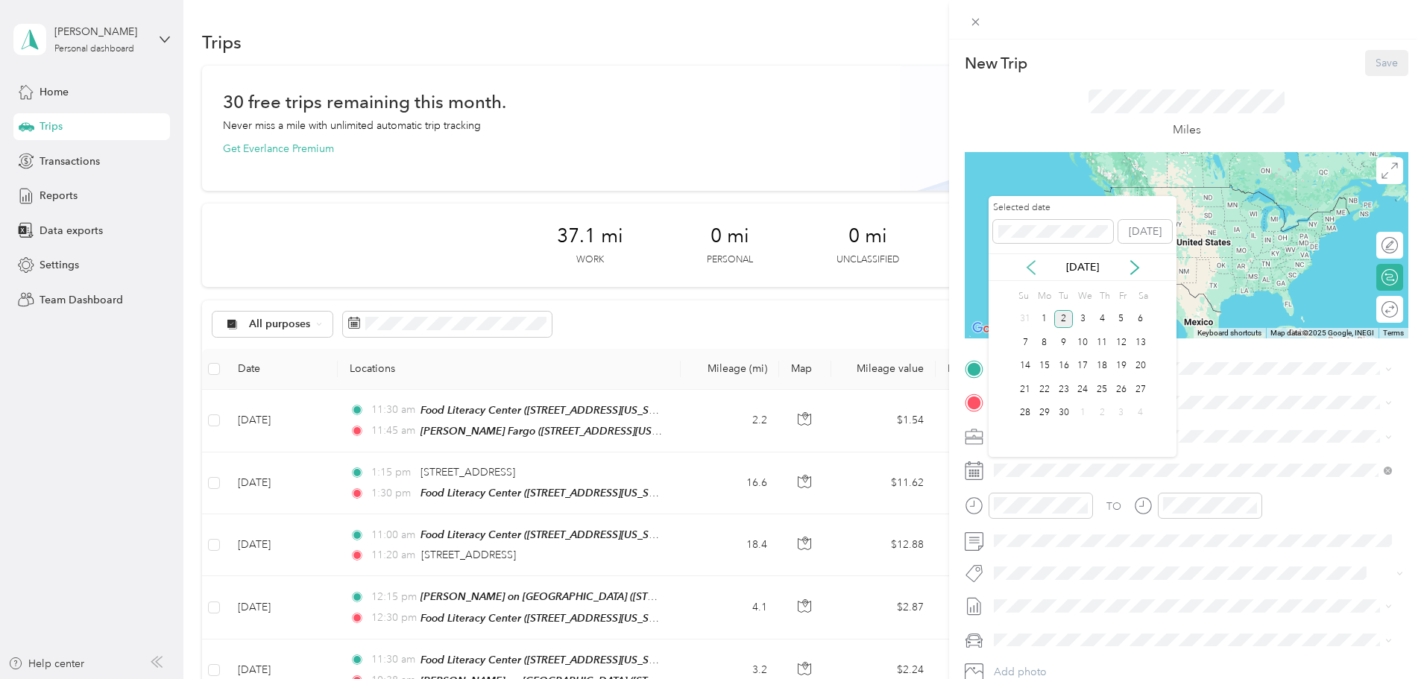
click at [1033, 271] on icon at bounding box center [1031, 267] width 15 height 15
click at [1118, 345] on div "11" at bounding box center [1121, 342] width 19 height 19
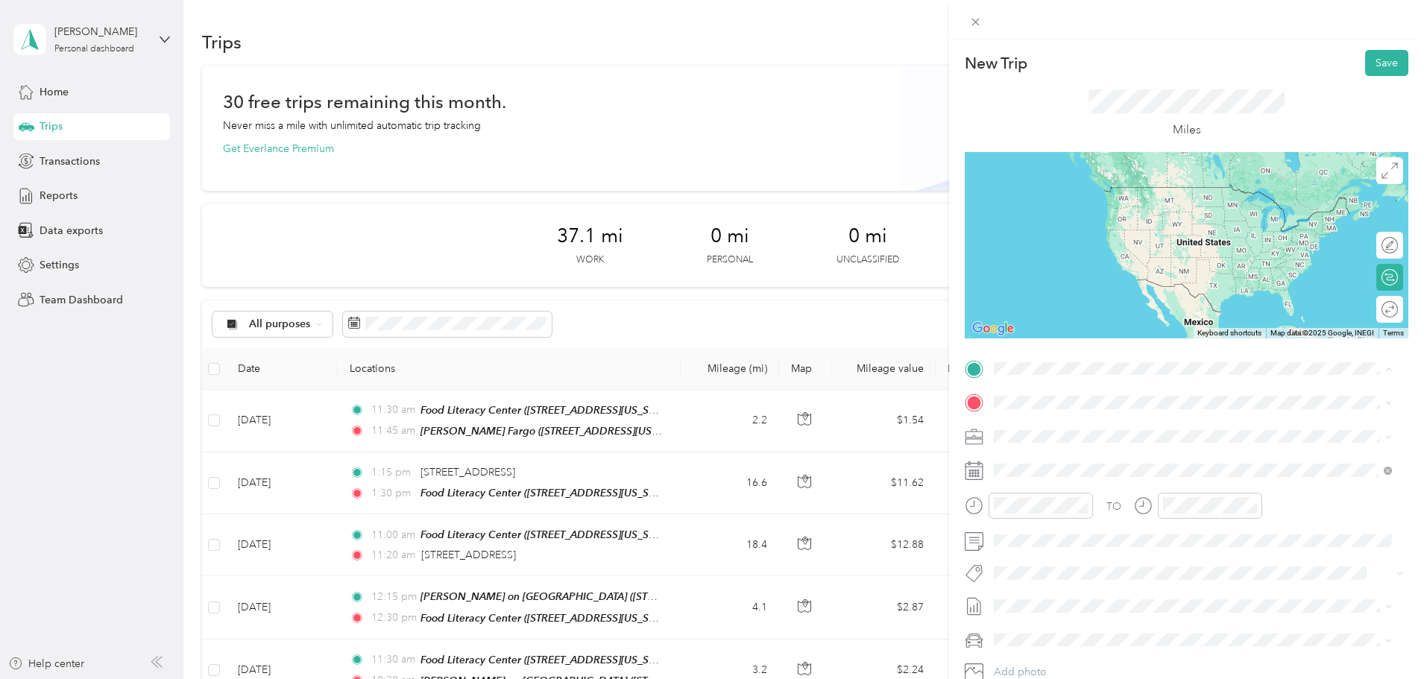
click at [1116, 483] on div "[PERSON_NAME] Fargo [STREET_ADDRESS][US_STATE]" at bounding box center [1096, 488] width 149 height 31
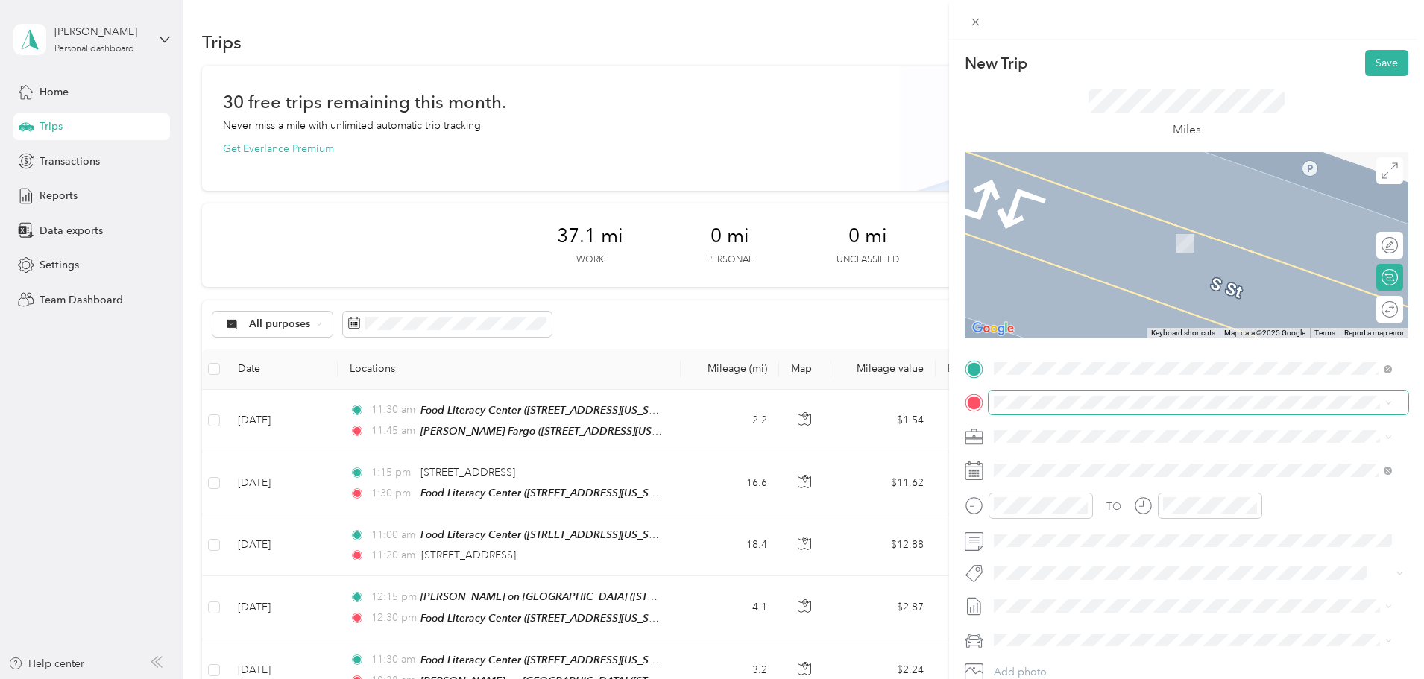
click at [1098, 392] on span at bounding box center [1199, 403] width 420 height 24
click at [1095, 394] on span at bounding box center [1199, 403] width 420 height 24
click at [1122, 468] on strong "Food [GEOGRAPHIC_DATA]" at bounding box center [1143, 463] width 139 height 13
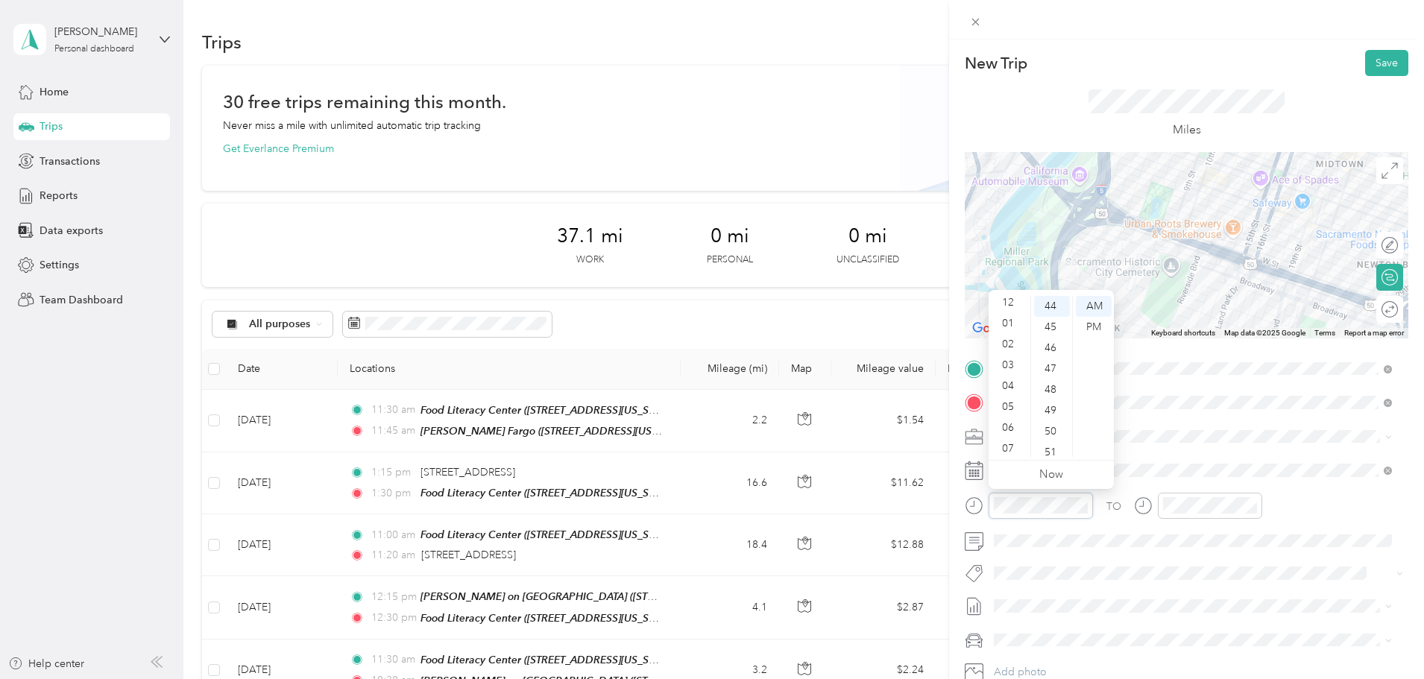
scroll to position [0, 0]
click at [1016, 297] on div "12" at bounding box center [1010, 306] width 36 height 21
click at [1060, 369] on div "15" at bounding box center [1052, 372] width 36 height 21
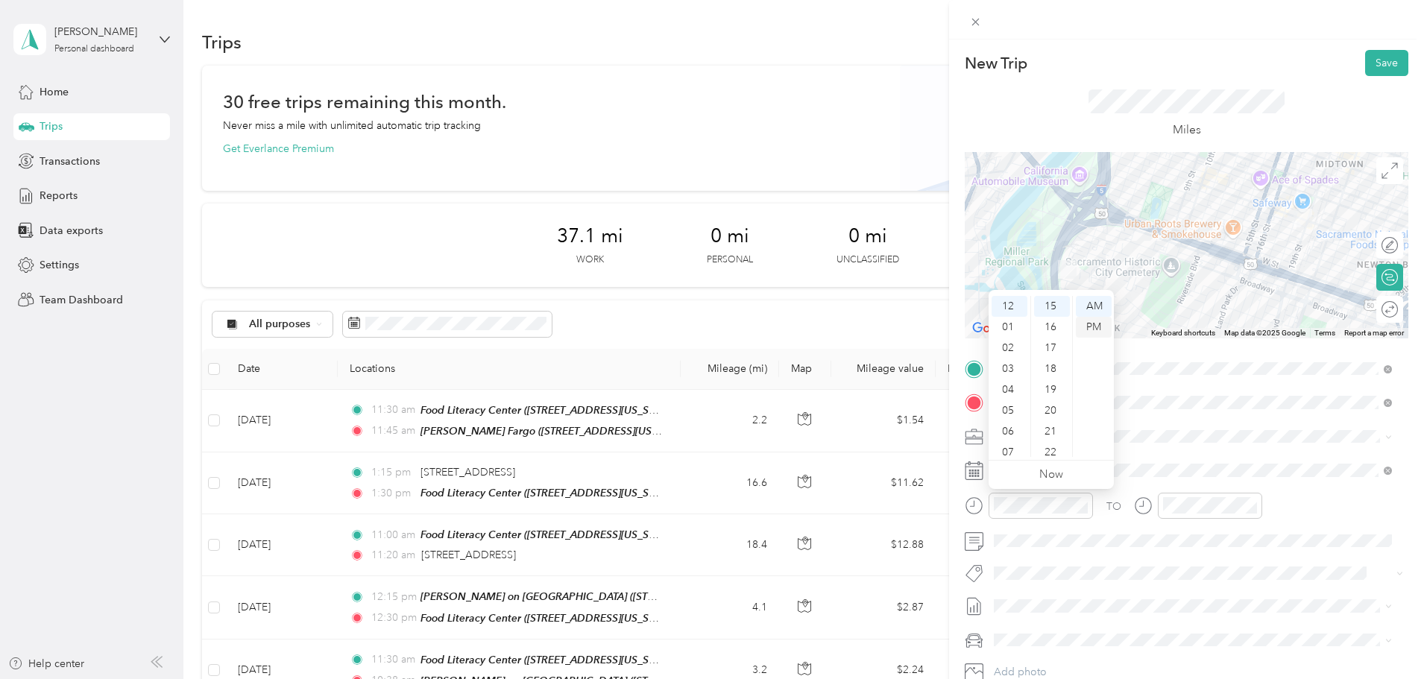
click at [1101, 329] on div "PM" at bounding box center [1094, 327] width 36 height 21
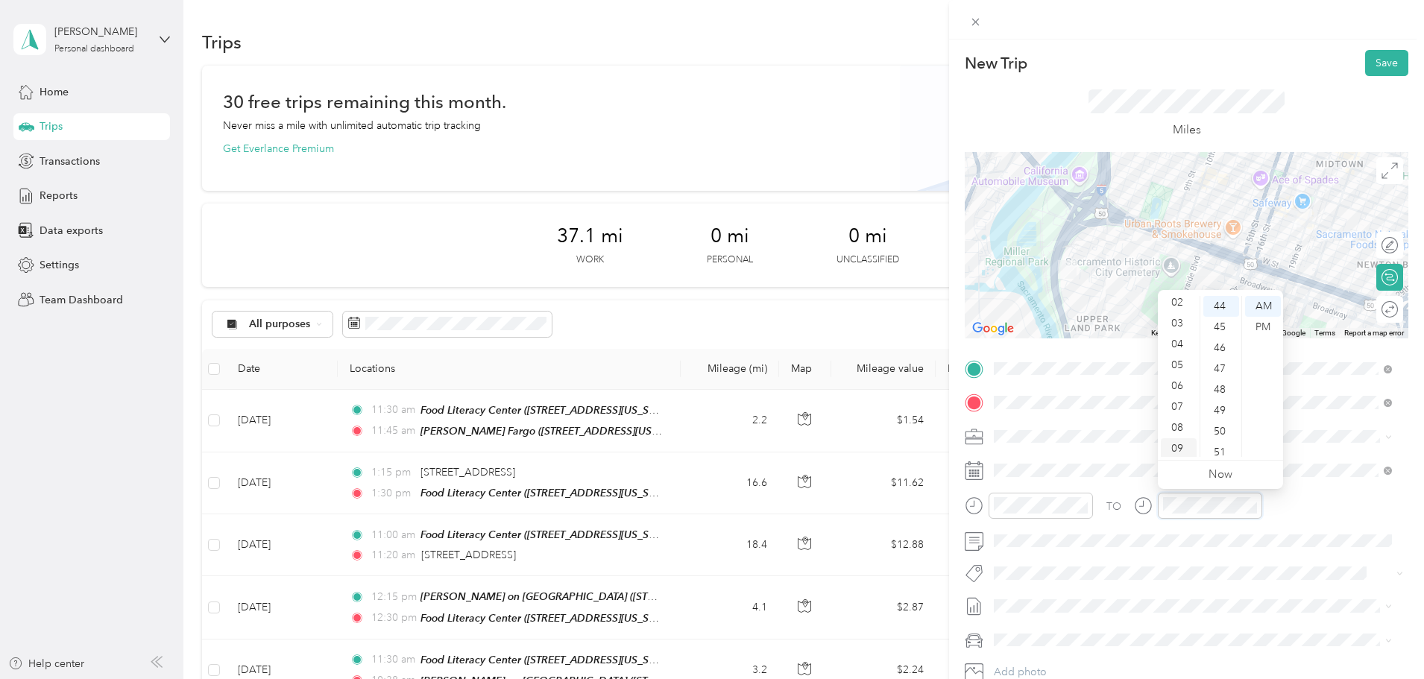
scroll to position [0, 0]
click at [1180, 304] on div "12" at bounding box center [1179, 306] width 36 height 21
click at [1227, 310] on div "30" at bounding box center [1221, 312] width 36 height 21
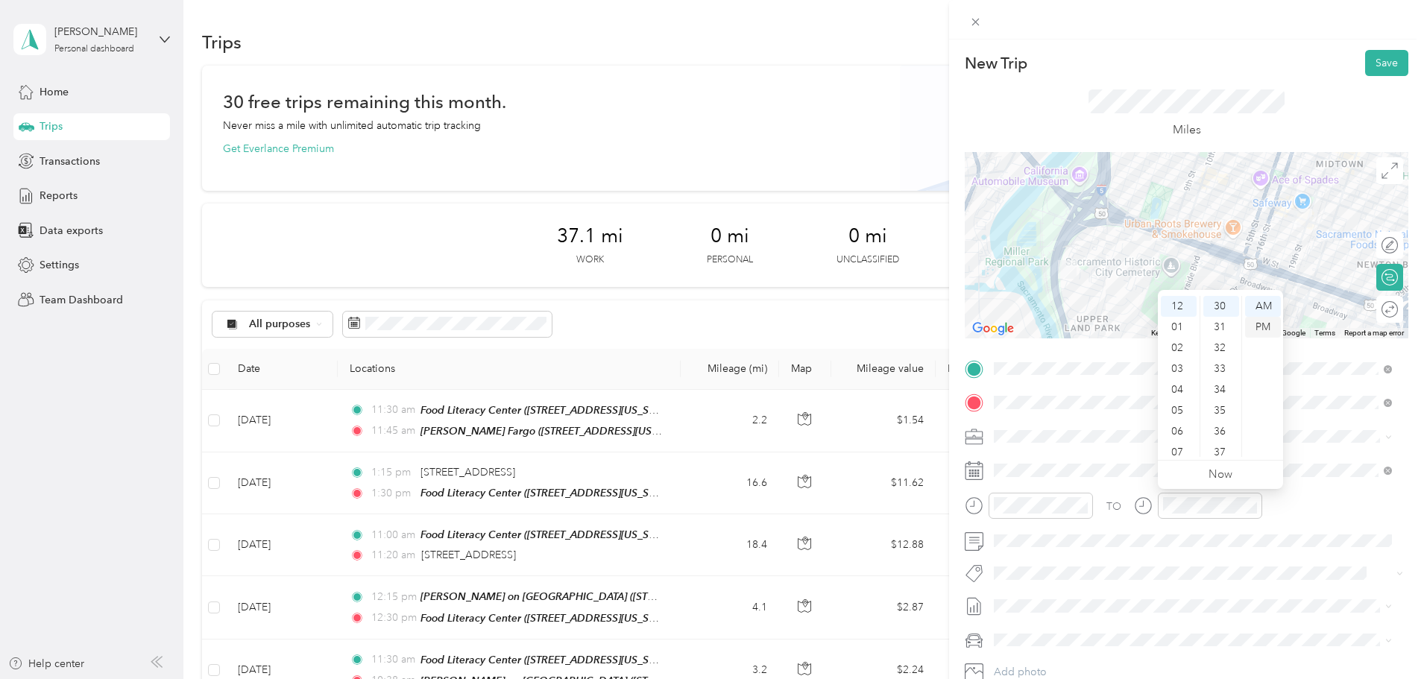
click at [1259, 328] on div "PM" at bounding box center [1263, 327] width 36 height 21
click at [1388, 60] on button "Save" at bounding box center [1386, 63] width 43 height 26
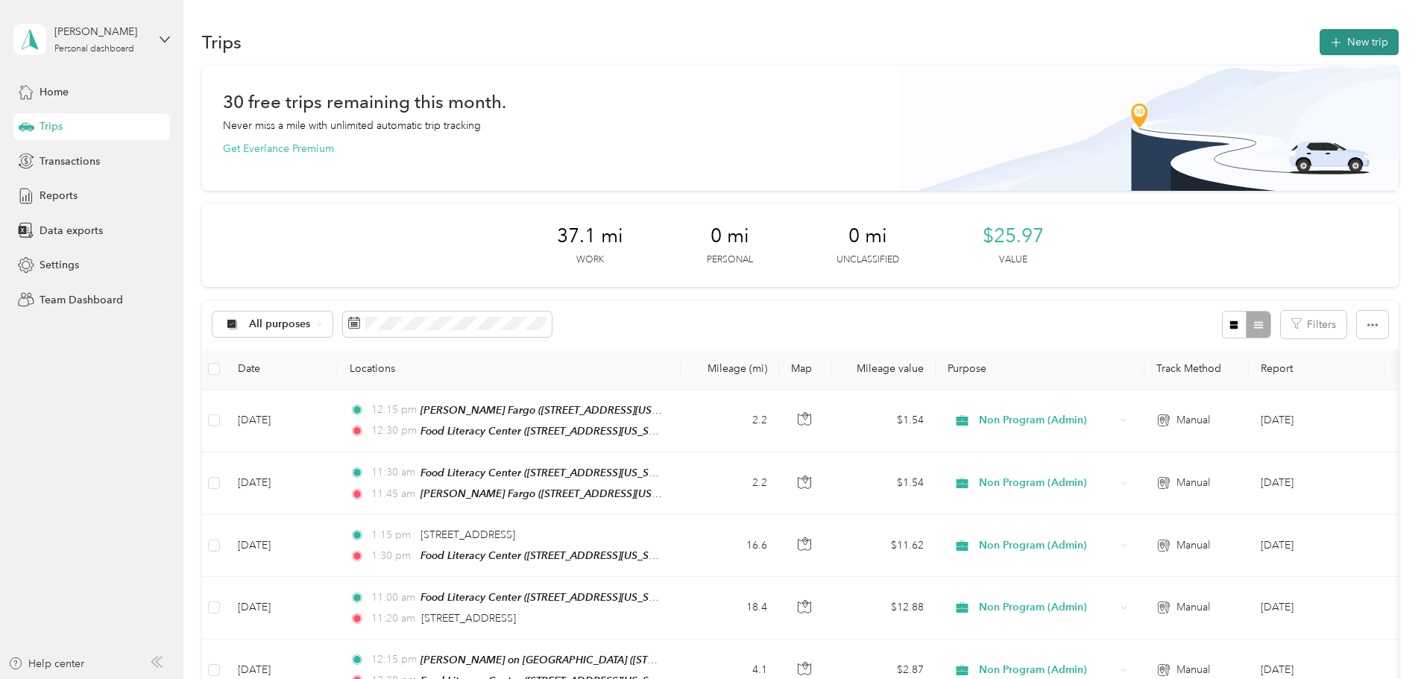
click at [1320, 34] on button "New trip" at bounding box center [1359, 42] width 79 height 26
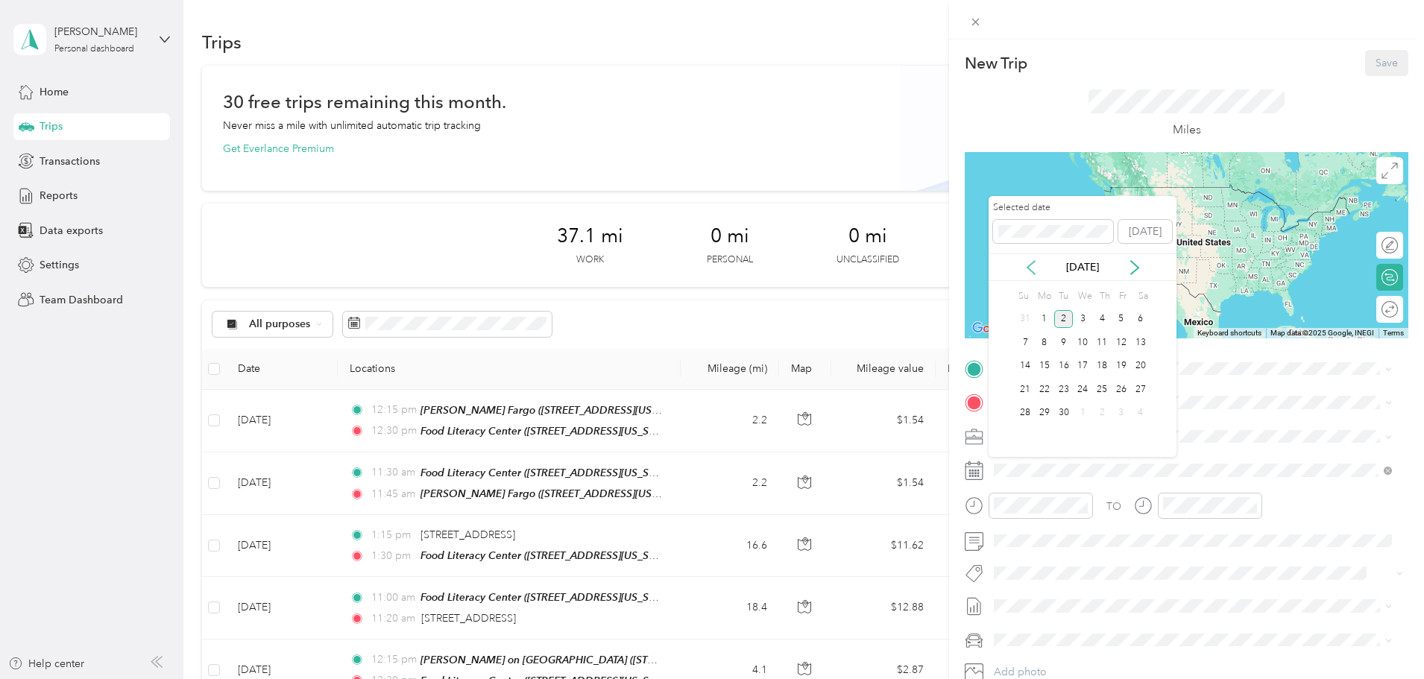
click at [1038, 273] on icon at bounding box center [1031, 267] width 15 height 15
click at [1037, 273] on icon at bounding box center [1031, 267] width 15 height 15
click at [1051, 368] on div "14" at bounding box center [1044, 366] width 19 height 19
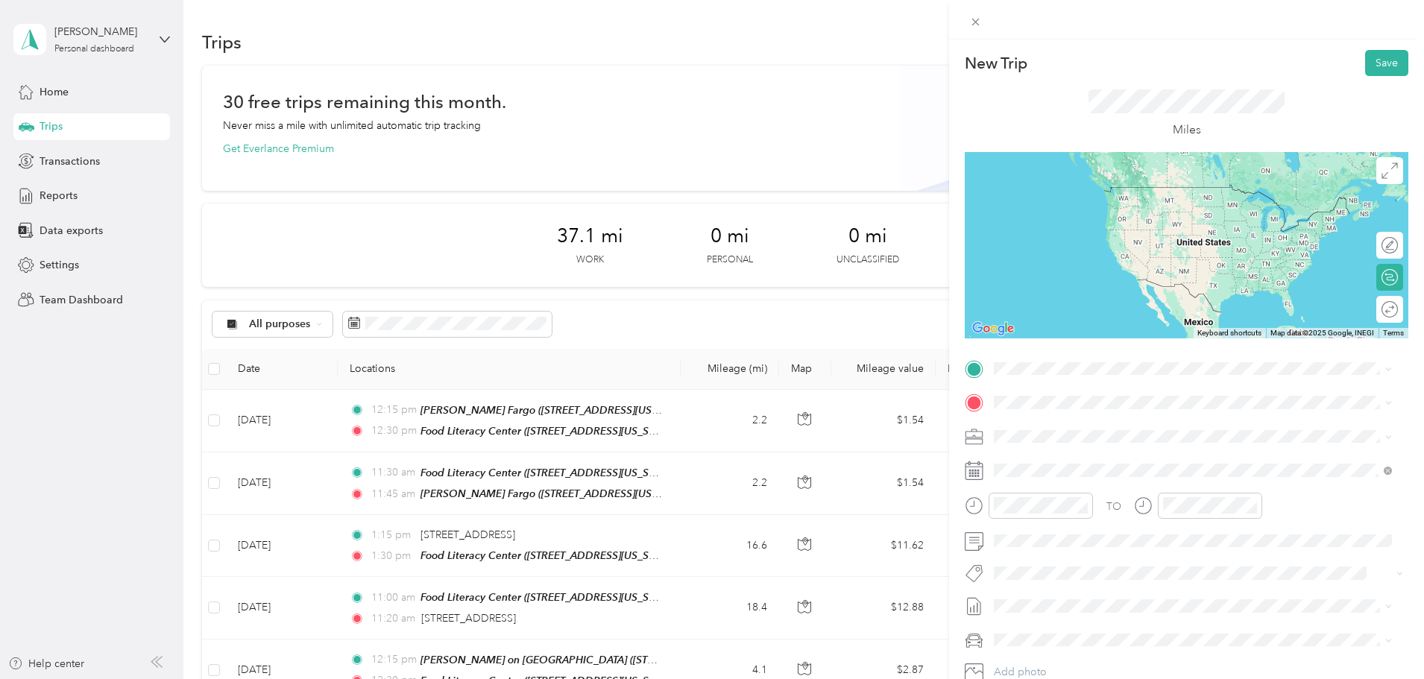
click at [1111, 433] on strong "Food [GEOGRAPHIC_DATA]" at bounding box center [1143, 430] width 139 height 13
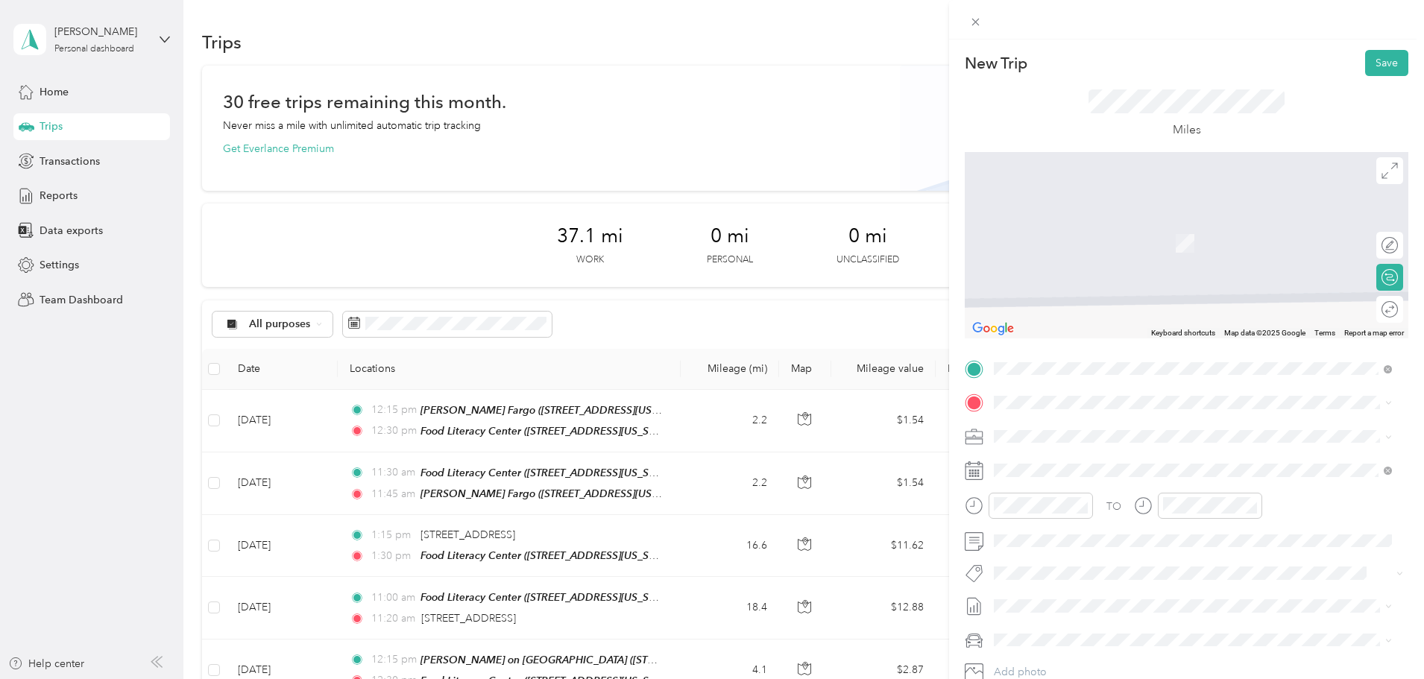
click at [1147, 606] on div "TEAM [PERSON_NAME] on [GEOGRAPHIC_DATA]" at bounding box center [1156, 612] width 269 height 19
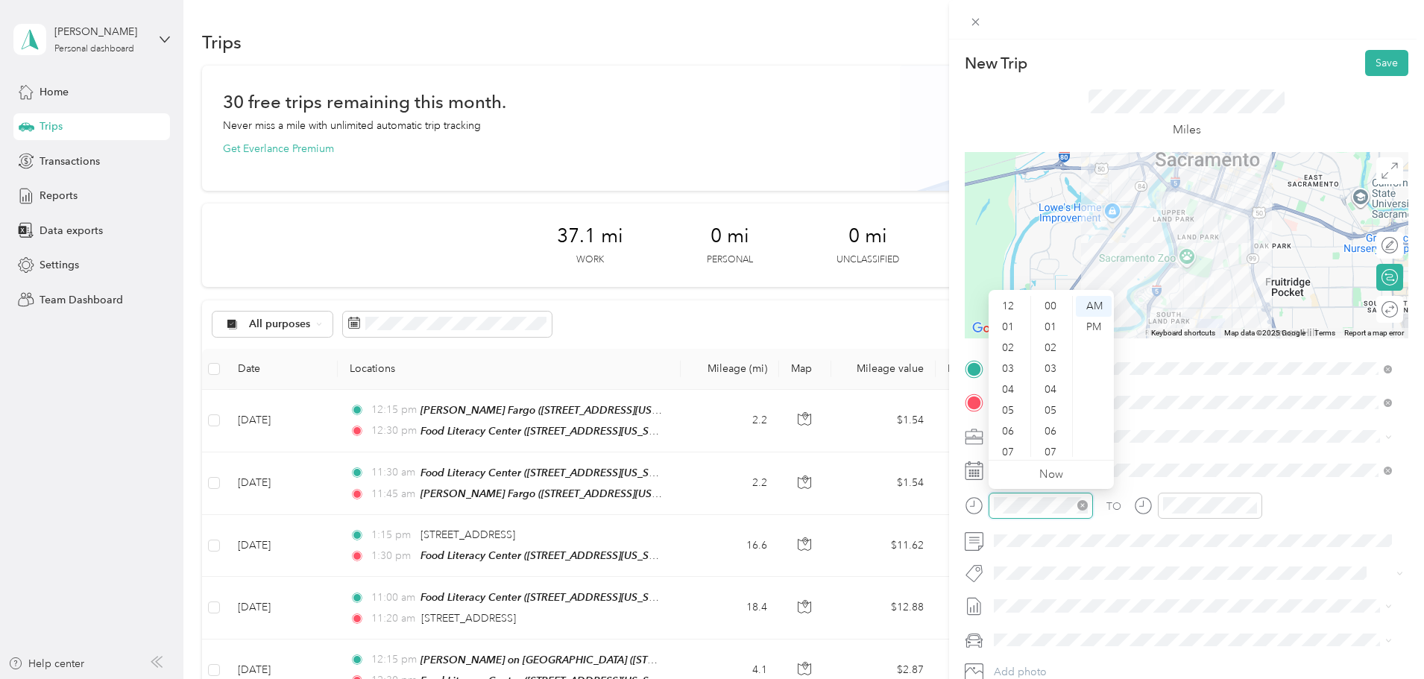
scroll to position [89, 0]
click at [1014, 447] on div "11" at bounding box center [1010, 446] width 36 height 21
click at [1054, 365] on div "30" at bounding box center [1052, 366] width 36 height 21
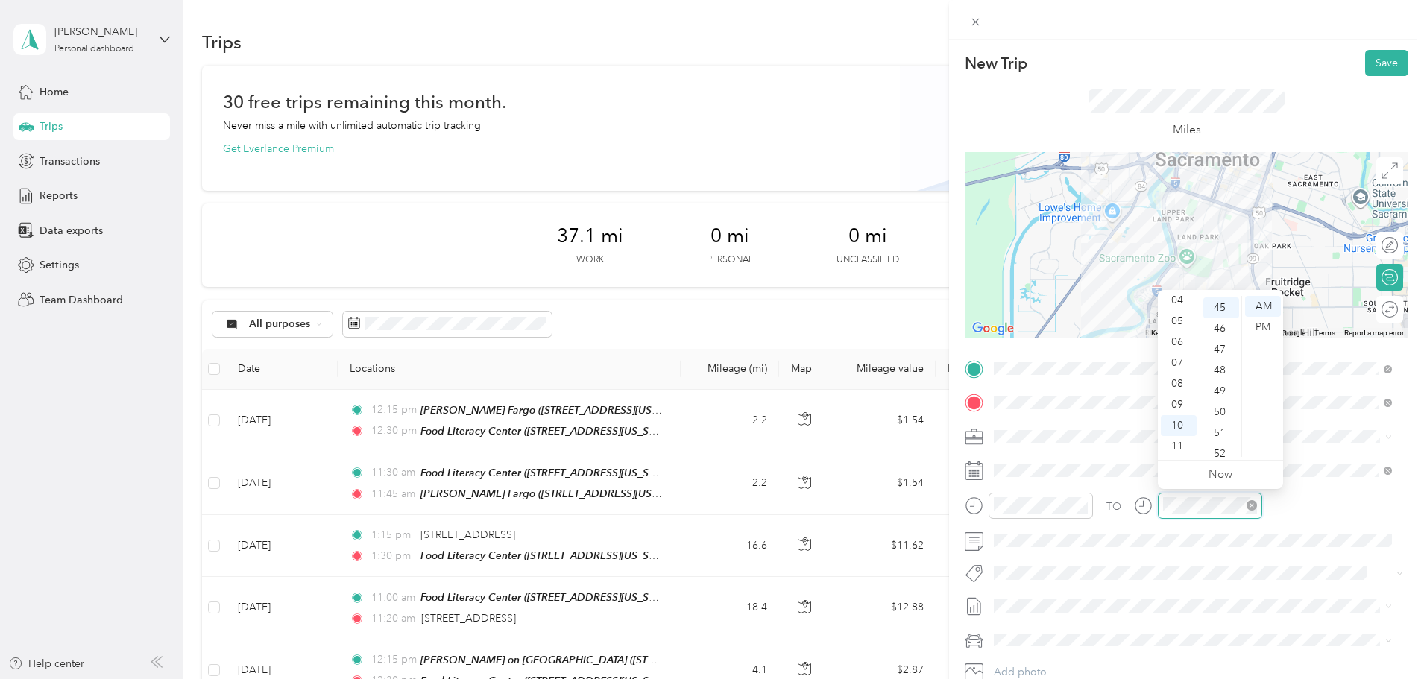
scroll to position [940, 0]
click at [1180, 444] on div "11" at bounding box center [1179, 446] width 36 height 21
click at [1224, 302] on div "45" at bounding box center [1221, 306] width 36 height 21
click at [1369, 54] on button "Save" at bounding box center [1386, 63] width 43 height 26
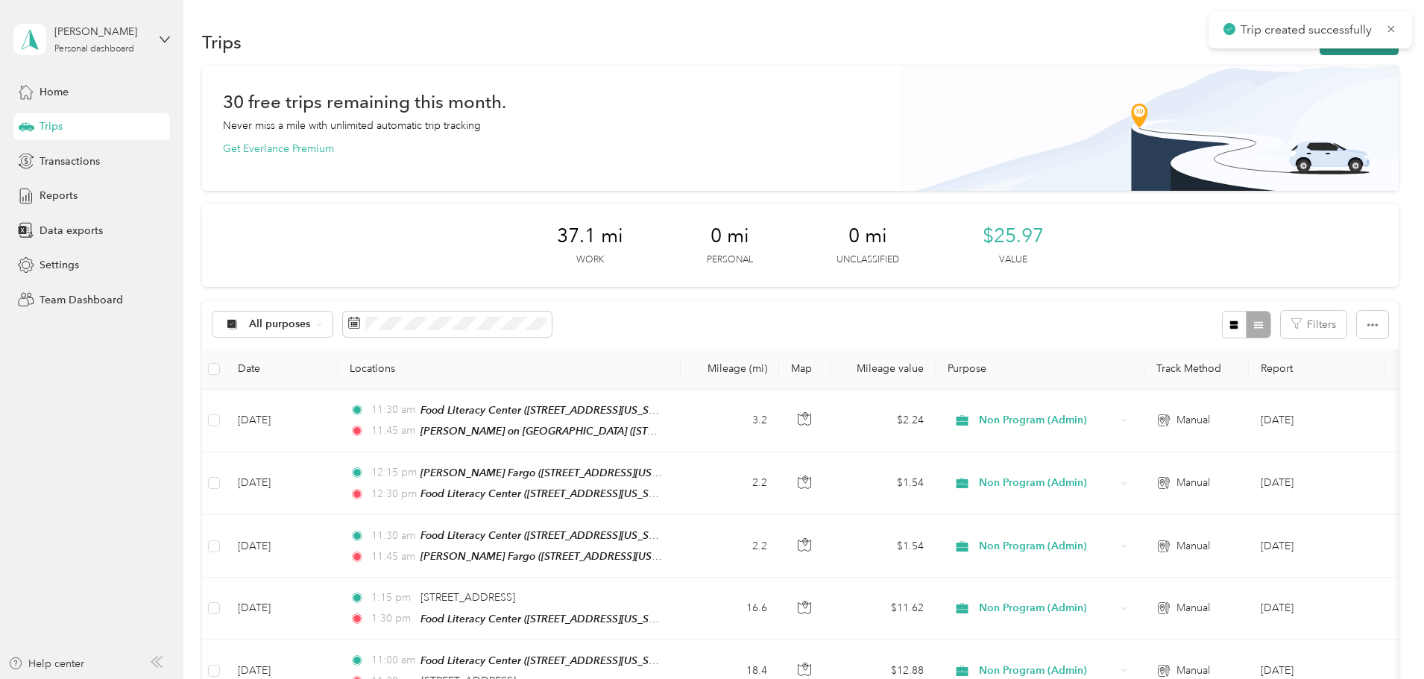
click at [1320, 49] on button "New trip" at bounding box center [1359, 42] width 79 height 26
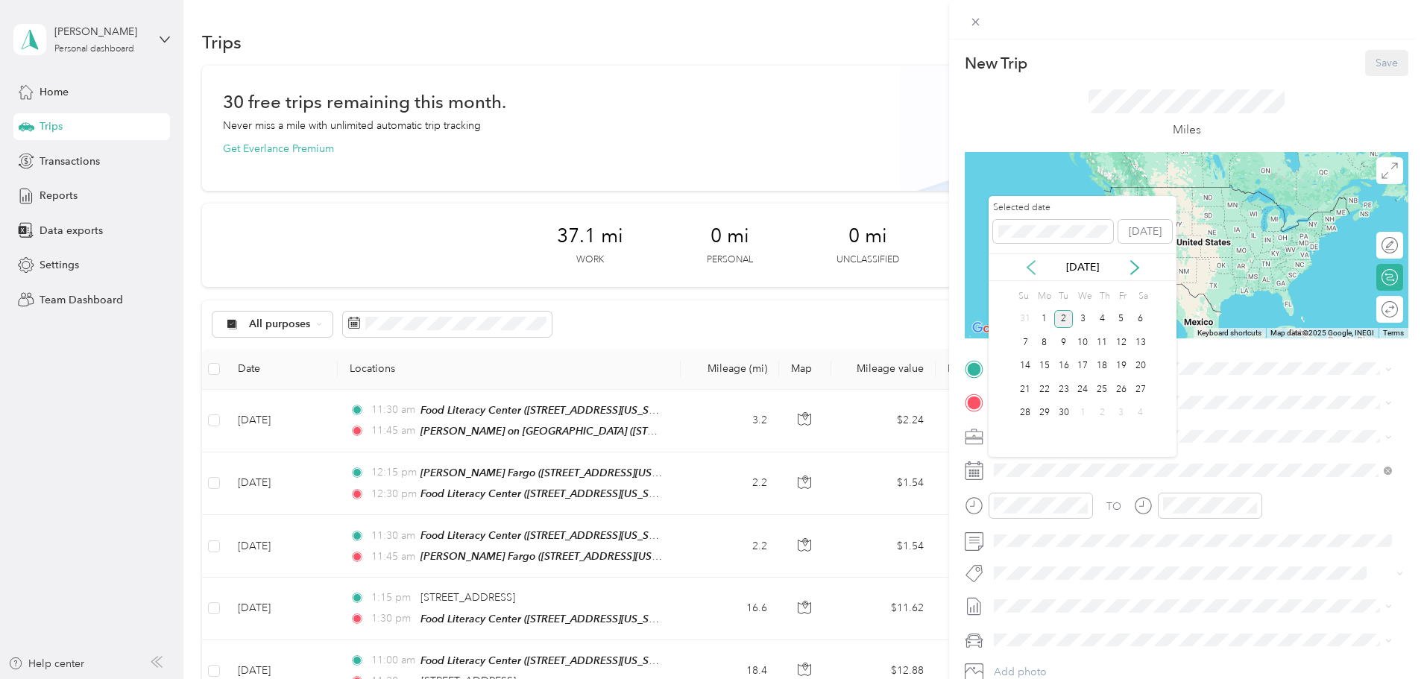
click at [1032, 270] on icon at bounding box center [1031, 267] width 15 height 15
click at [1046, 365] on div "14" at bounding box center [1044, 366] width 19 height 19
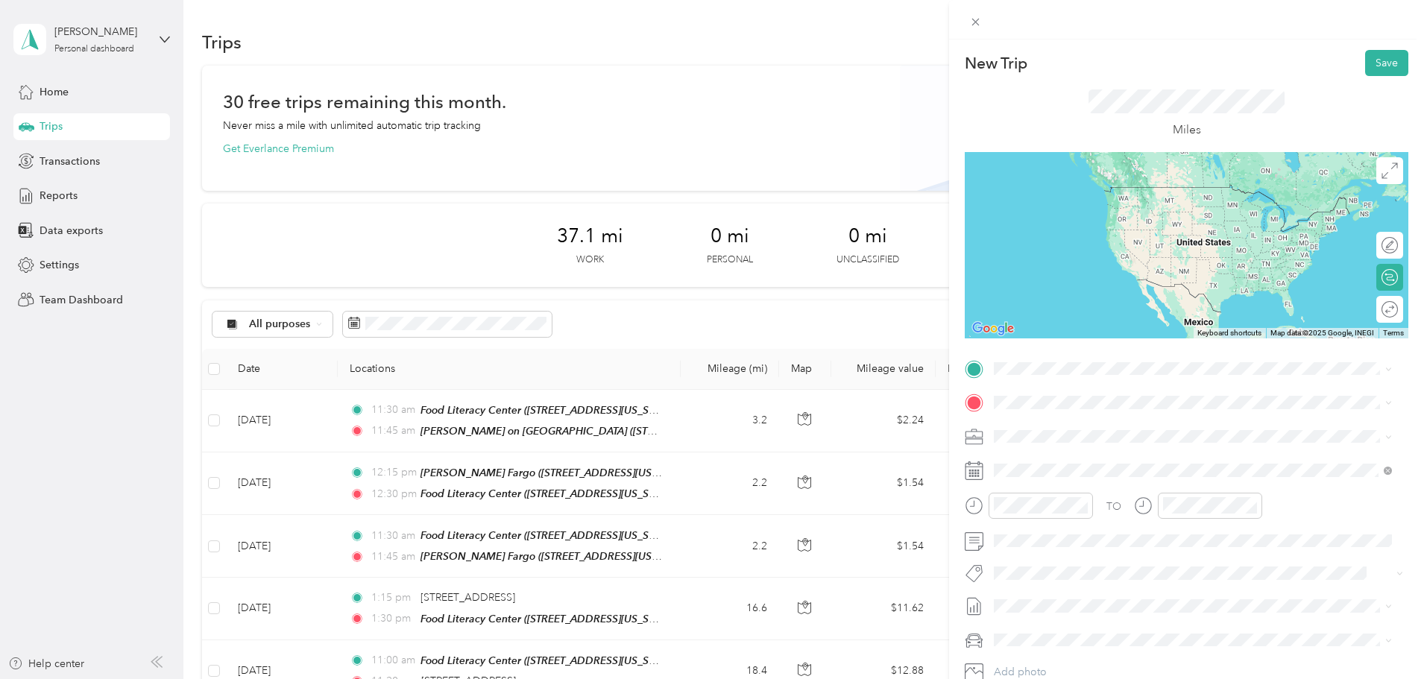
click at [1122, 578] on strong "[PERSON_NAME] on [GEOGRAPHIC_DATA]" at bounding box center [1183, 578] width 218 height 13
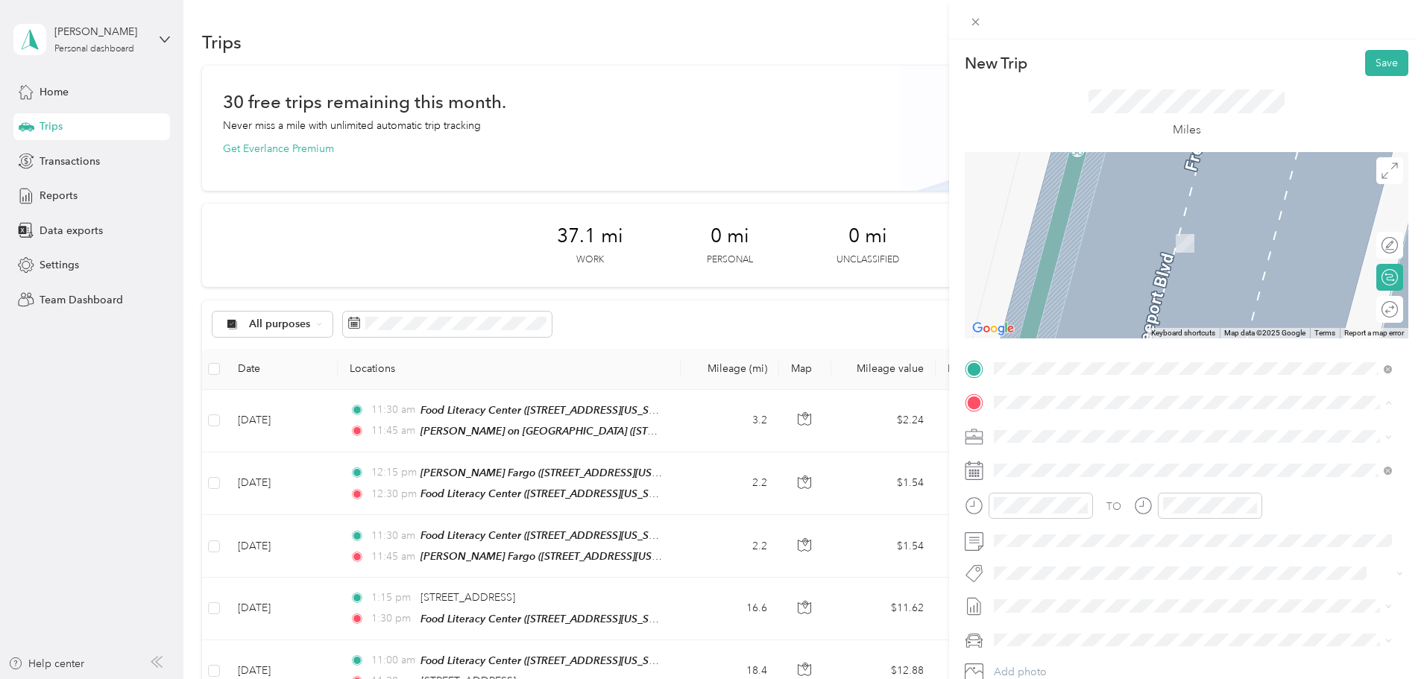
click at [1121, 473] on div "TEAM Food Literacy Center [STREET_ADDRESS][US_STATE]" at bounding box center [1117, 473] width 191 height 37
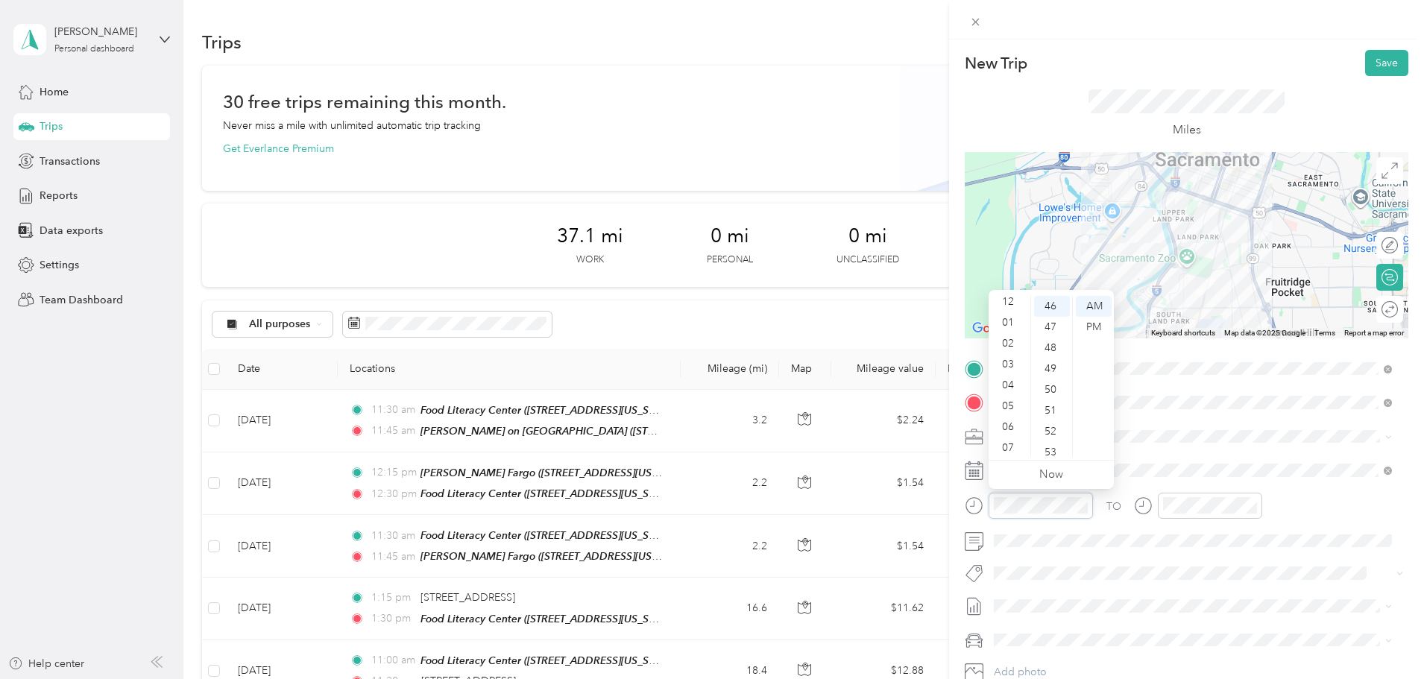
scroll to position [0, 0]
click at [1012, 299] on div "12" at bounding box center [1010, 306] width 36 height 21
click at [1062, 321] on div "15" at bounding box center [1052, 330] width 36 height 21
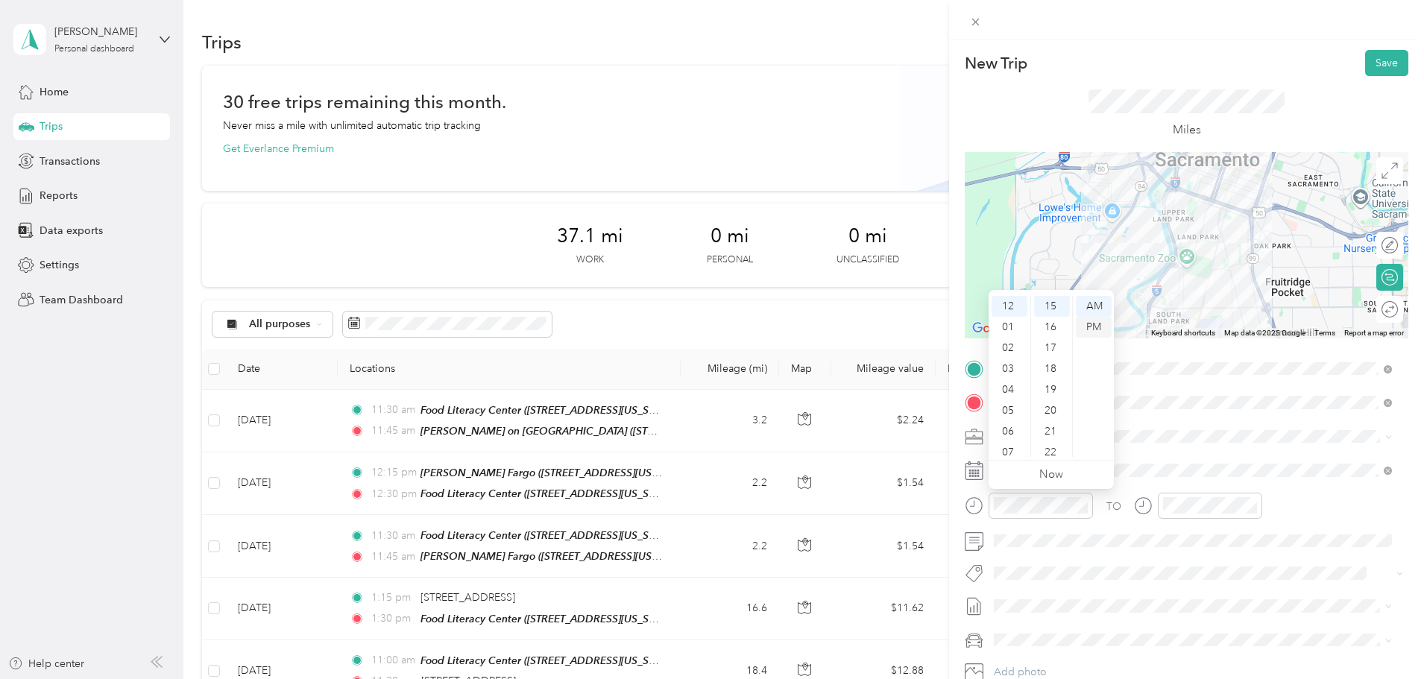
click at [1092, 324] on div "PM" at bounding box center [1094, 327] width 36 height 21
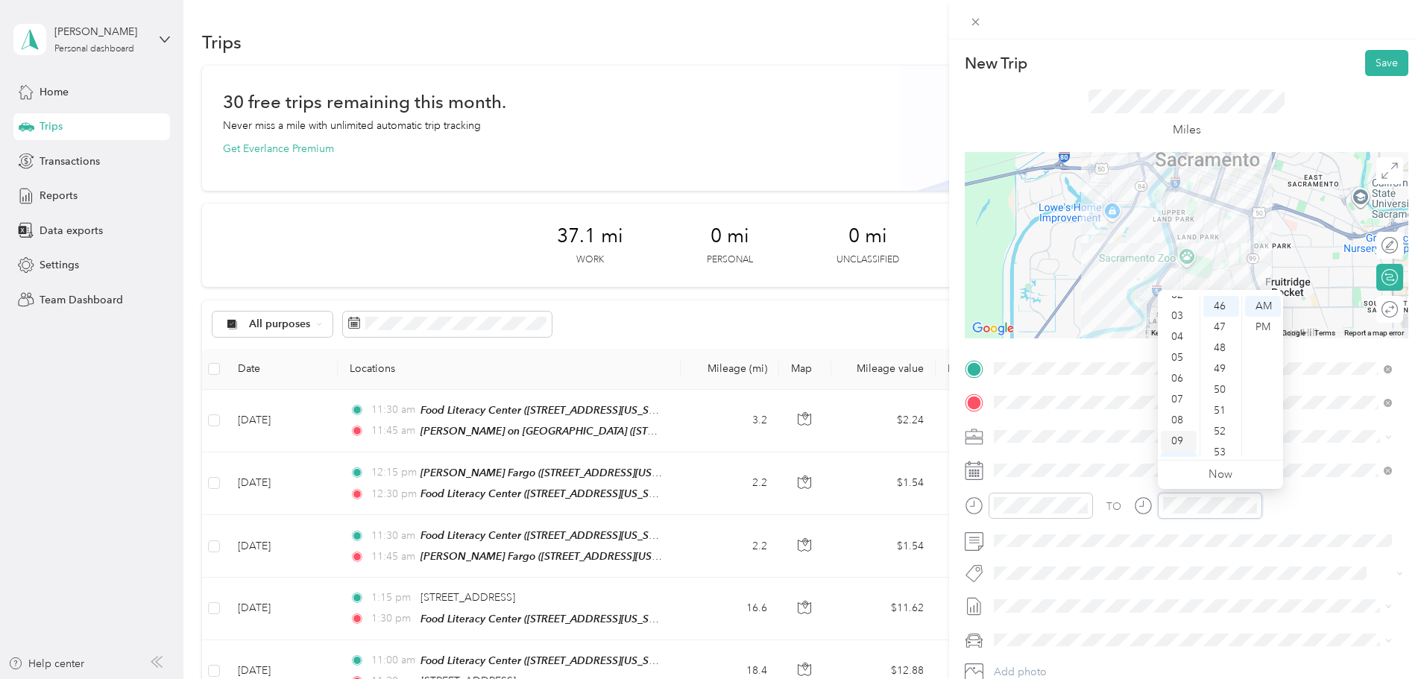
scroll to position [0, 0]
click at [1177, 303] on div "12" at bounding box center [1179, 306] width 36 height 21
click at [1219, 414] on div "30" at bounding box center [1221, 419] width 36 height 21
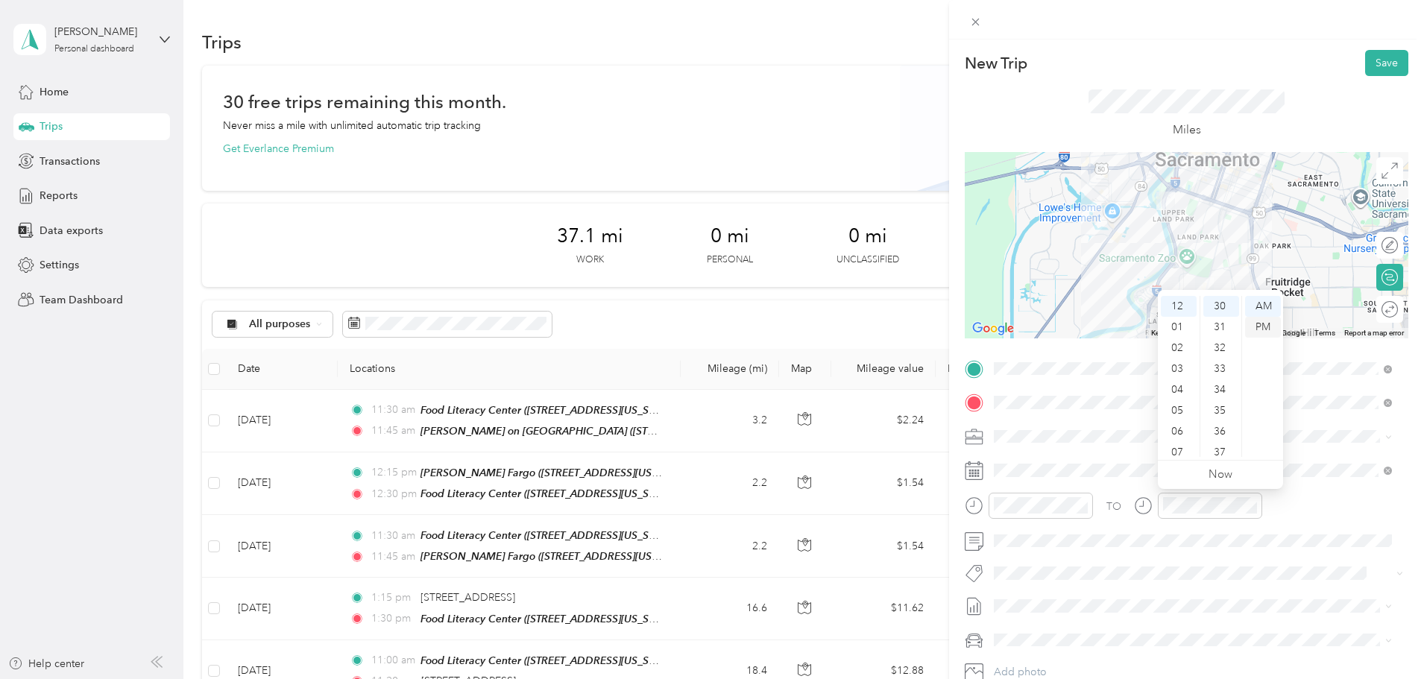
click at [1261, 327] on div "PM" at bounding box center [1263, 327] width 36 height 21
click at [1373, 55] on button "Save" at bounding box center [1386, 63] width 43 height 26
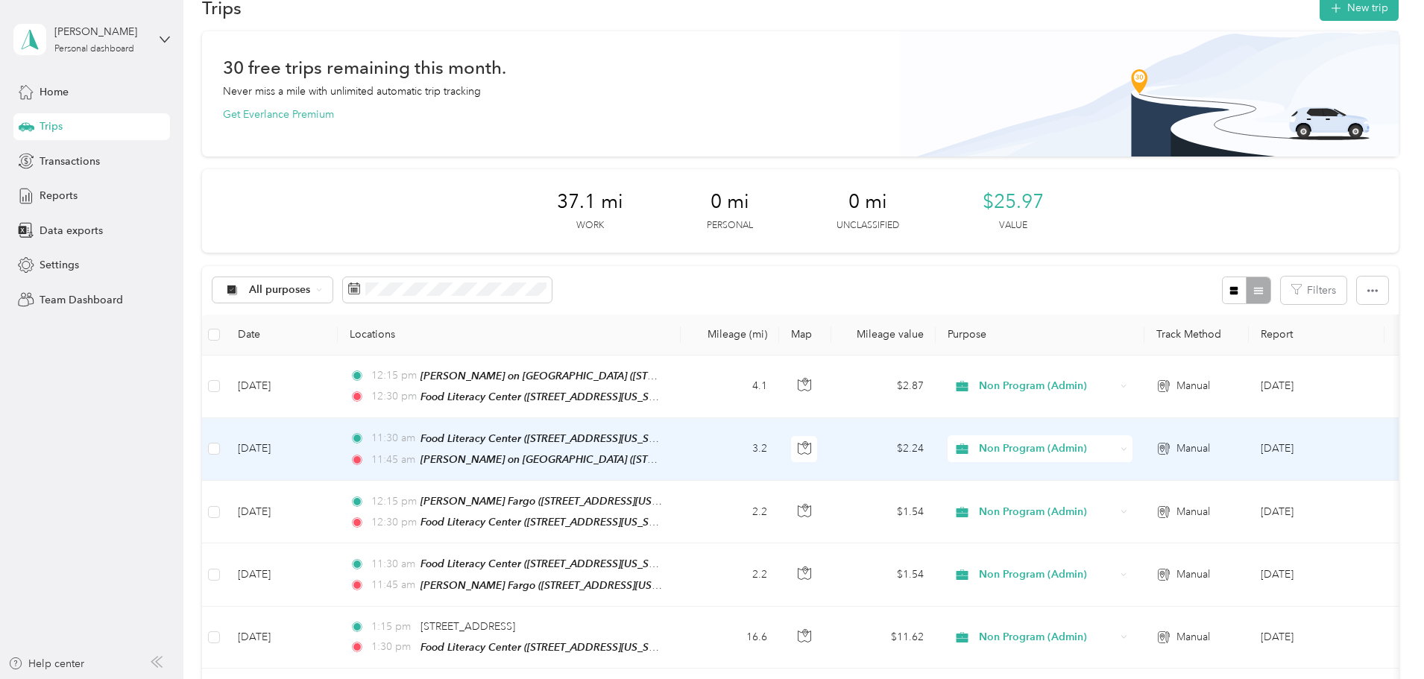
scroll to position [0, 0]
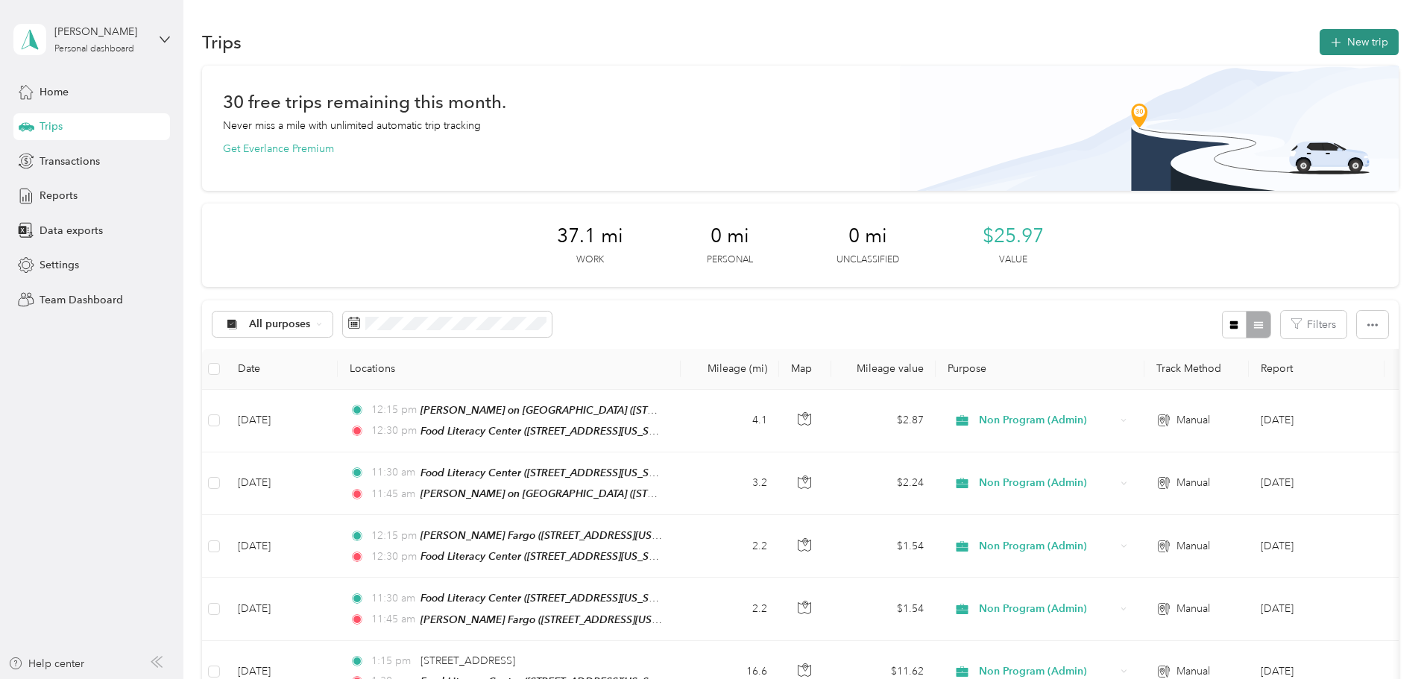
click at [1320, 37] on button "New trip" at bounding box center [1359, 42] width 79 height 26
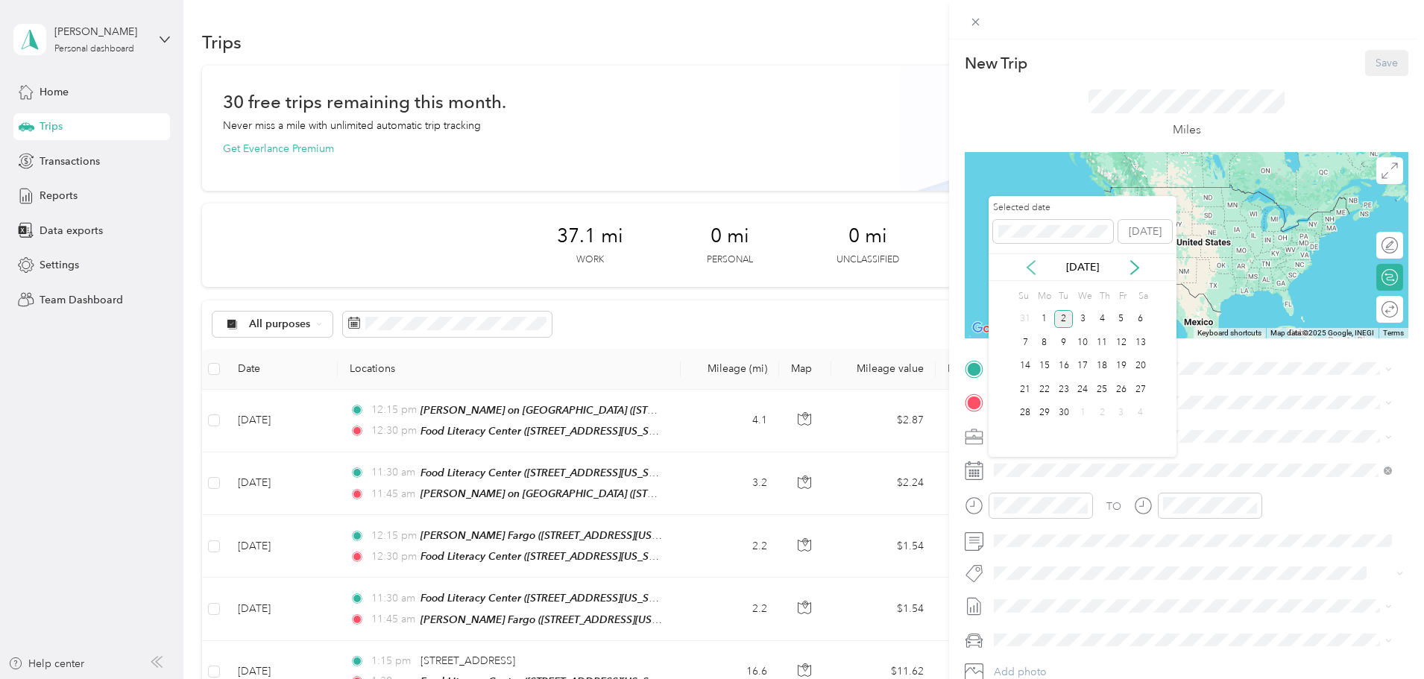
click at [1031, 265] on icon at bounding box center [1031, 267] width 15 height 15
click at [1065, 364] on div "15" at bounding box center [1063, 366] width 19 height 19
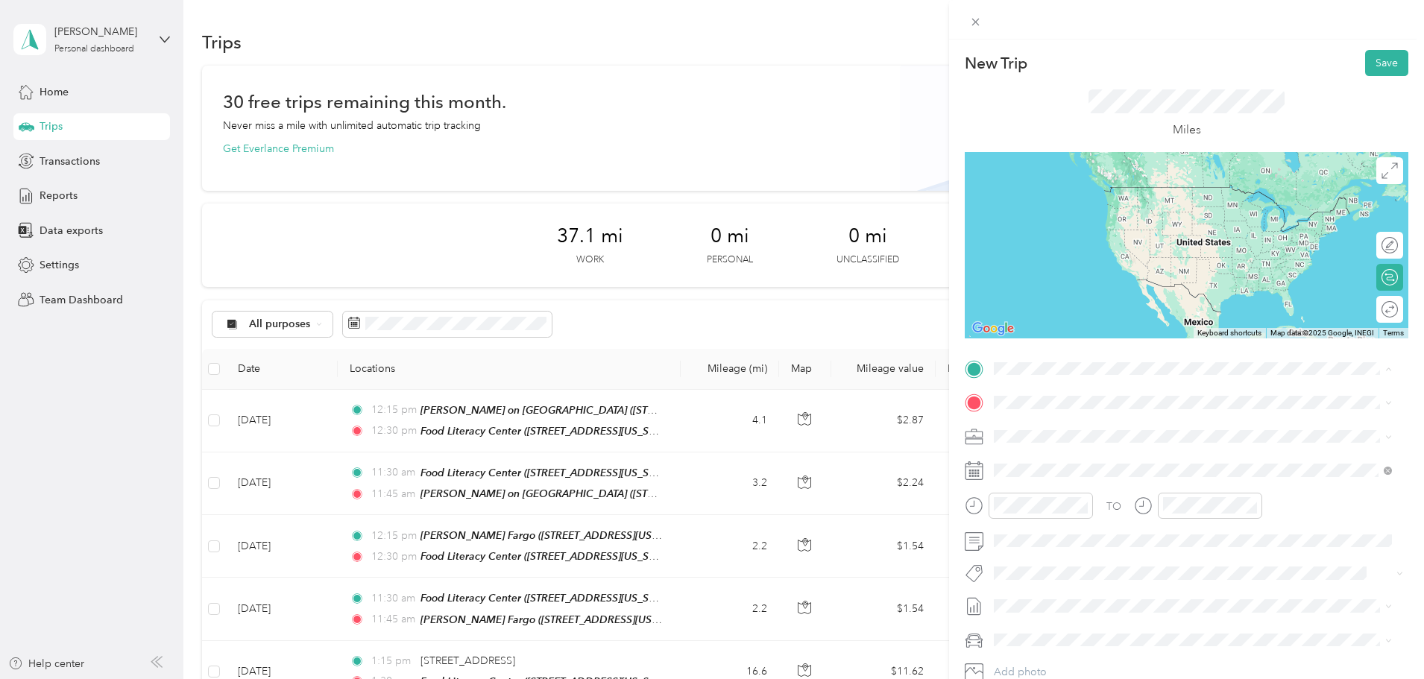
click at [1104, 434] on div "TEAM Food Literacy Center [STREET_ADDRESS][US_STATE]" at bounding box center [1117, 439] width 191 height 37
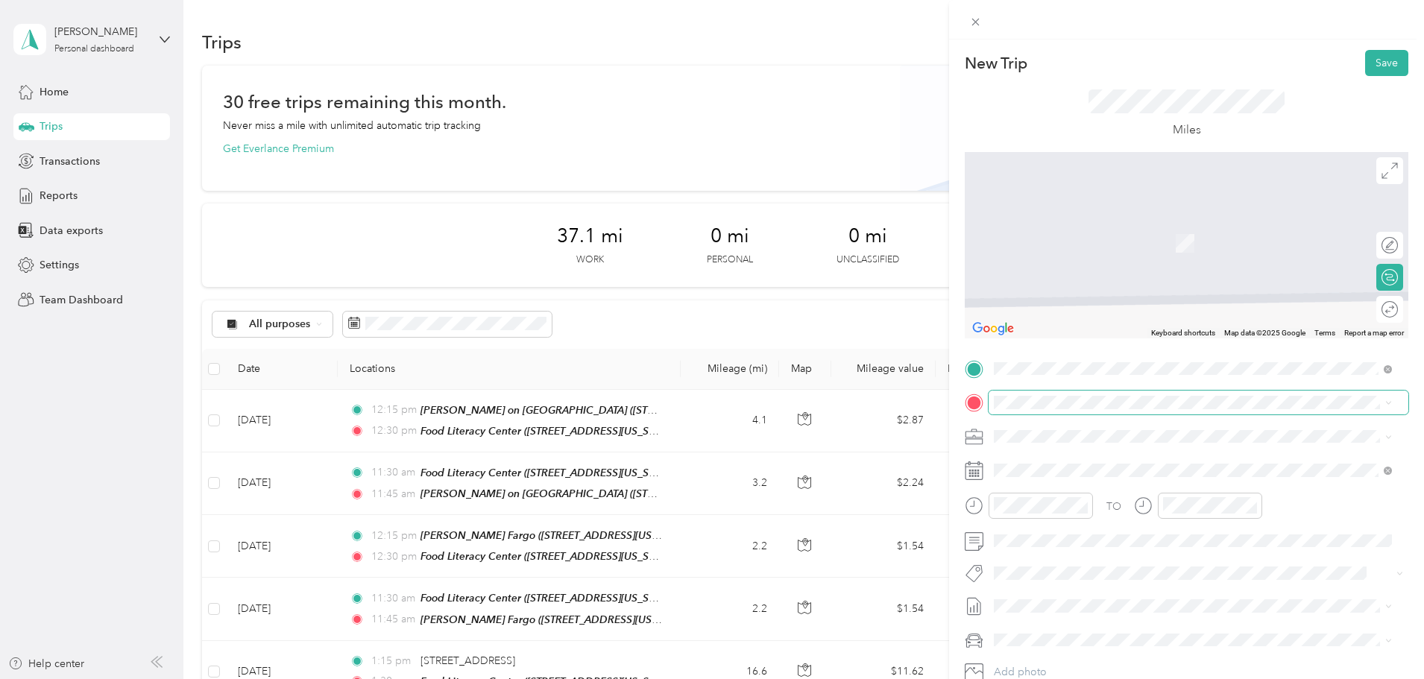
click at [1096, 395] on span at bounding box center [1199, 403] width 420 height 24
click at [1150, 463] on span "[STREET_ADDRESS][US_STATE]" at bounding box center [1096, 456] width 149 height 13
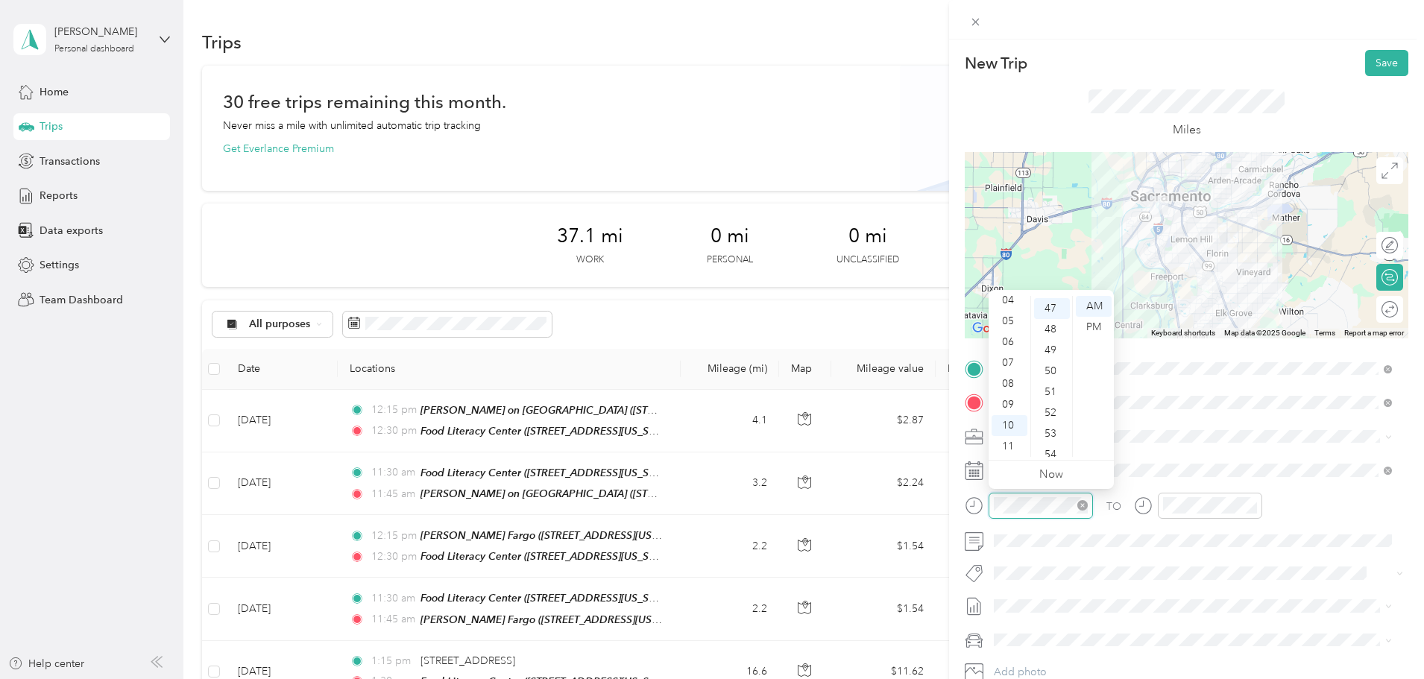
scroll to position [981, 0]
click at [1015, 446] on div "11" at bounding box center [1010, 446] width 36 height 21
click at [1056, 306] on div "00" at bounding box center [1052, 306] width 36 height 21
click at [1209, 494] on div at bounding box center [1210, 506] width 104 height 26
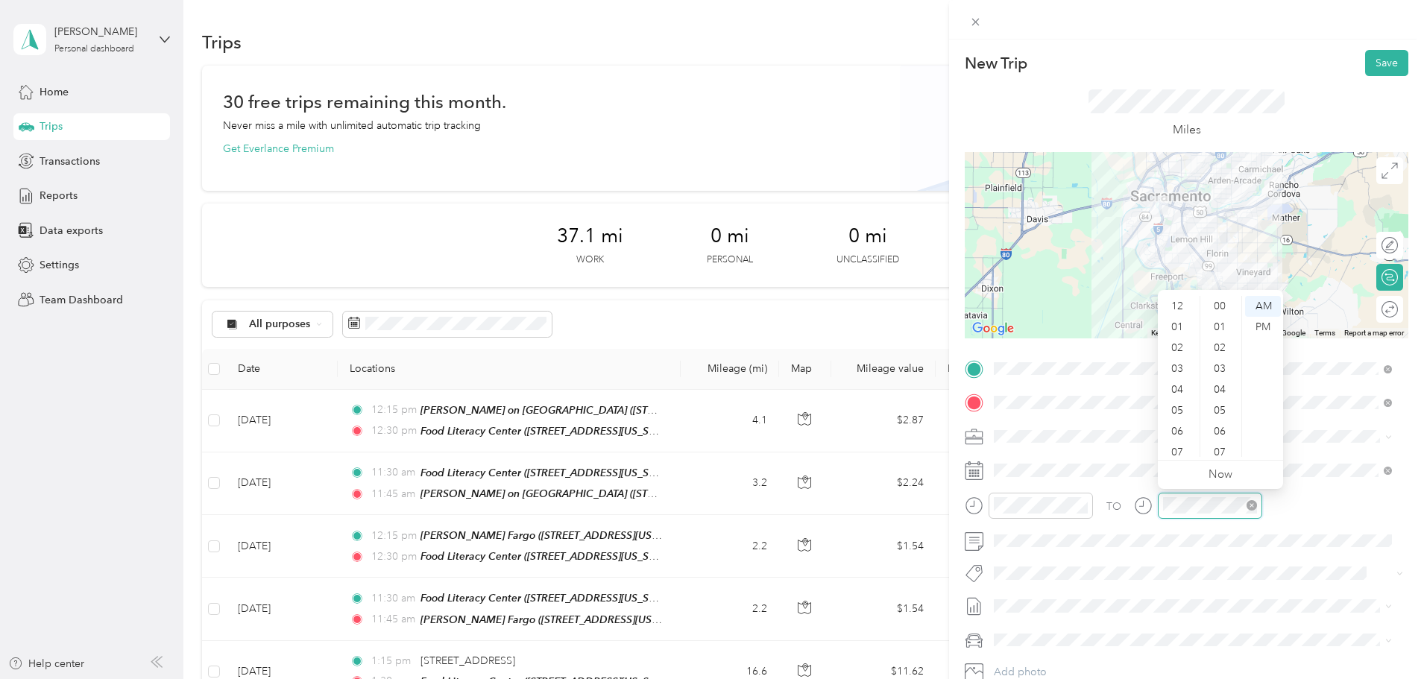
scroll to position [89, 0]
click at [1179, 445] on div "11" at bounding box center [1179, 446] width 36 height 21
click at [1223, 379] on div "15" at bounding box center [1221, 384] width 36 height 21
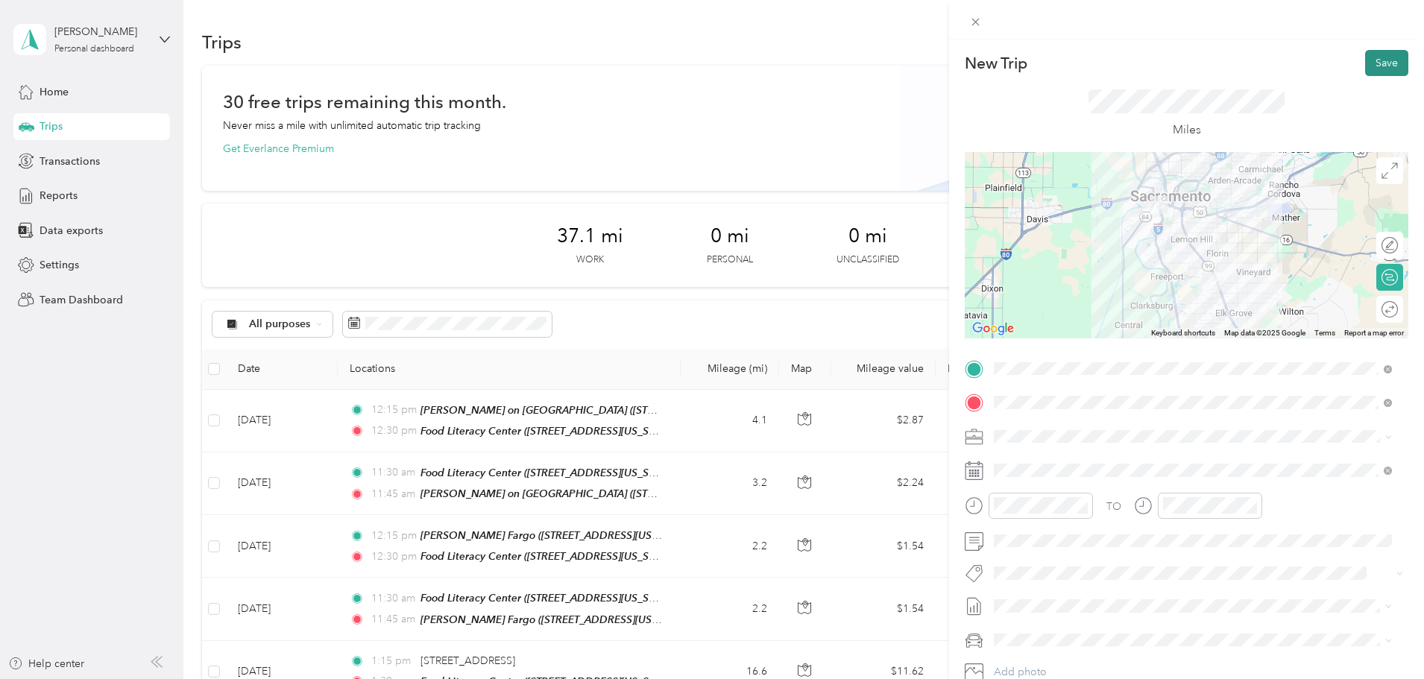
click at [1367, 55] on button "Save" at bounding box center [1386, 63] width 43 height 26
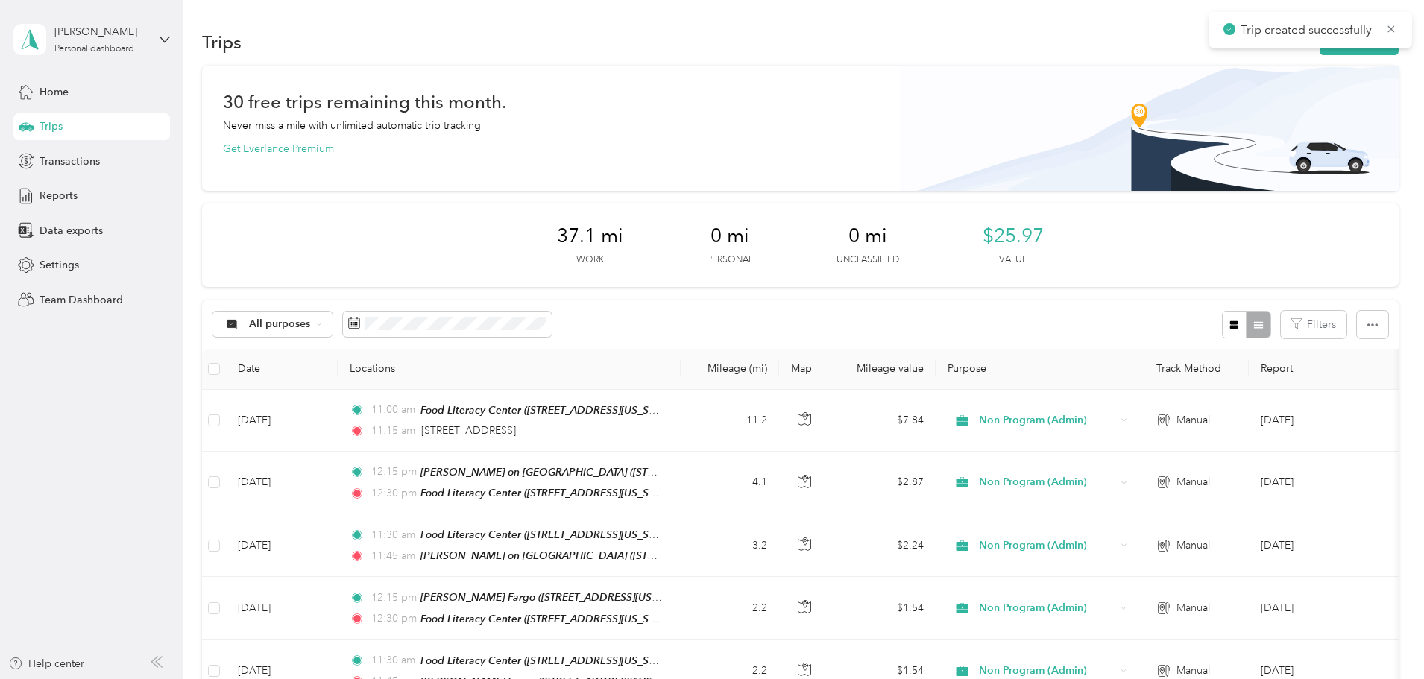
click at [1277, 45] on div "Trip created successfully" at bounding box center [1311, 30] width 204 height 37
click at [1277, 46] on div "Trip created successfully" at bounding box center [1311, 30] width 204 height 37
click at [1320, 50] on button "New trip" at bounding box center [1359, 42] width 79 height 26
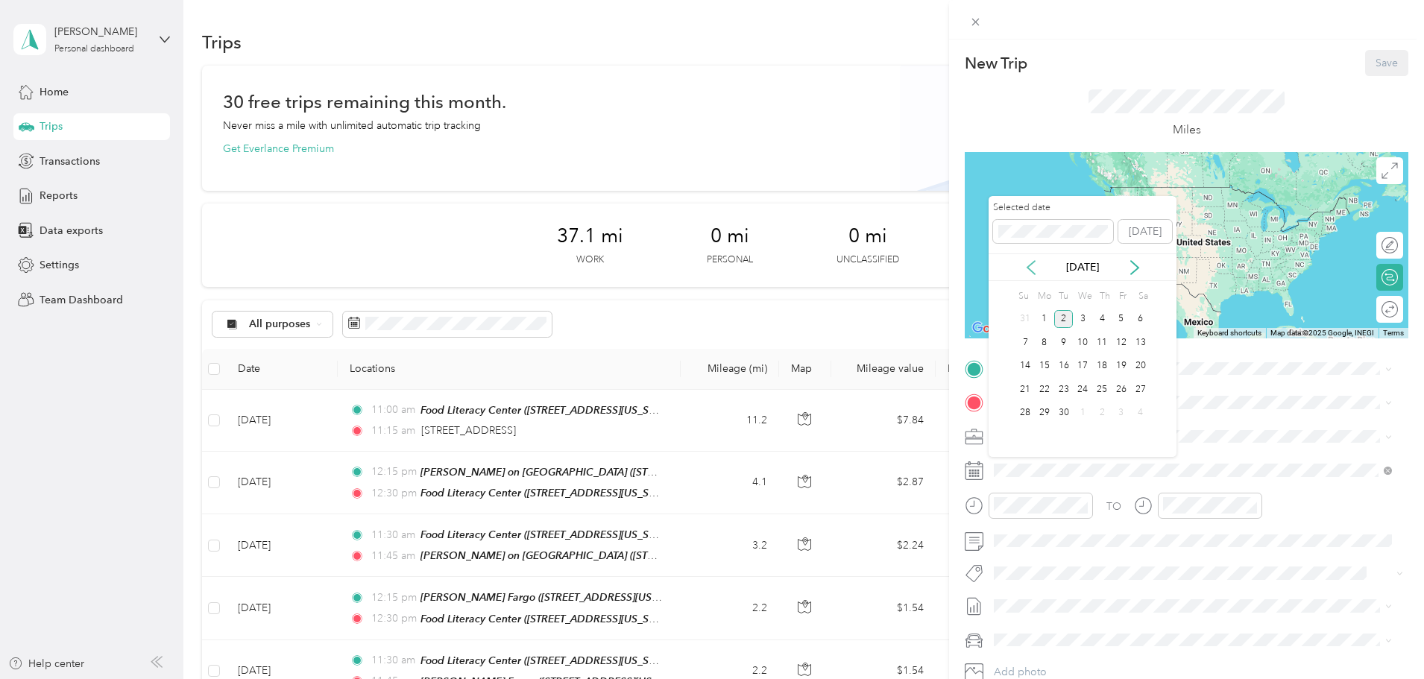
click at [1031, 266] on icon at bounding box center [1031, 267] width 15 height 15
click at [1062, 362] on div "15" at bounding box center [1063, 366] width 19 height 19
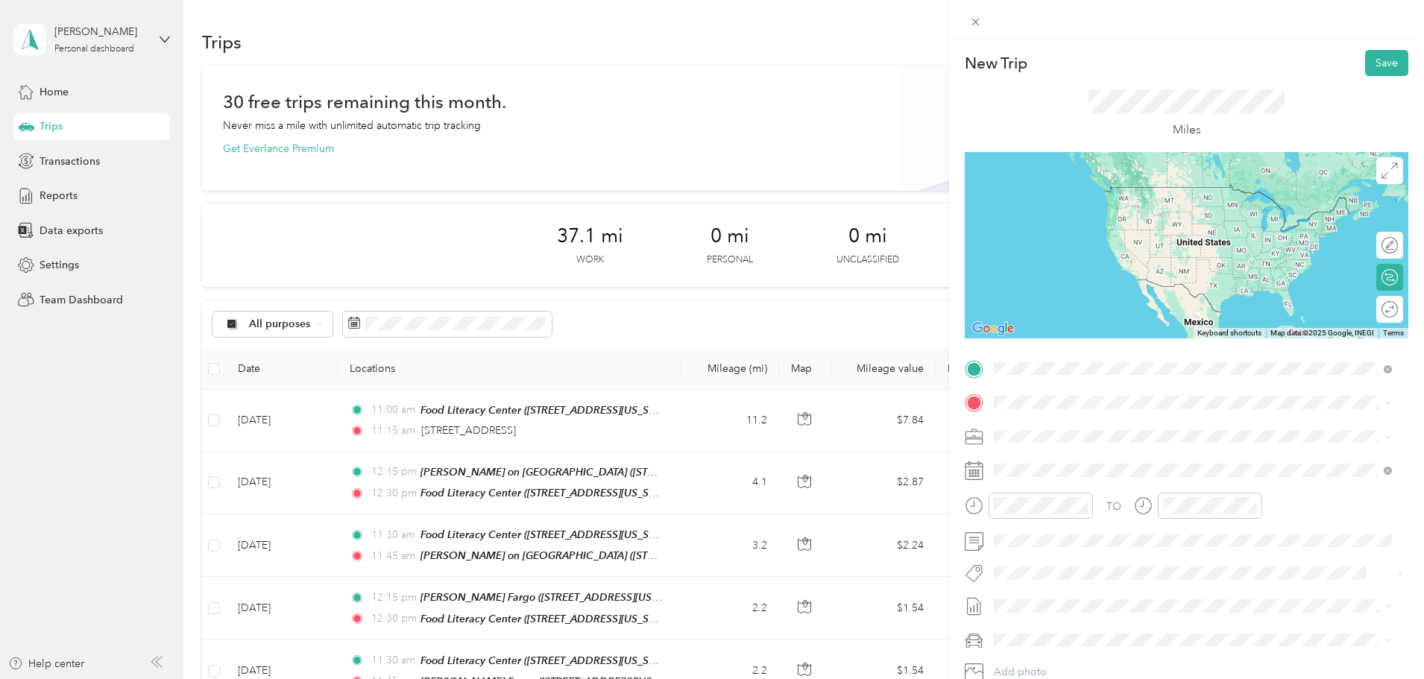
click at [1124, 429] on span "[STREET_ADDRESS][US_STATE]" at bounding box center [1096, 422] width 149 height 13
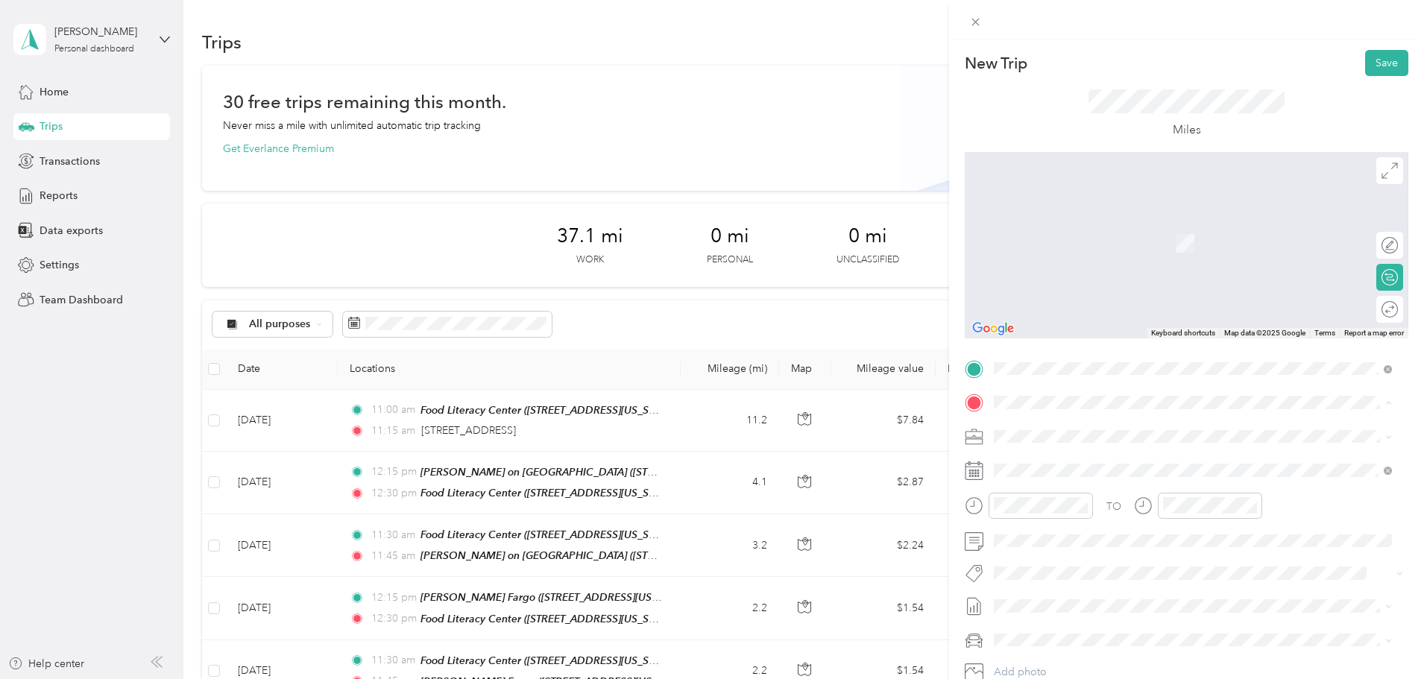
click at [1120, 461] on strong "Food [GEOGRAPHIC_DATA]" at bounding box center [1143, 464] width 139 height 13
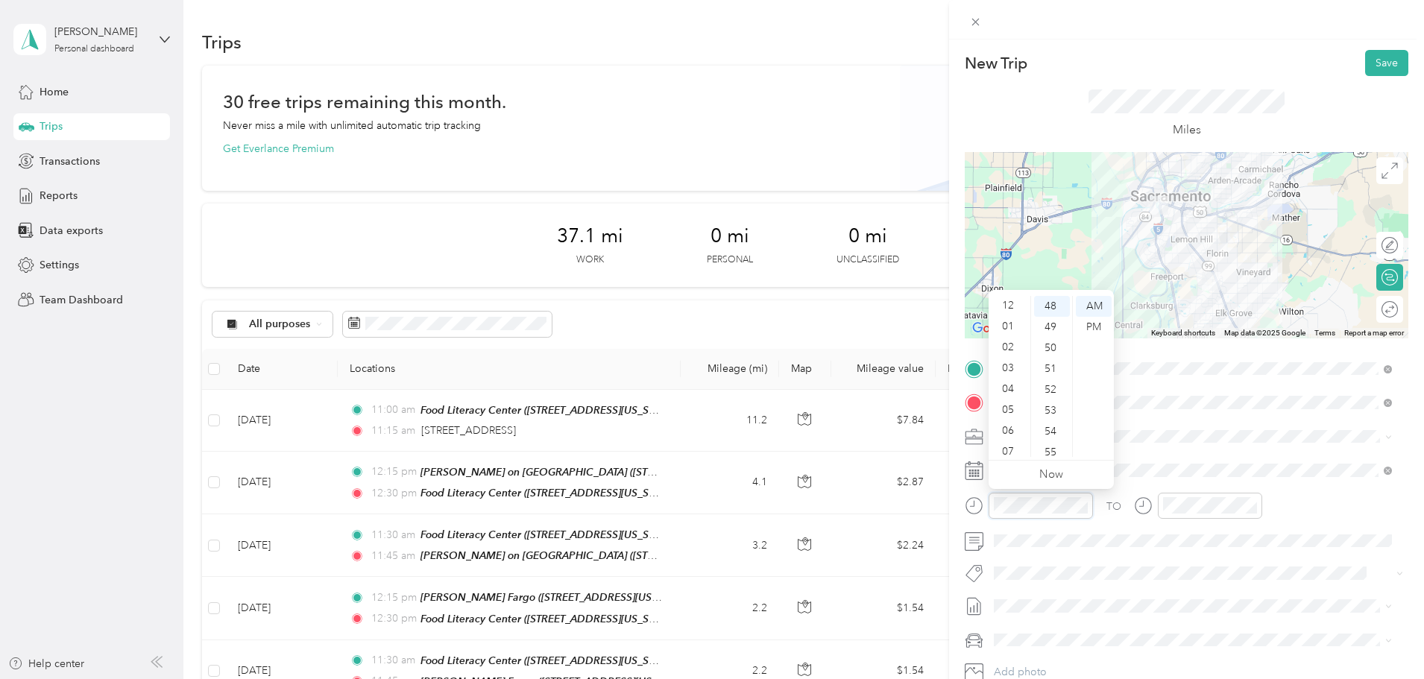
scroll to position [0, 0]
click at [1014, 322] on div "01" at bounding box center [1010, 327] width 36 height 21
click at [1053, 361] on div "15" at bounding box center [1052, 363] width 36 height 21
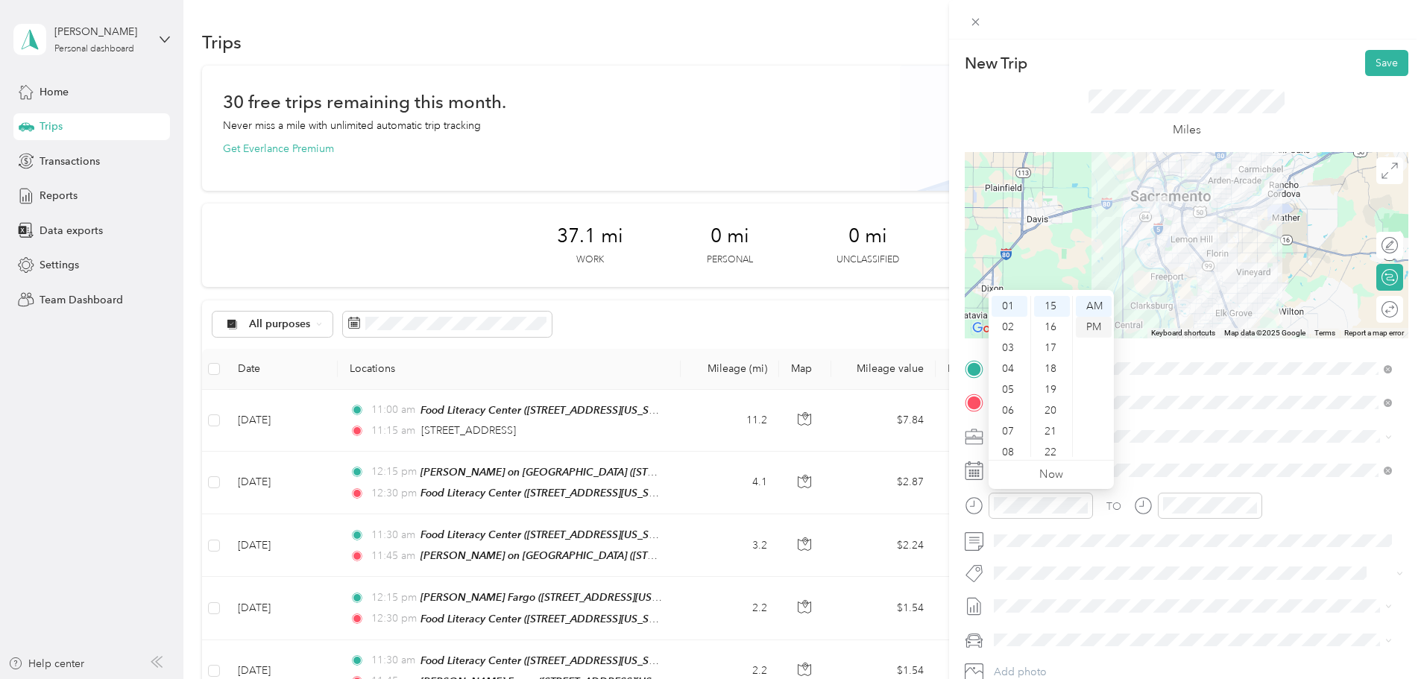
click at [1089, 324] on div "PM" at bounding box center [1094, 327] width 36 height 21
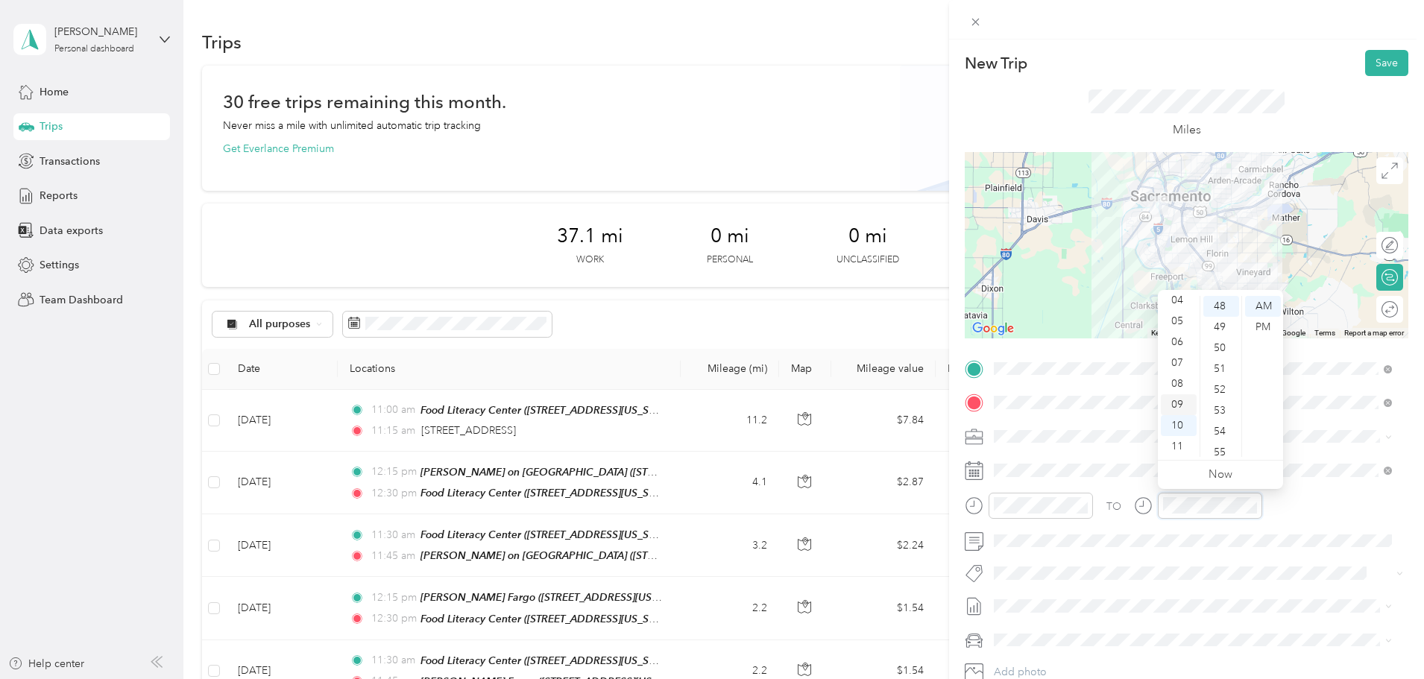
scroll to position [0, 0]
click at [1178, 327] on div "01" at bounding box center [1179, 327] width 36 height 21
click at [1221, 374] on div "30" at bounding box center [1221, 378] width 36 height 21
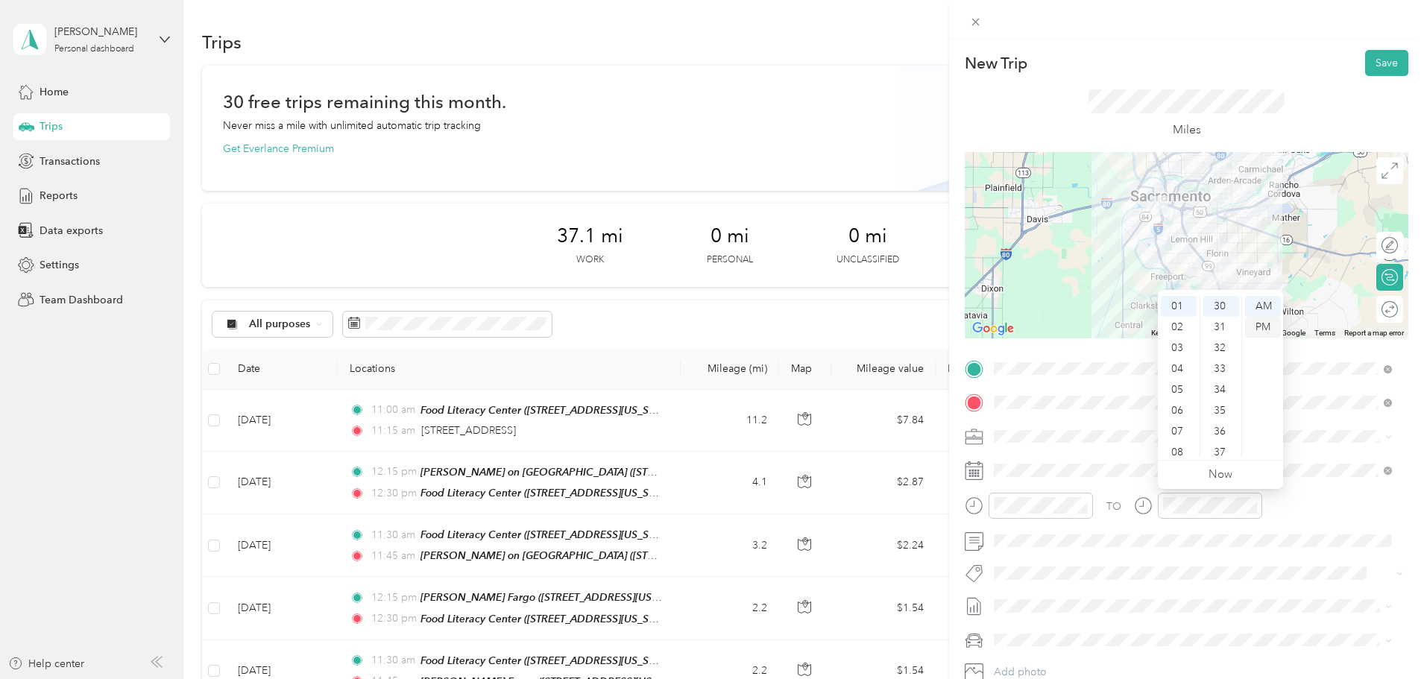
click at [1257, 325] on div "PM" at bounding box center [1263, 327] width 36 height 21
click at [1386, 58] on button "Save" at bounding box center [1386, 63] width 43 height 26
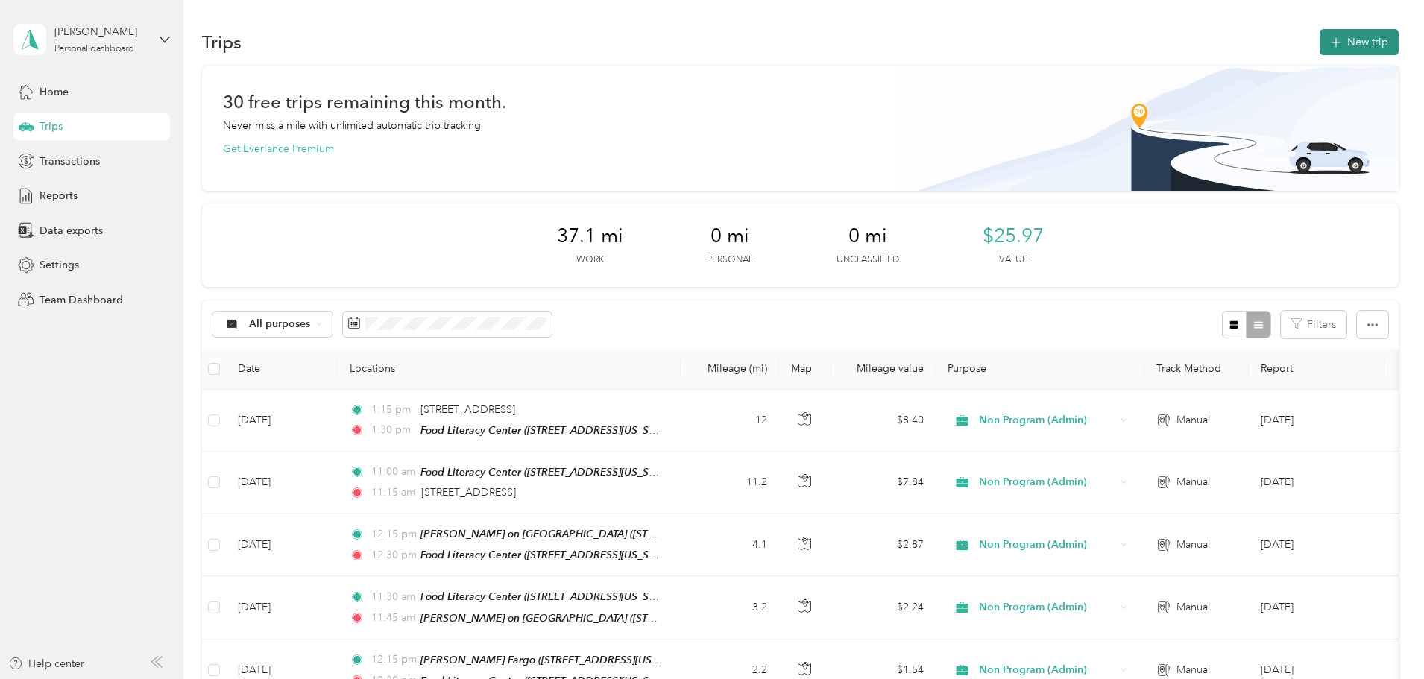
click at [1320, 41] on button "New trip" at bounding box center [1359, 42] width 79 height 26
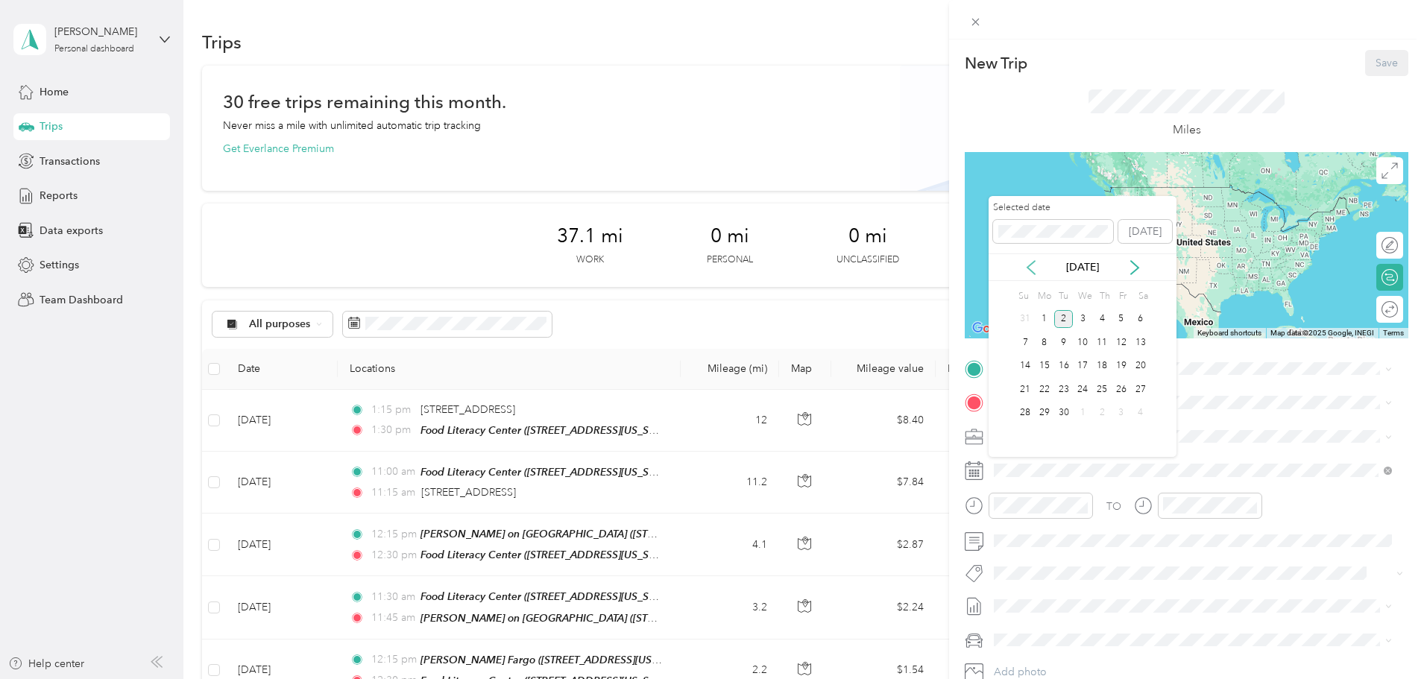
click at [1033, 271] on icon at bounding box center [1031, 267] width 15 height 15
click at [1048, 392] on div "21" at bounding box center [1044, 389] width 19 height 19
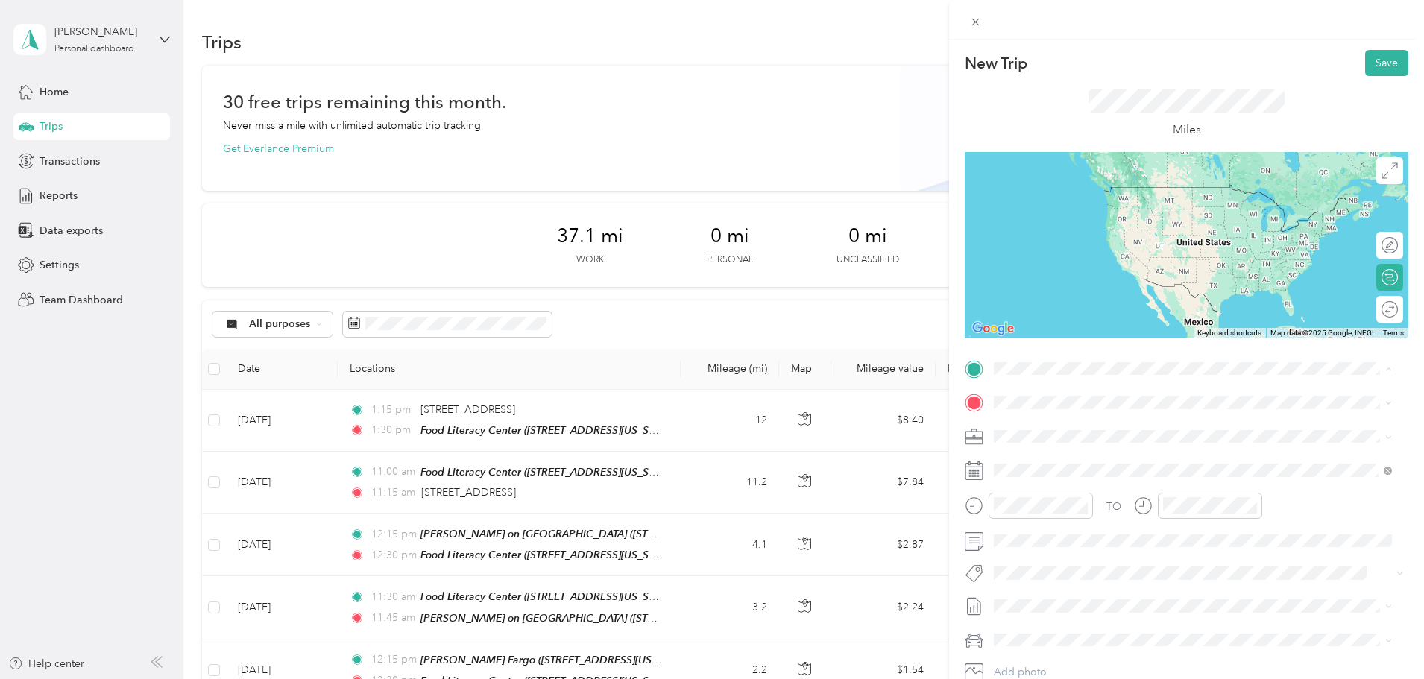
click at [1140, 445] on span "[STREET_ADDRESS][US_STATE]" at bounding box center [1096, 450] width 149 height 13
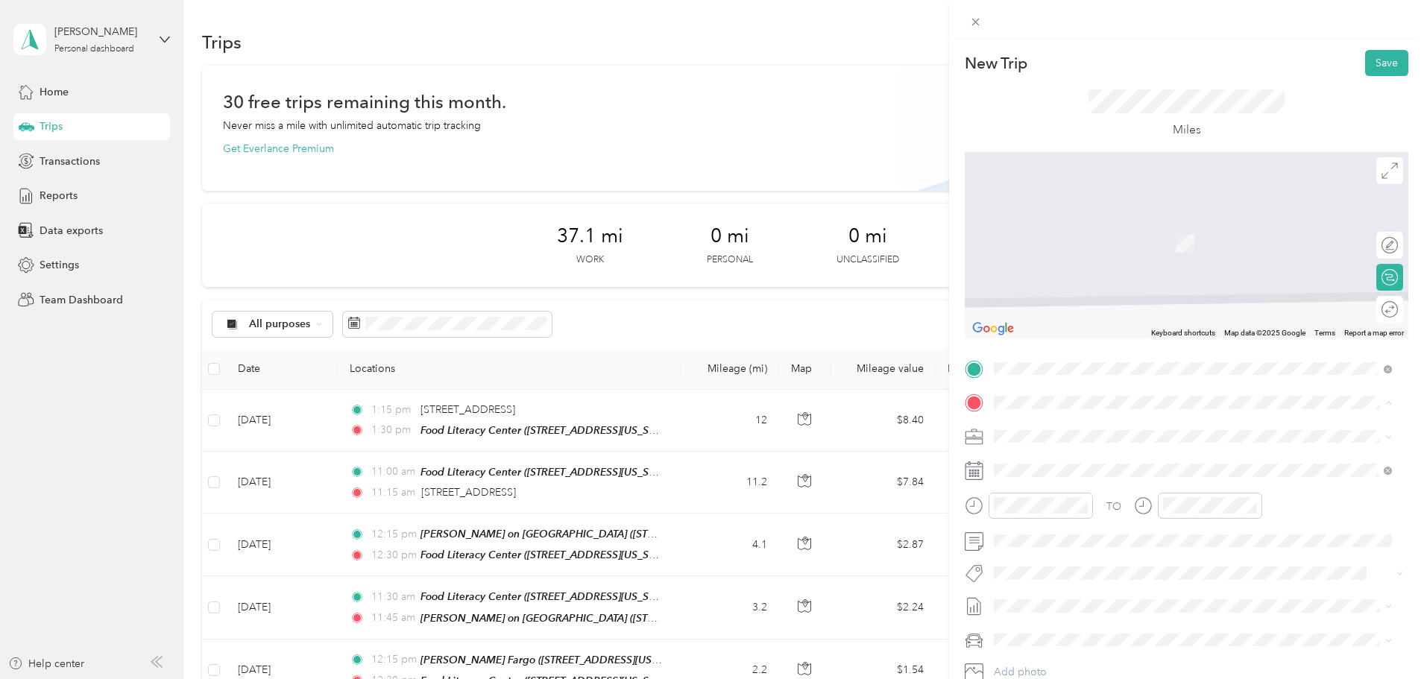
click at [1131, 523] on div "[PERSON_NAME] Fargo [STREET_ADDRESS][US_STATE]" at bounding box center [1096, 522] width 149 height 31
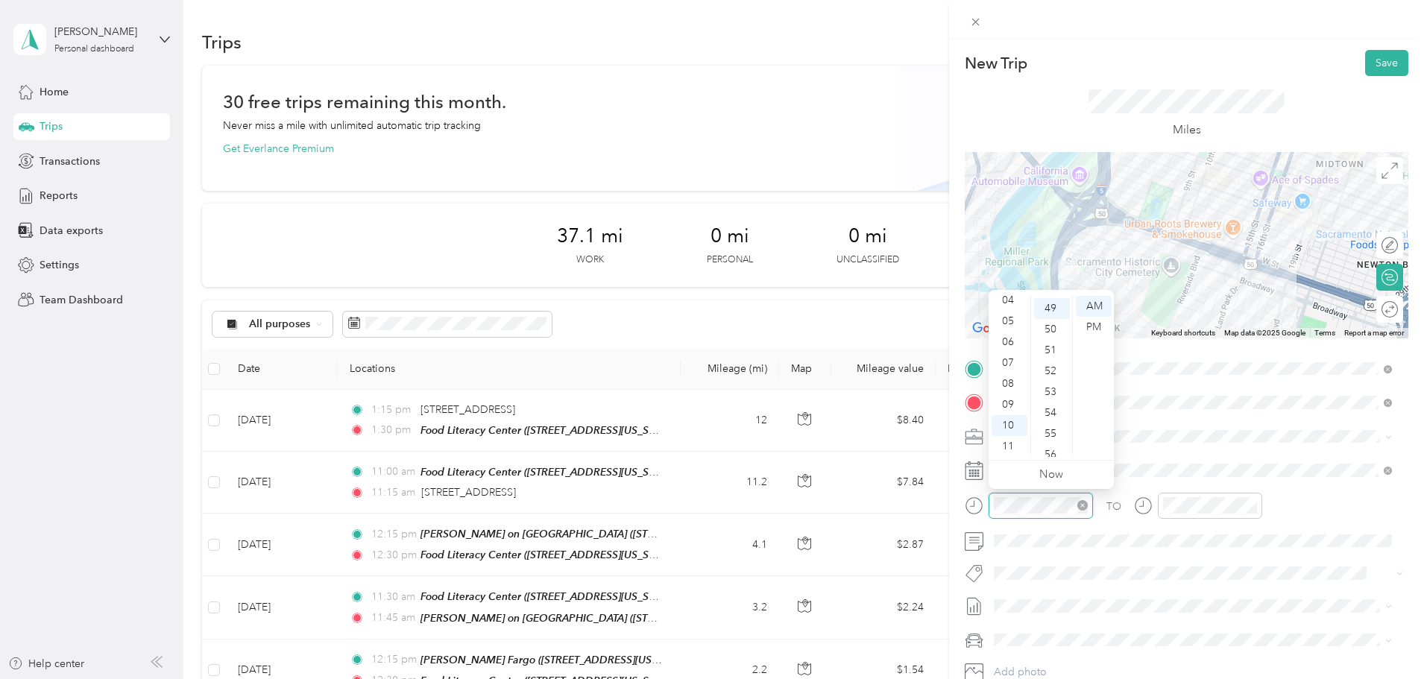
scroll to position [1023, 0]
click at [1013, 441] on div "11" at bounding box center [1010, 446] width 36 height 21
click at [1053, 350] on div "30" at bounding box center [1052, 357] width 36 height 21
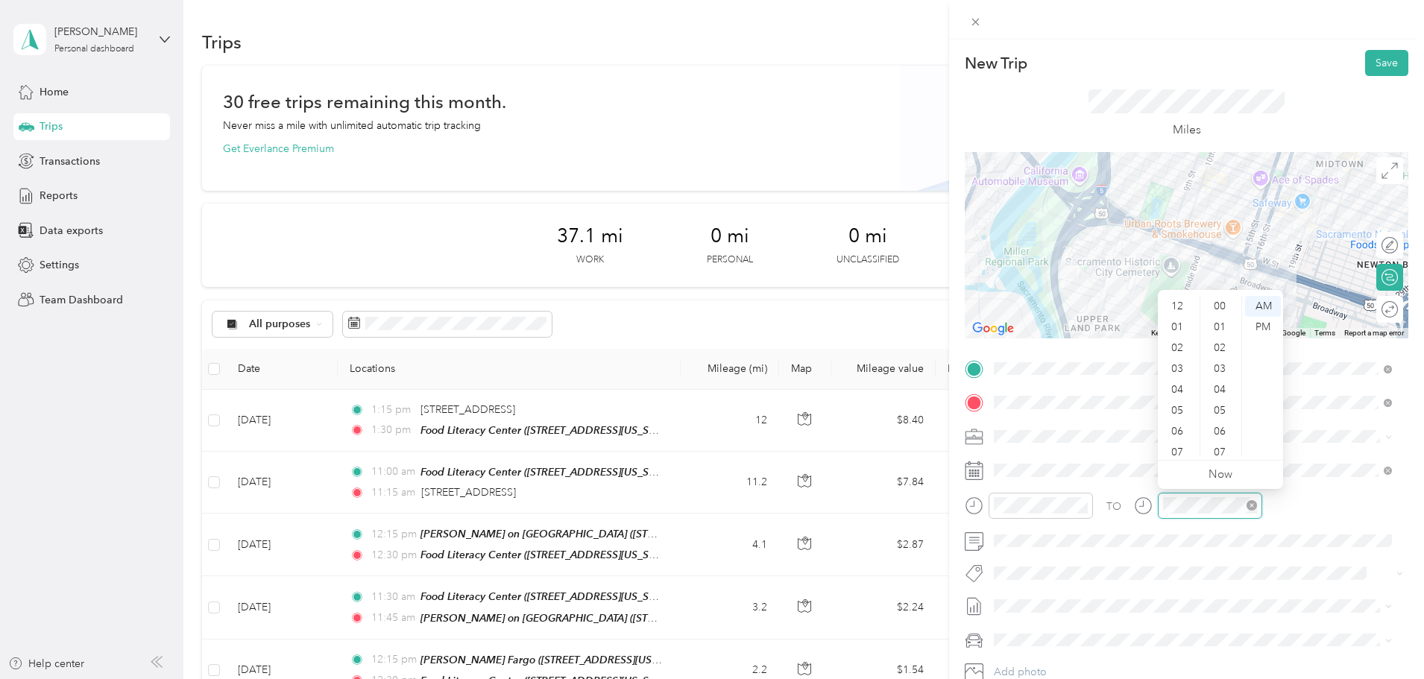
scroll to position [89, 0]
click at [1180, 447] on div "11" at bounding box center [1179, 446] width 36 height 21
click at [1221, 299] on div "45" at bounding box center [1221, 297] width 36 height 21
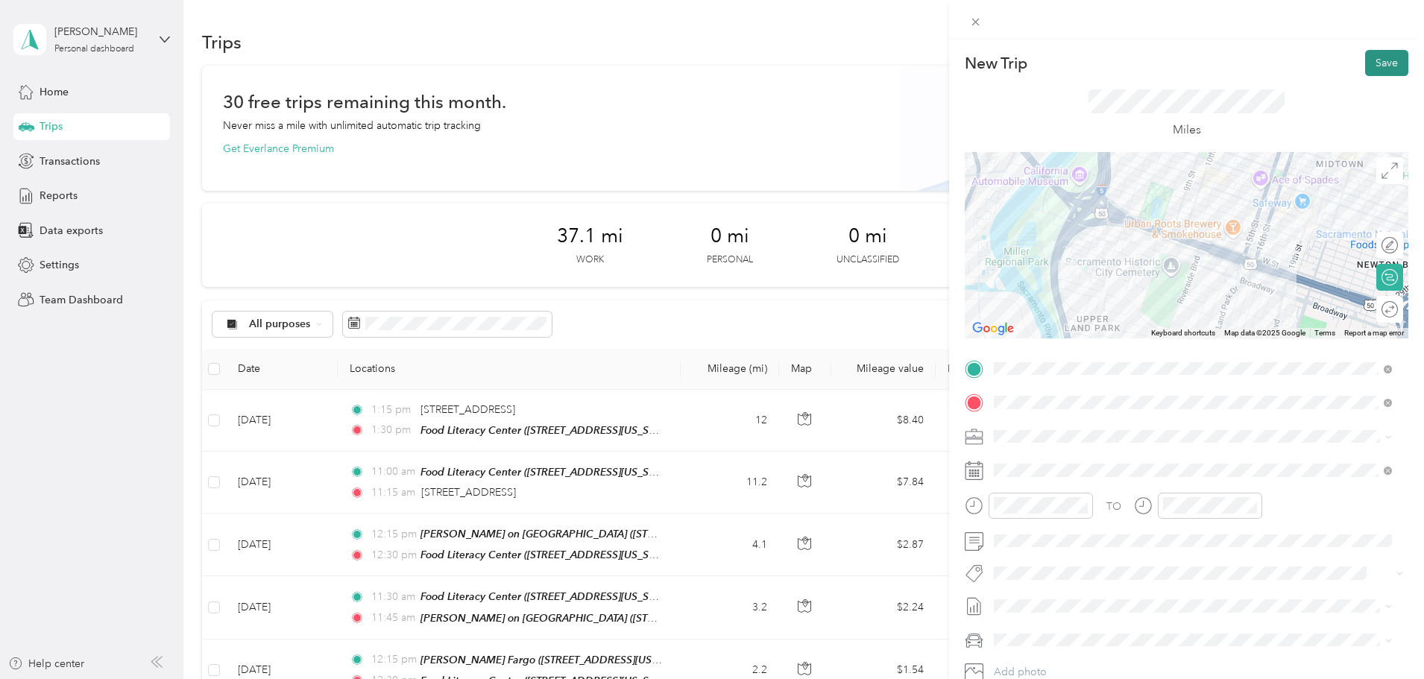
click at [1381, 58] on button "Save" at bounding box center [1386, 63] width 43 height 26
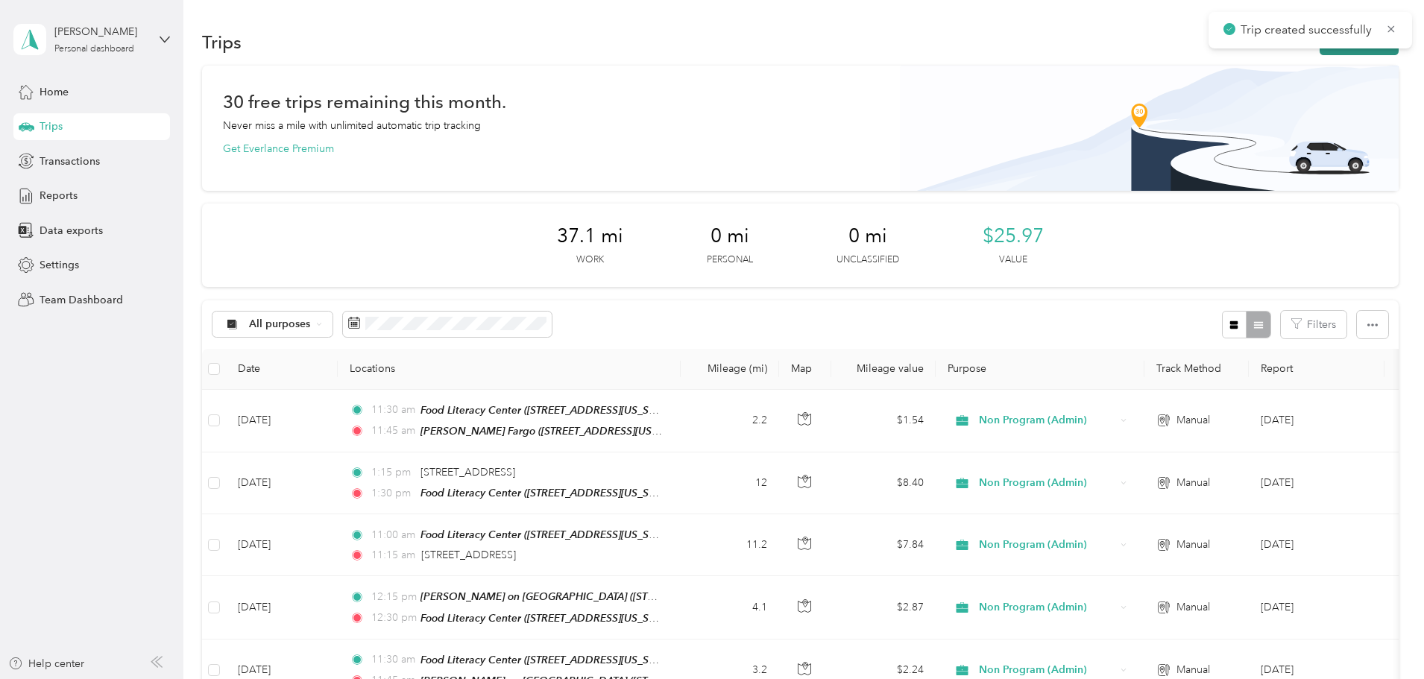
click at [1320, 52] on button "New trip" at bounding box center [1359, 42] width 79 height 26
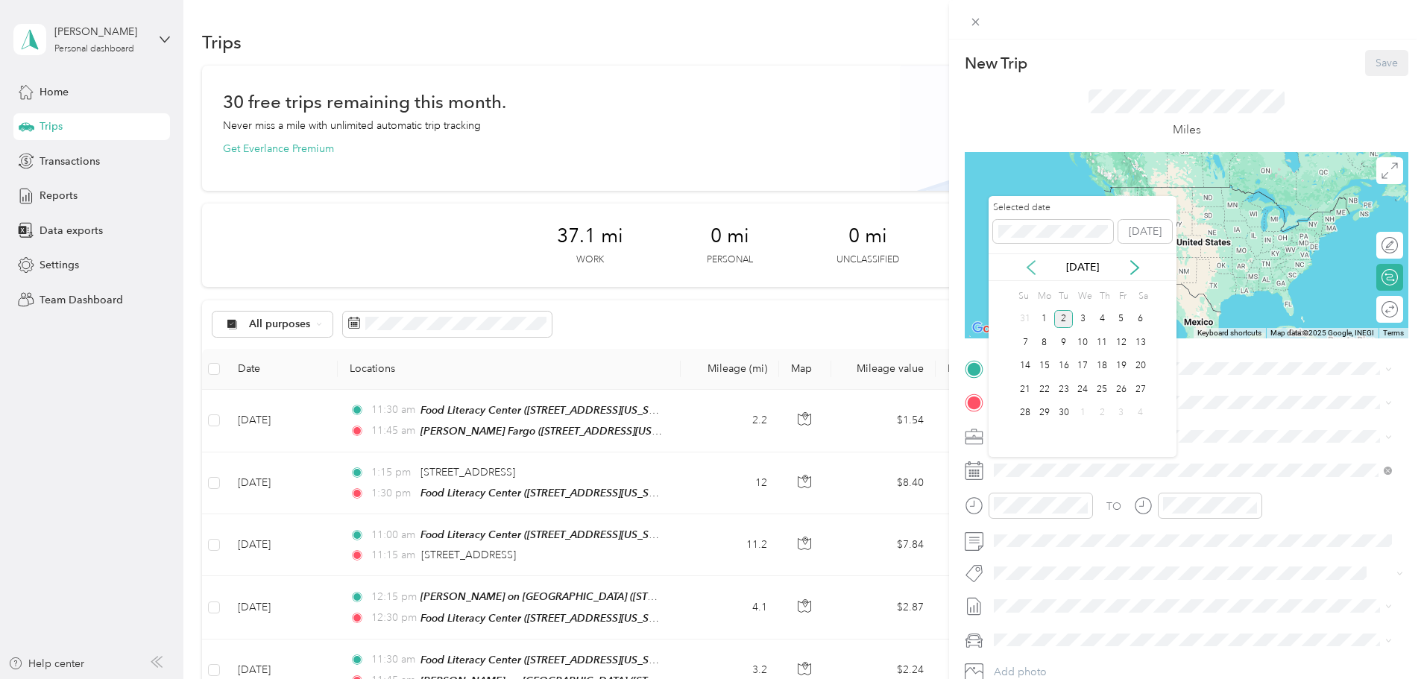
click at [1032, 268] on icon at bounding box center [1031, 267] width 15 height 15
click at [1044, 378] on div "21" at bounding box center [1044, 390] width 19 height 24
click at [1044, 388] on div "21" at bounding box center [1044, 389] width 19 height 19
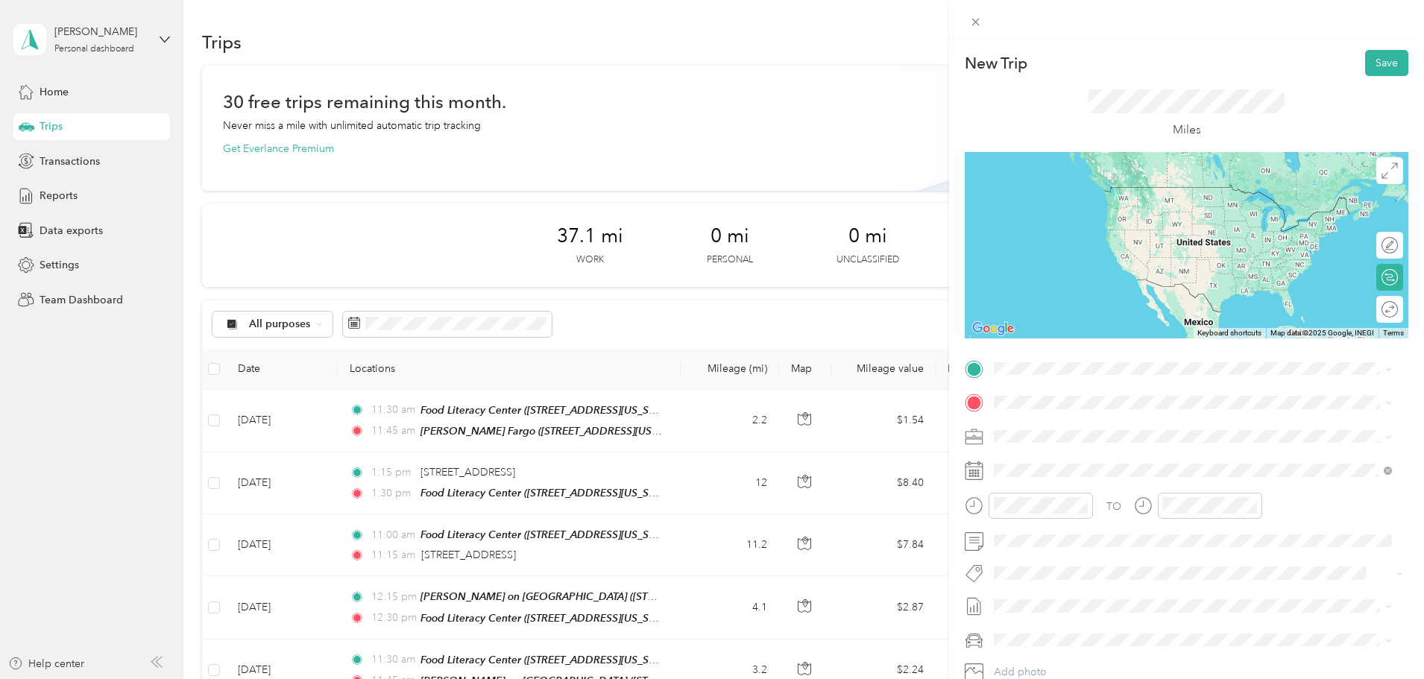
click at [1145, 482] on div "[PERSON_NAME] Fargo [STREET_ADDRESS][US_STATE]" at bounding box center [1096, 488] width 149 height 31
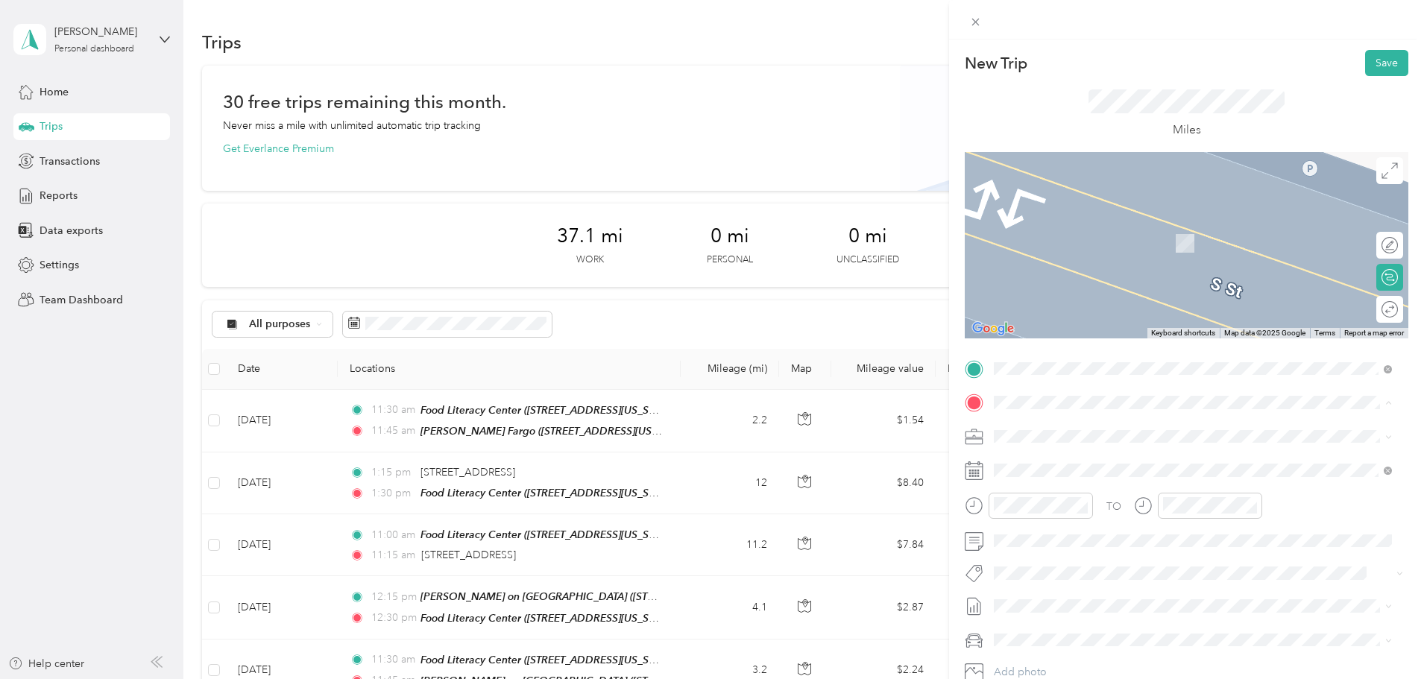
click at [1131, 470] on div "TEAM Food Literacy Center" at bounding box center [1117, 464] width 191 height 19
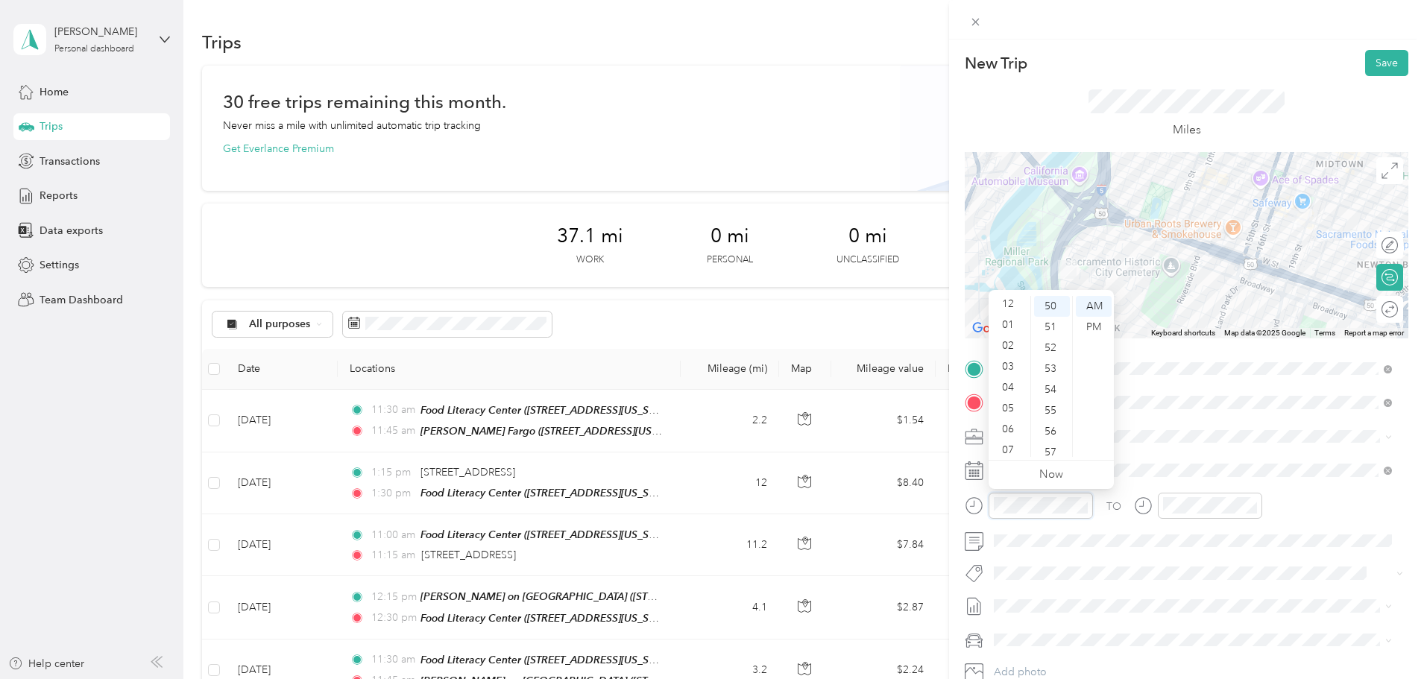
scroll to position [0, 0]
click at [1013, 301] on div "12" at bounding box center [1010, 306] width 36 height 21
click at [1057, 306] on div "00" at bounding box center [1052, 306] width 36 height 21
click at [1095, 327] on div "PM" at bounding box center [1094, 327] width 36 height 21
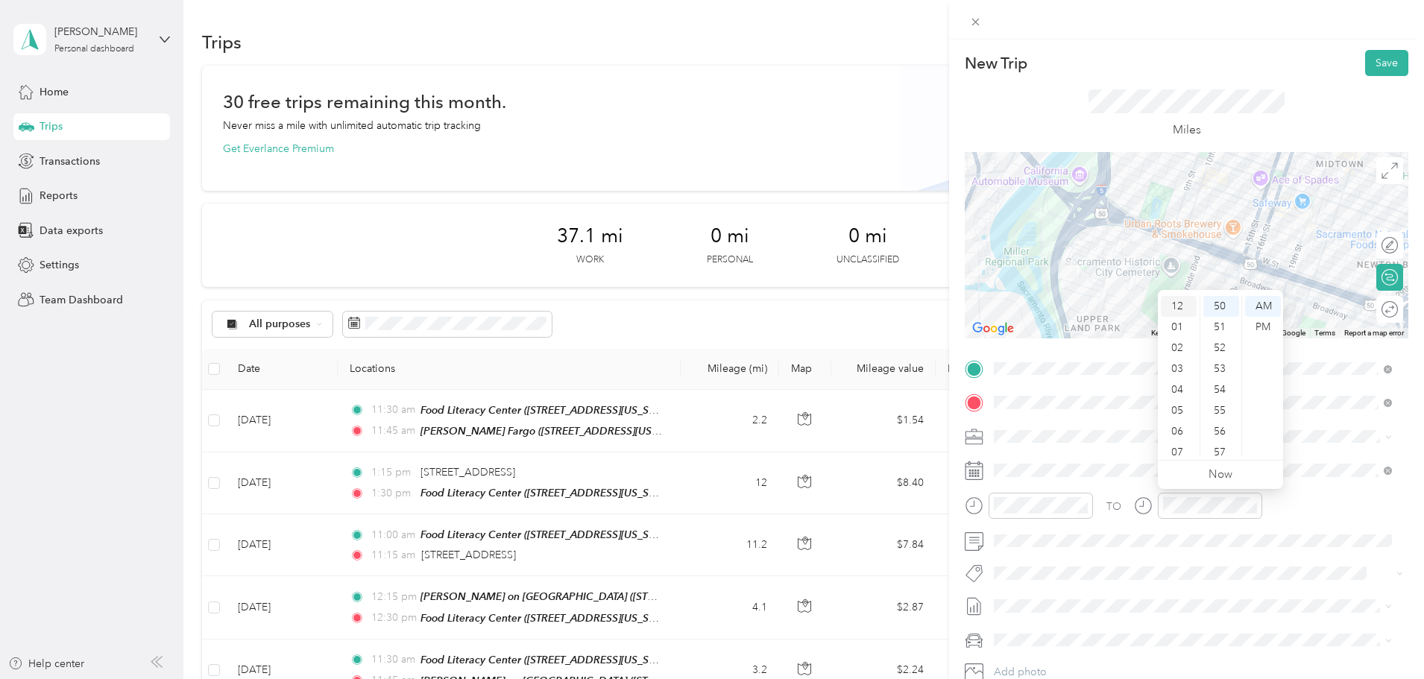
click at [1176, 299] on div "12" at bounding box center [1179, 306] width 36 height 21
click at [1224, 318] on div "15" at bounding box center [1221, 321] width 36 height 21
click at [1259, 325] on div "PM" at bounding box center [1263, 327] width 36 height 21
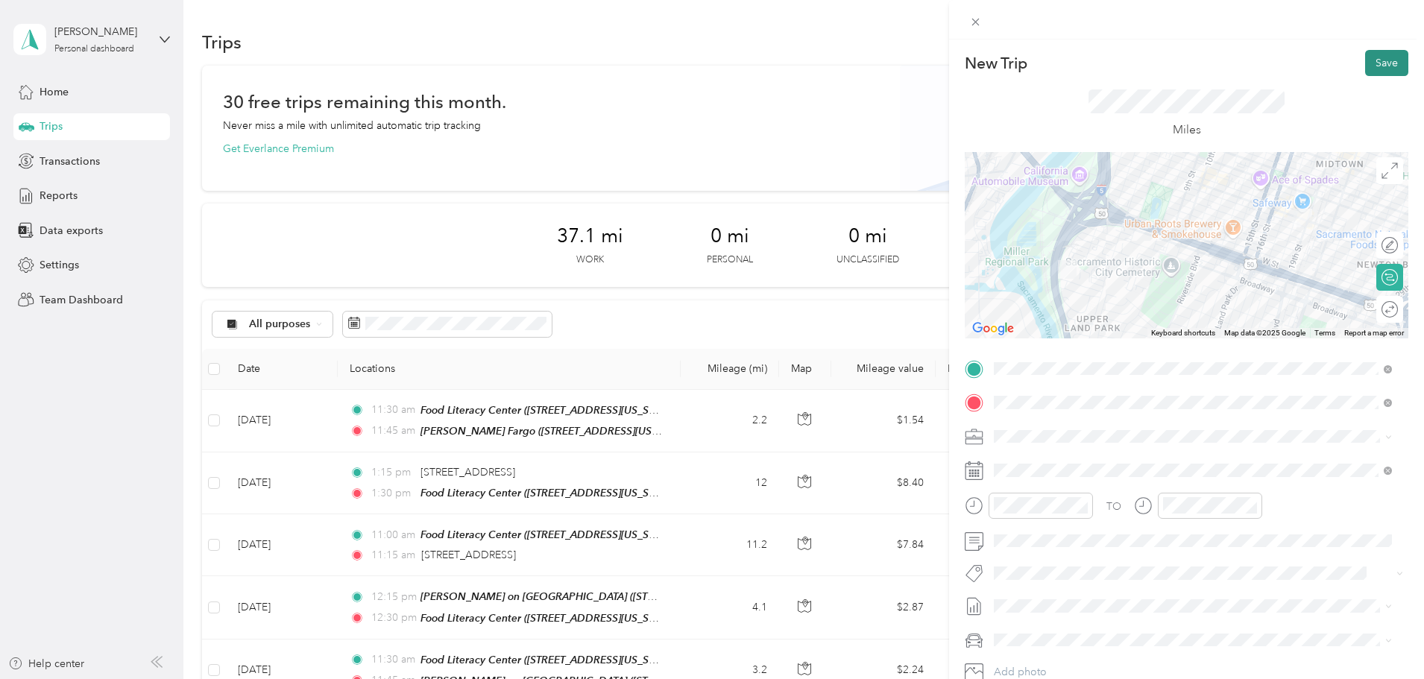
click at [1366, 60] on button "Save" at bounding box center [1386, 63] width 43 height 26
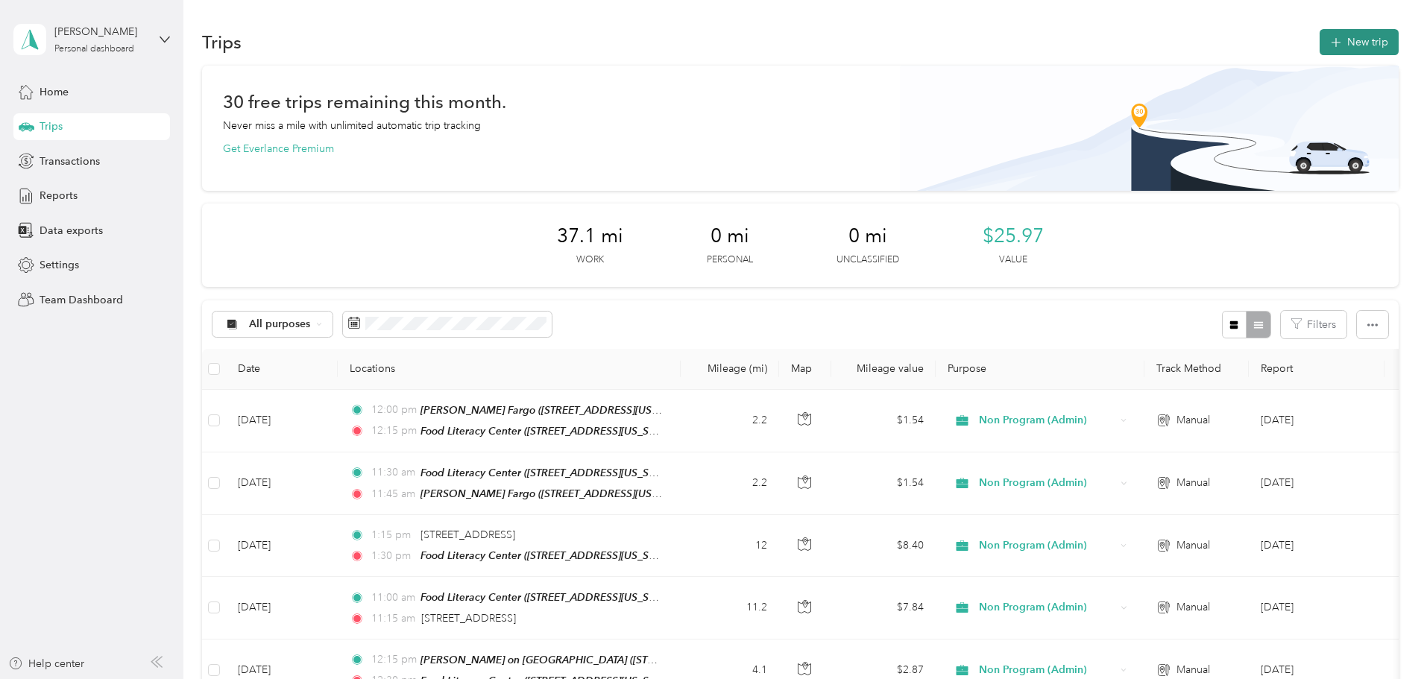
click at [1320, 40] on button "New trip" at bounding box center [1359, 42] width 79 height 26
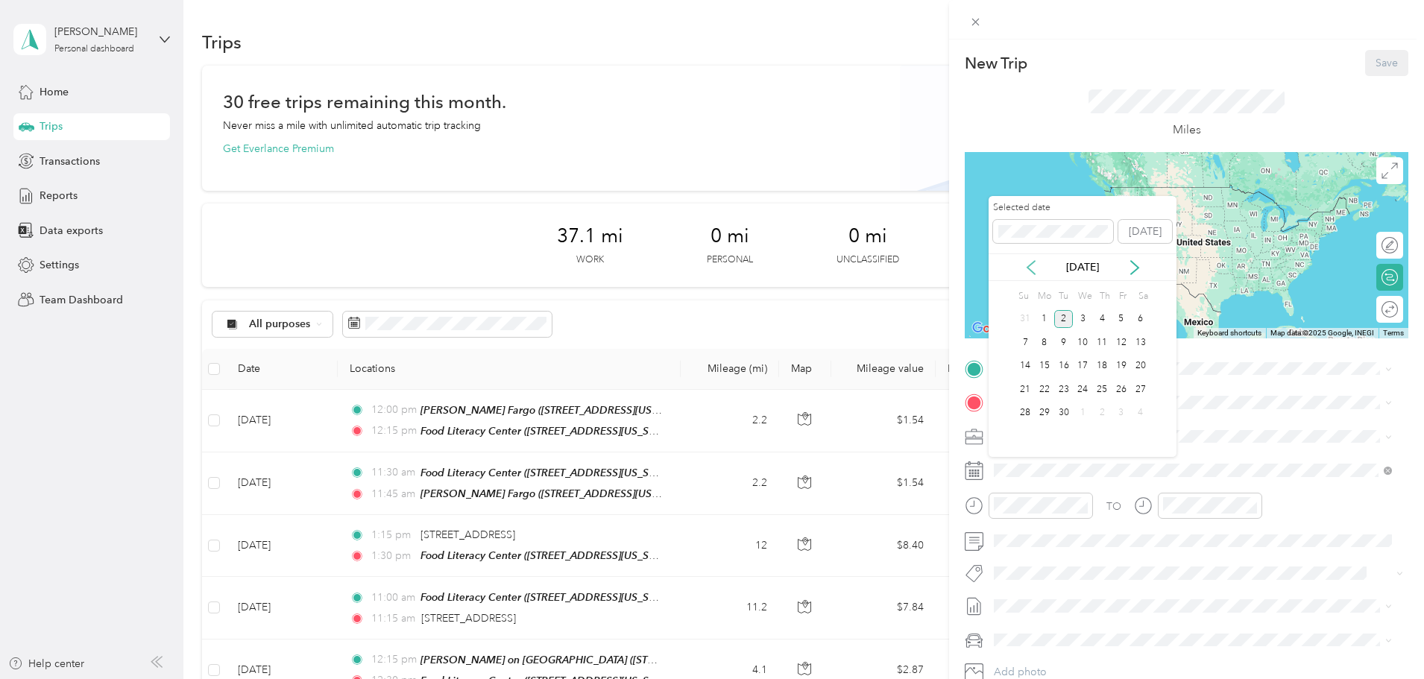
click at [1035, 271] on icon at bounding box center [1031, 267] width 15 height 15
click at [1104, 394] on div "24" at bounding box center [1101, 389] width 19 height 19
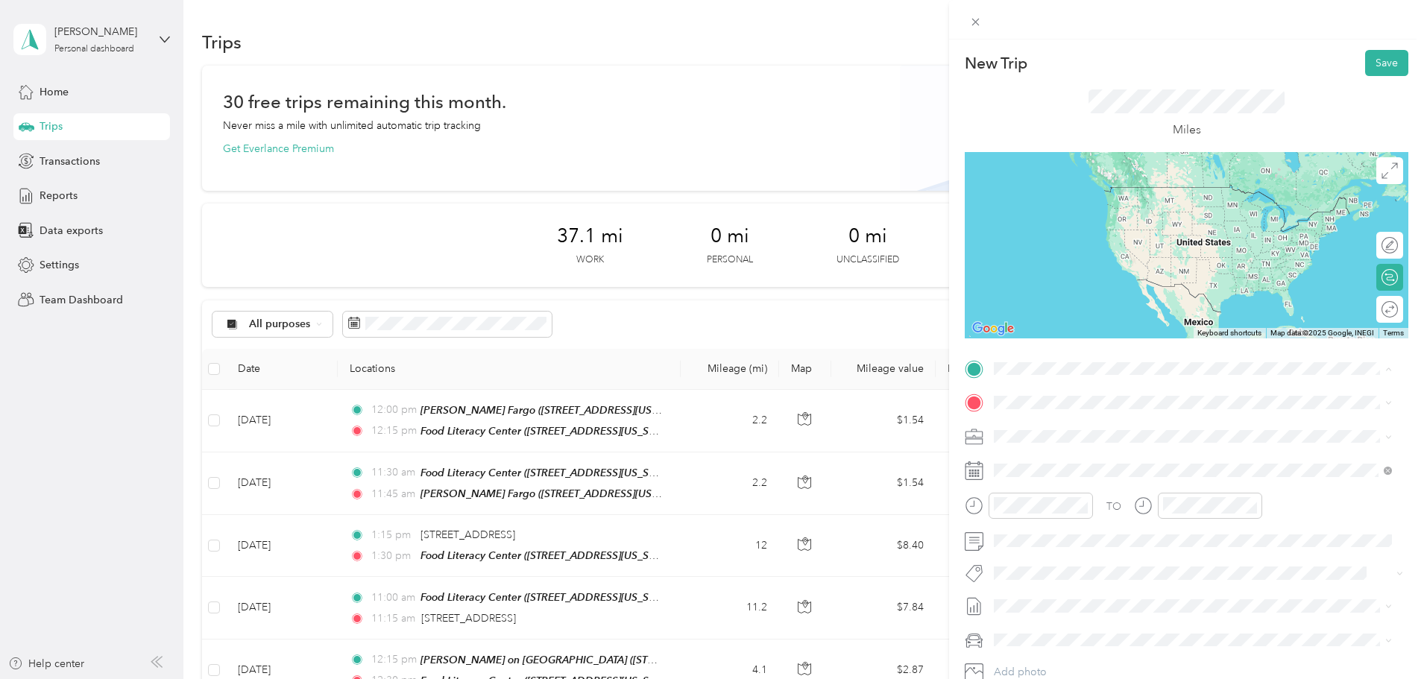
click at [1133, 435] on div "TEAM Food Literacy Center" at bounding box center [1117, 430] width 191 height 19
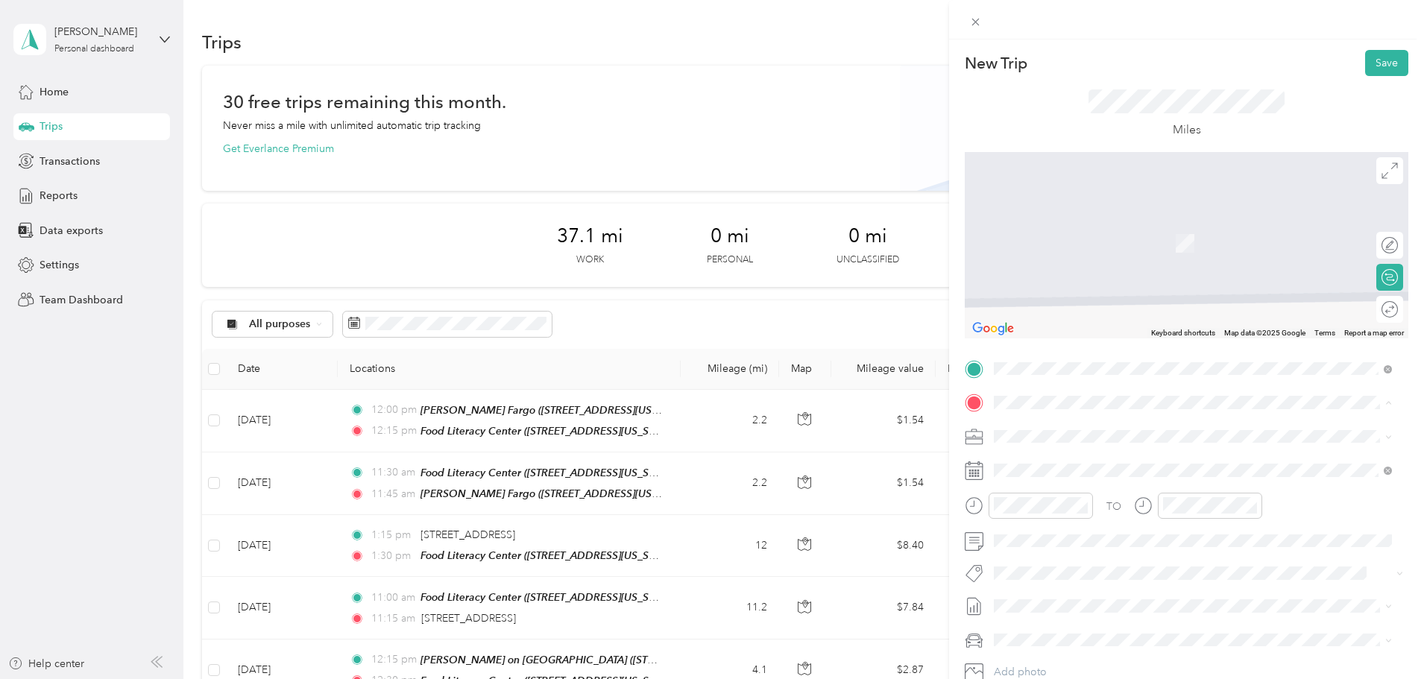
click at [1142, 617] on strong "[PERSON_NAME] on [GEOGRAPHIC_DATA]" at bounding box center [1183, 615] width 218 height 13
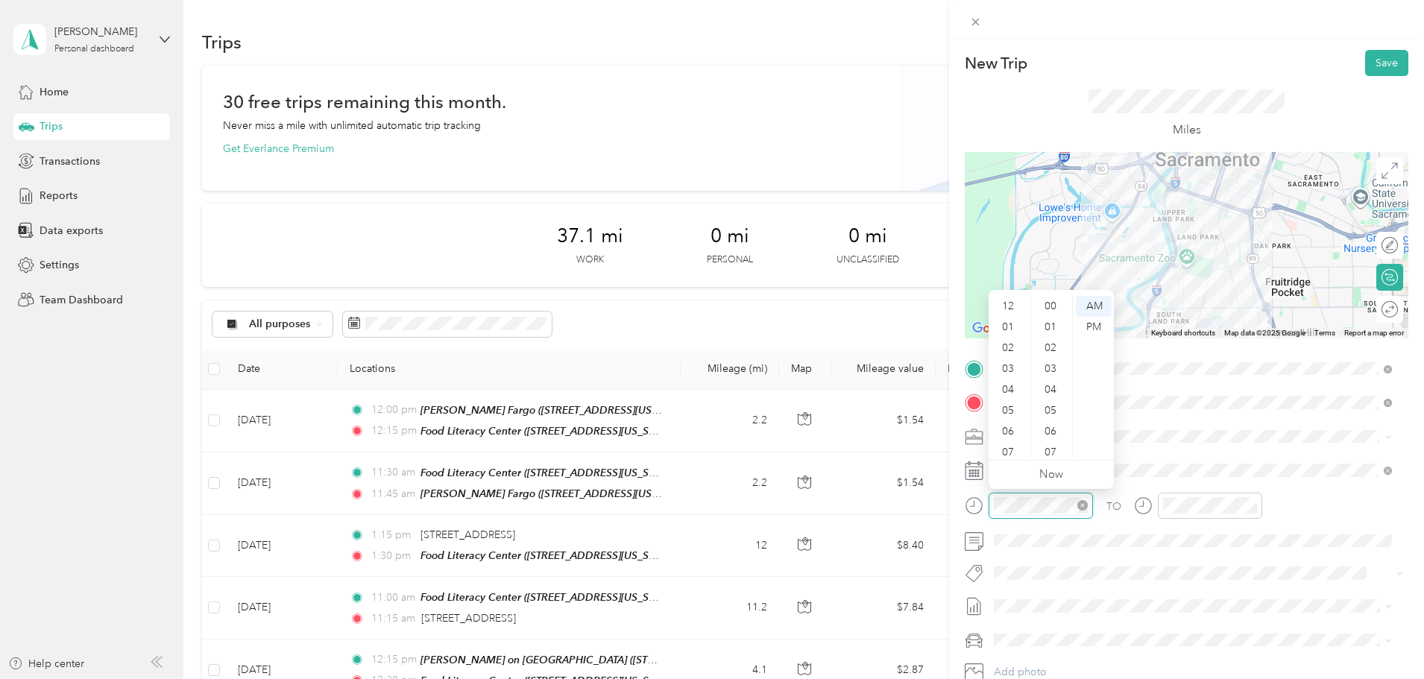
scroll to position [89, 0]
click at [1020, 438] on div "11" at bounding box center [1010, 446] width 36 height 21
click at [1057, 386] on div "30" at bounding box center [1052, 390] width 36 height 21
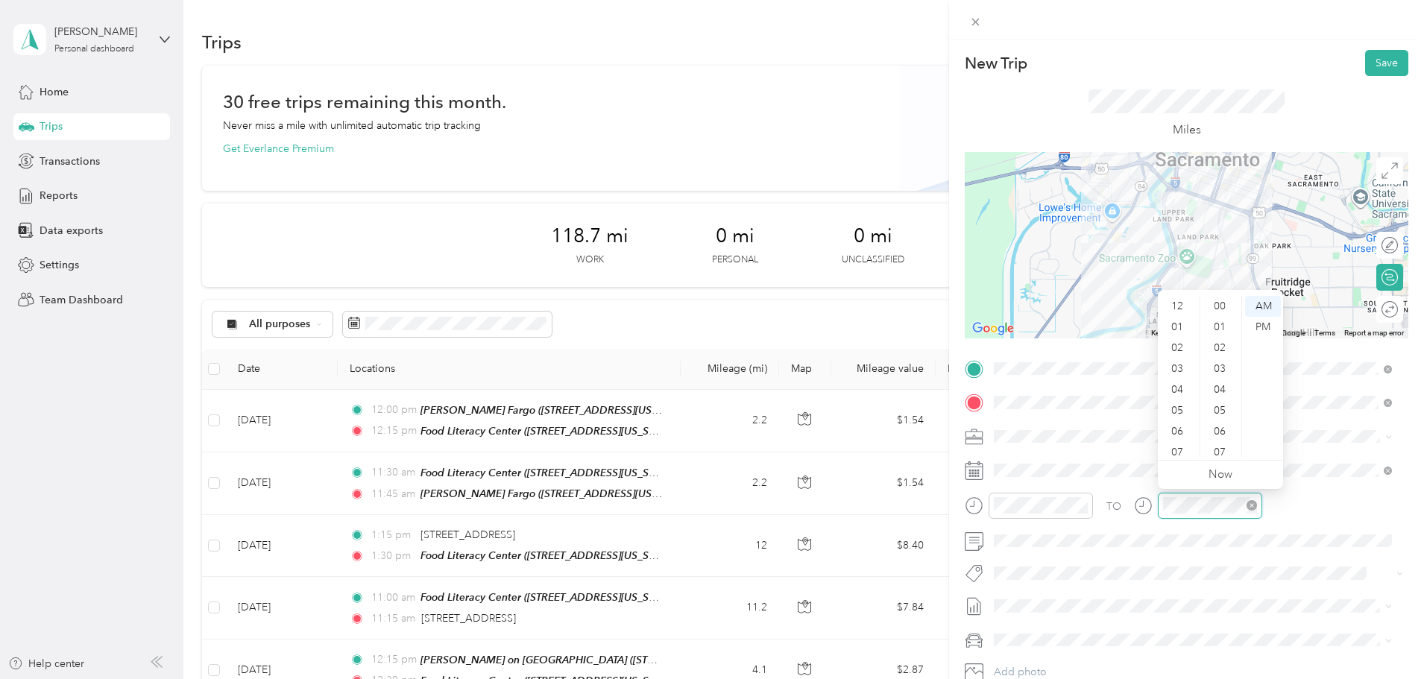
scroll to position [89, 0]
click at [1183, 450] on div "11" at bounding box center [1179, 446] width 36 height 21
click at [1227, 397] on div "45" at bounding box center [1221, 404] width 36 height 21
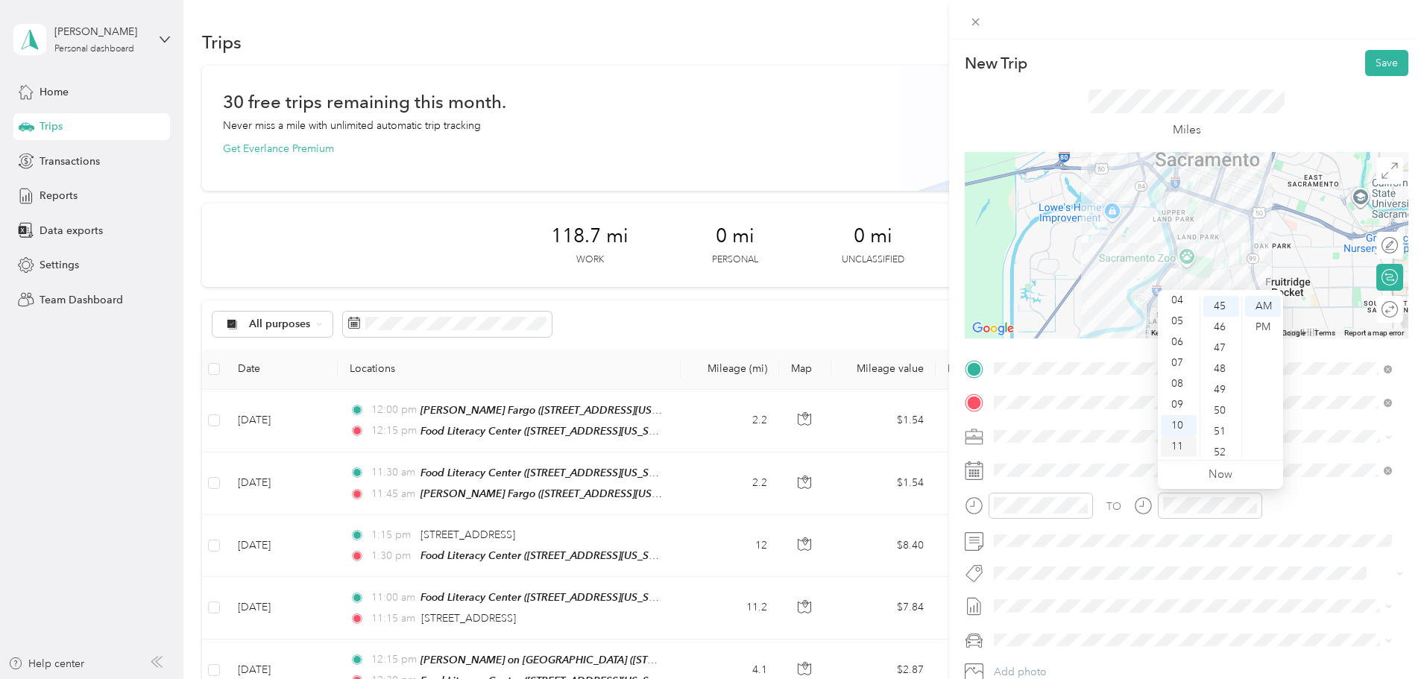
click at [1189, 444] on div "11" at bounding box center [1179, 446] width 36 height 21
click at [1374, 62] on button "Save" at bounding box center [1386, 63] width 43 height 26
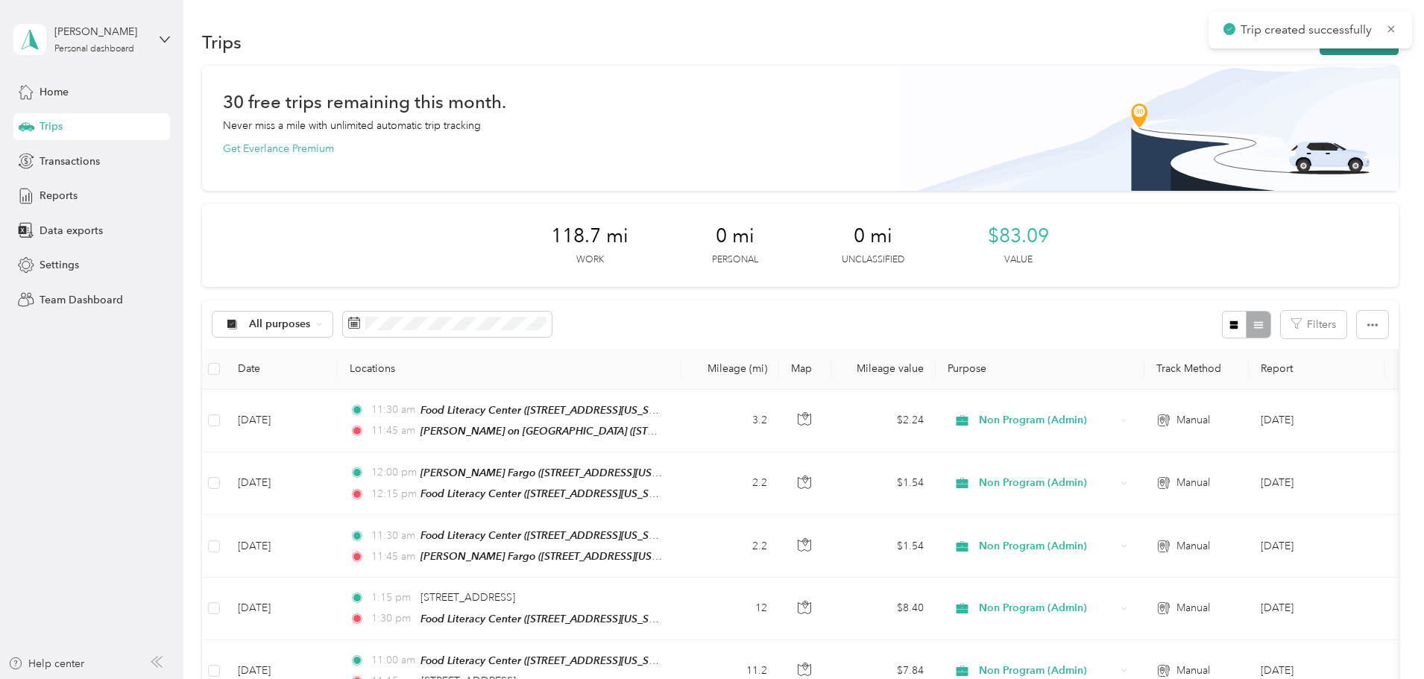
click at [1320, 52] on button "New trip" at bounding box center [1359, 42] width 79 height 26
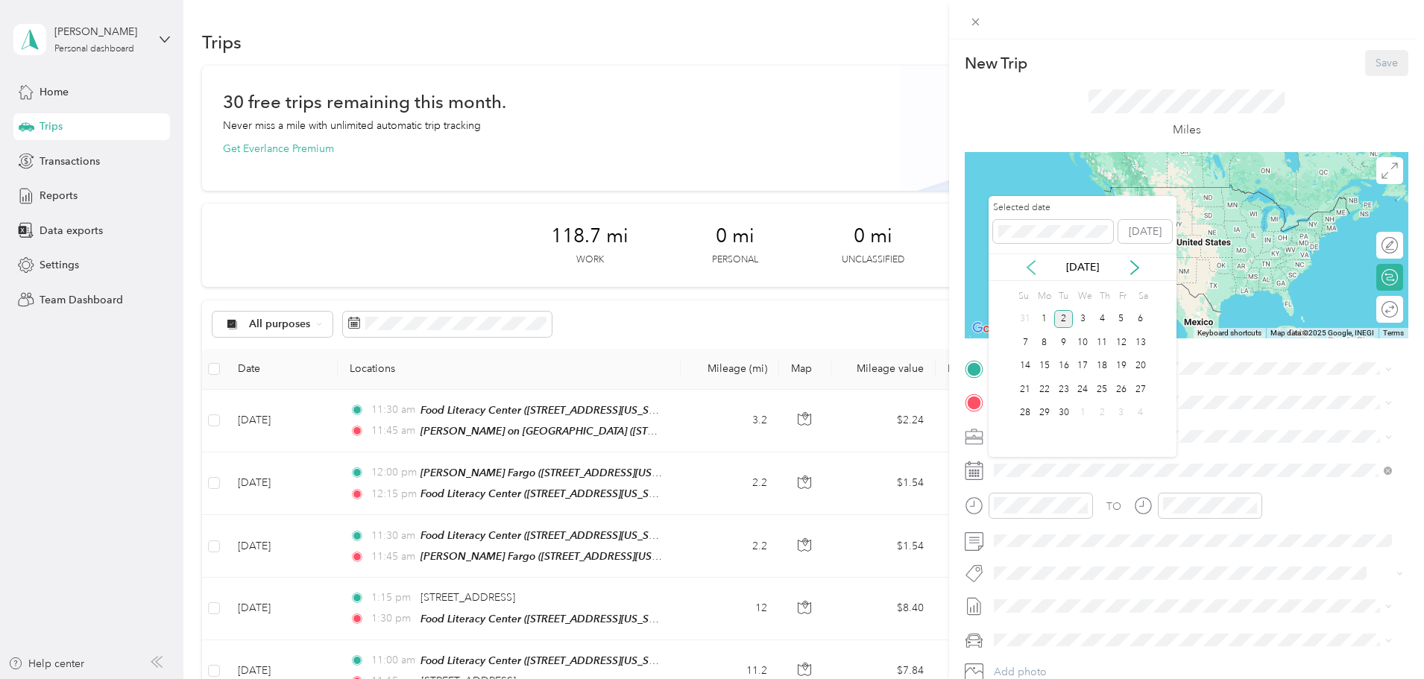
click at [1031, 274] on icon at bounding box center [1031, 267] width 15 height 15
click at [1104, 387] on div "24" at bounding box center [1101, 389] width 19 height 19
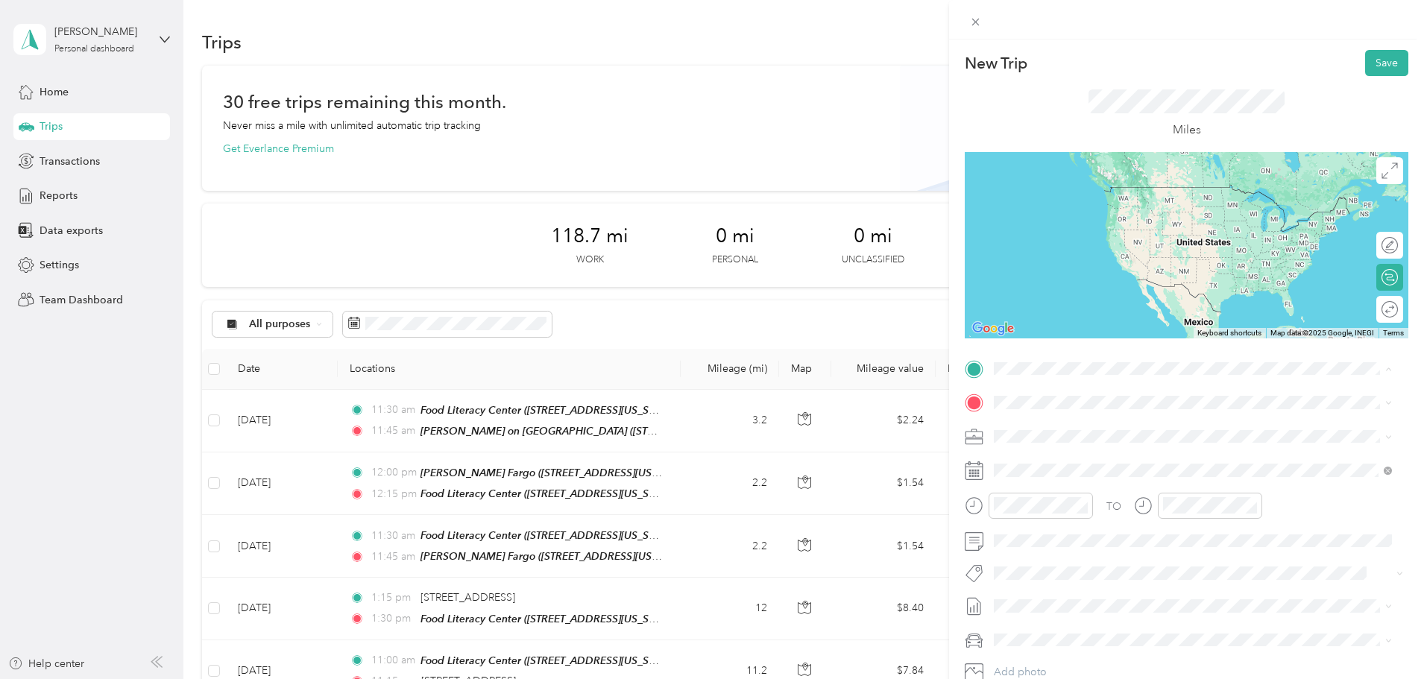
click at [1159, 580] on strong "[PERSON_NAME] on [GEOGRAPHIC_DATA]" at bounding box center [1183, 581] width 218 height 13
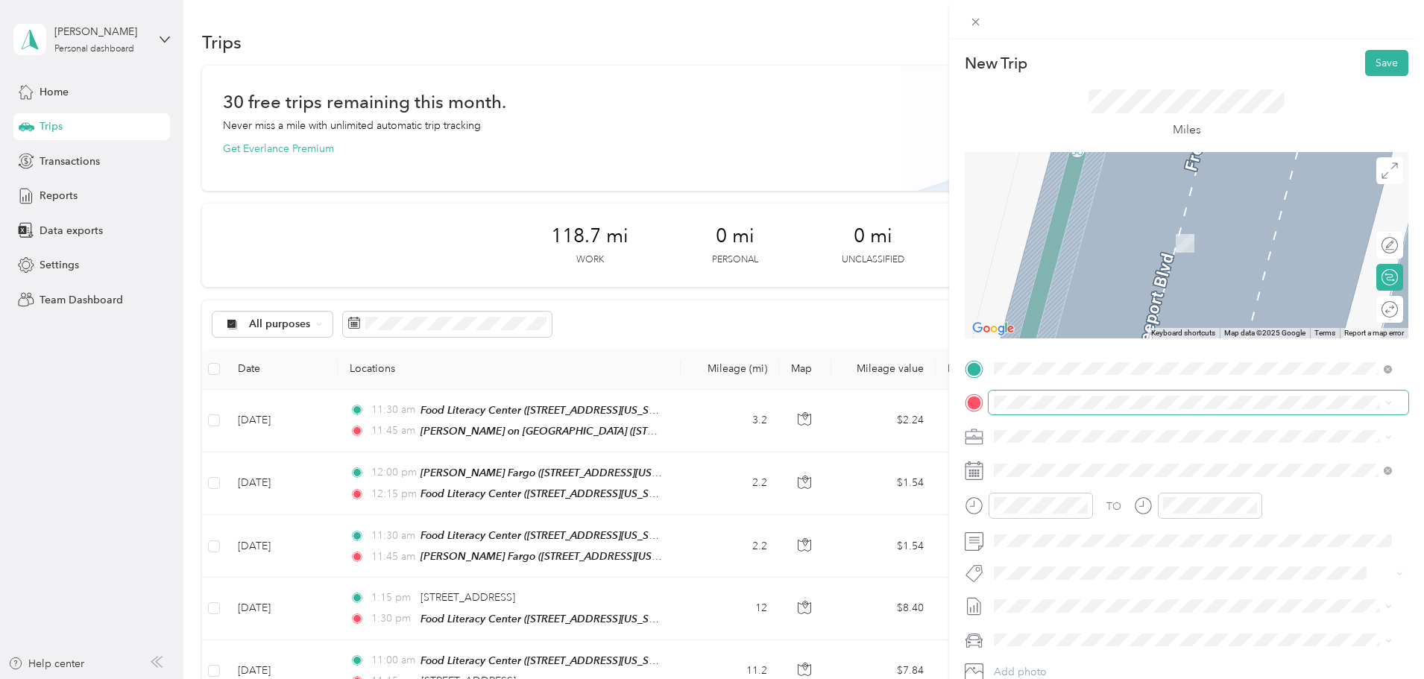
click at [1110, 392] on span at bounding box center [1199, 403] width 420 height 24
click at [1108, 394] on span at bounding box center [1199, 403] width 420 height 24
click at [1107, 467] on strong "Food [GEOGRAPHIC_DATA]" at bounding box center [1143, 464] width 139 height 13
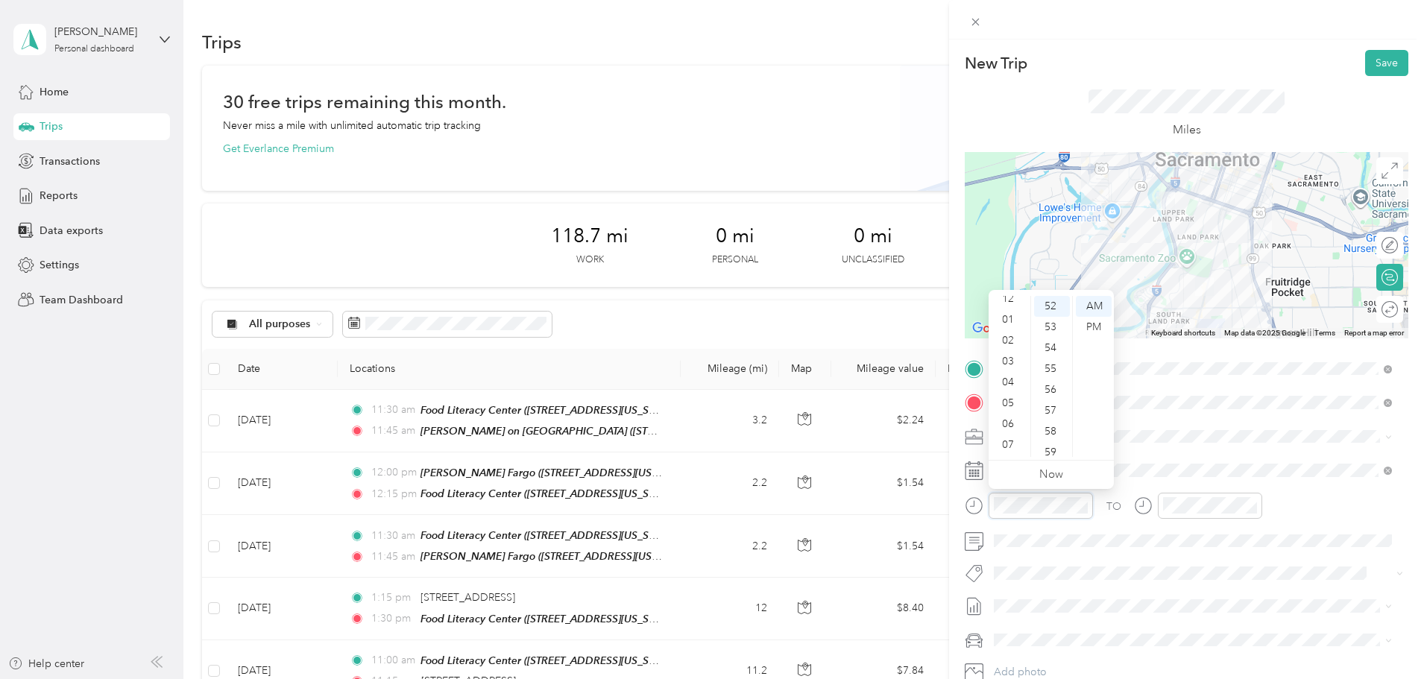
scroll to position [0, 0]
click at [1010, 303] on div "12" at bounding box center [1010, 306] width 36 height 21
click at [1055, 345] on div "15" at bounding box center [1052, 354] width 36 height 21
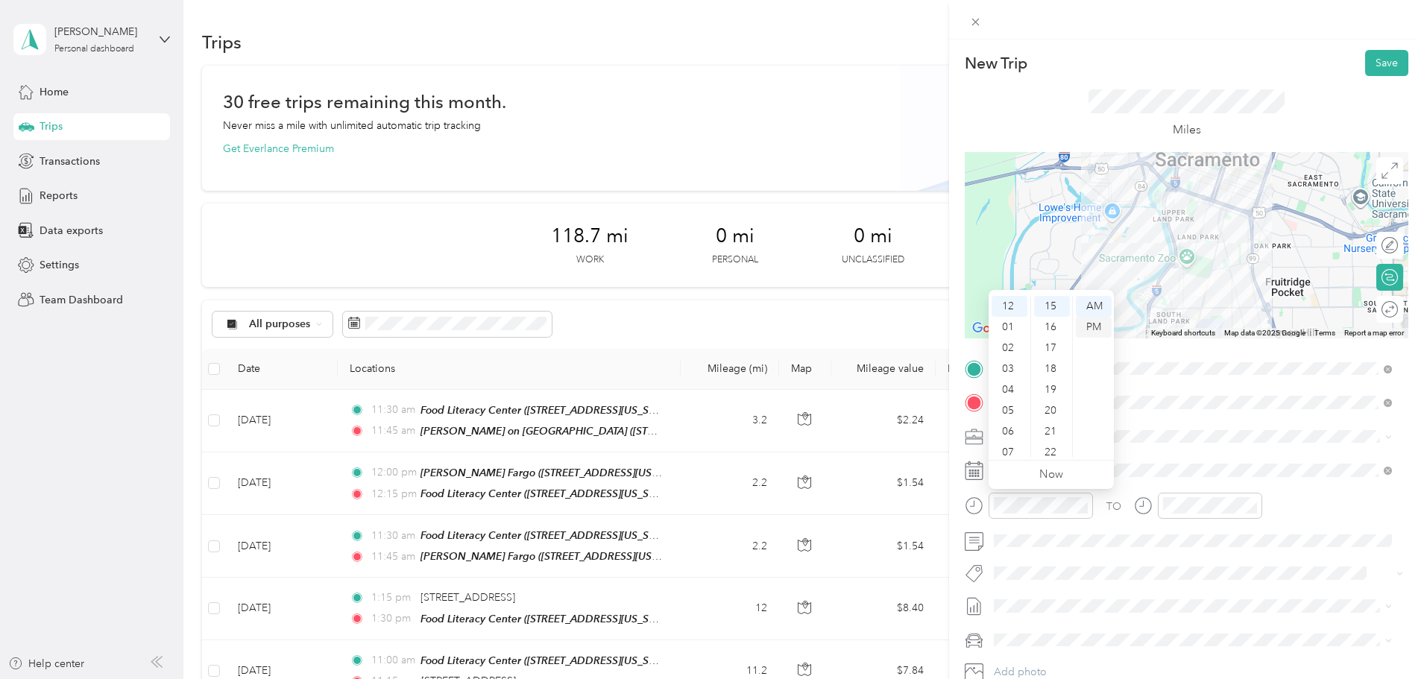
click at [1099, 324] on div "PM" at bounding box center [1094, 327] width 36 height 21
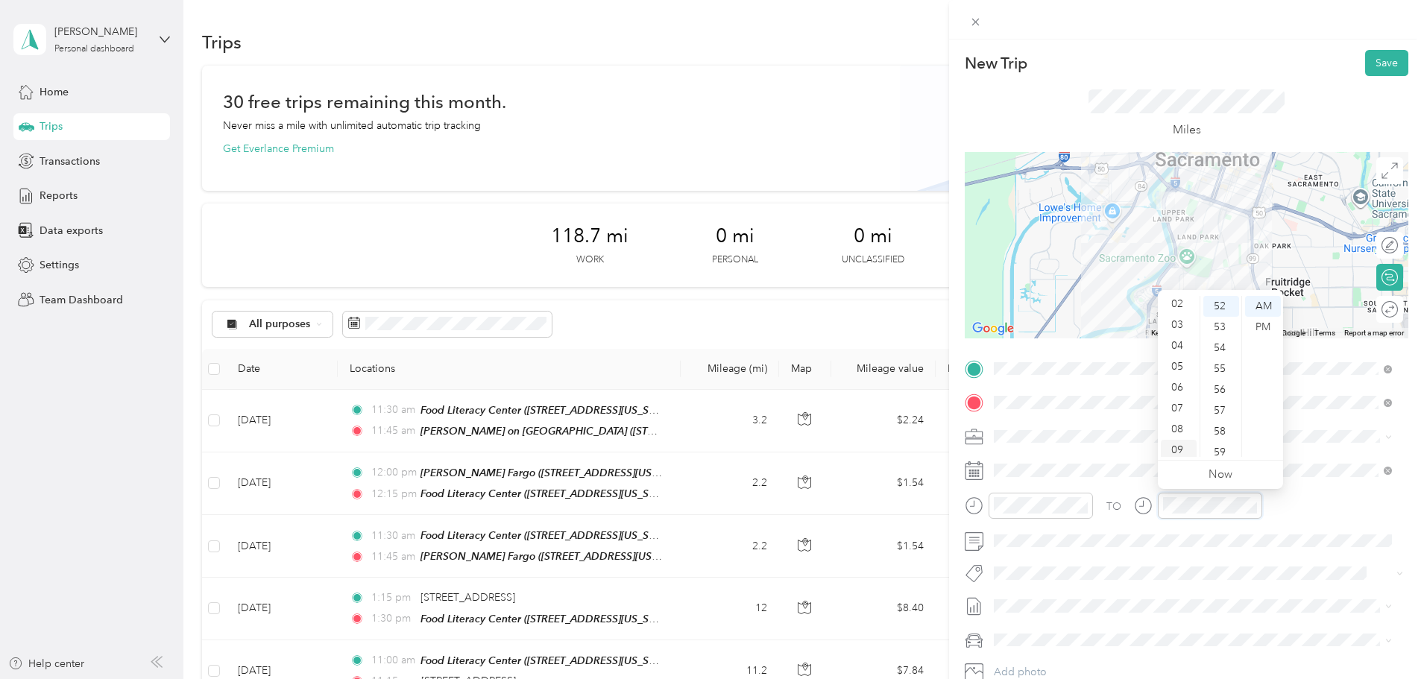
scroll to position [0, 0]
click at [1179, 303] on div "12" at bounding box center [1179, 306] width 36 height 21
click at [1227, 442] on div "30" at bounding box center [1221, 443] width 36 height 21
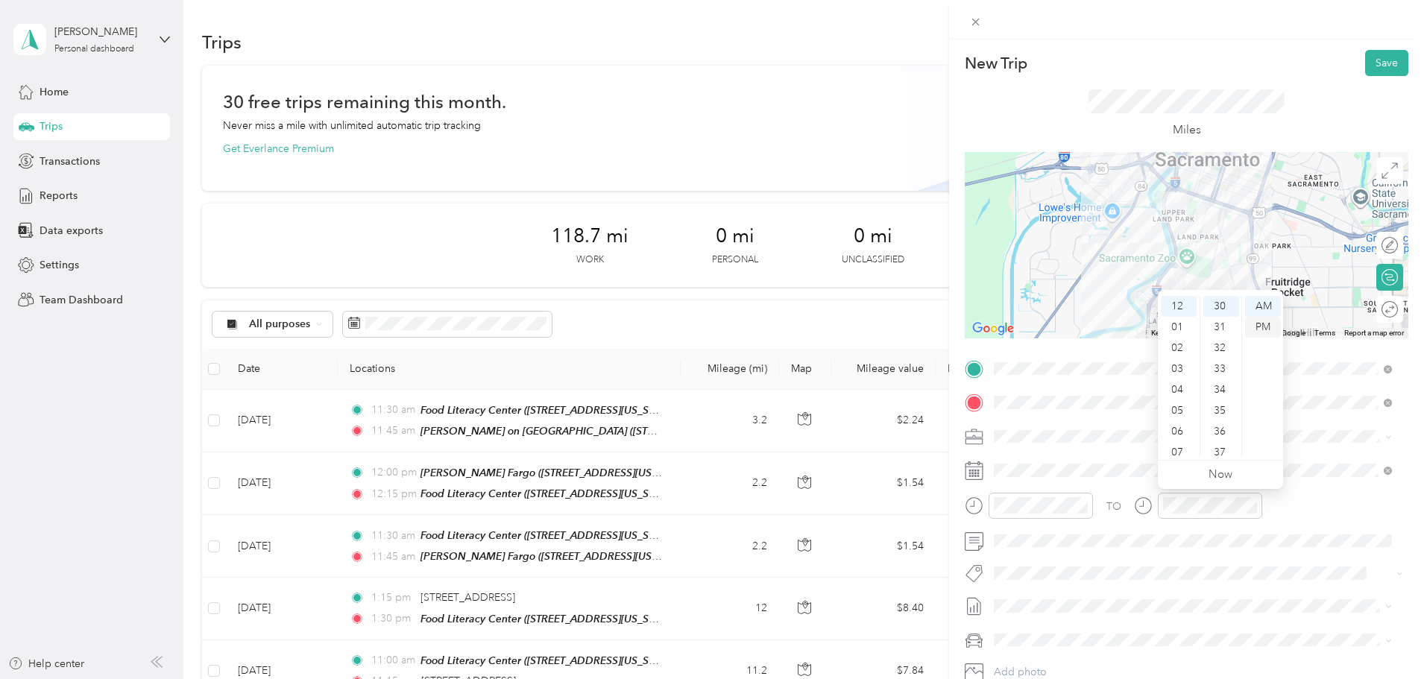
click at [1263, 324] on div "PM" at bounding box center [1263, 327] width 36 height 21
click at [1371, 62] on button "Save" at bounding box center [1386, 63] width 43 height 26
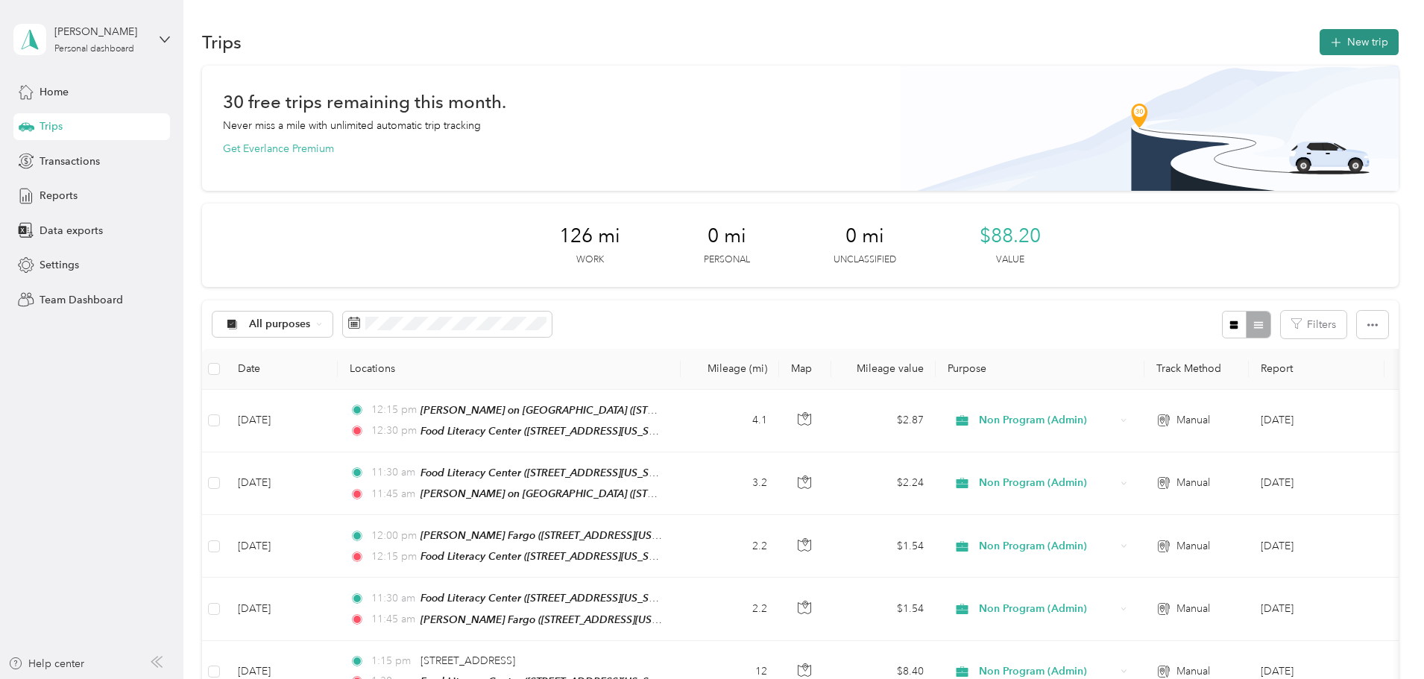
click at [1320, 39] on button "New trip" at bounding box center [1359, 42] width 79 height 26
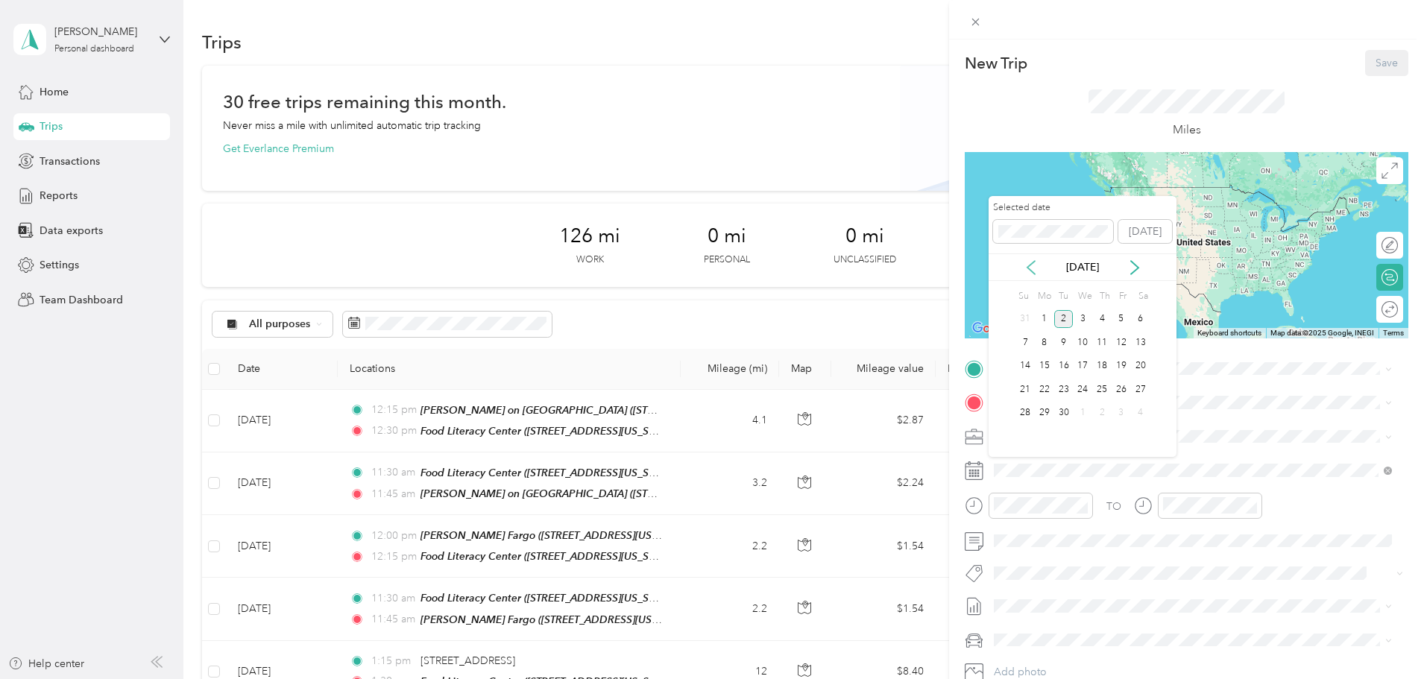
click at [1030, 270] on icon at bounding box center [1031, 267] width 7 height 13
click at [1061, 412] on div "29" at bounding box center [1063, 413] width 19 height 19
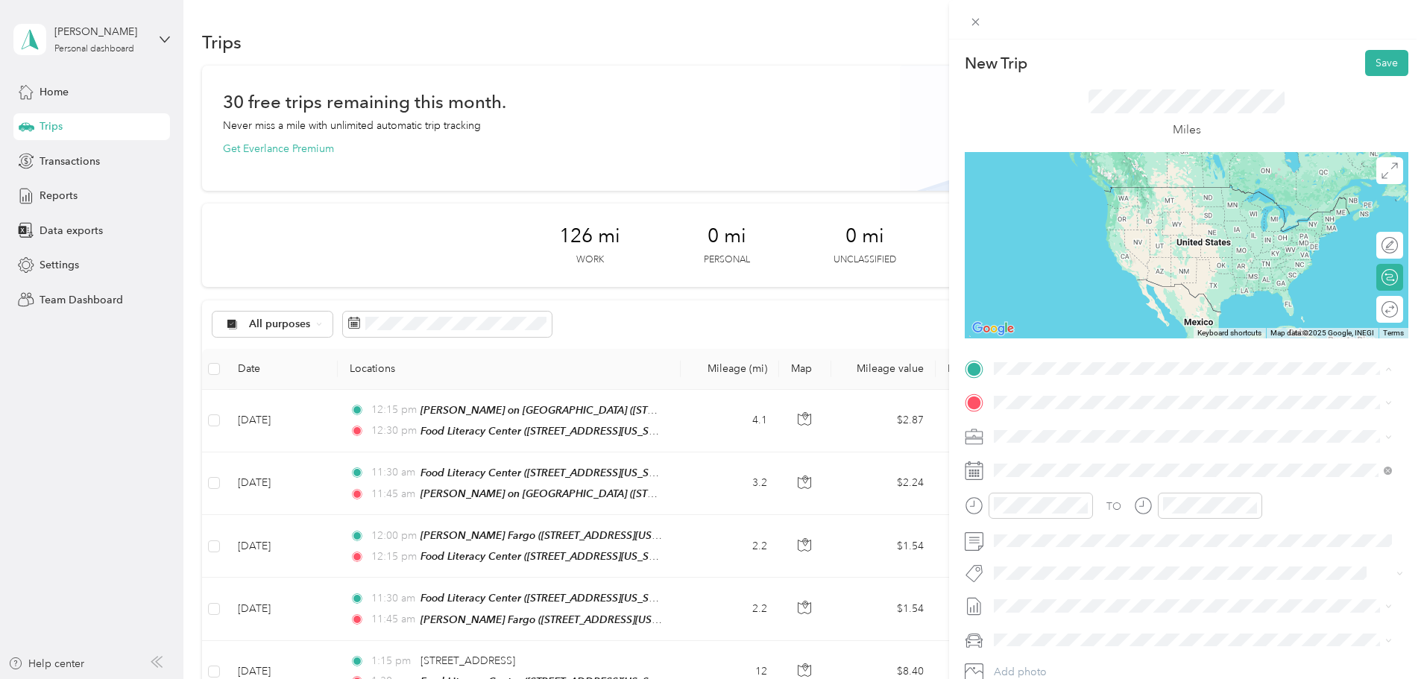
click at [1098, 424] on strong "Food [GEOGRAPHIC_DATA]" at bounding box center [1143, 430] width 139 height 13
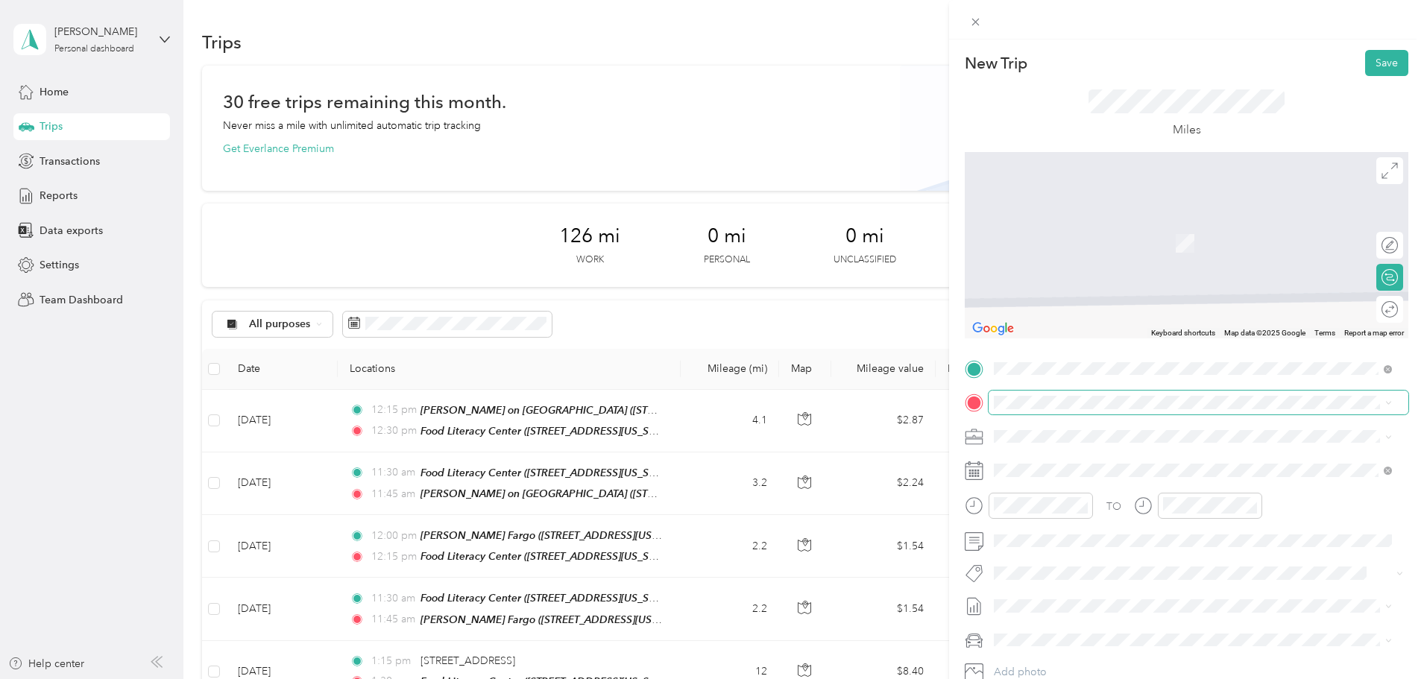
click at [1090, 394] on span at bounding box center [1199, 403] width 420 height 24
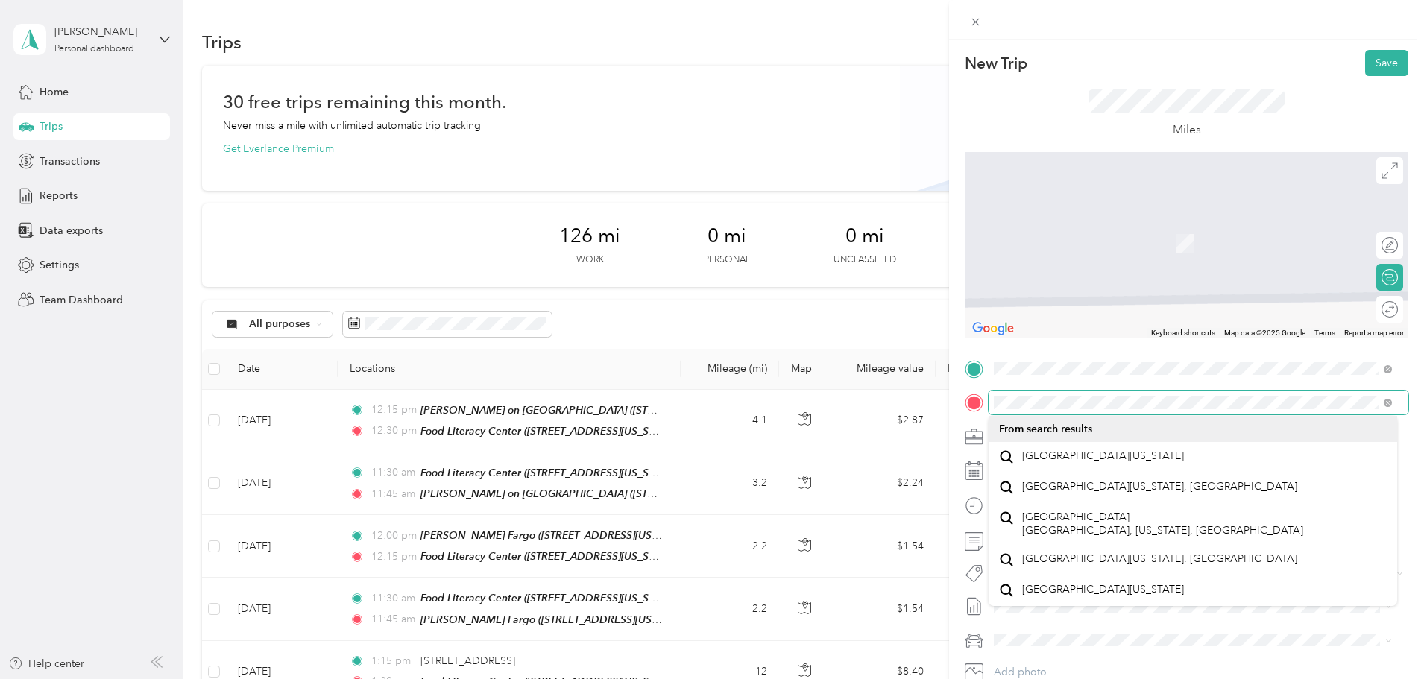
click at [960, 408] on form "New Trip Save This trip cannot be edited because it is either under review, app…" at bounding box center [1186, 383] width 475 height 667
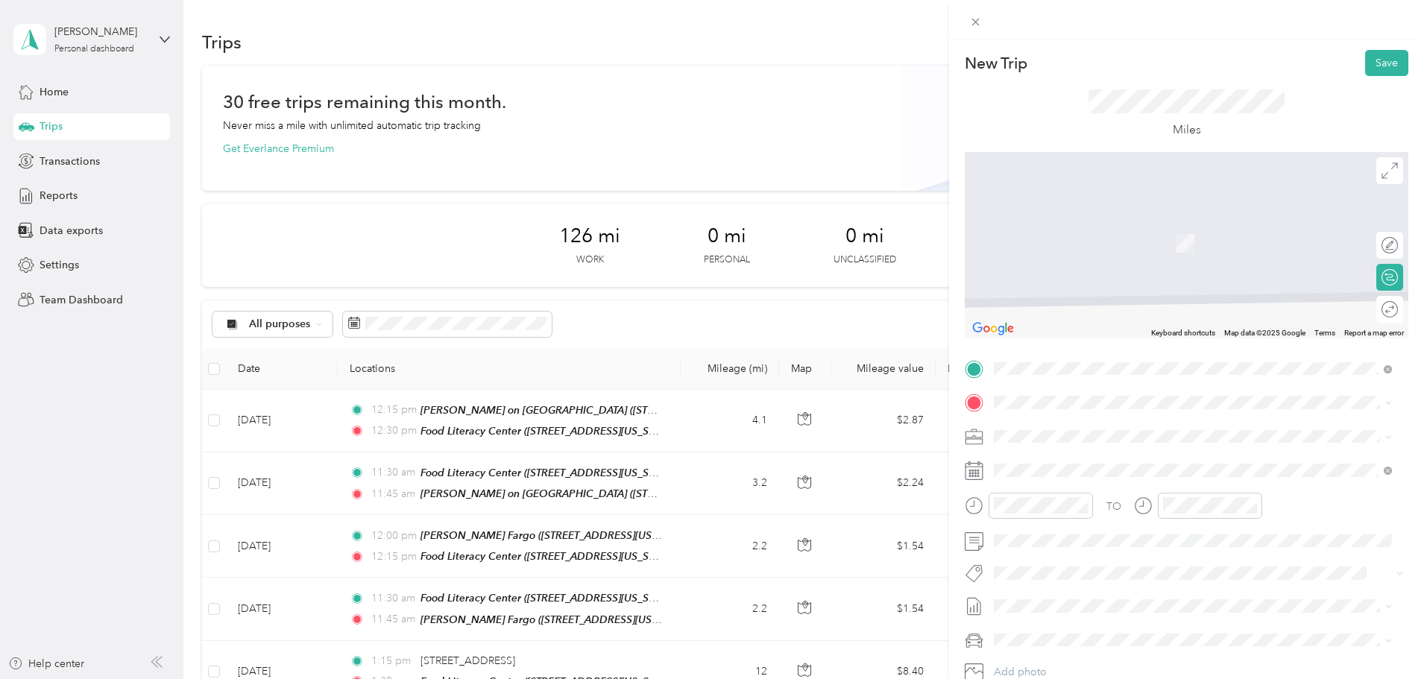
click at [1188, 435] on div "TEAM Food Literacy Center" at bounding box center [1117, 430] width 191 height 19
click at [1146, 456] on span "[STREET_ADDRESS][US_STATE]" at bounding box center [1096, 456] width 149 height 13
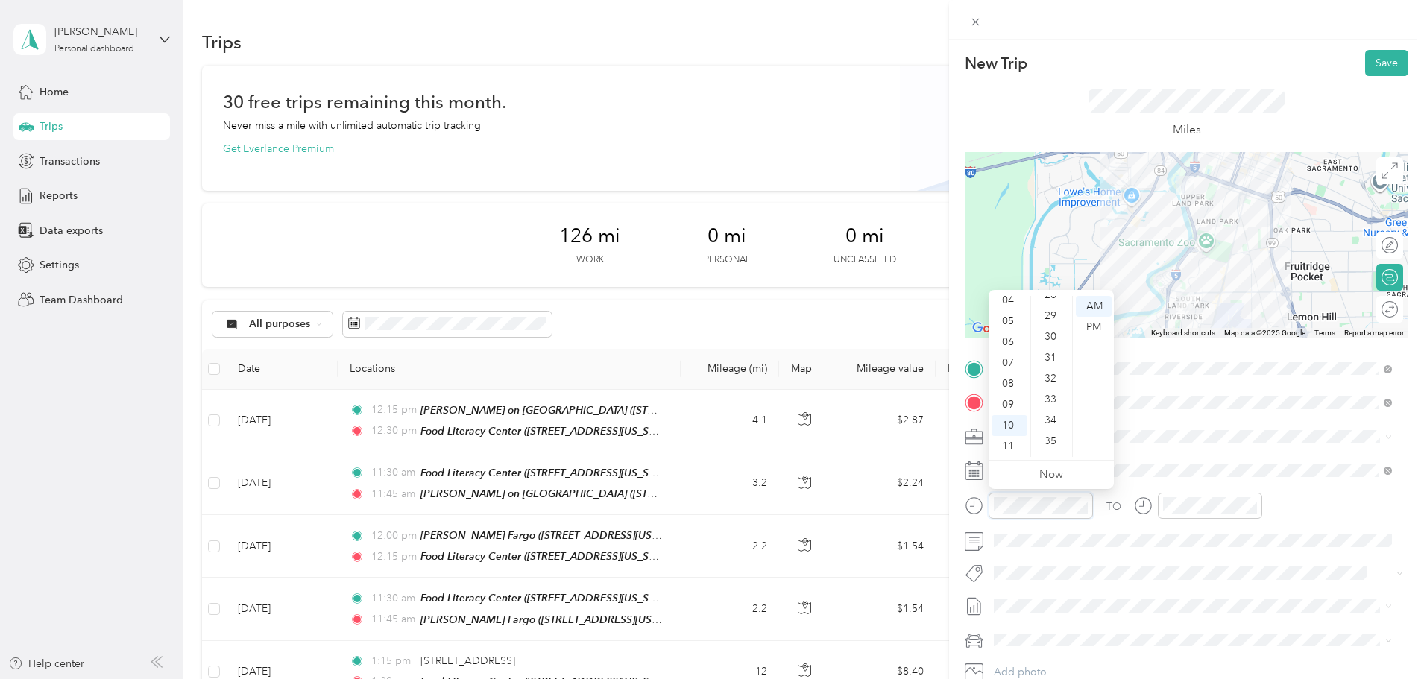
scroll to position [570, 0]
click at [1052, 356] on div "30" at bounding box center [1052, 363] width 36 height 21
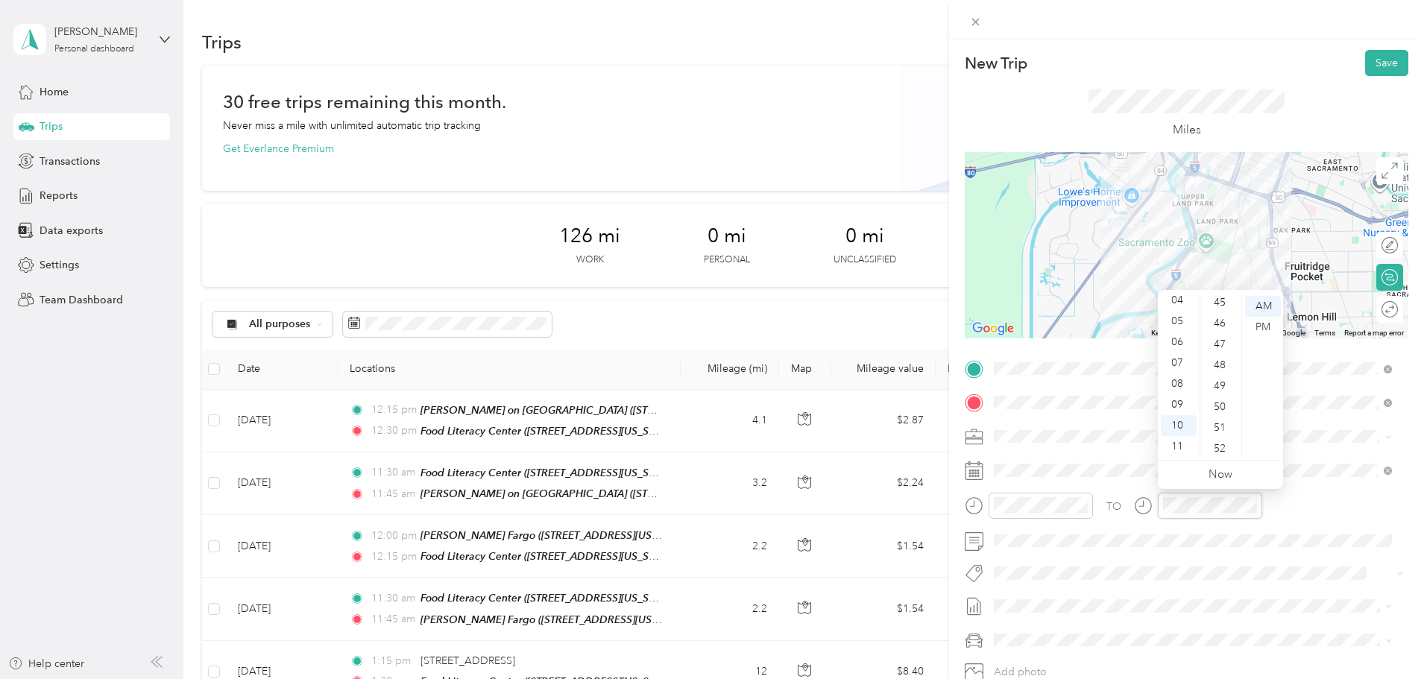
scroll to position [943, 0]
click at [1218, 301] on div "45" at bounding box center [1221, 303] width 36 height 21
click at [1365, 60] on button "Save" at bounding box center [1386, 63] width 43 height 26
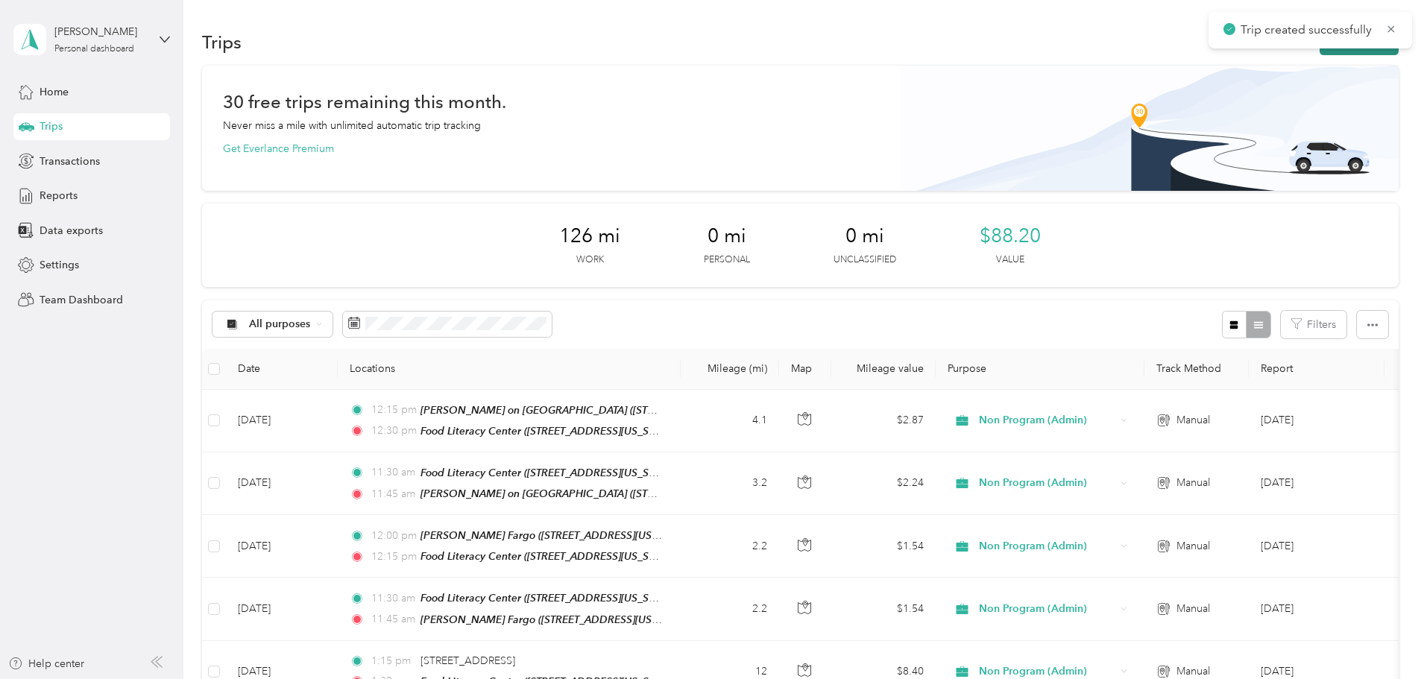
click at [1320, 51] on button "New trip" at bounding box center [1359, 42] width 79 height 26
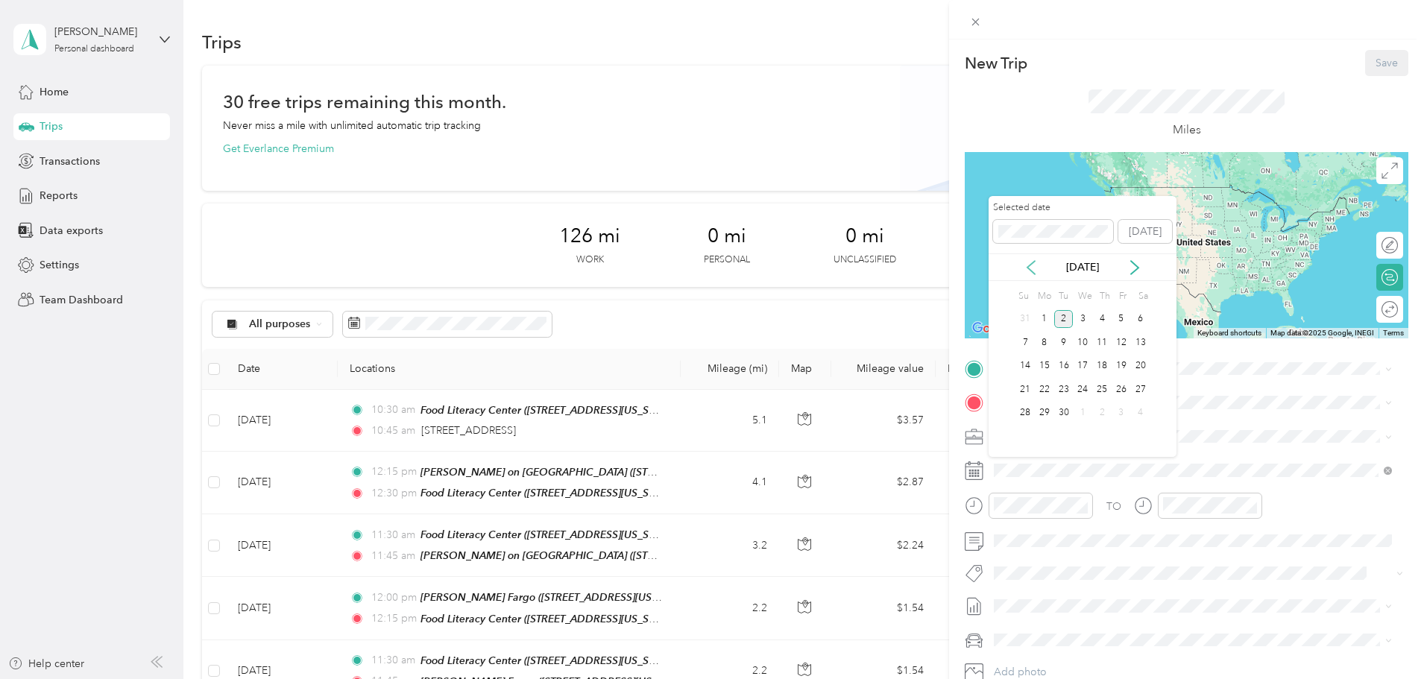
click at [1031, 266] on icon at bounding box center [1031, 267] width 15 height 15
click at [1067, 414] on div "29" at bounding box center [1063, 413] width 19 height 19
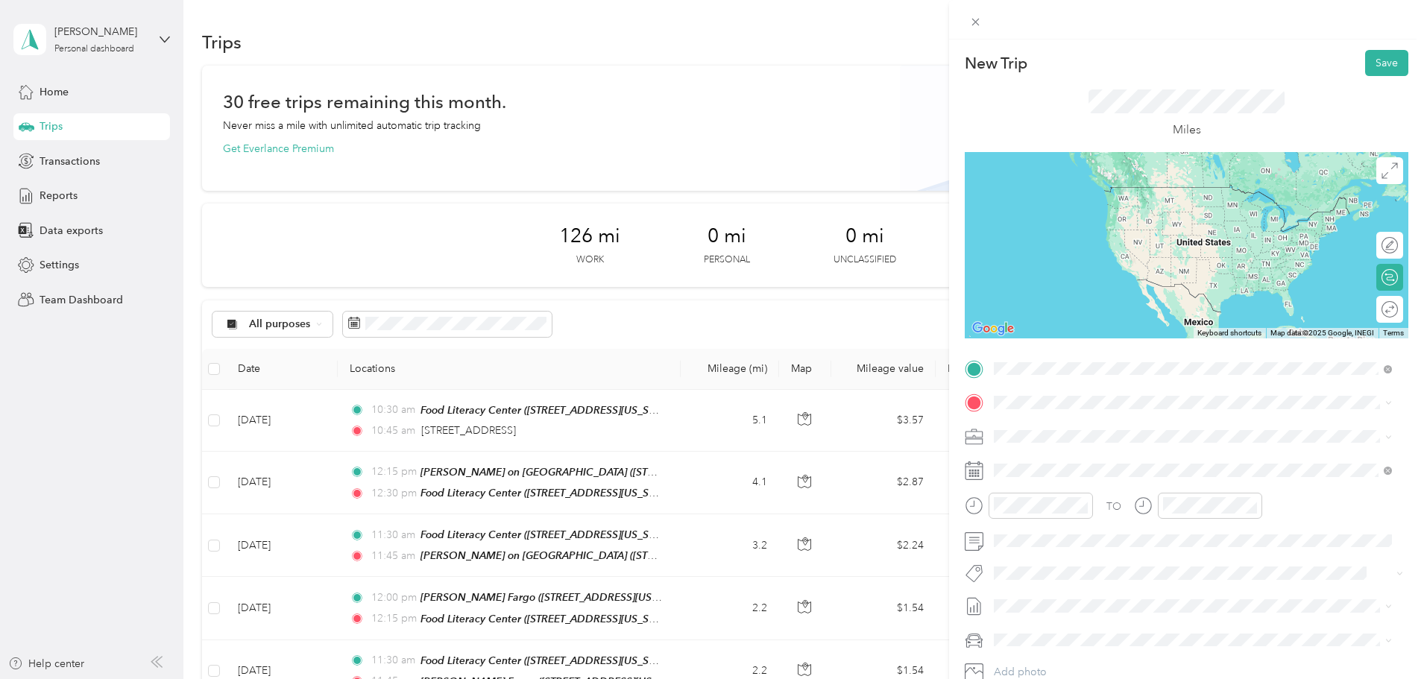
click at [1073, 428] on span "[STREET_ADDRESS][US_STATE]" at bounding box center [1096, 422] width 149 height 13
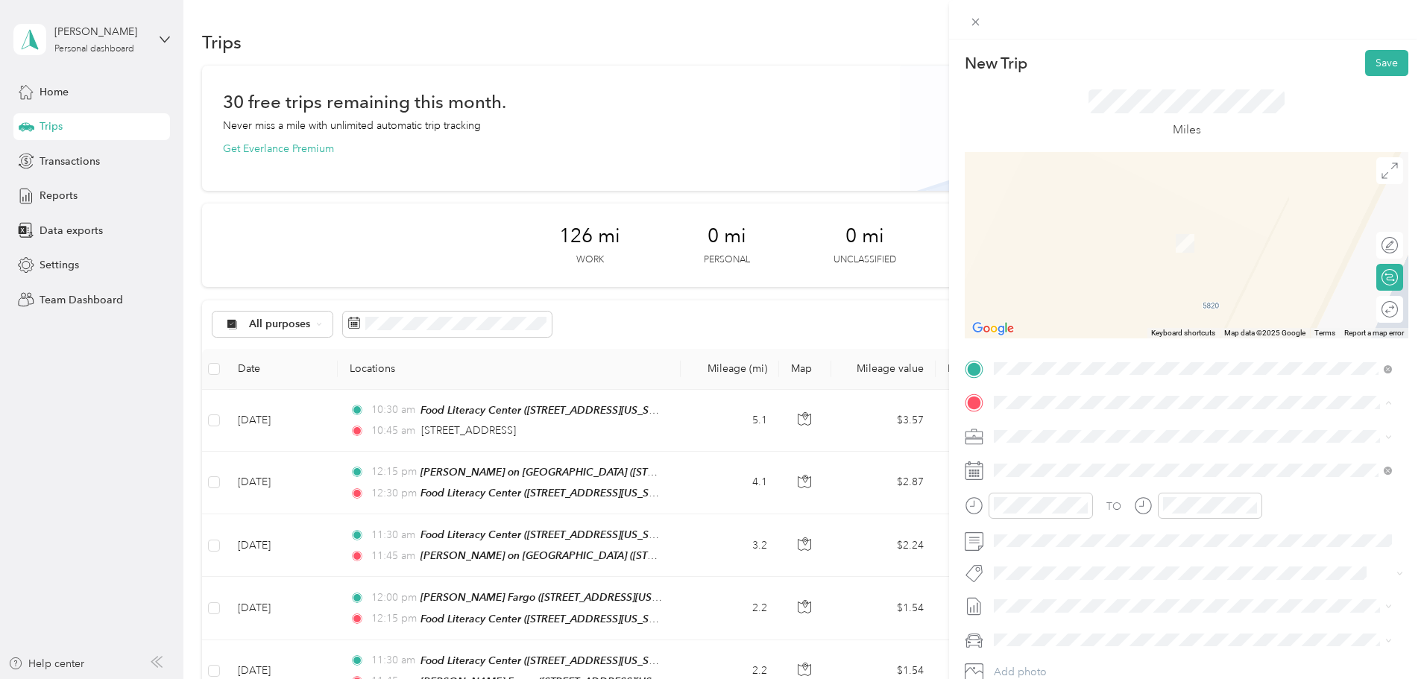
click at [1094, 479] on span "[STREET_ADDRESS][US_STATE]" at bounding box center [1096, 483] width 149 height 13
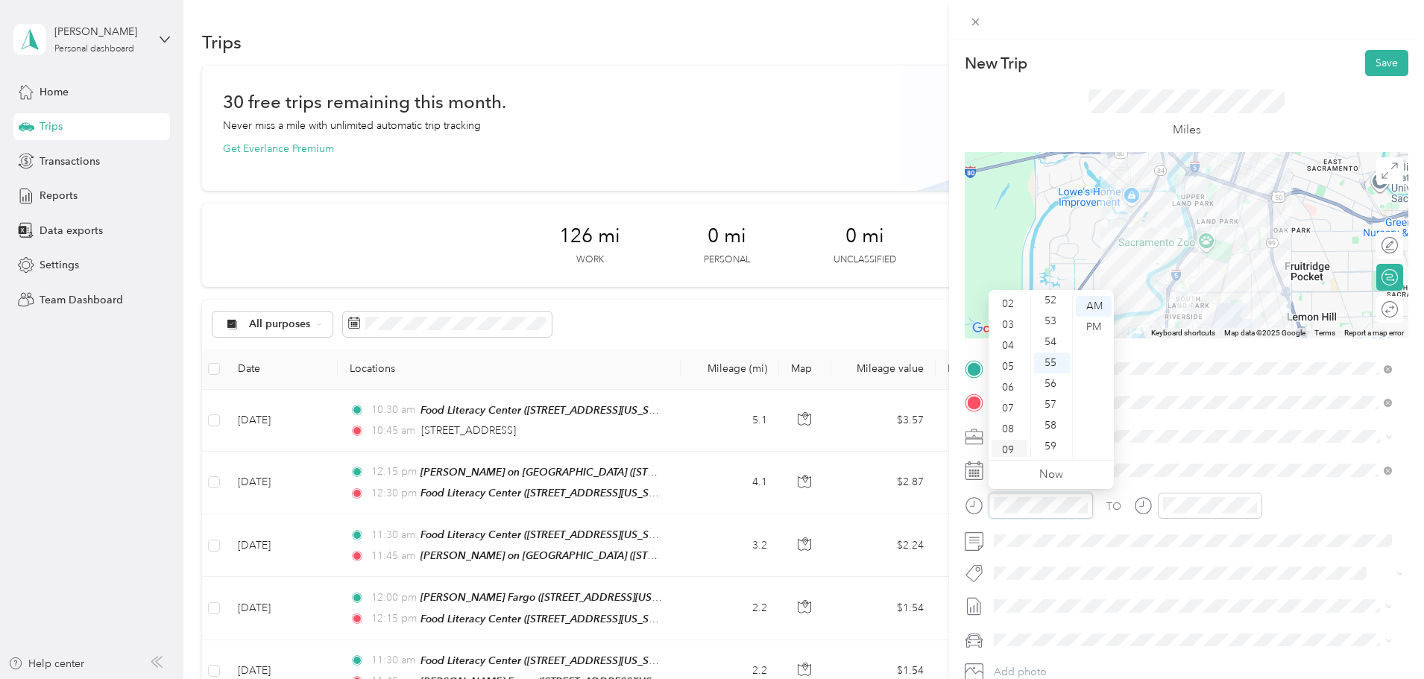
scroll to position [0, 0]
click at [1018, 303] on div "12" at bounding box center [1010, 306] width 36 height 21
click at [1056, 424] on div "15" at bounding box center [1052, 422] width 36 height 21
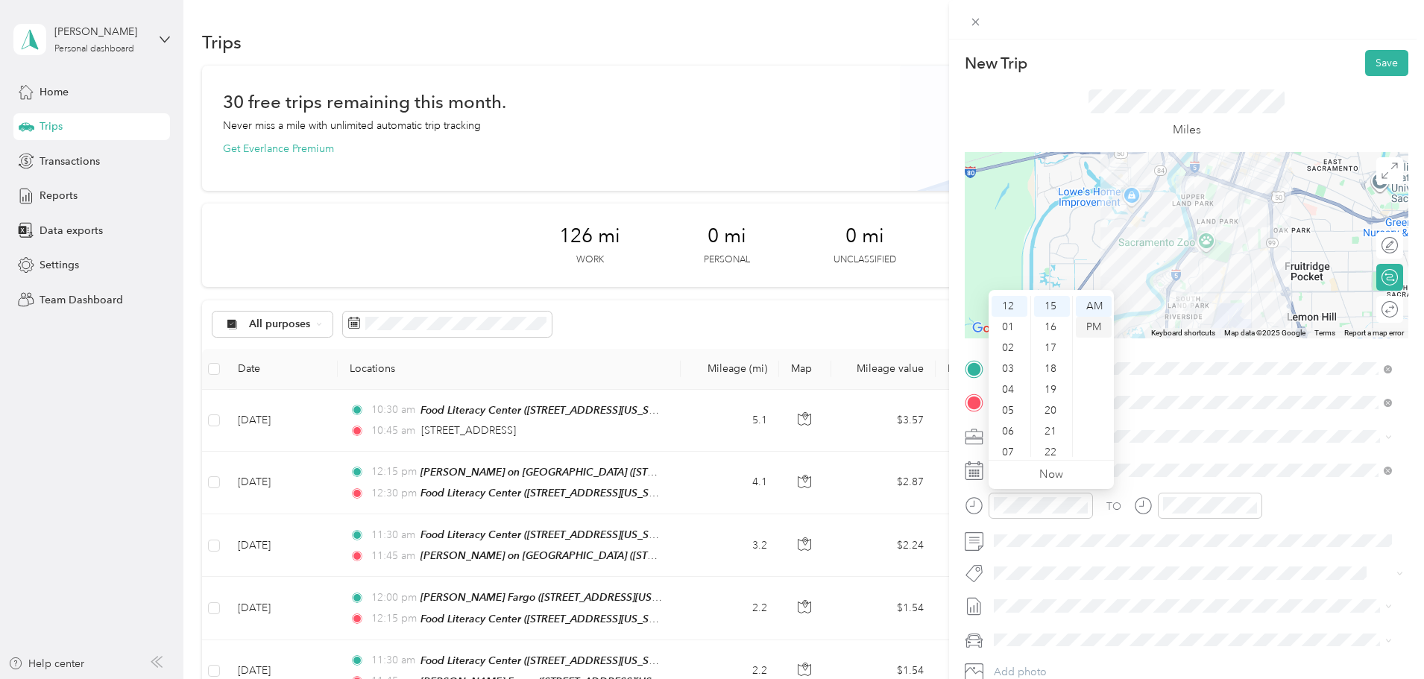
click at [1097, 328] on div "PM" at bounding box center [1094, 327] width 36 height 21
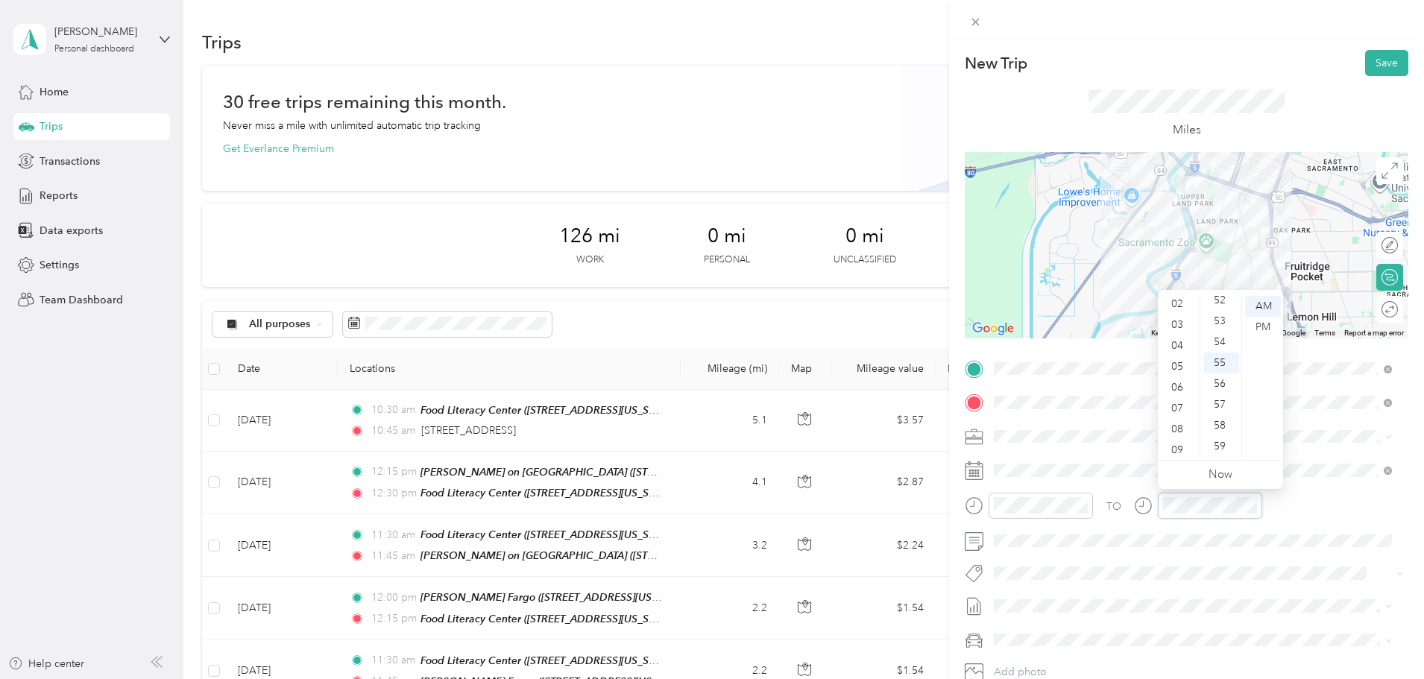
scroll to position [0, 0]
click at [1176, 301] on div "12" at bounding box center [1179, 306] width 36 height 21
click at [1230, 361] on div "30" at bounding box center [1221, 363] width 36 height 21
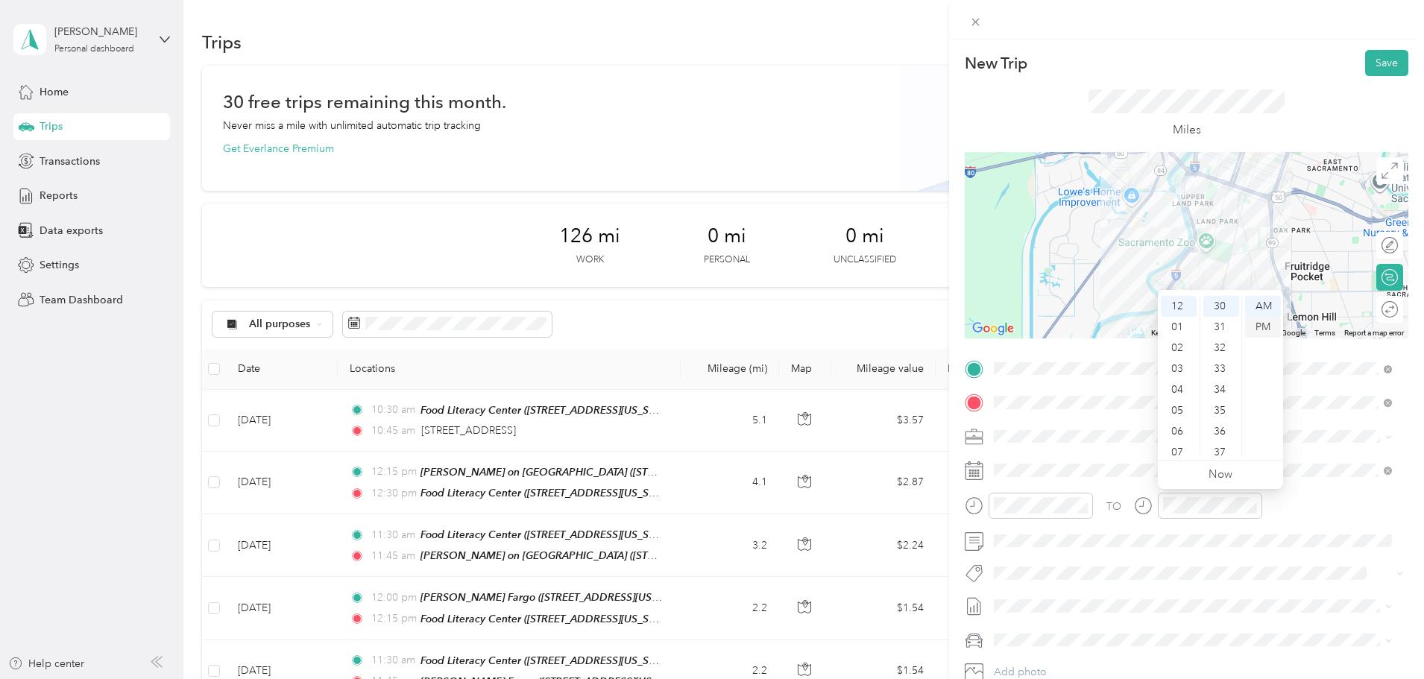
click at [1257, 324] on div "PM" at bounding box center [1263, 327] width 36 height 21
click at [1388, 60] on button "Save" at bounding box center [1386, 63] width 43 height 26
